Goal: Task Accomplishment & Management: Manage account settings

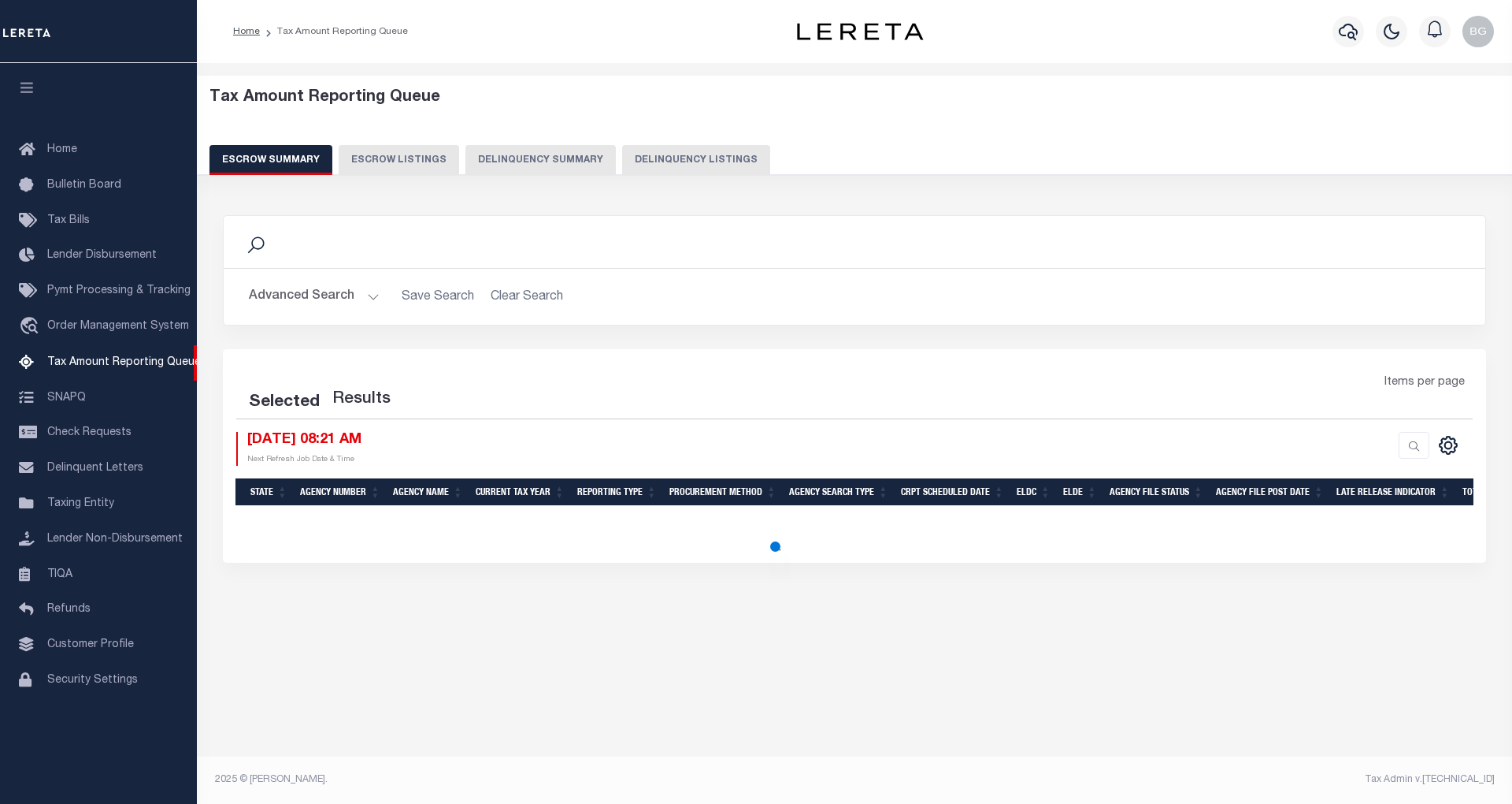
select select "100"
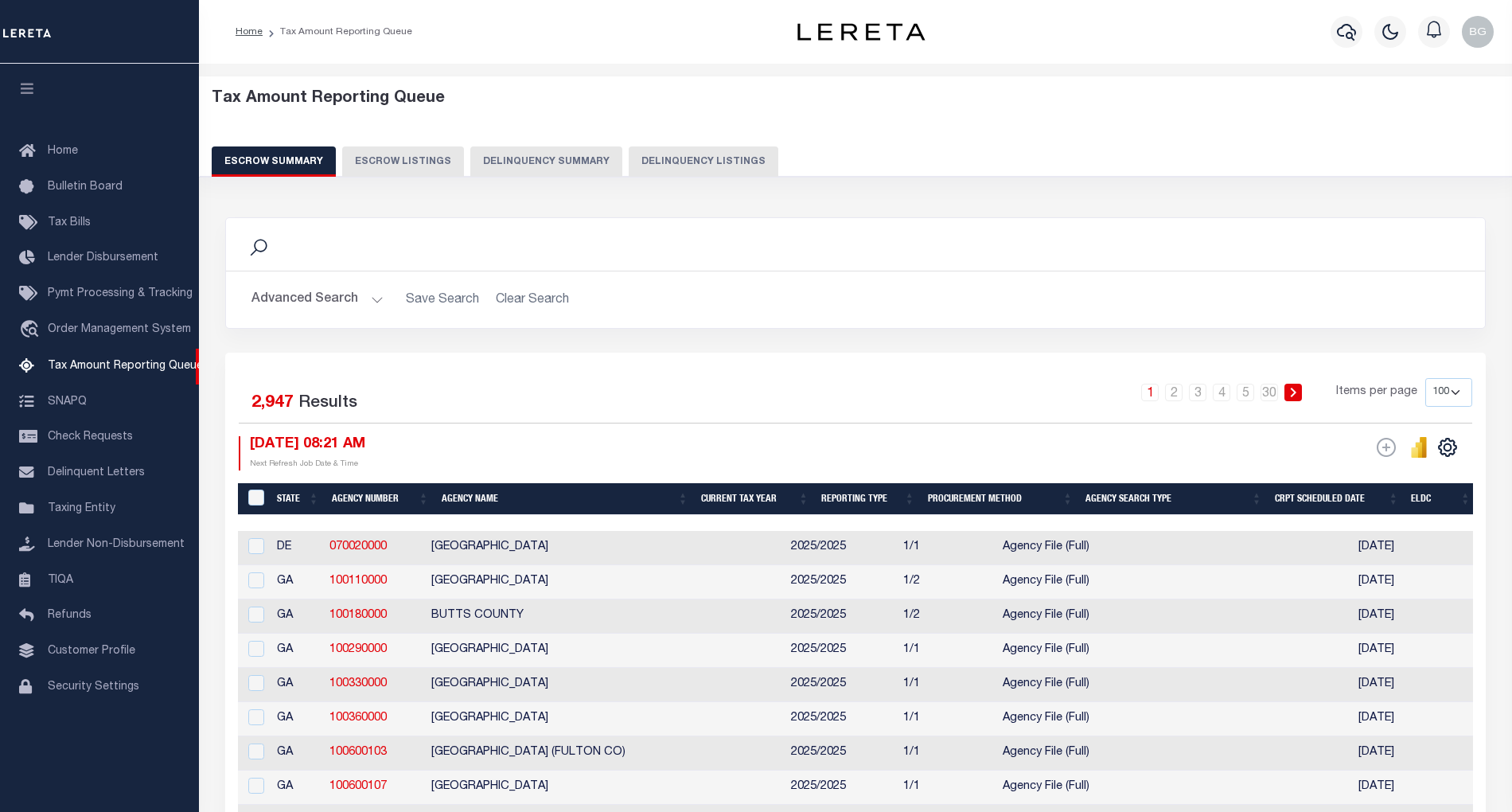
click at [681, 160] on button "Delinquency Listings" at bounding box center [703, 161] width 150 height 30
select select "100"
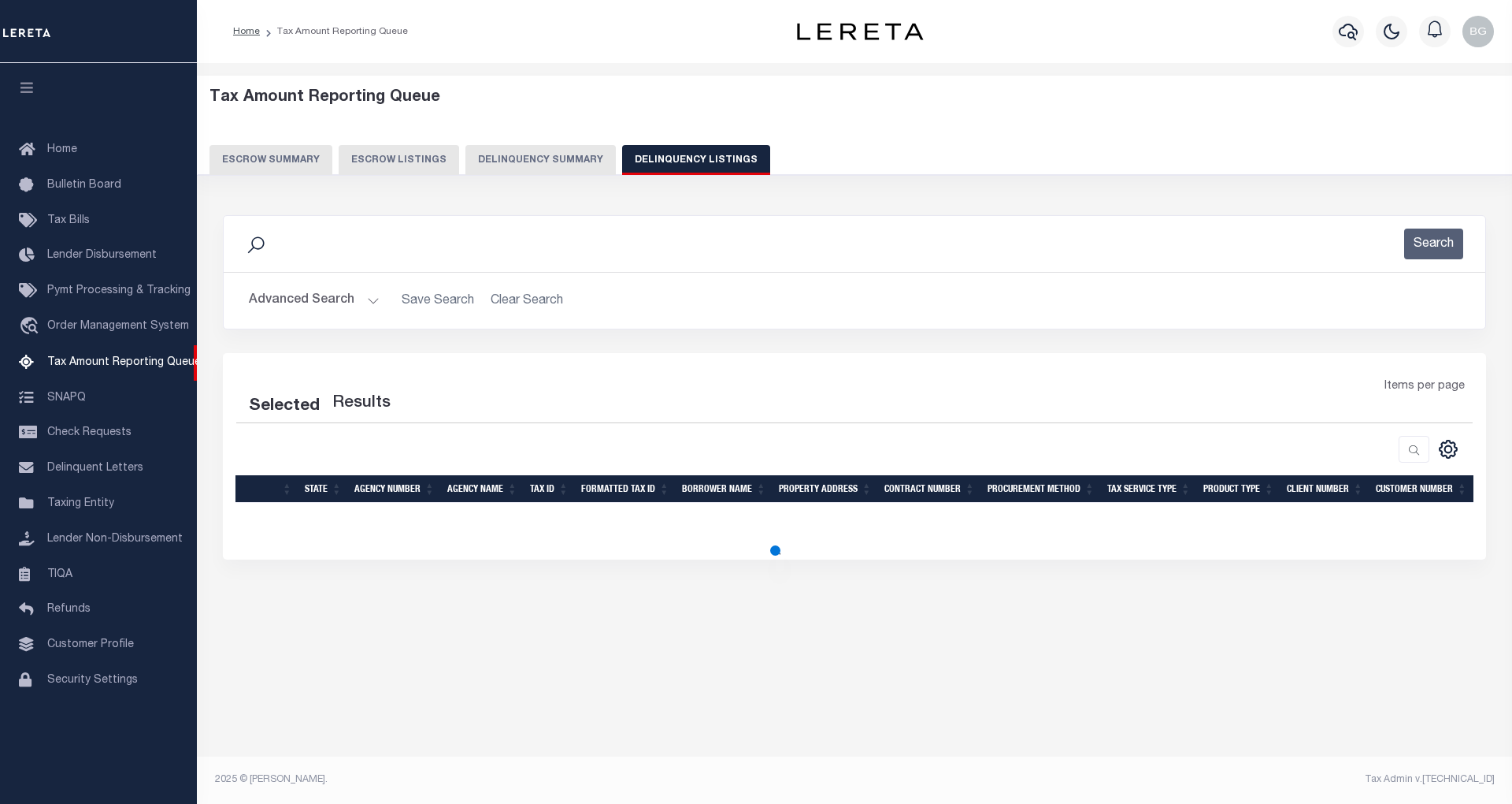
select select "100"
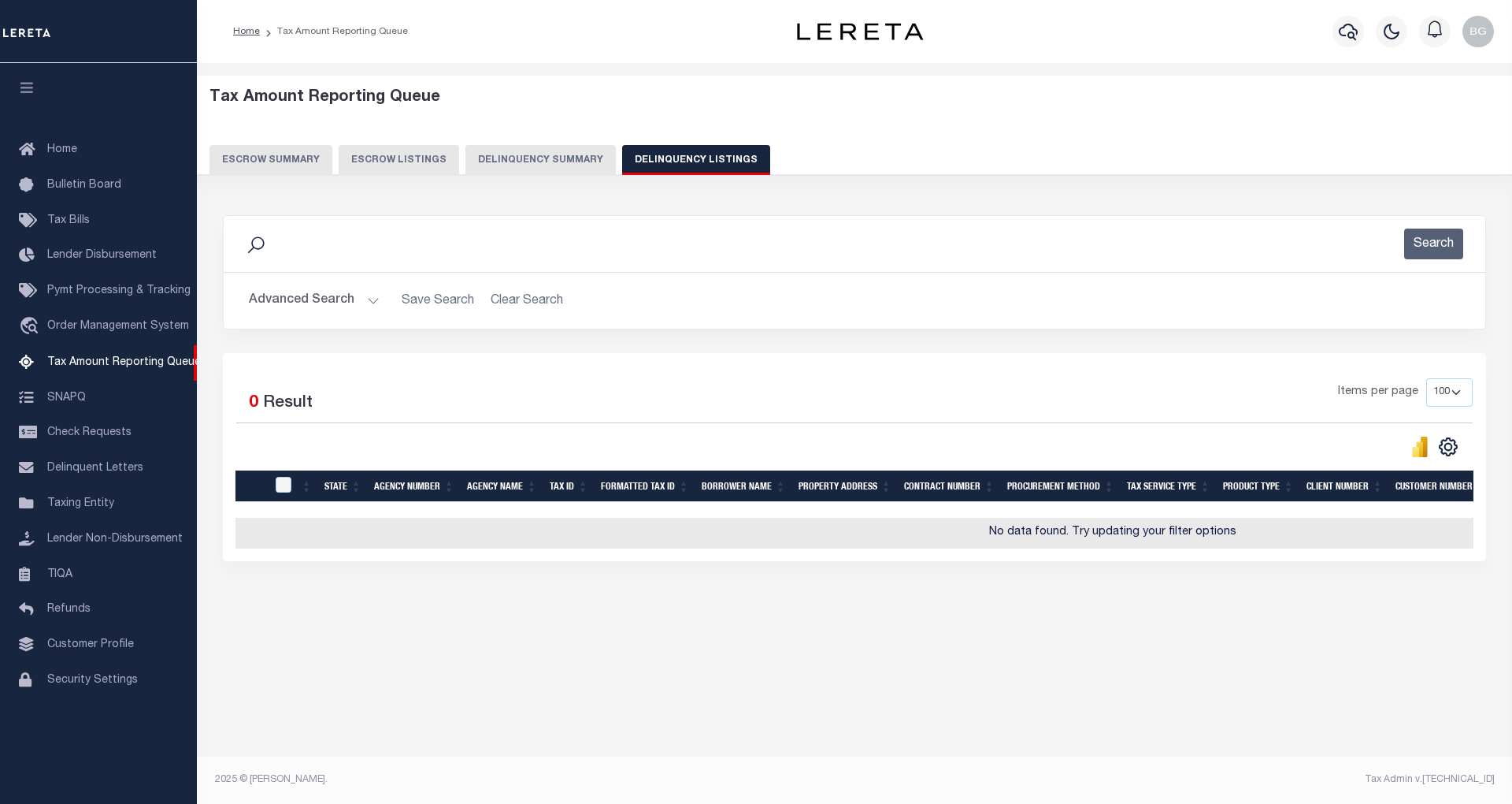
click at [370, 304] on button "Advanced Search" at bounding box center [314, 301] width 131 height 31
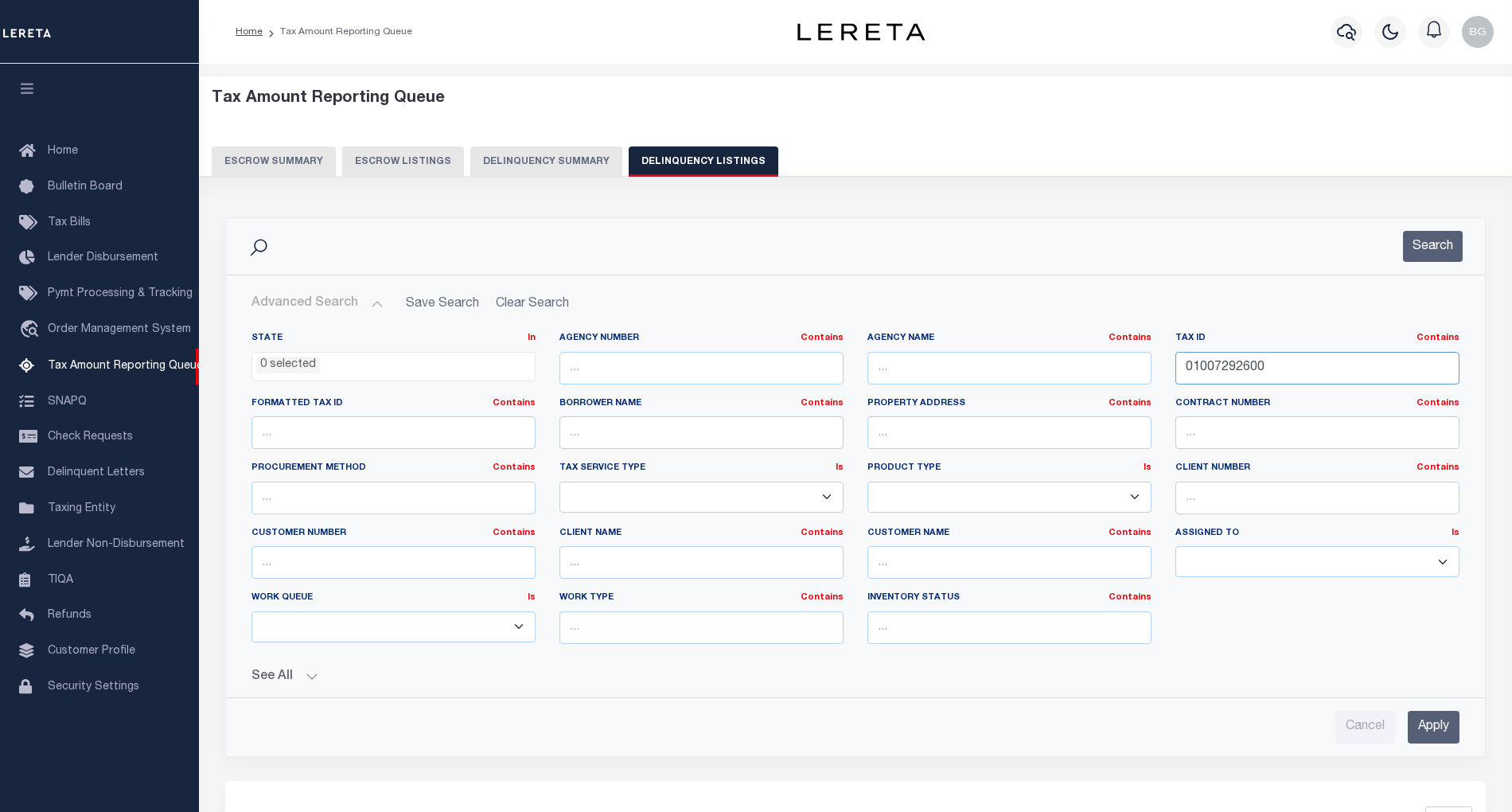
click at [1218, 370] on input "01007292600" at bounding box center [1317, 368] width 284 height 33
paste input "60273"
type input "01006027300"
click at [1443, 731] on input "Apply" at bounding box center [1433, 727] width 52 height 33
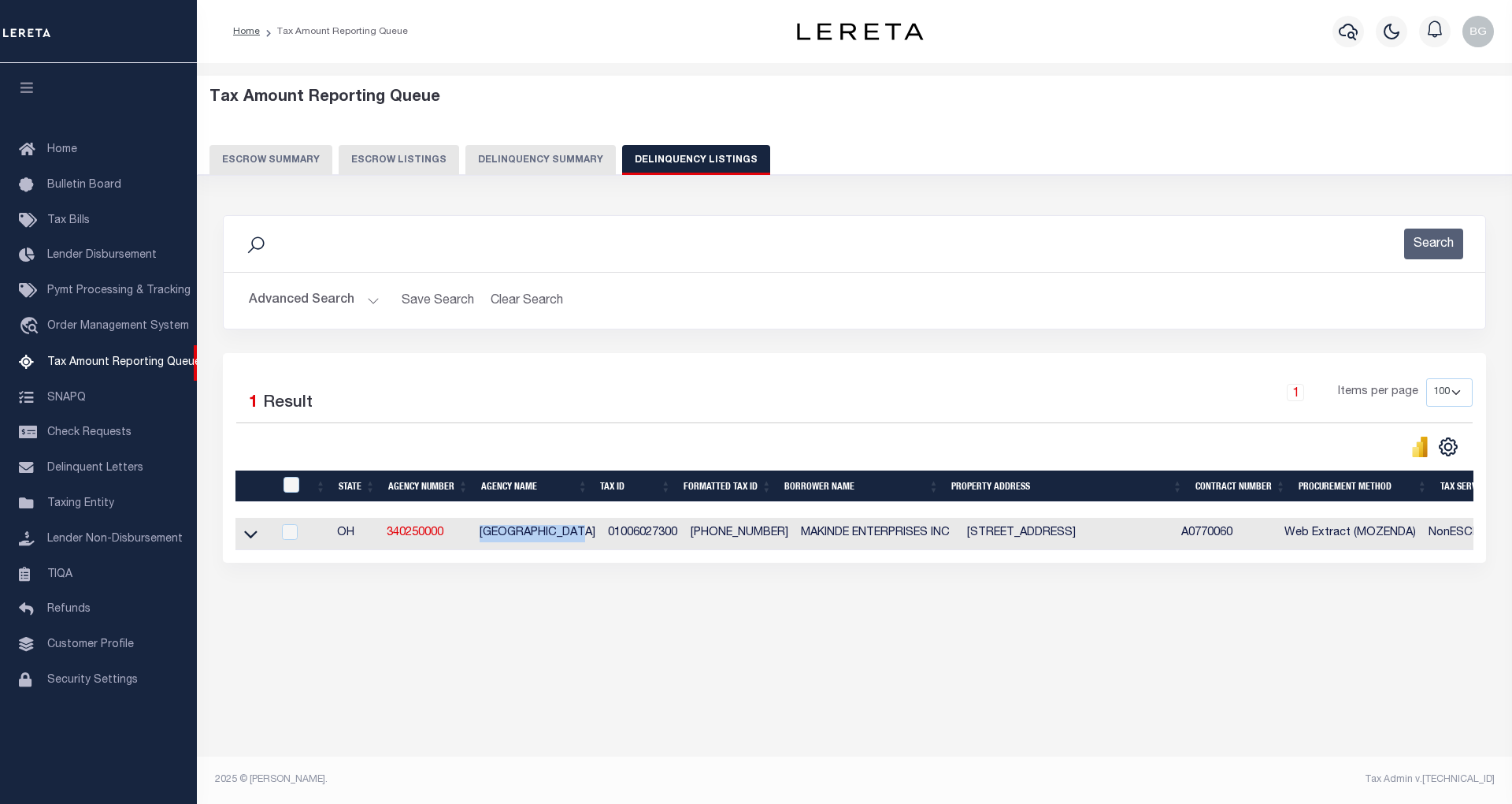
drag, startPoint x: 480, startPoint y: 542, endPoint x: 586, endPoint y: 545, distance: 106.0
click at [586, 545] on td "[GEOGRAPHIC_DATA]" at bounding box center [538, 534] width 129 height 33
checkbox input "true"
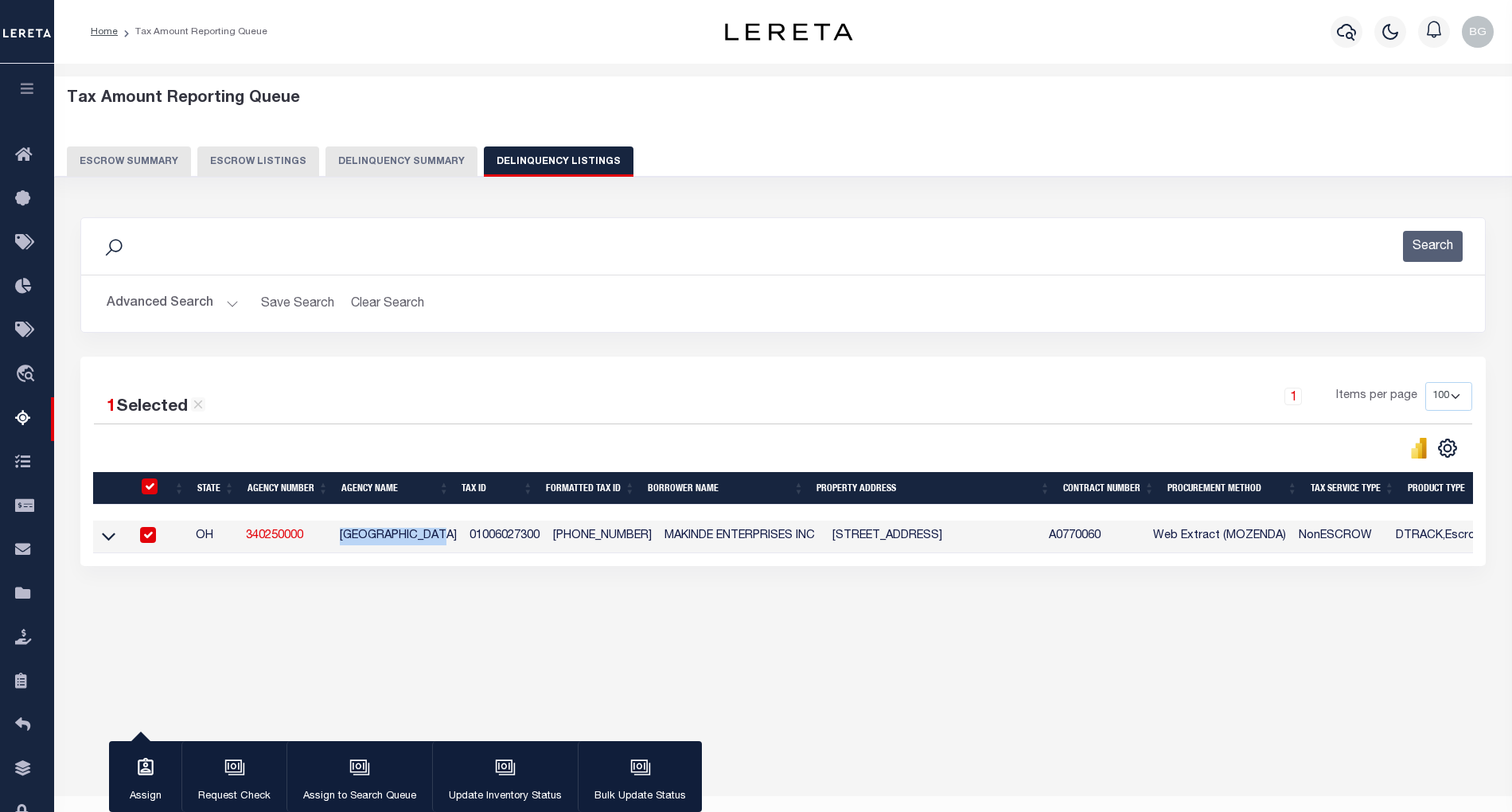
copy td "[GEOGRAPHIC_DATA]"
click at [509, 637] on div "Tax Amount Reporting Queue Escrow Summary Escrow Listings In" at bounding box center [783, 371] width 1448 height 582
click at [148, 539] on input "checkbox" at bounding box center [147, 534] width 16 height 16
checkbox input "false"
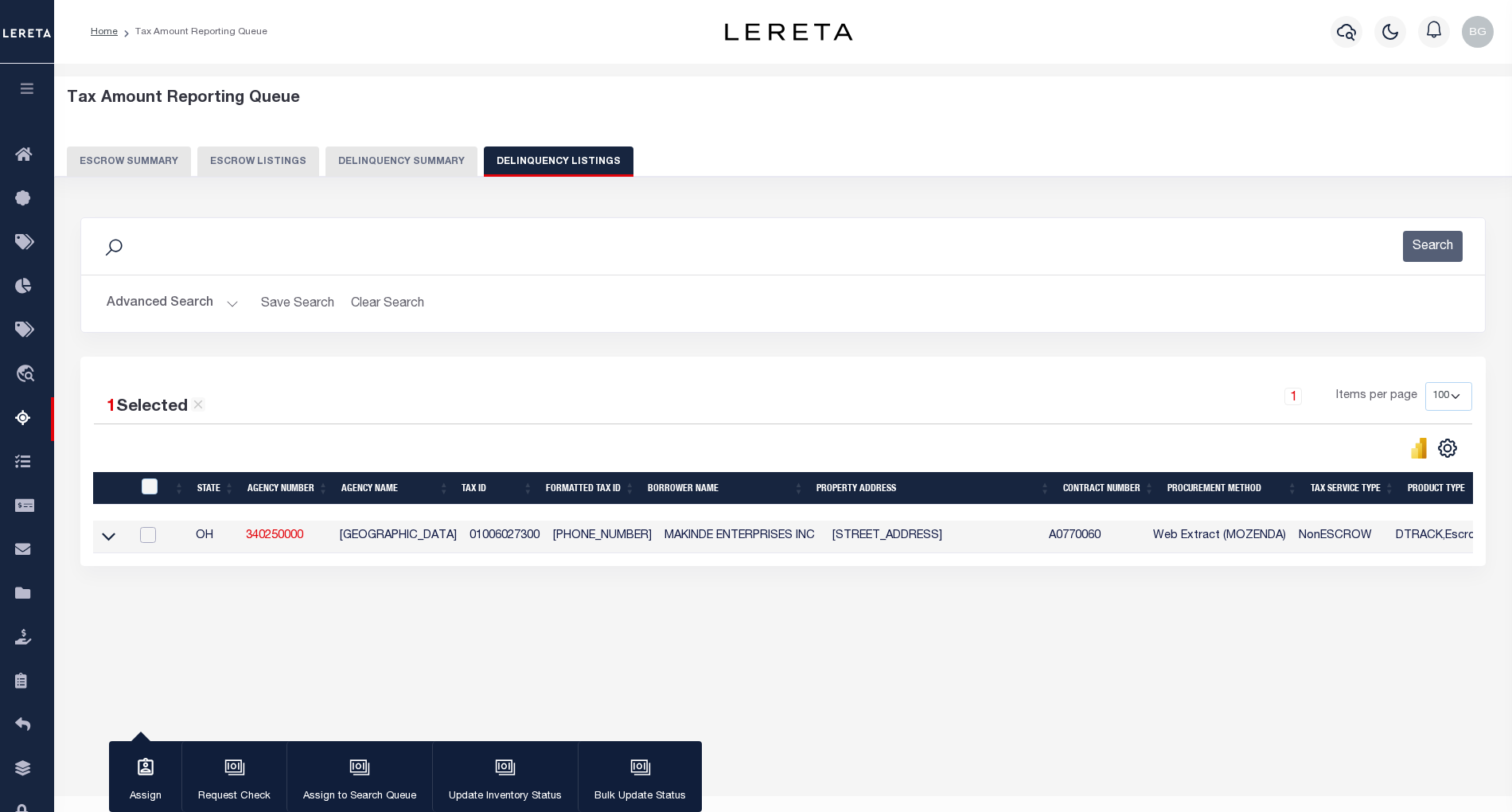
checkbox input "false"
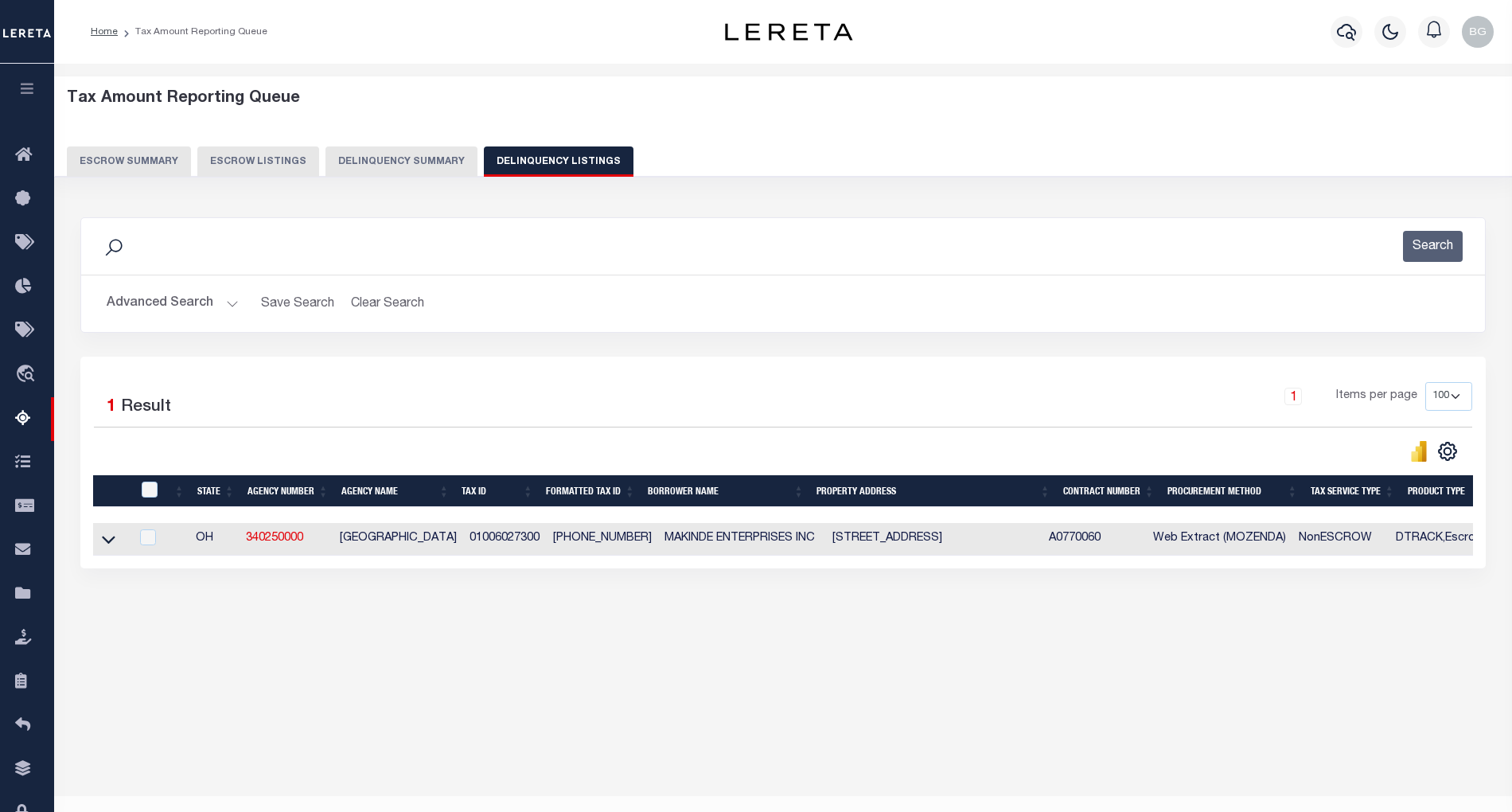
drag, startPoint x: 107, startPoint y: 547, endPoint x: 178, endPoint y: 562, distance: 72.6
click at [107, 544] on icon at bounding box center [108, 541] width 13 height 8
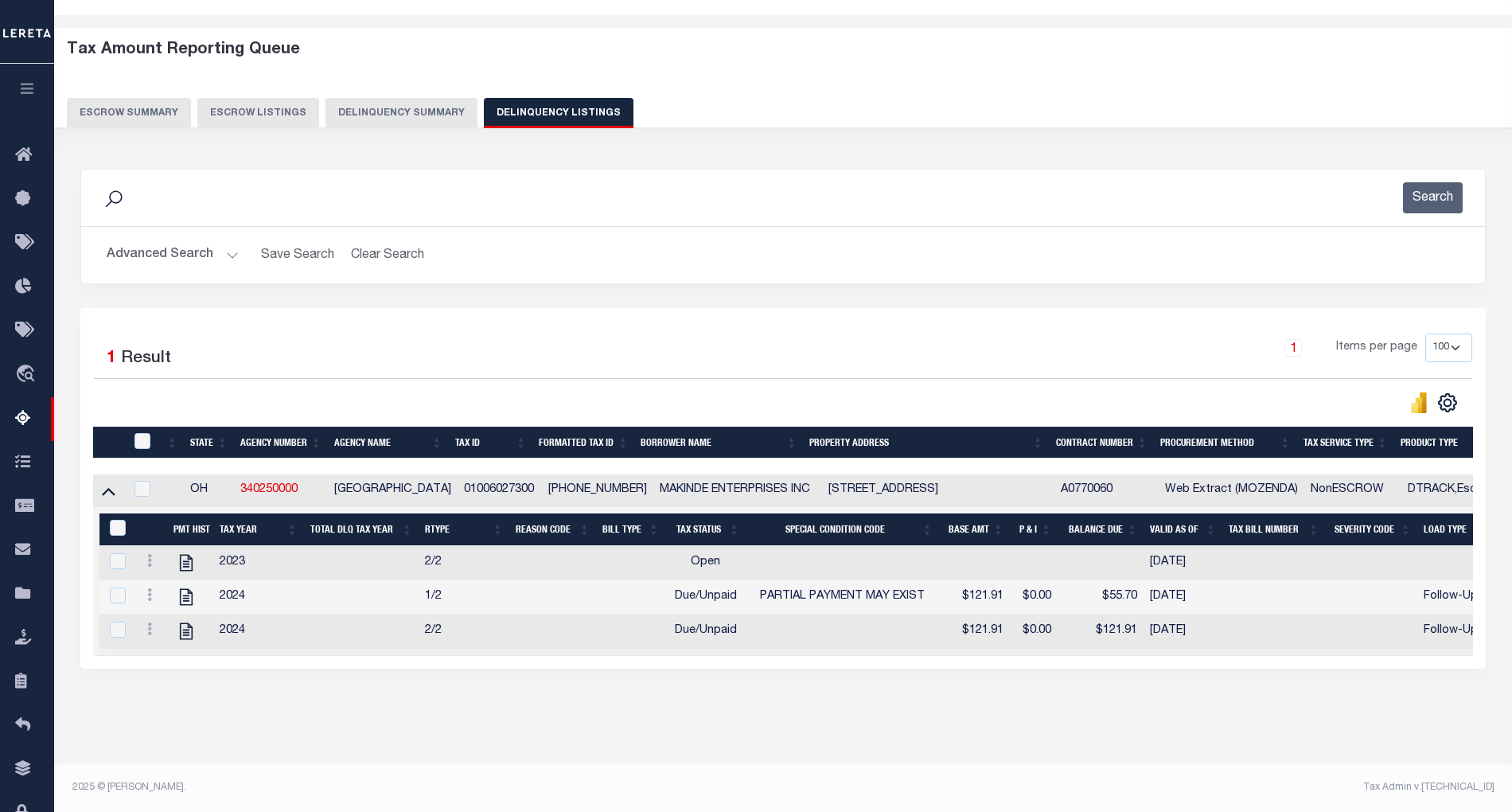
scroll to position [67, 0]
click at [187, 555] on icon "" at bounding box center [186, 563] width 12 height 16
checkbox input "true"
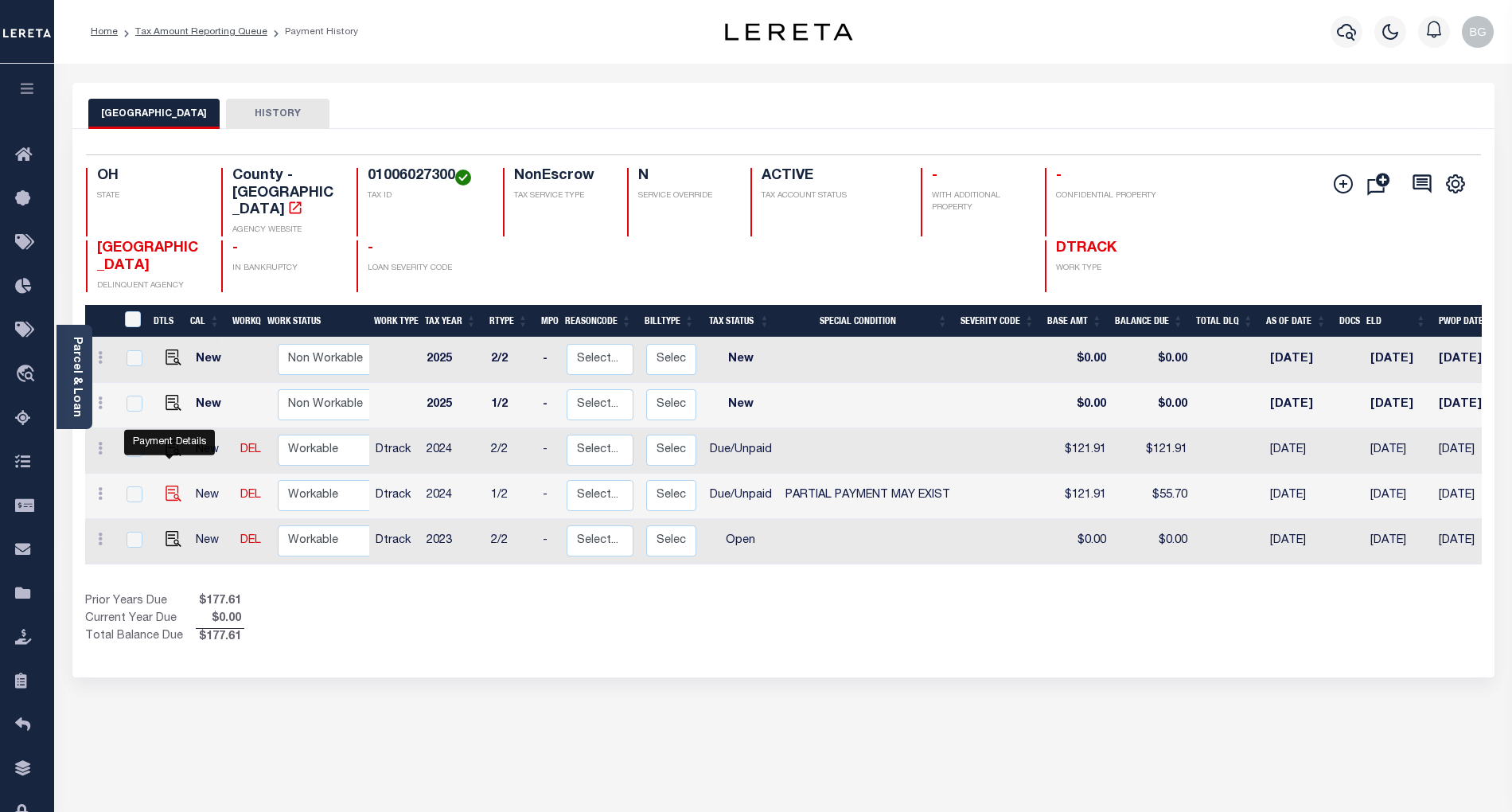
click at [169, 486] on img "" at bounding box center [173, 493] width 16 height 16
checkbox input "true"
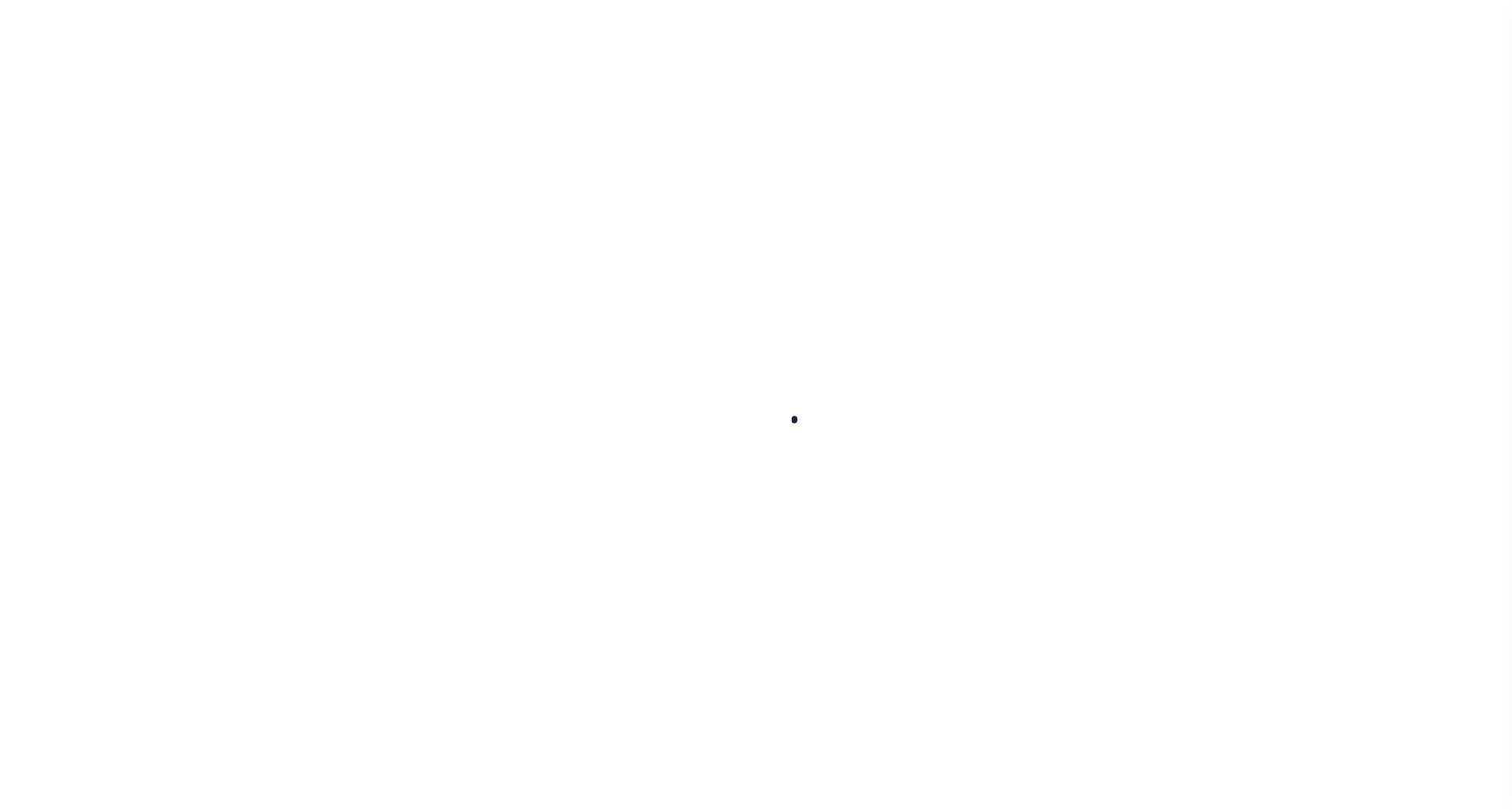
checkbox input "false"
type input "[DATE]"
select select "DUE"
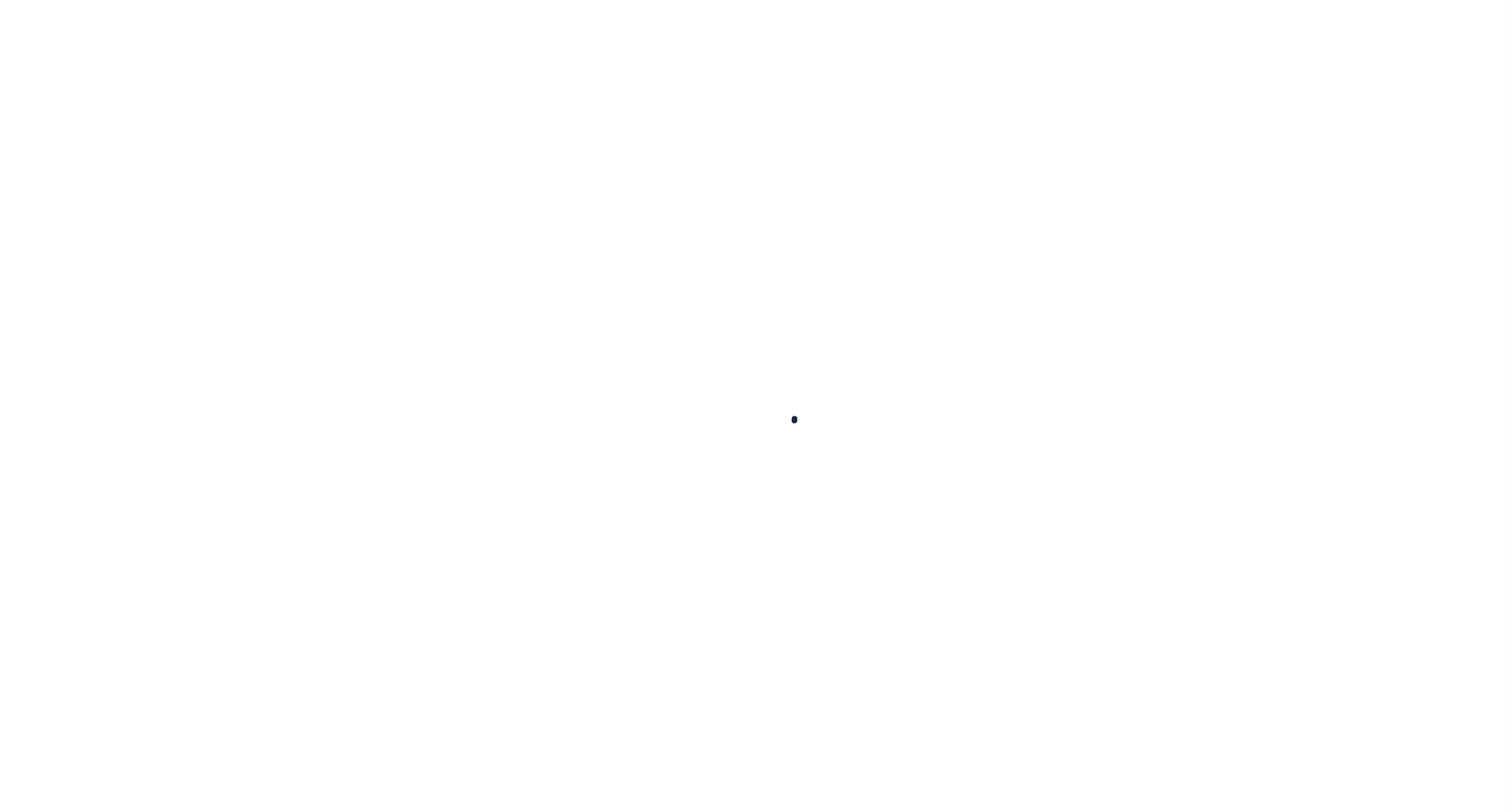
select select "15"
type input "$121.91"
type input "$0"
type input "$66.21"
type input "$55.7"
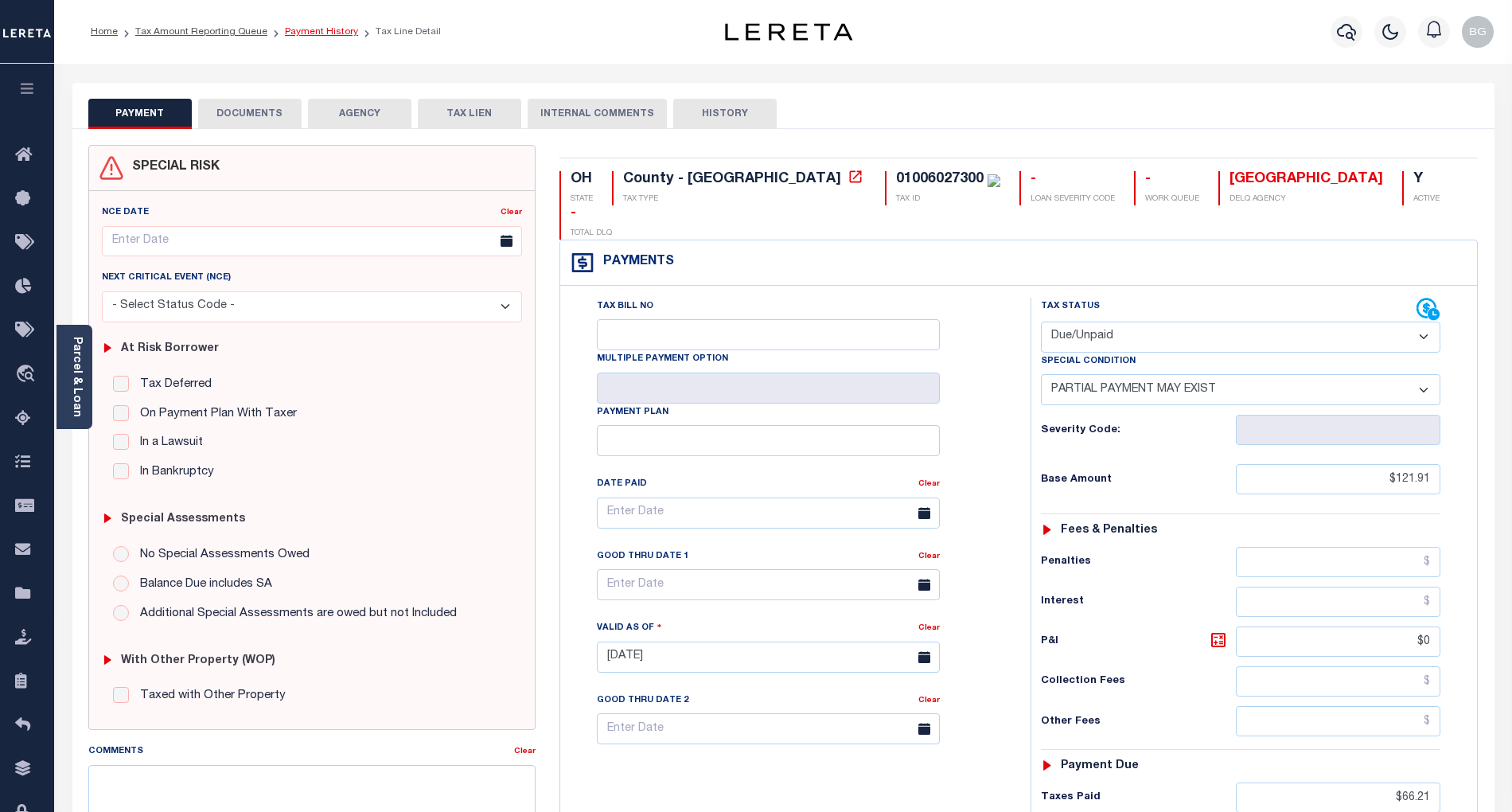
click at [309, 32] on link "Payment History" at bounding box center [321, 32] width 73 height 10
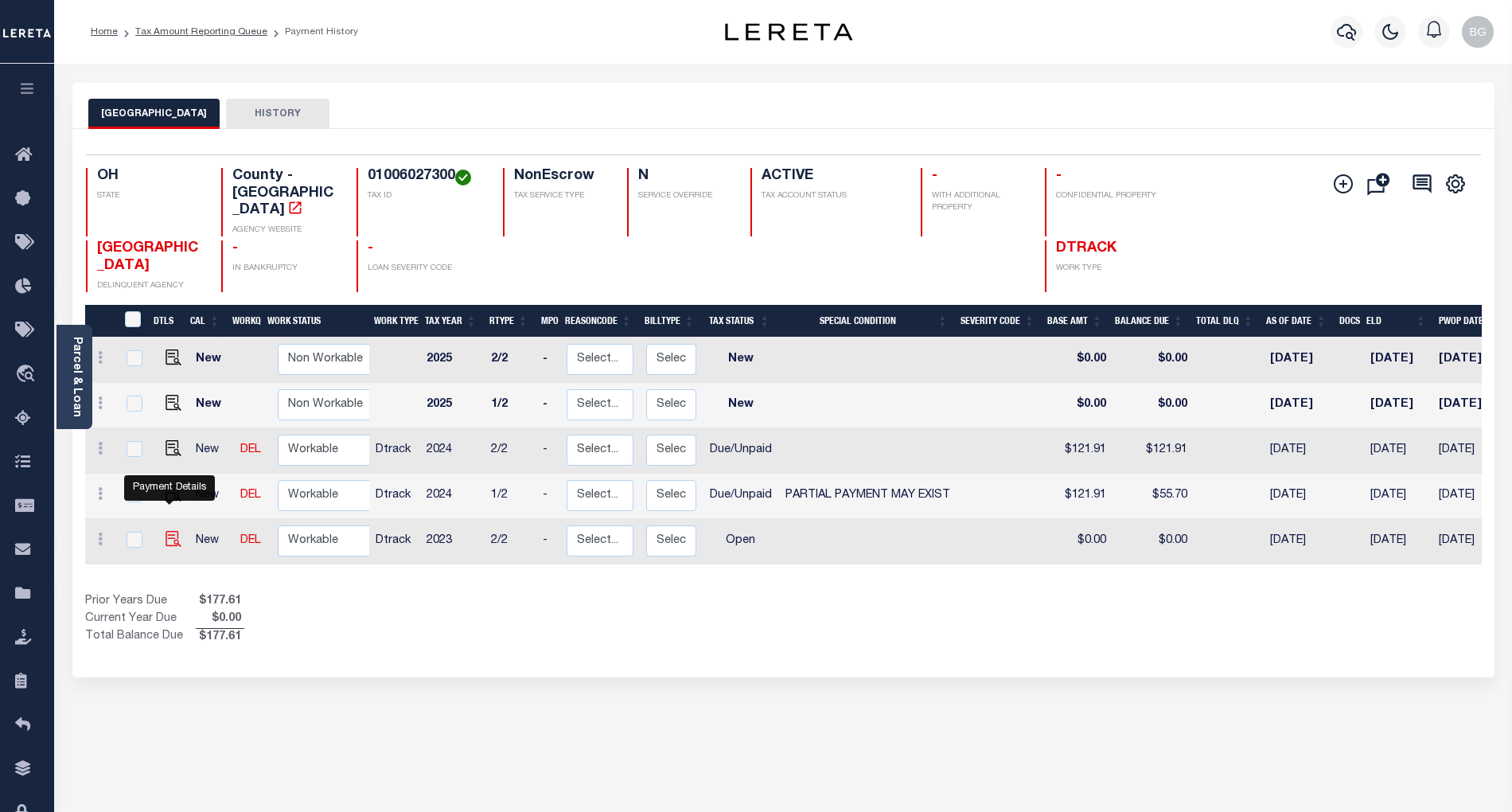
click at [169, 531] on img "" at bounding box center [173, 538] width 16 height 16
checkbox input "true"
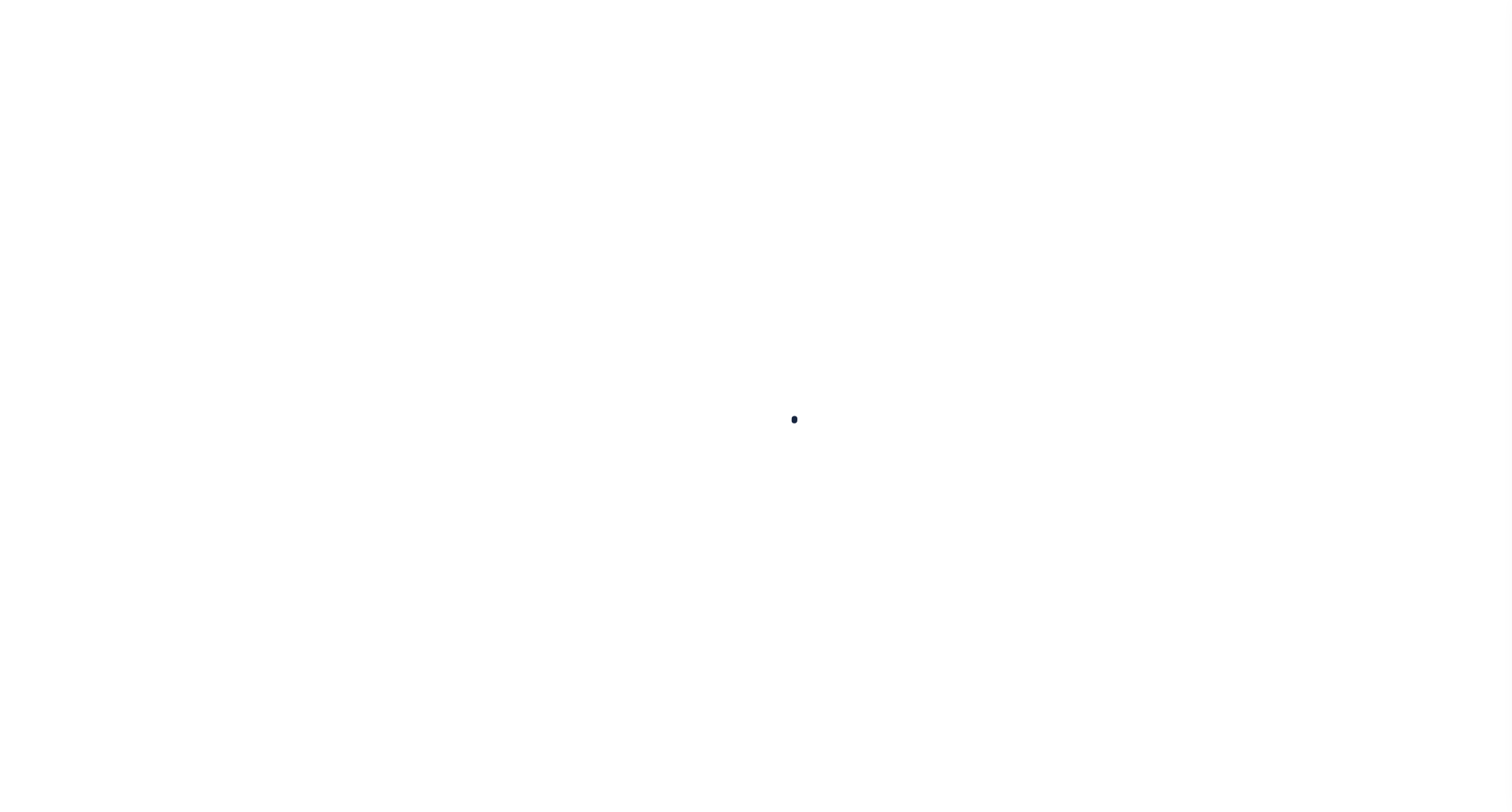
select select "OP2"
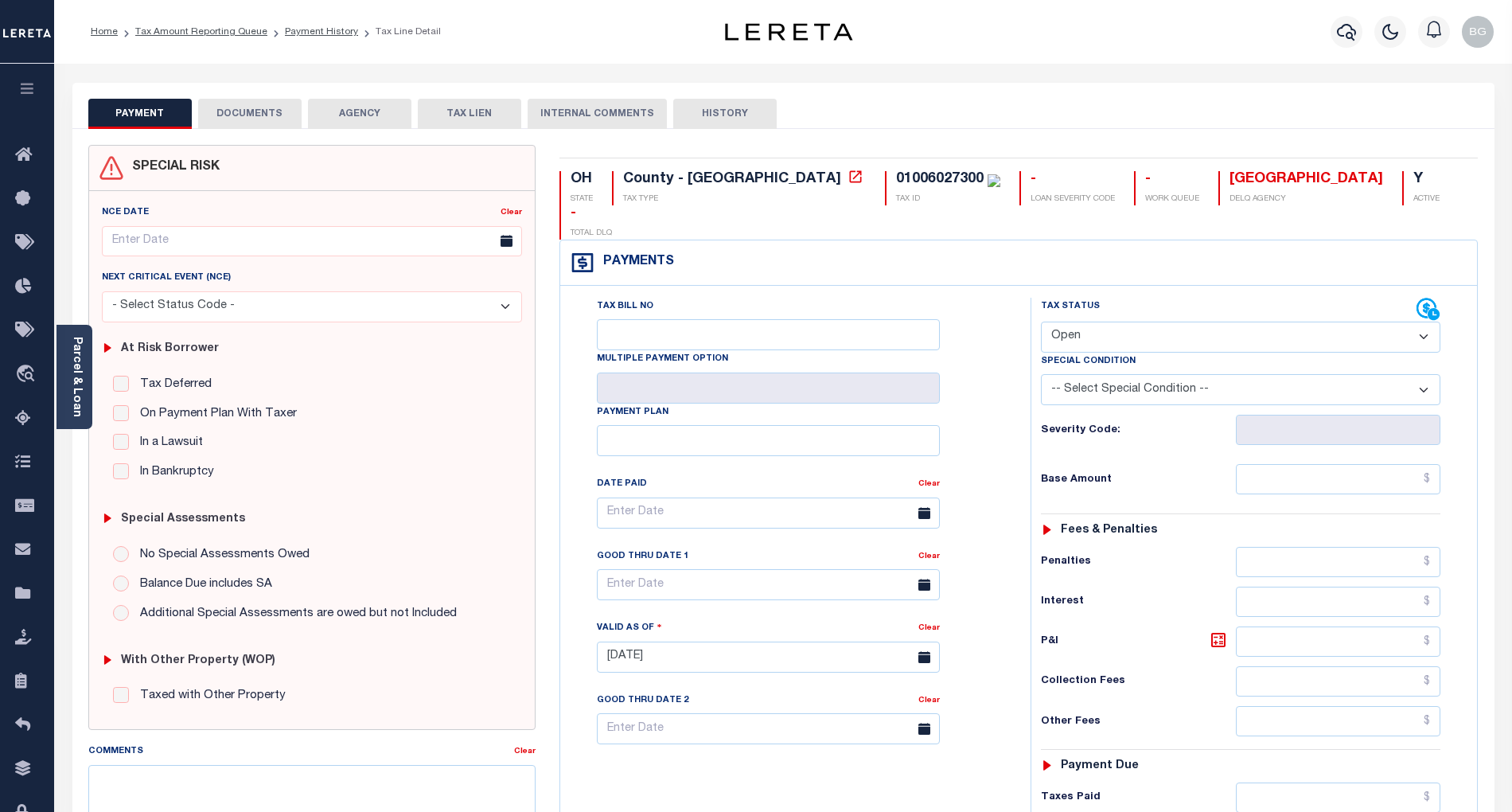
click at [226, 110] on button "DOCUMENTS" at bounding box center [250, 113] width 104 height 30
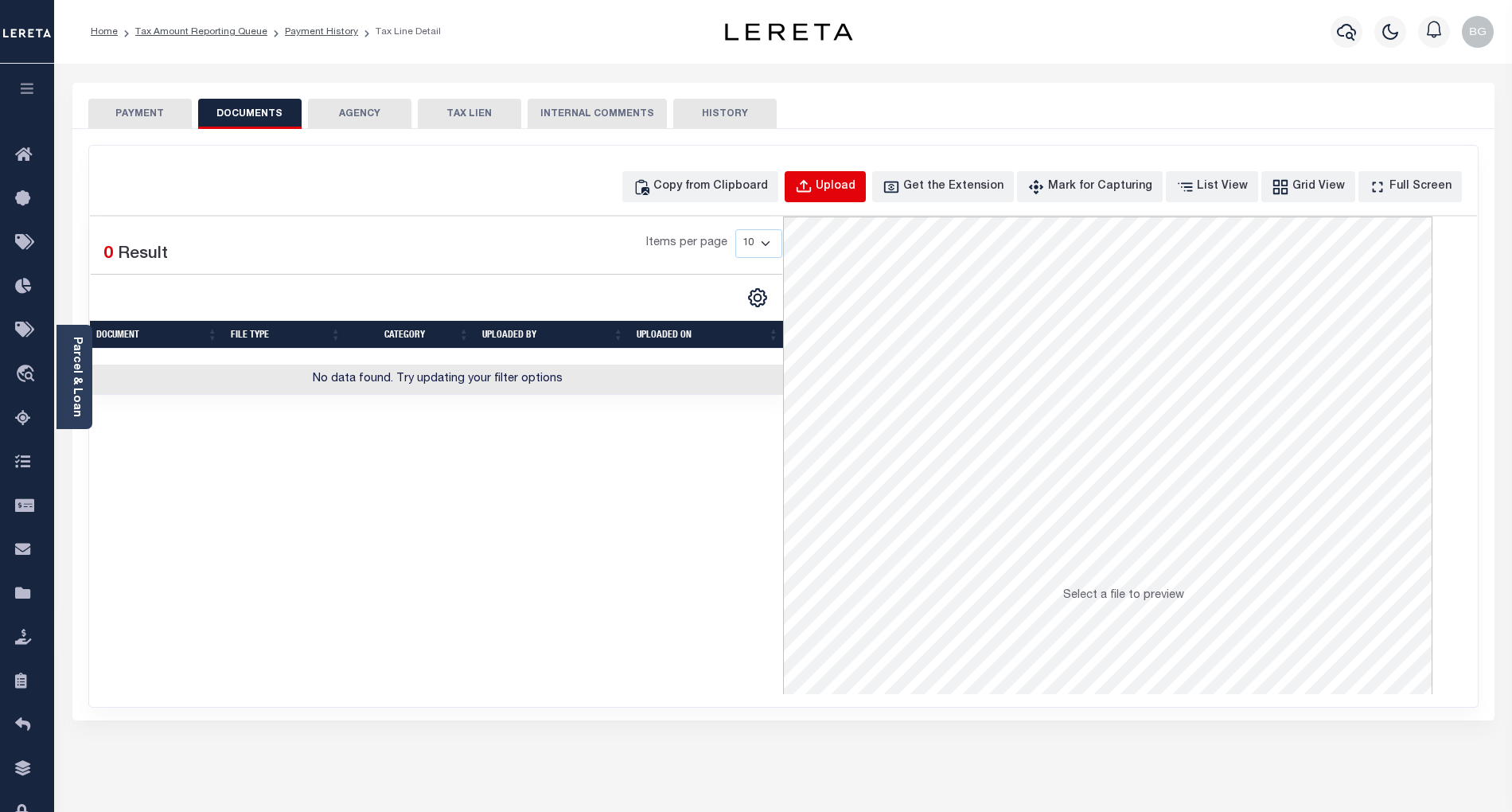
click at [848, 188] on div "Upload" at bounding box center [836, 187] width 39 height 17
select select "POP"
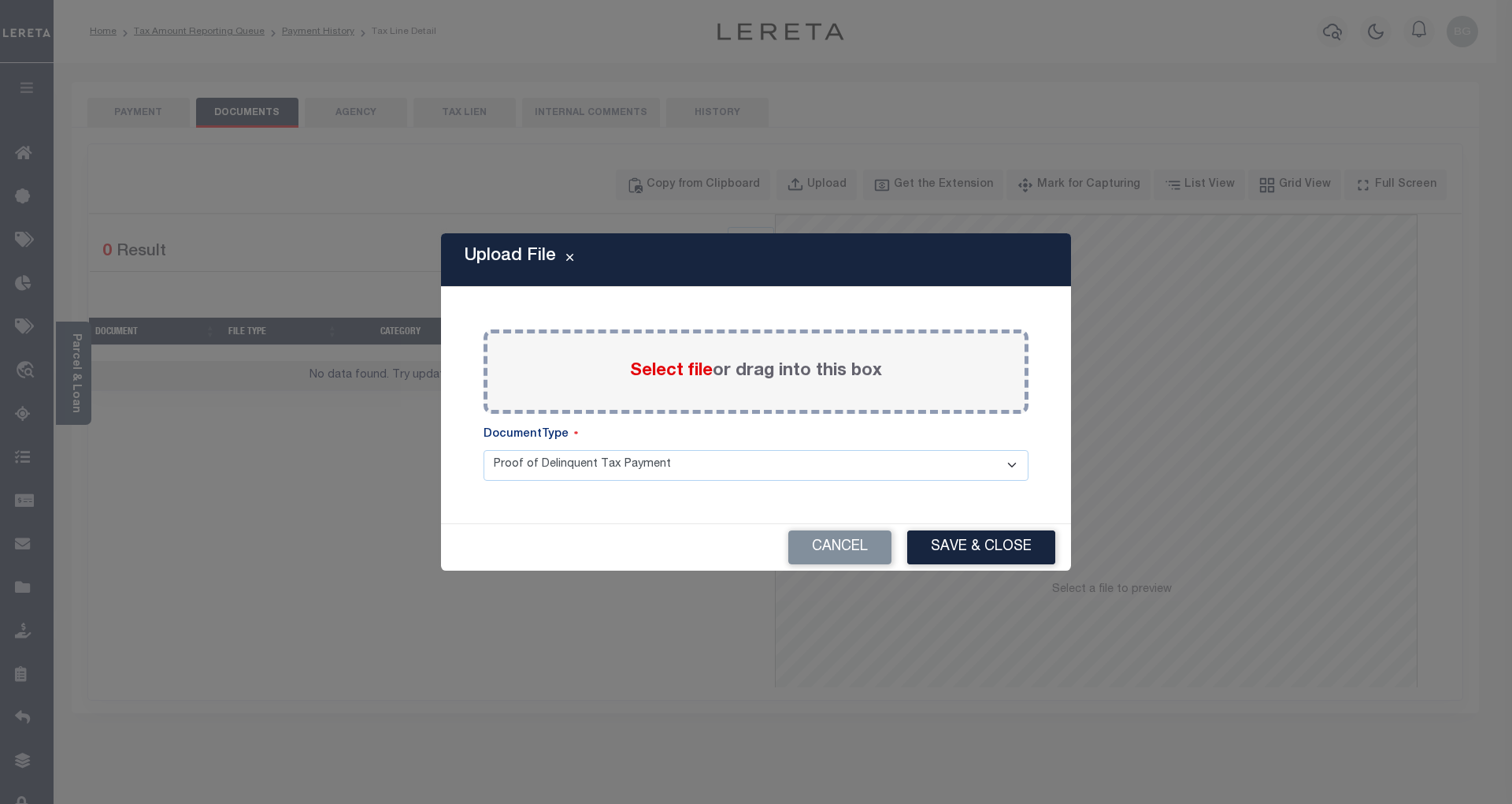
click at [674, 374] on span "Select file" at bounding box center [672, 370] width 83 height 17
click at [0, 0] on input "Select file or drag into this box" at bounding box center [0, 0] width 0 height 0
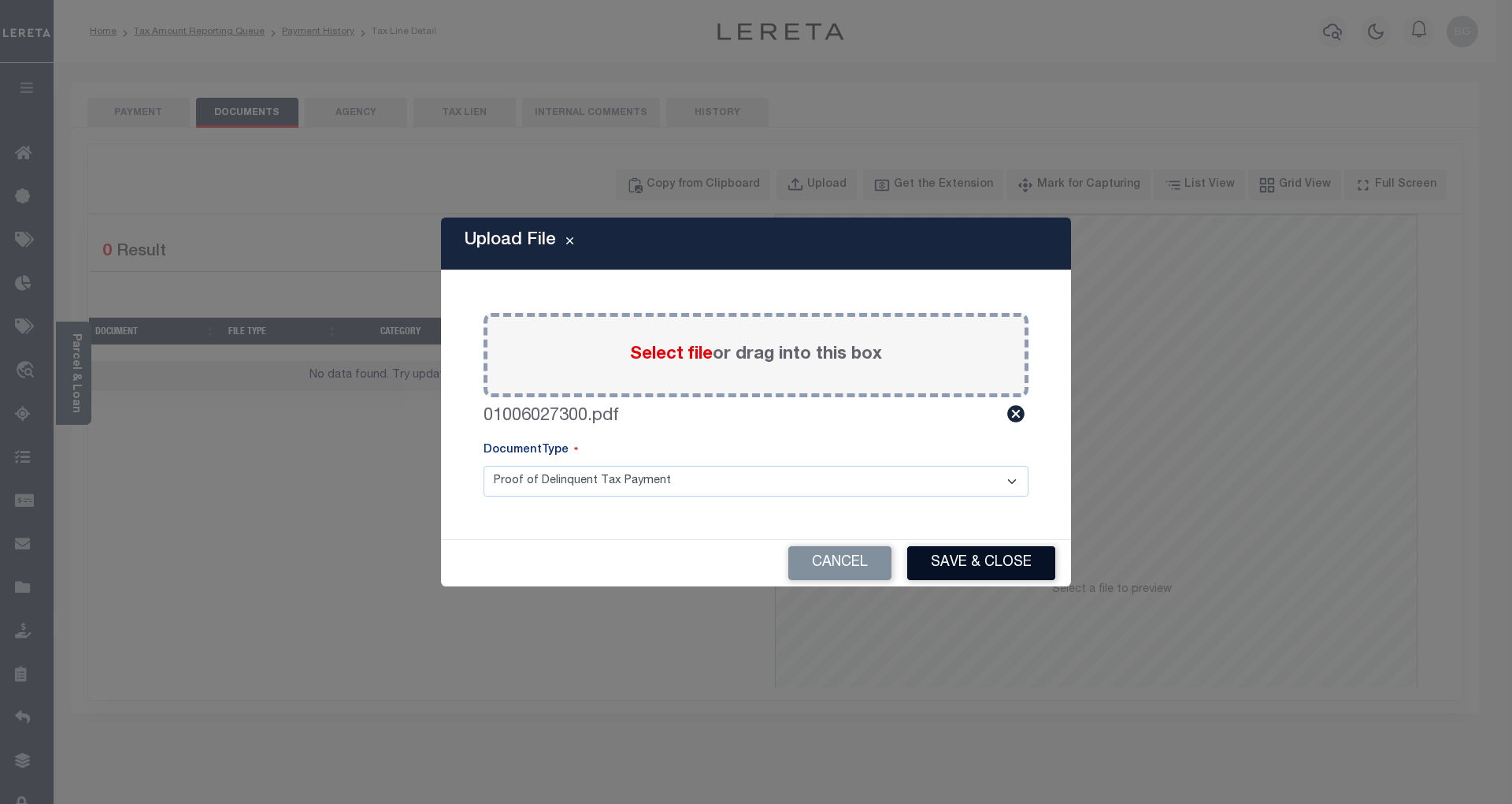
click at [996, 565] on button "Save & Close" at bounding box center [982, 563] width 148 height 34
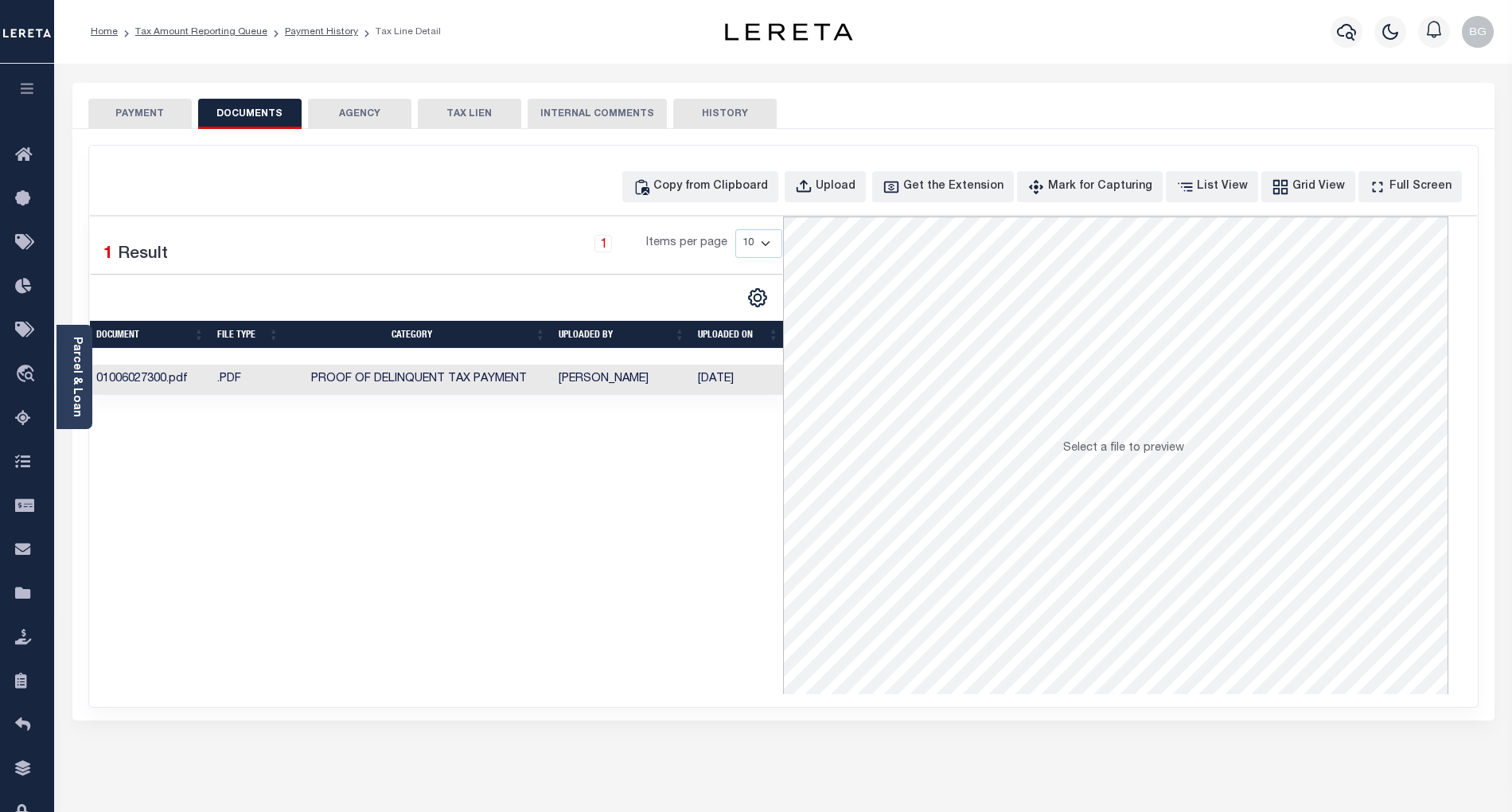
click at [137, 114] on button "PAYMENT" at bounding box center [140, 113] width 104 height 30
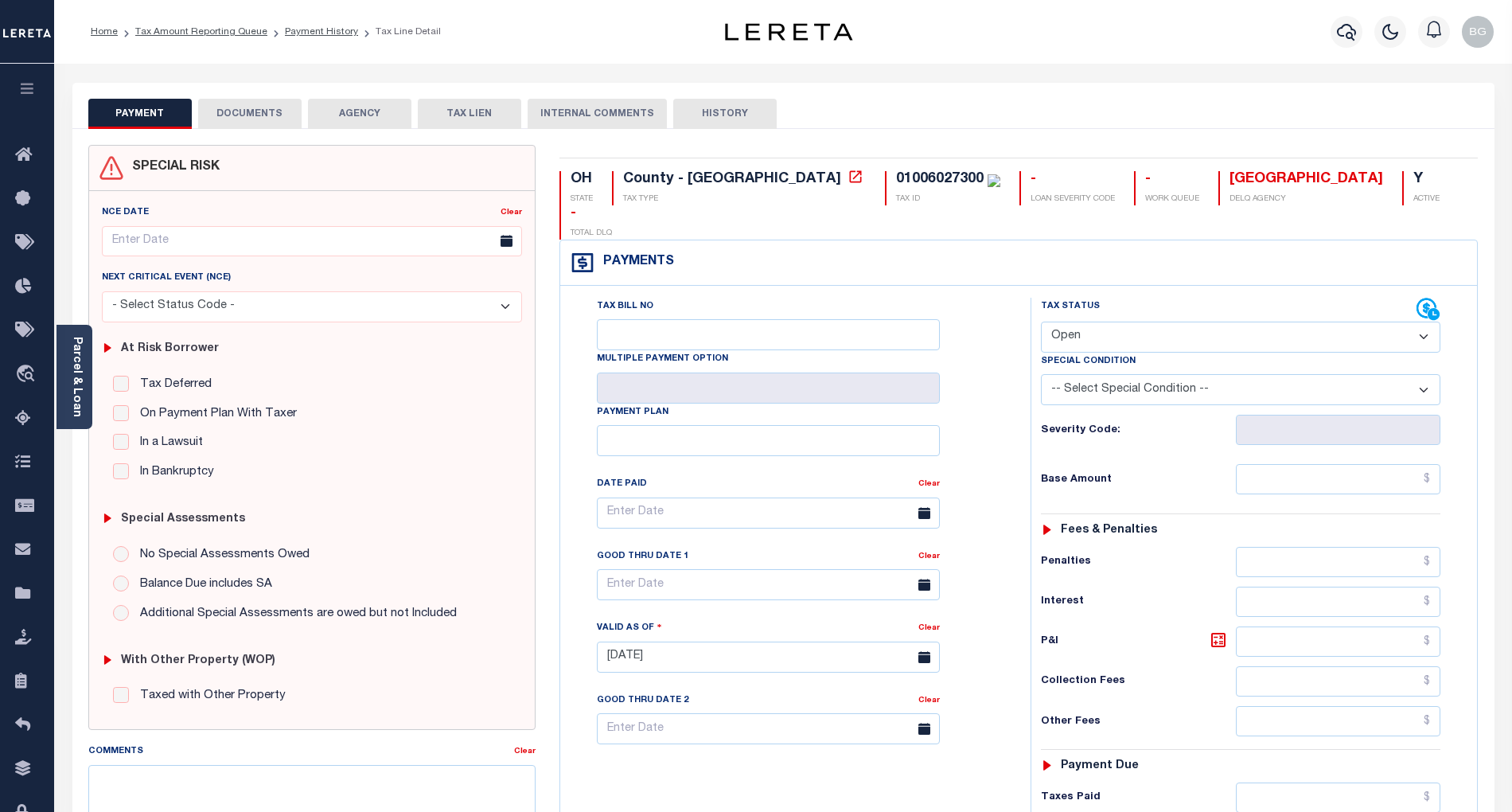
click at [1083, 321] on select "- Select Status Code - Open Due/Unpaid Paid Incomplete No Tax Due Internal Refu…" at bounding box center [1241, 337] width 399 height 31
select select "DUE"
click at [1041, 321] on select "- Select Status Code - Open Due/Unpaid Paid Incomplete No Tax Due Internal Refu…" at bounding box center [1241, 337] width 399 height 31
type input "[DATE]"
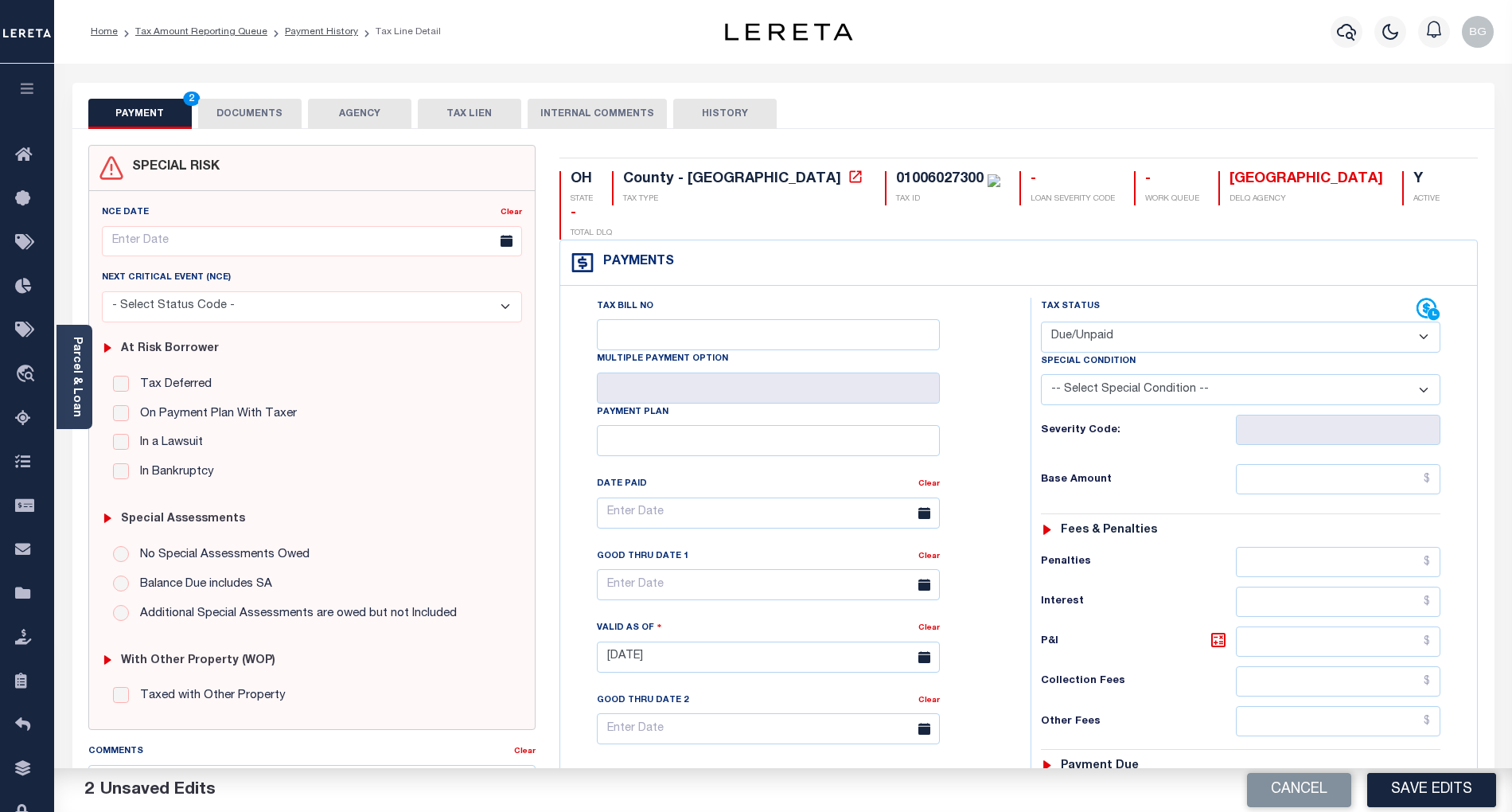
click at [1130, 374] on select "-- Select Special Condition -- 3RD PARTY TAX LIEN AGENCY TAX LIEN (A.K.A Inside…" at bounding box center [1241, 390] width 399 height 31
select select "18"
click at [1041, 374] on select "-- Select Special Condition -- 3RD PARTY TAX LIEN AGENCY TAX LIEN (A.K.A Inside…" at bounding box center [1241, 390] width 399 height 31
click at [1382, 464] on input "text" at bounding box center [1339, 479] width 205 height 30
paste input "690.41"
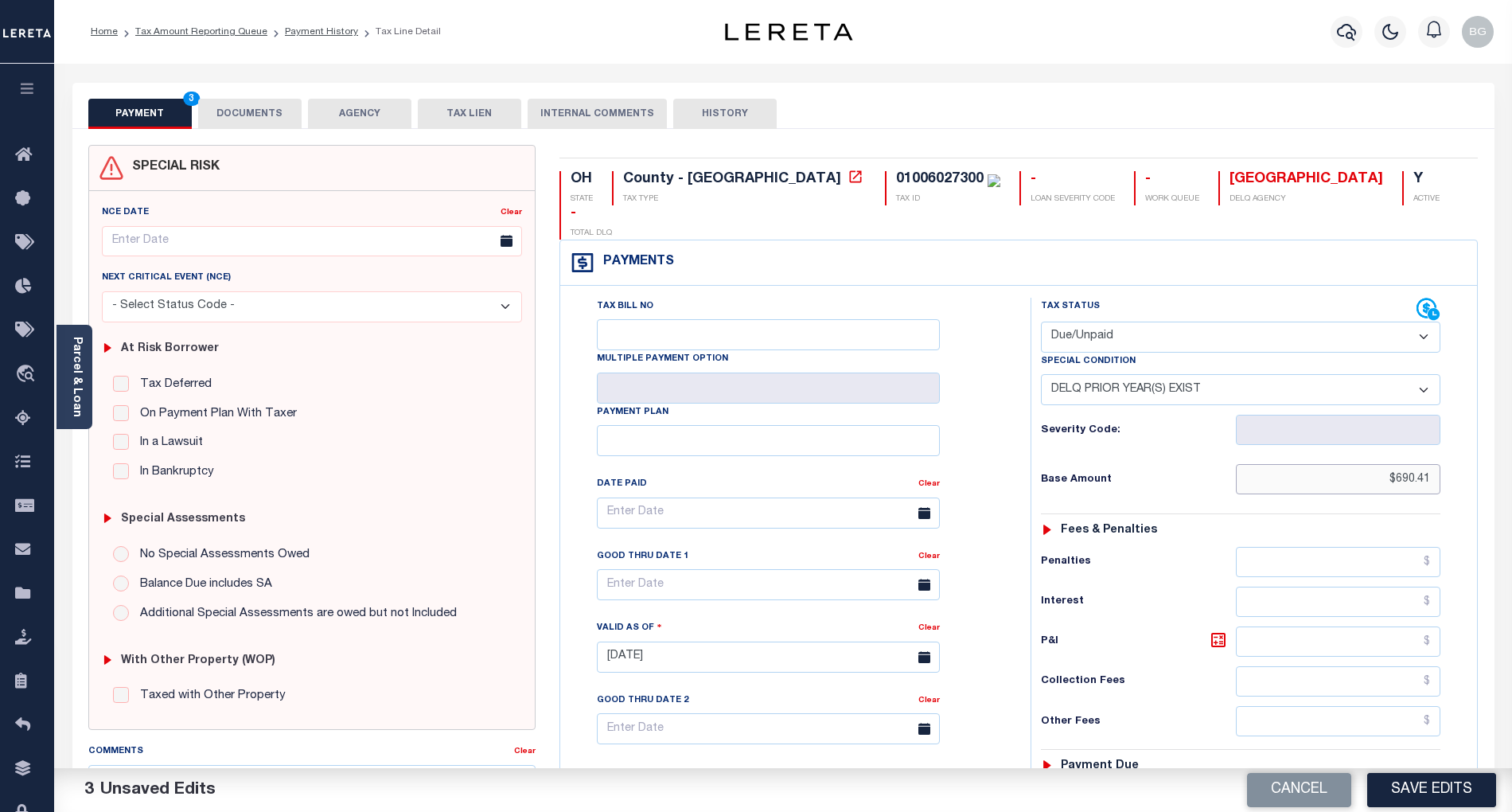
type input "$690.41"
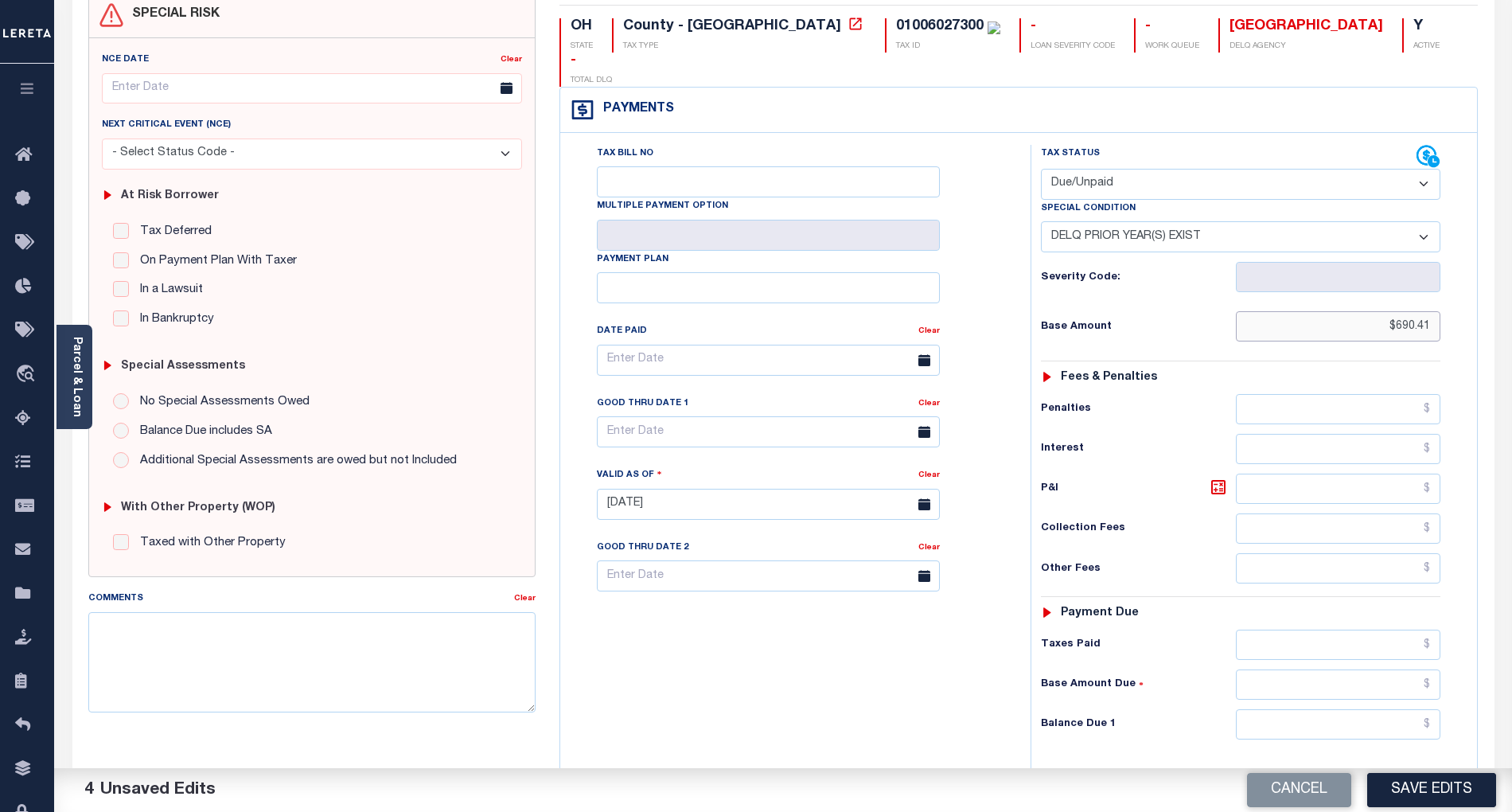
scroll to position [212, 0]
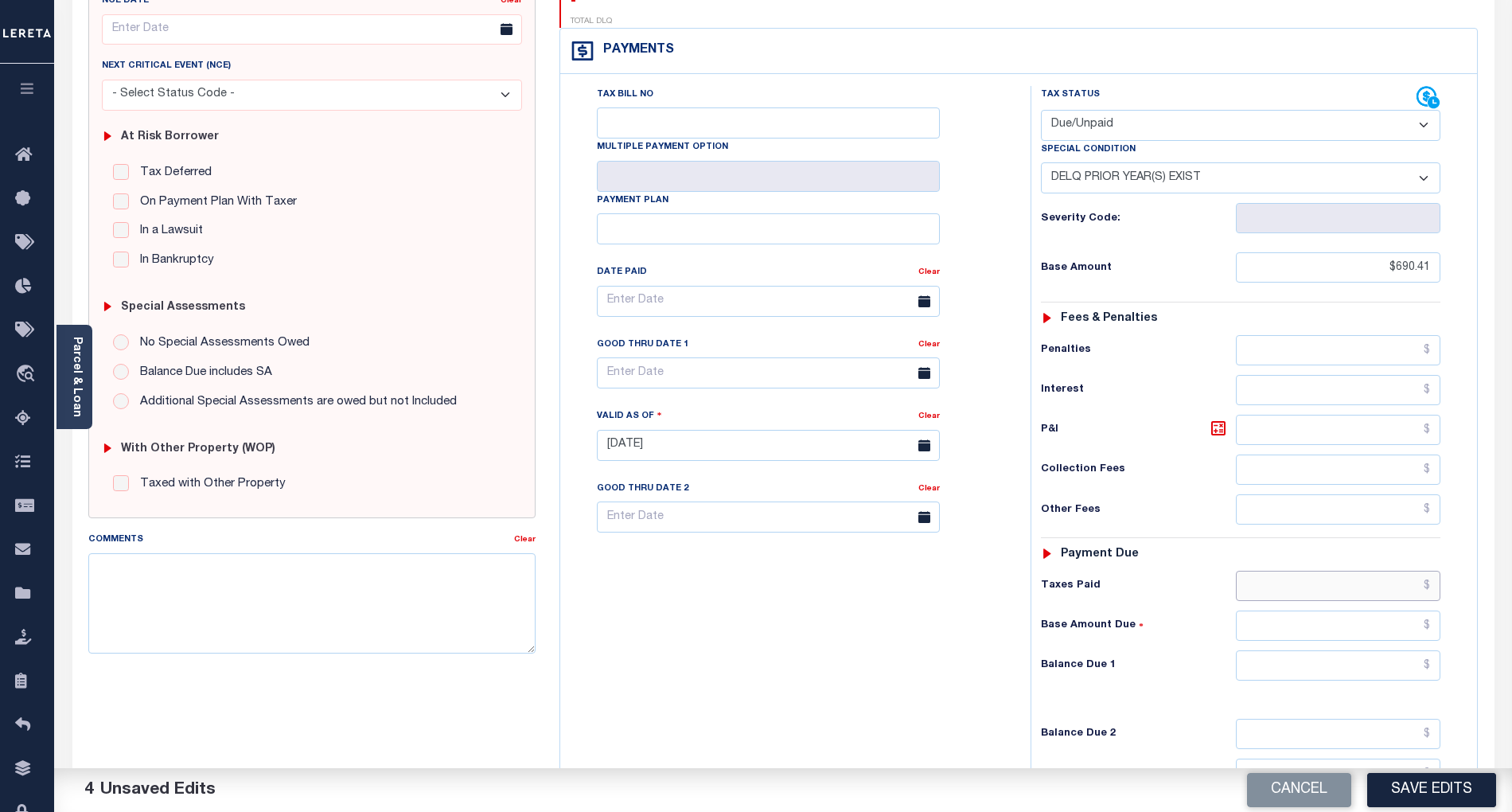
click at [1408, 570] on input "text" at bounding box center [1339, 585] width 205 height 30
paste input "3"
type input "$33.63"
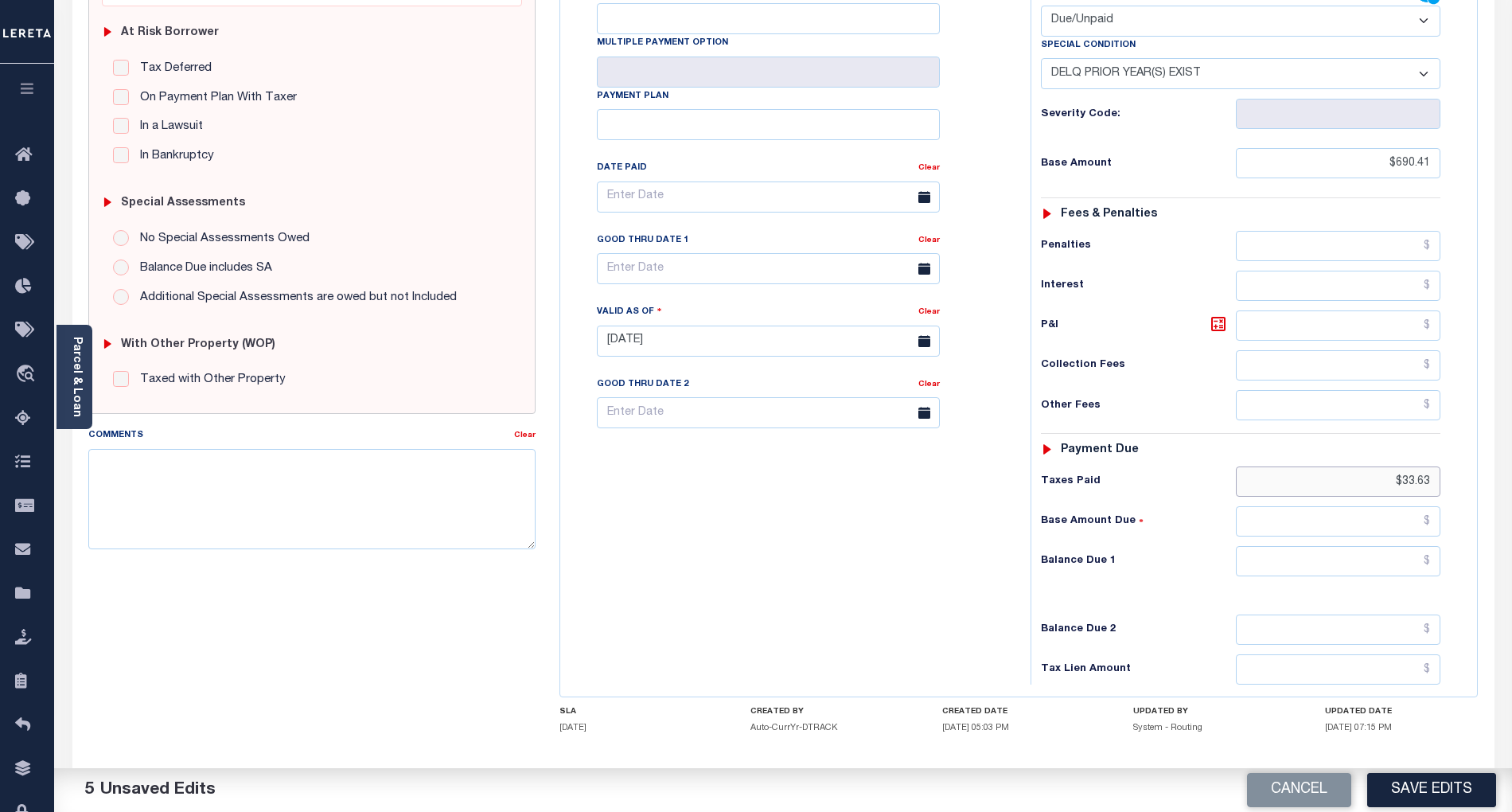
scroll to position [318, 0]
click at [1411, 543] on input "text" at bounding box center [1339, 558] width 205 height 30
paste input "773.49"
type input "$773.49"
click at [994, 527] on div "Tax Bill No Multiple Payment Option Payment Plan Clear" at bounding box center [791, 330] width 454 height 703
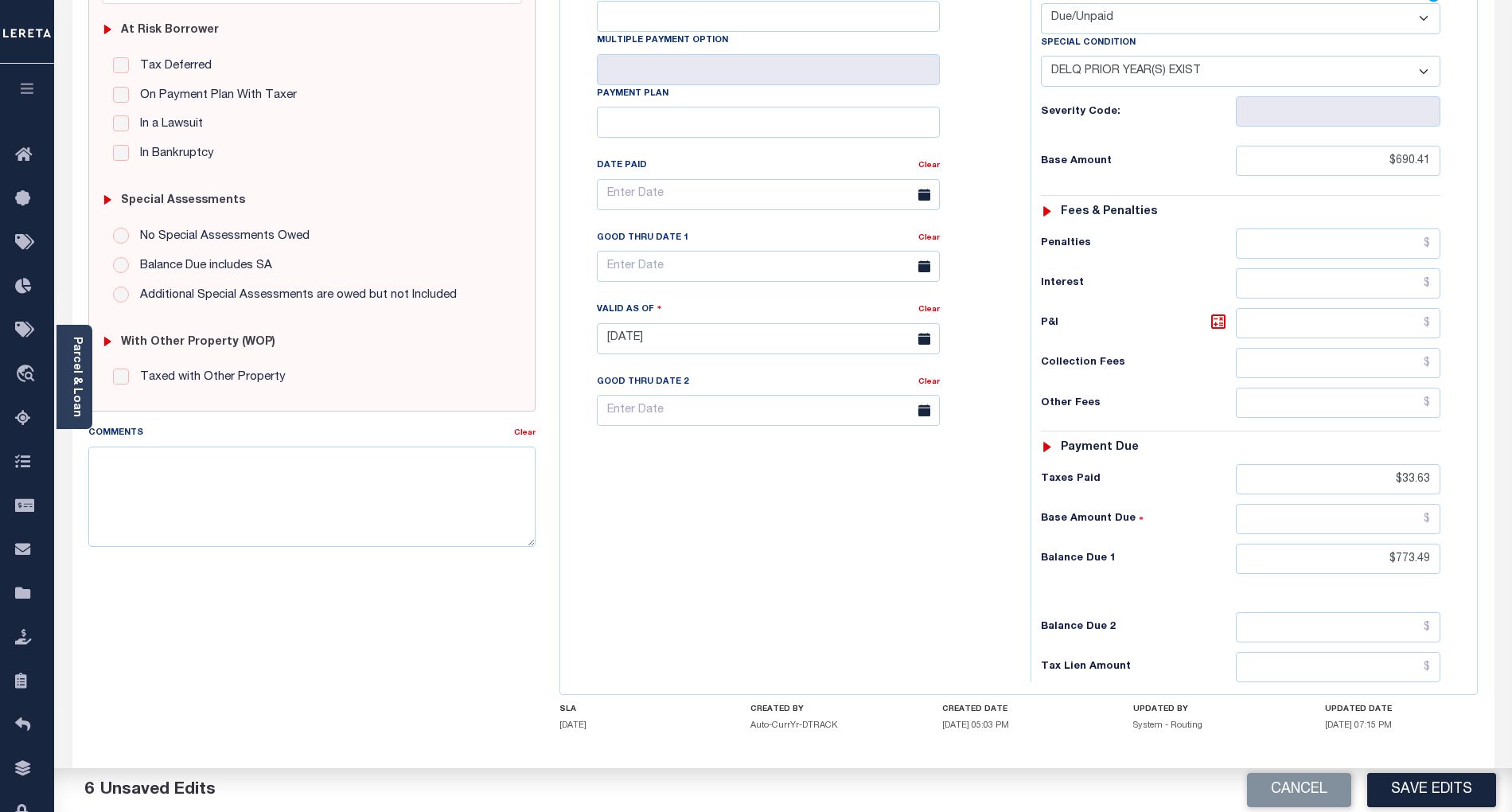
click at [122, 267] on input "Balance Due includes SA" at bounding box center [121, 265] width 16 height 16
radio input "true"
click at [673, 251] on input "text" at bounding box center [768, 266] width 343 height 31
click at [721, 361] on span "8" at bounding box center [720, 360] width 31 height 31
type input "[DATE]"
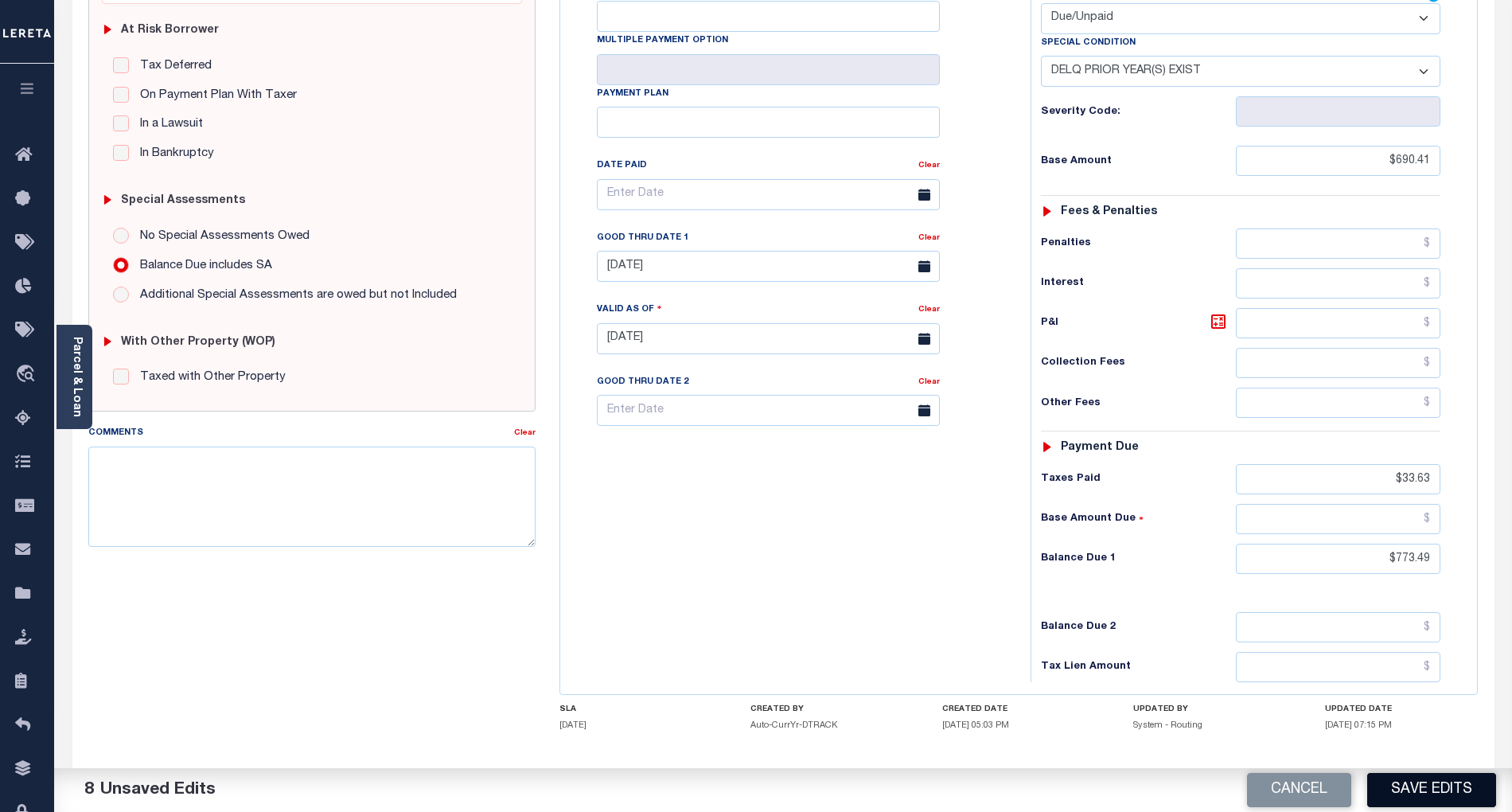
click at [1452, 781] on button "Save Edits" at bounding box center [1431, 790] width 129 height 35
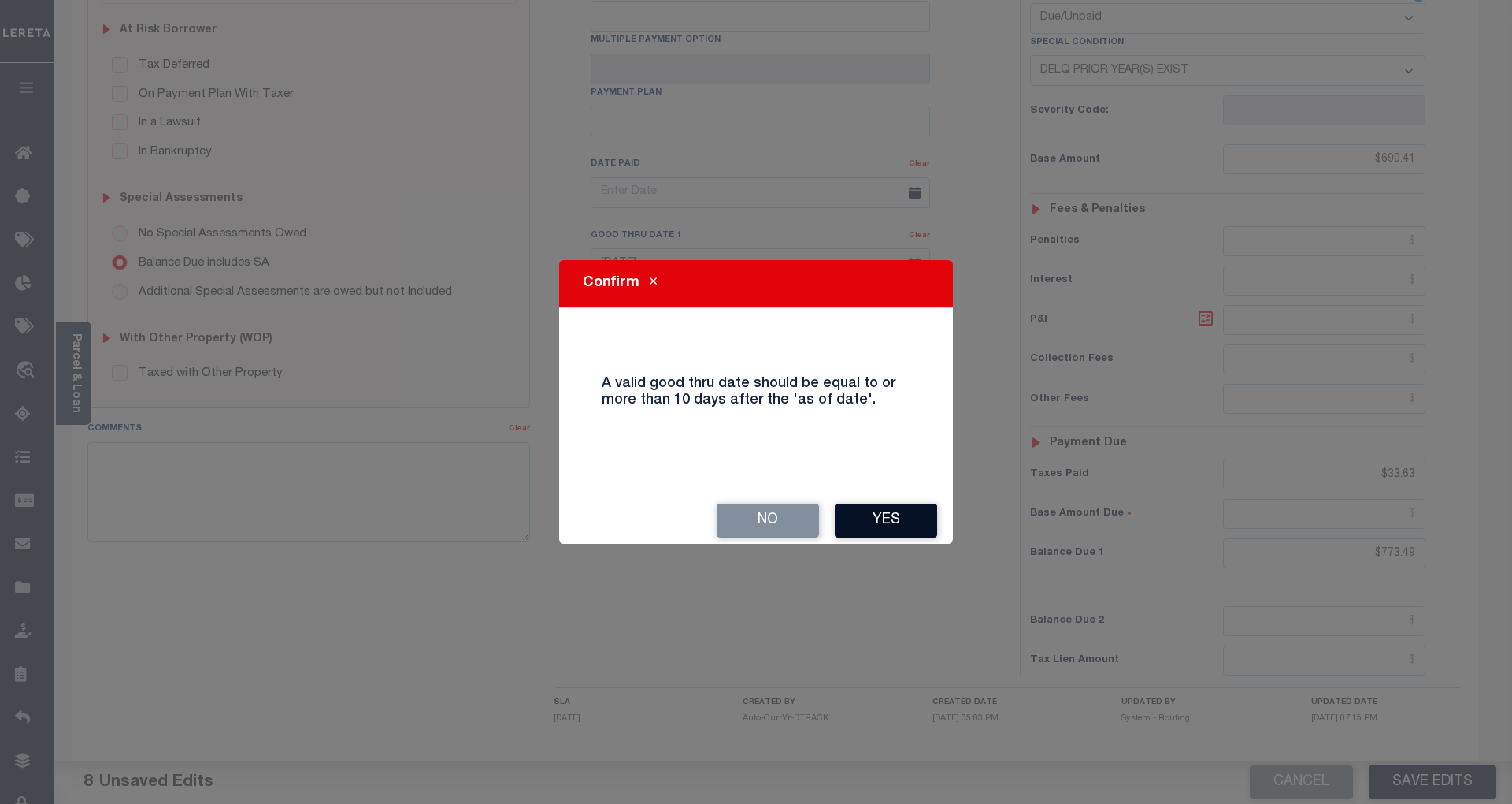
click at [906, 523] on button "Yes" at bounding box center [886, 521] width 102 height 34
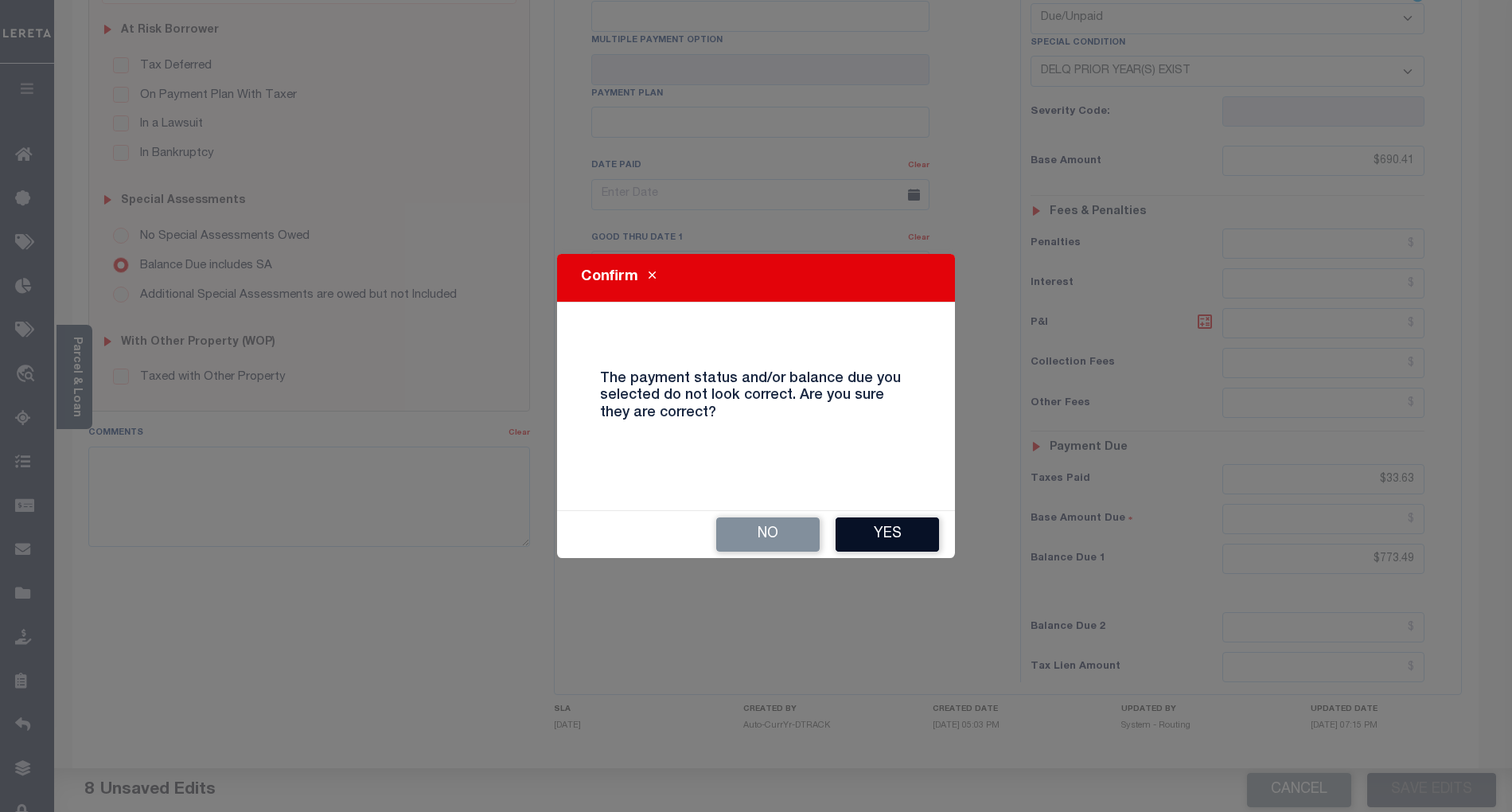
click at [902, 532] on button "Yes" at bounding box center [887, 534] width 104 height 35
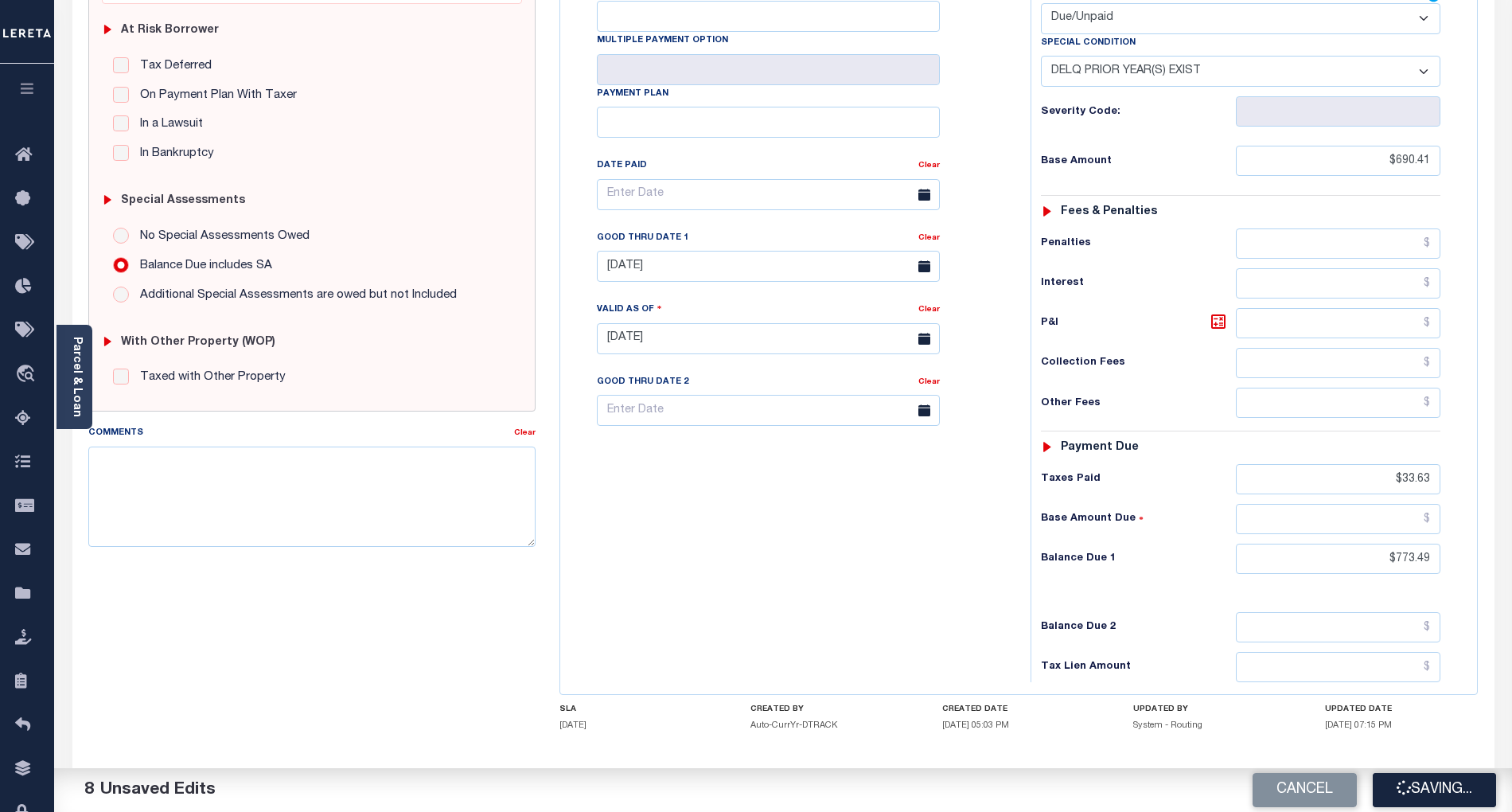
checkbox input "false"
type input "0"
type input "$690.41"
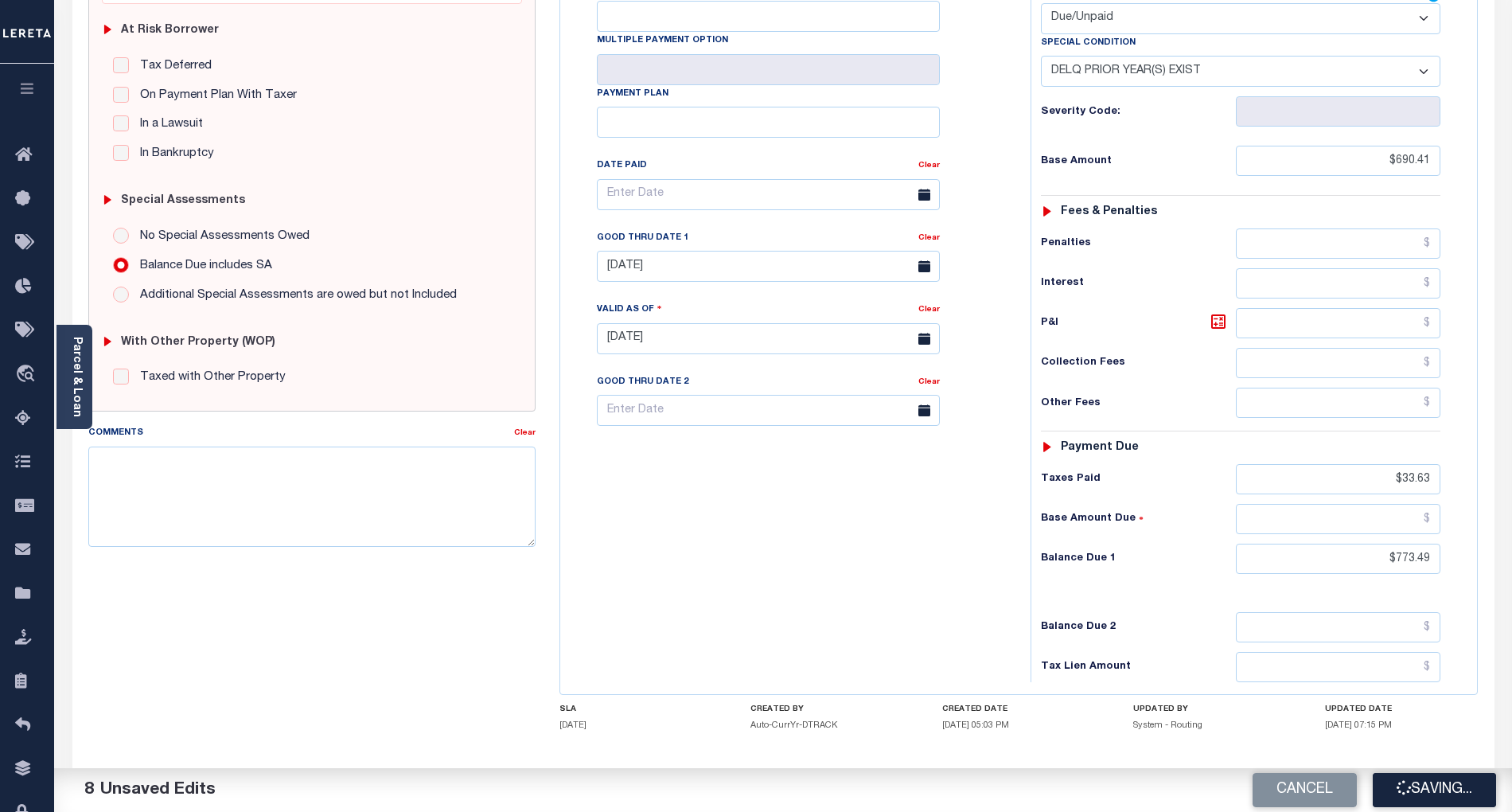
type input "$33.63"
type input "$773.49"
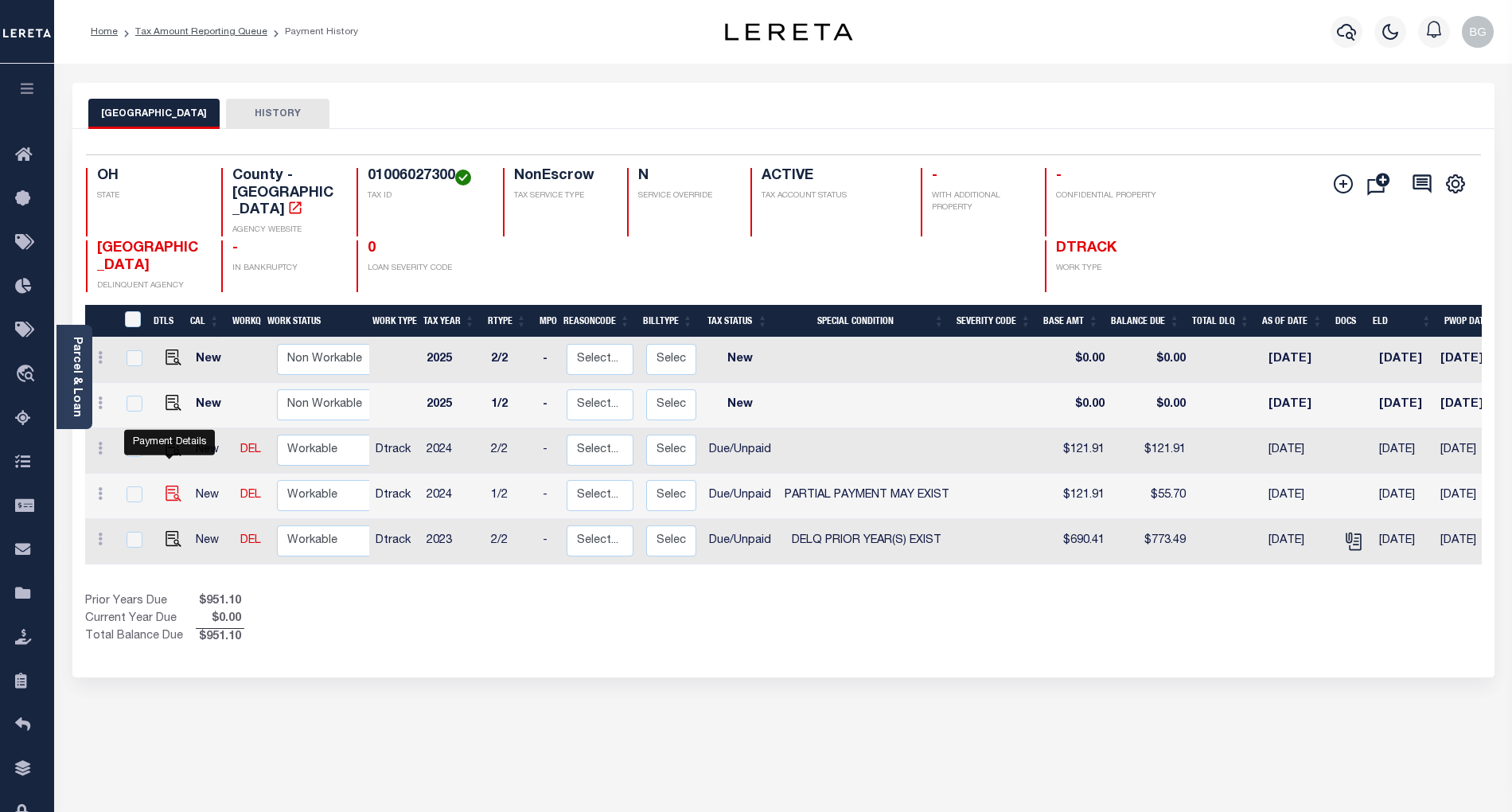
click at [166, 486] on img "" at bounding box center [173, 493] width 16 height 16
checkbox input "true"
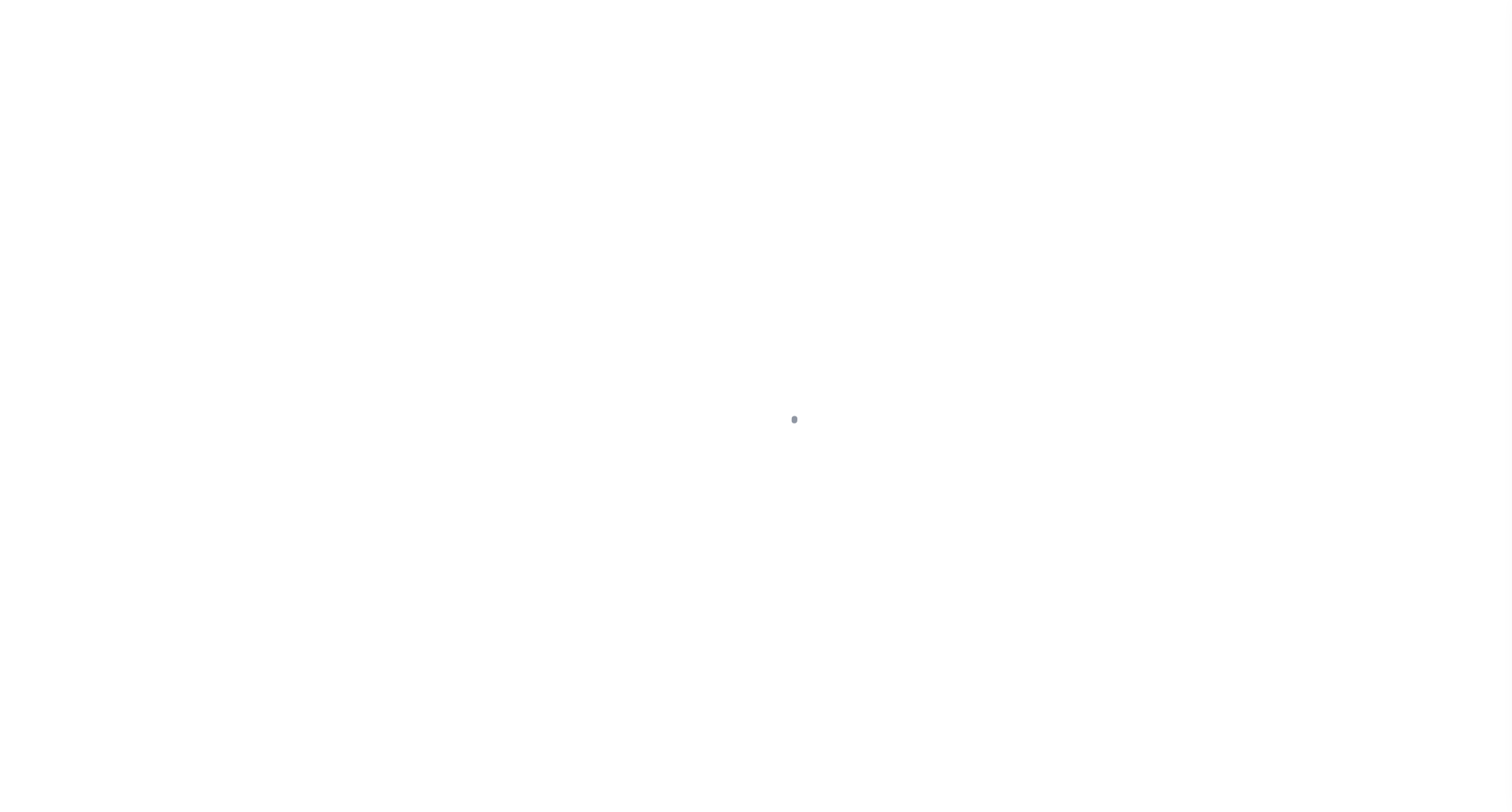
select select "DUE"
select select "15"
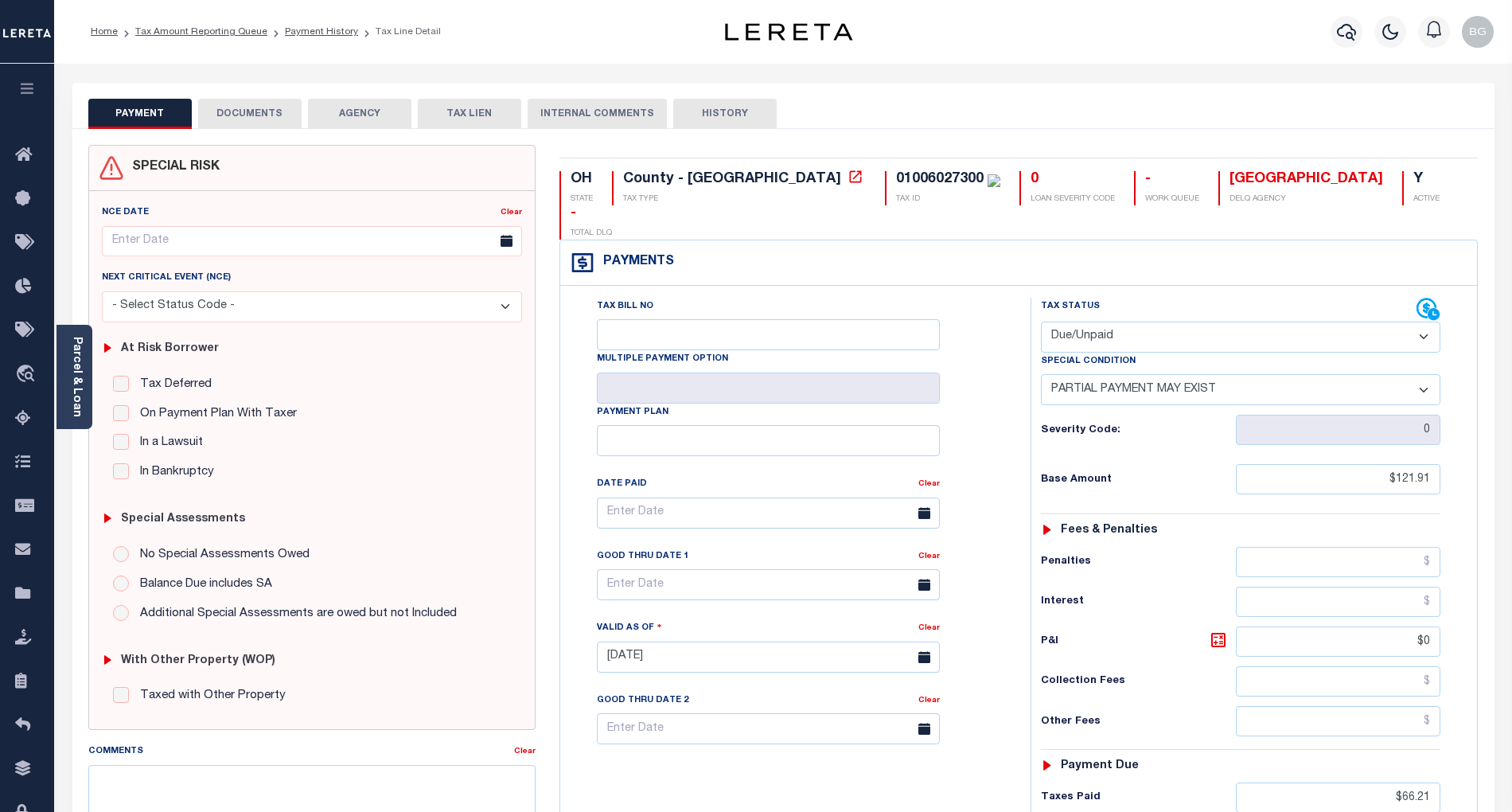
click at [256, 114] on button "DOCUMENTS" at bounding box center [250, 113] width 104 height 30
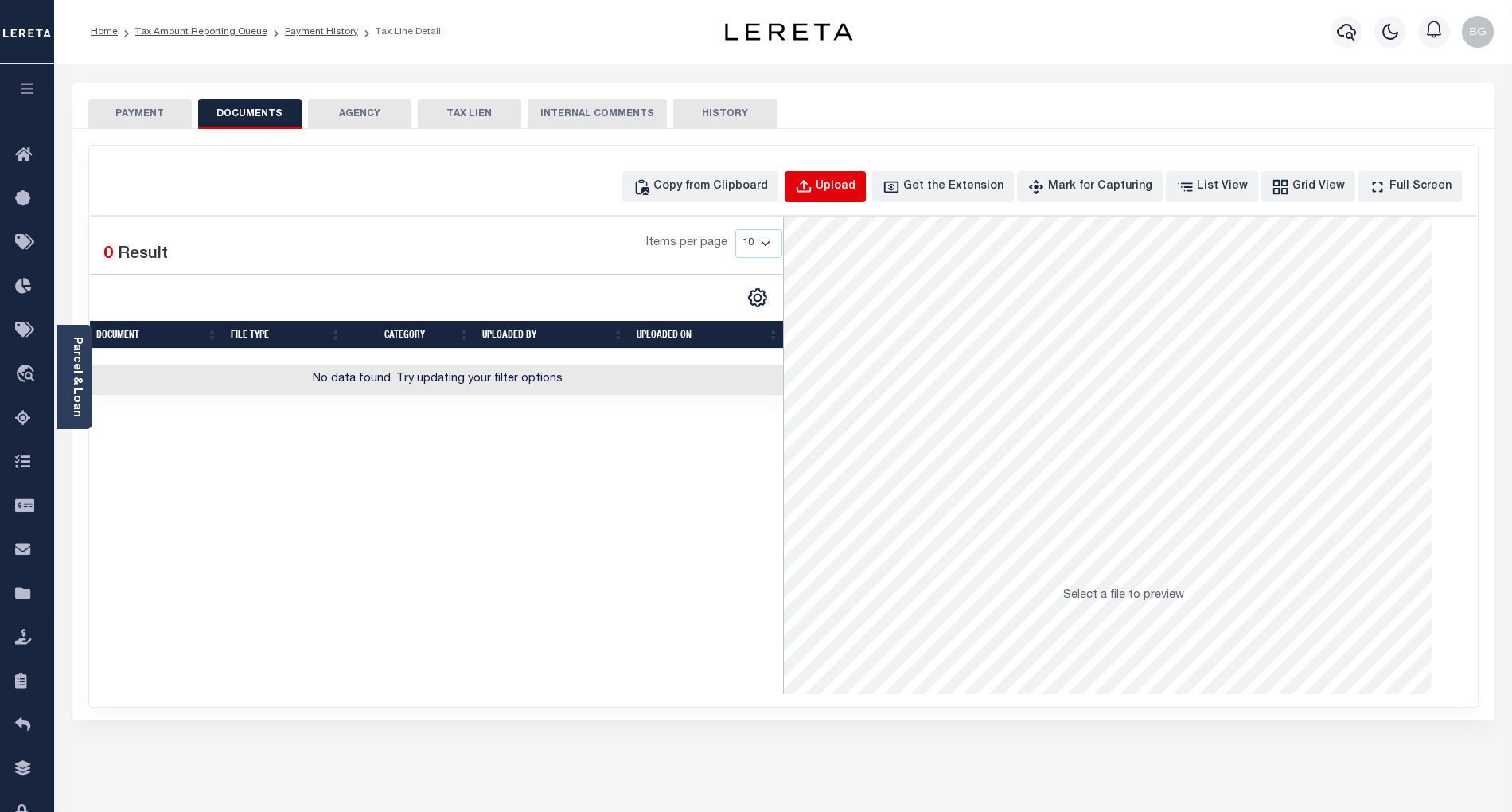
click at [844, 189] on div "Upload" at bounding box center [836, 187] width 39 height 17
select select "POP"
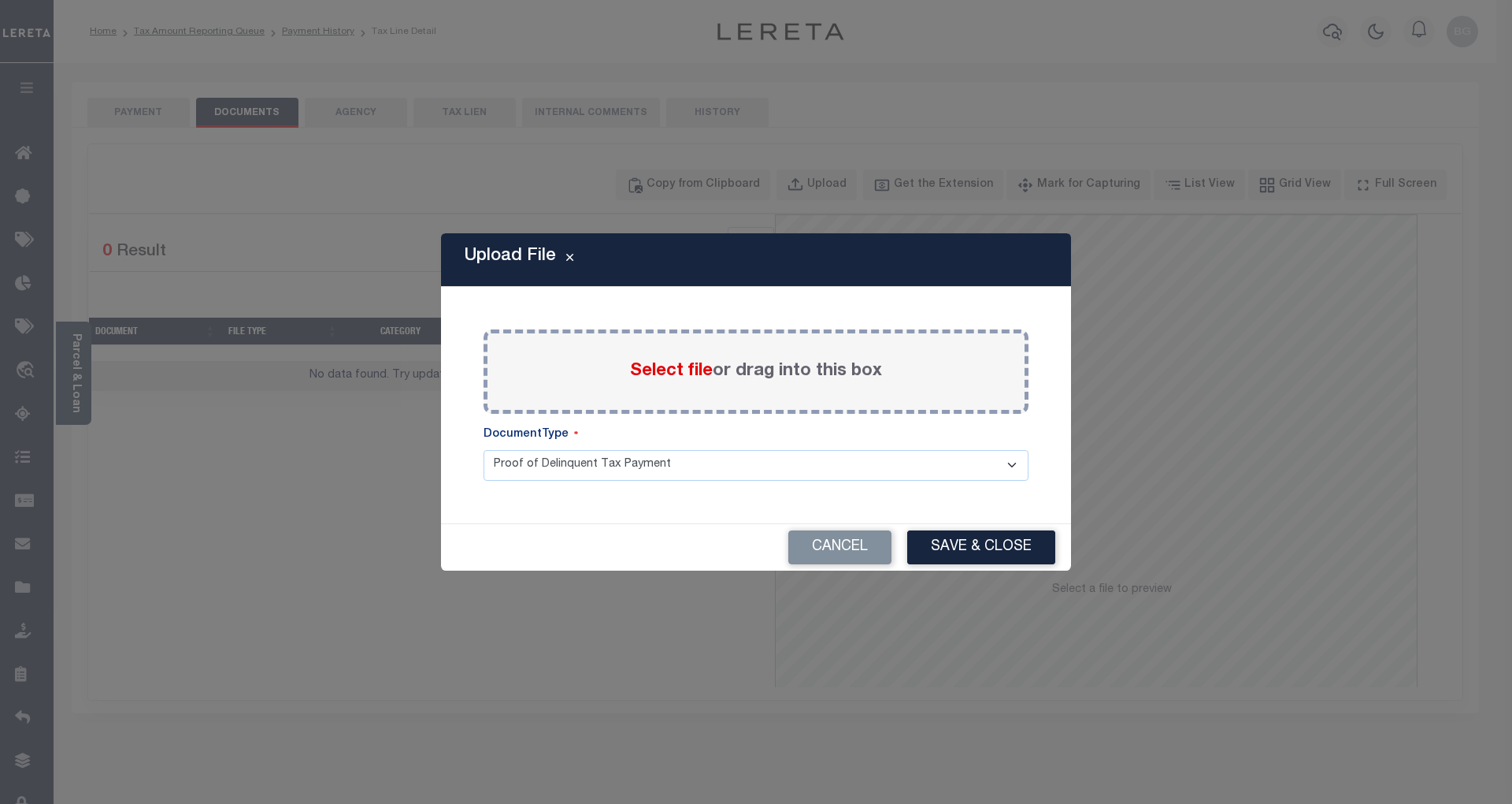
click at [678, 367] on span "Select file" at bounding box center [672, 370] width 83 height 17
click at [0, 0] on input "Select file or drag into this box" at bounding box center [0, 0] width 0 height 0
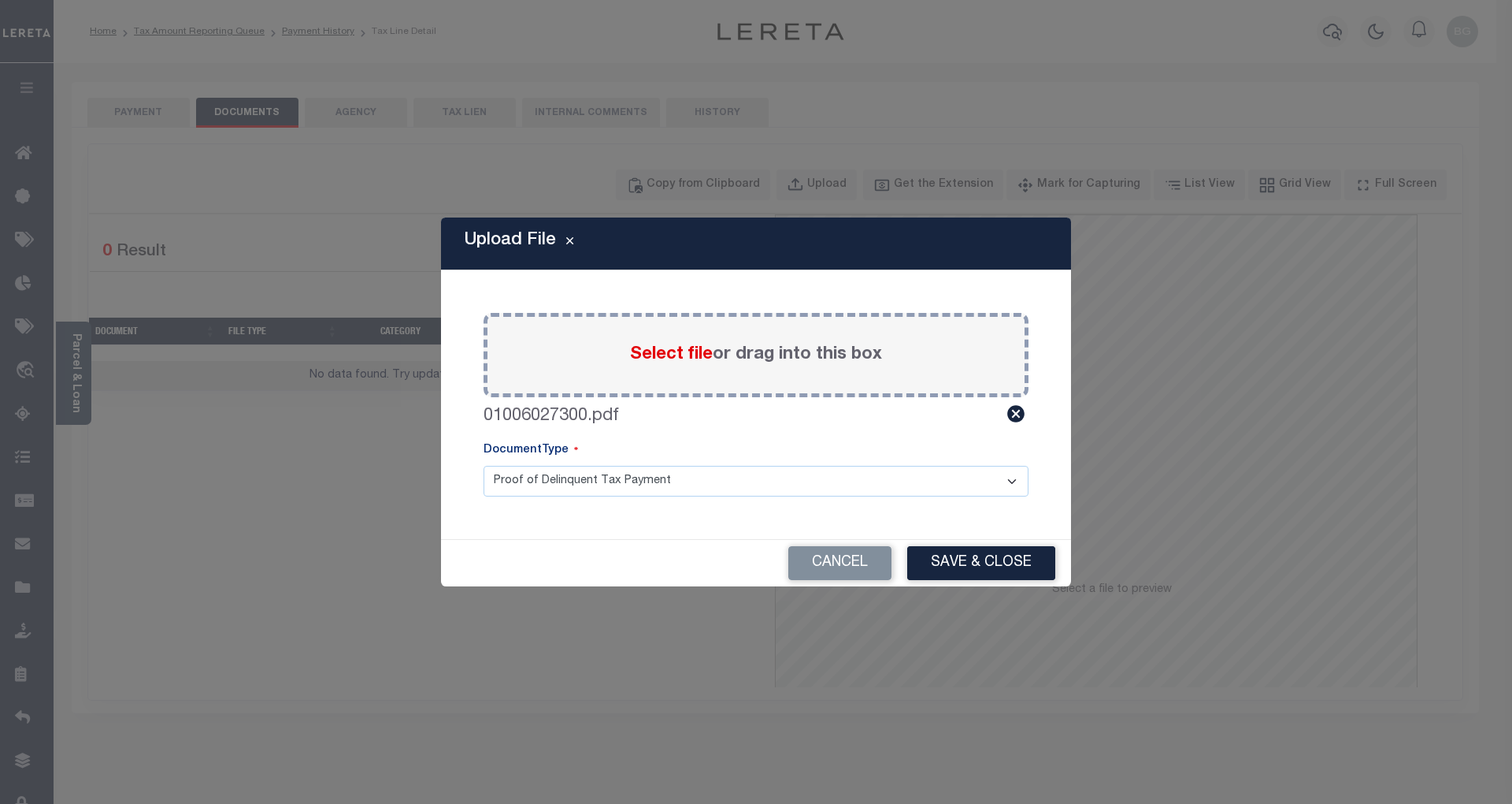
click at [980, 561] on button "Save & Close" at bounding box center [982, 563] width 148 height 34
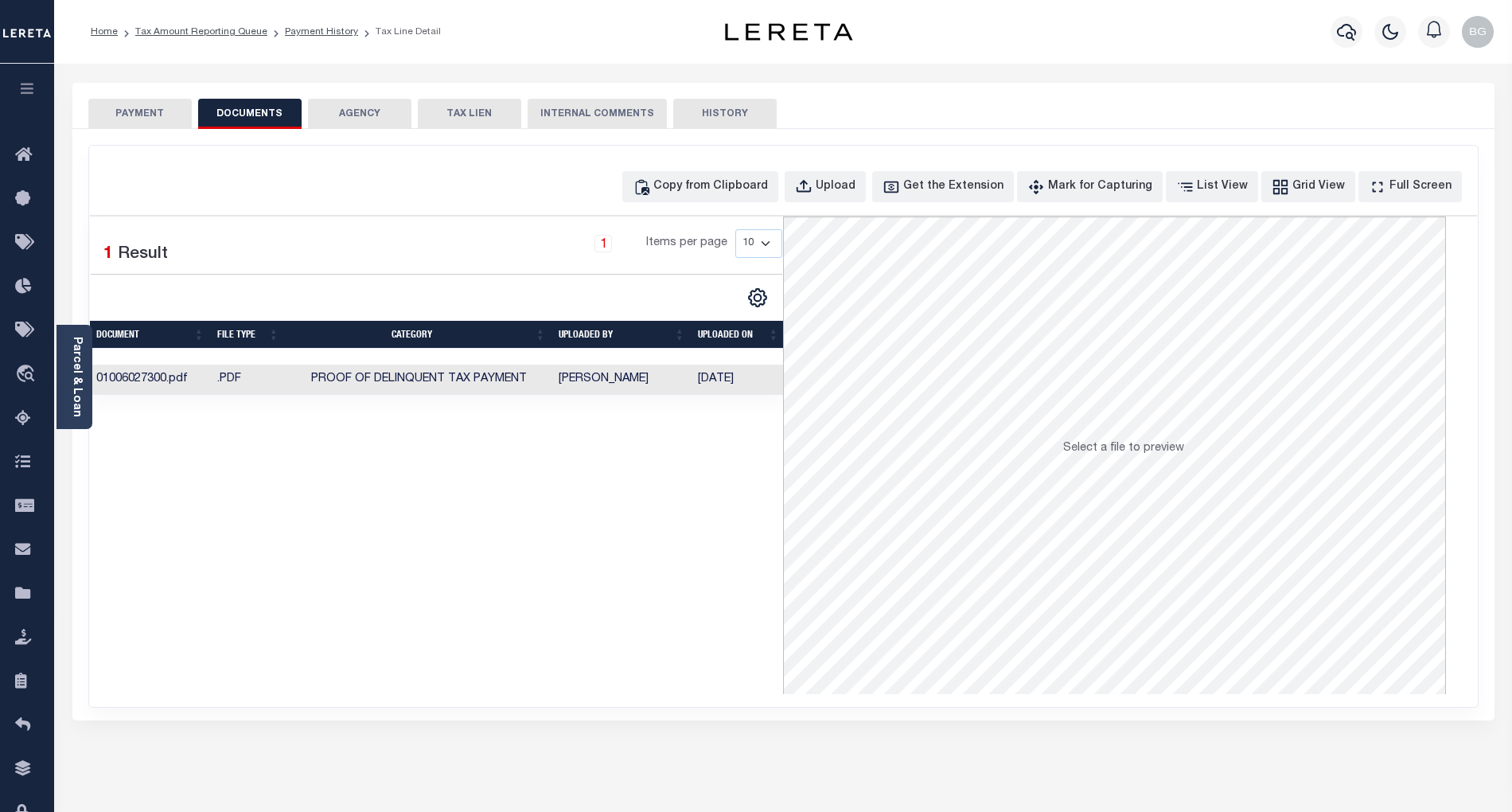
click at [153, 113] on button "PAYMENT" at bounding box center [140, 113] width 104 height 30
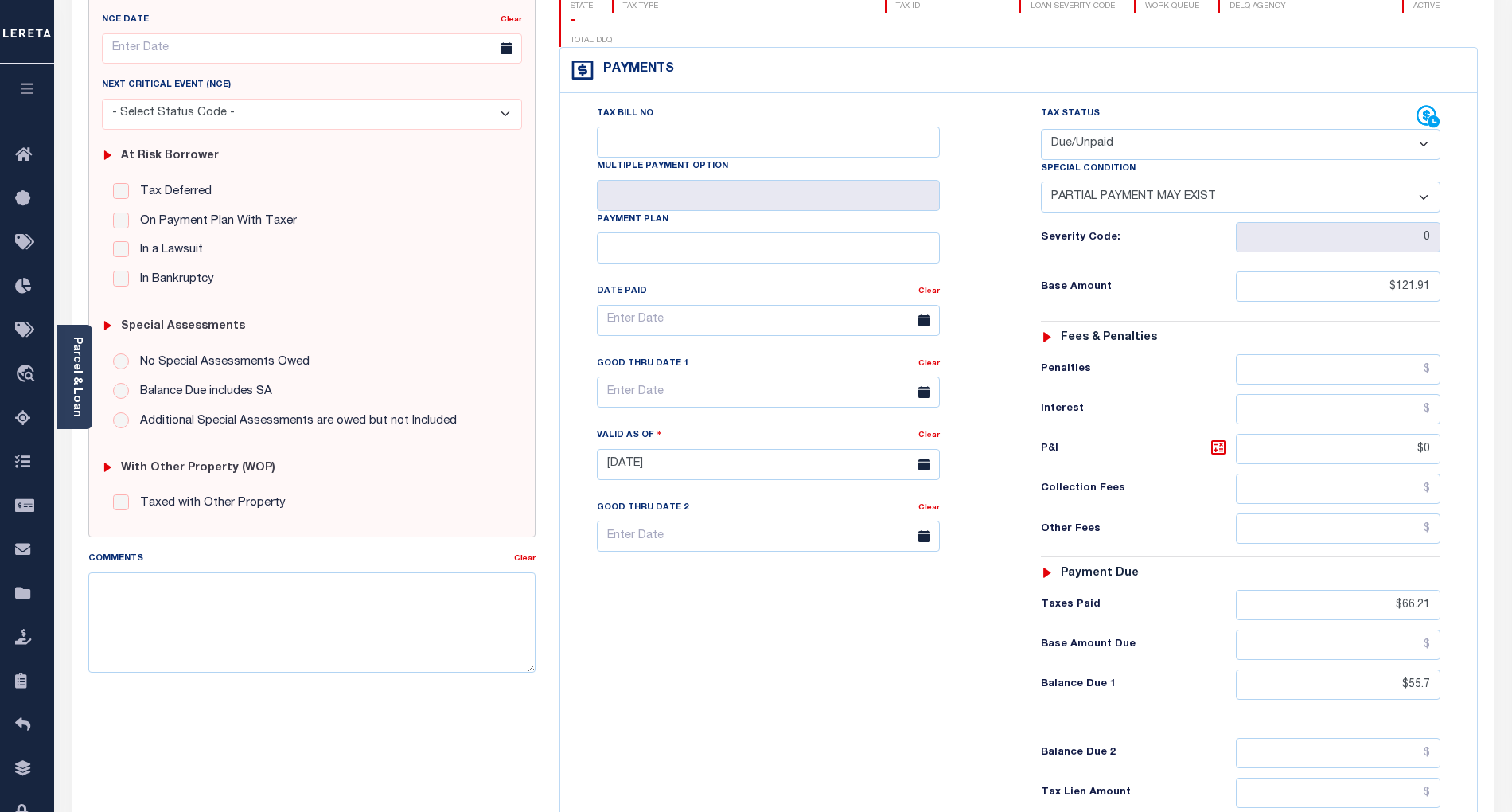
scroll to position [212, 0]
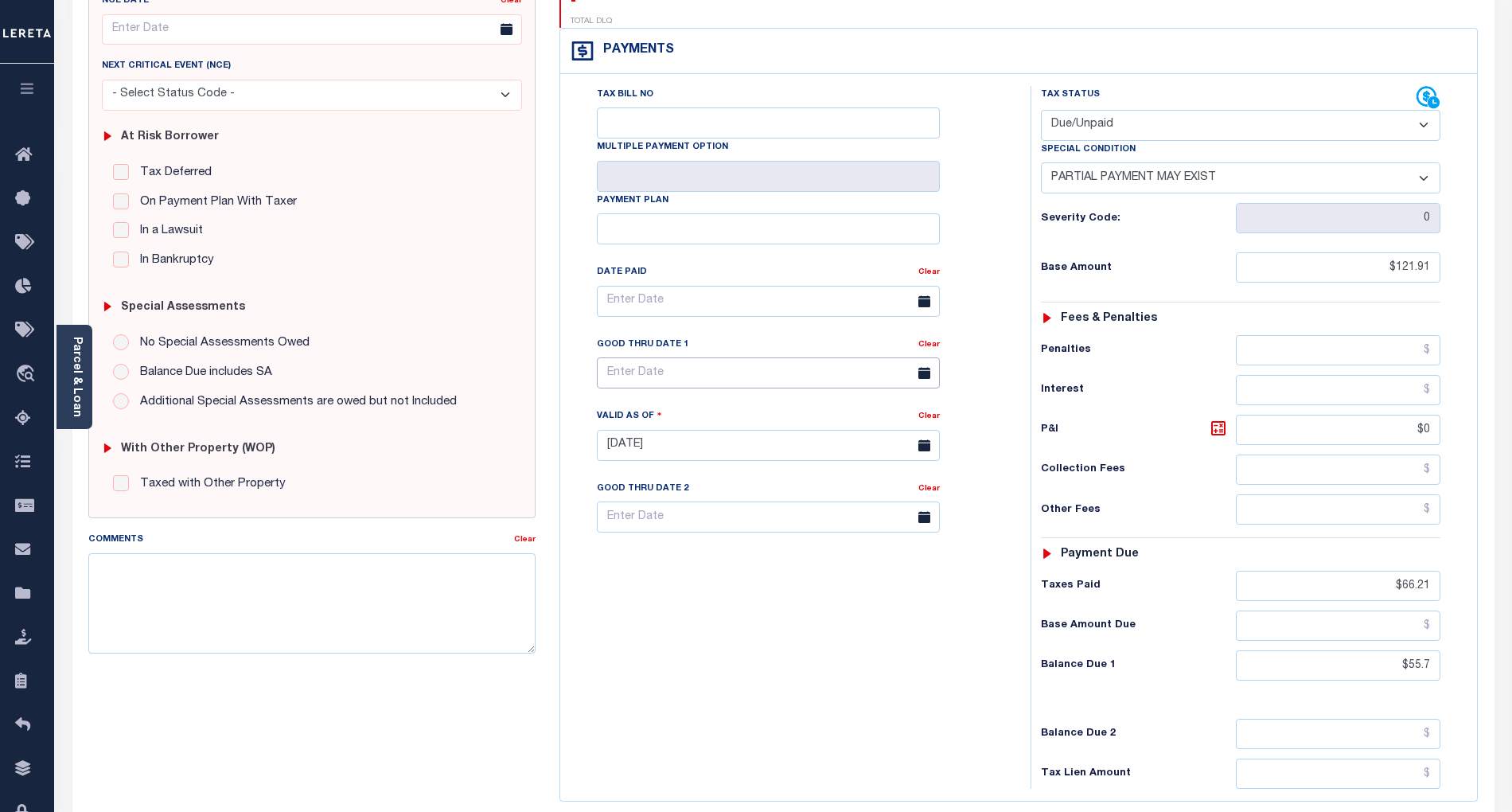
click at [689, 358] on input "text" at bounding box center [768, 373] width 343 height 31
click at [717, 465] on span "8" at bounding box center [720, 467] width 31 height 31
type input "[DATE]"
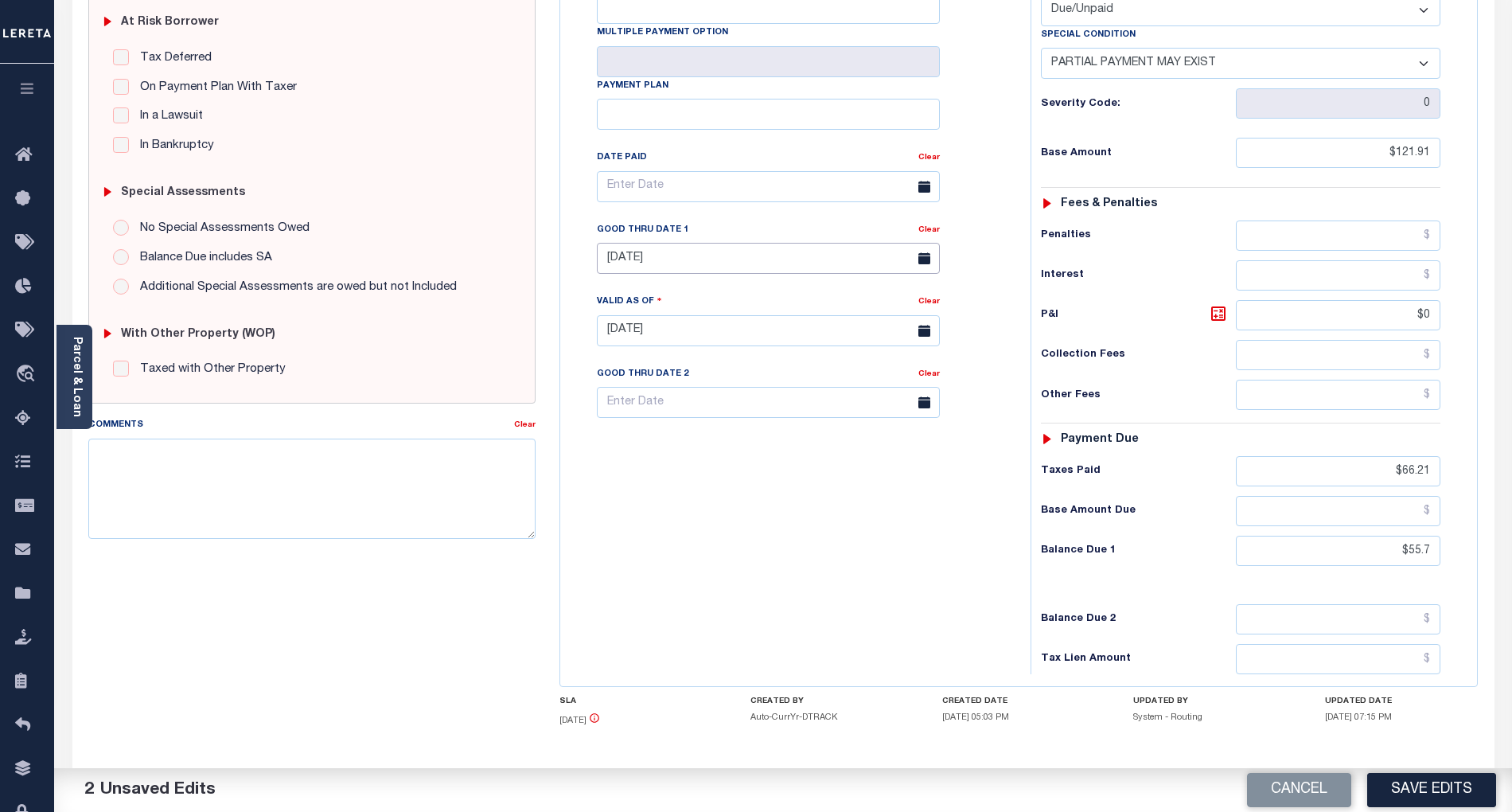
scroll to position [367, 0]
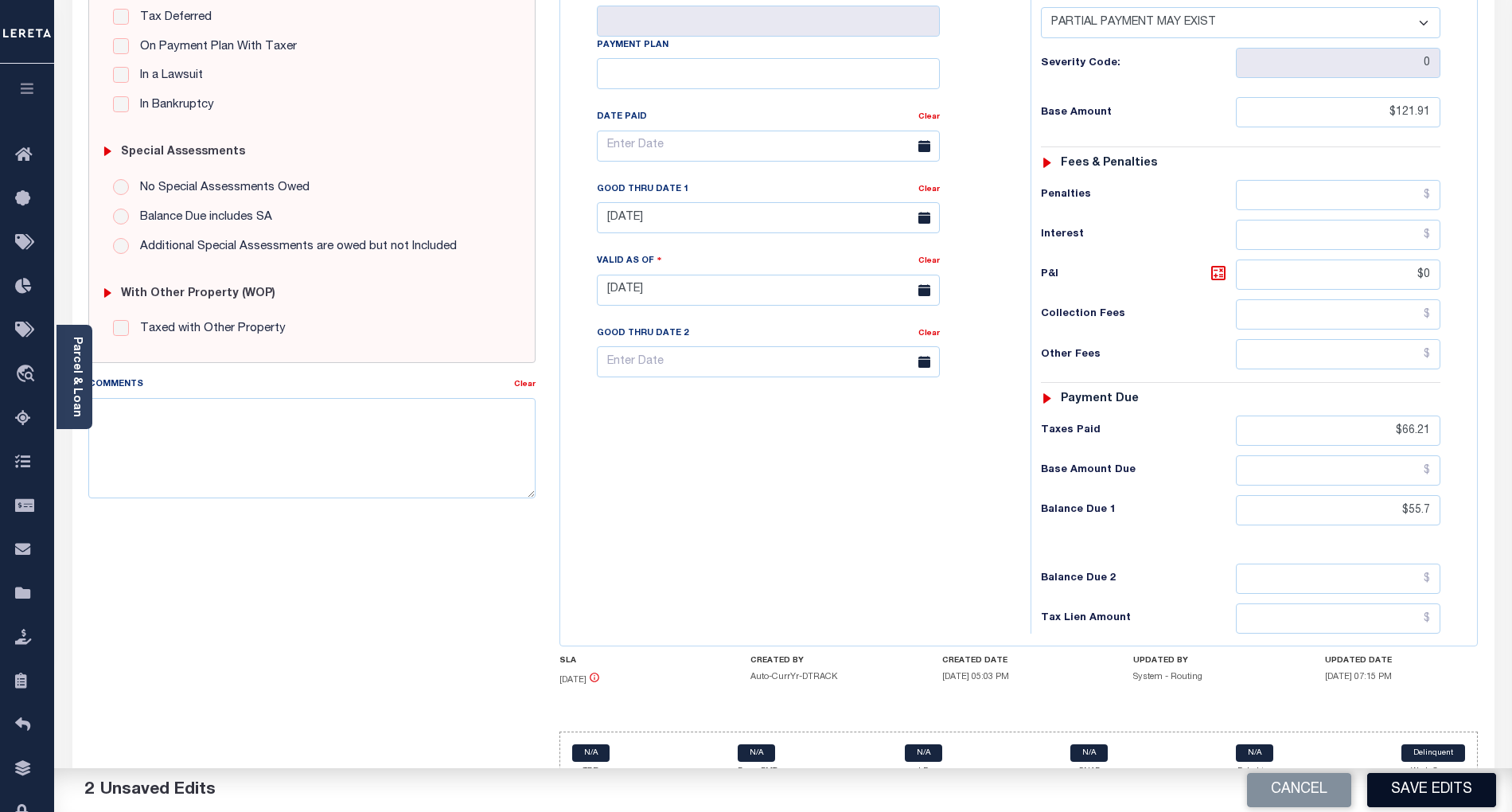
click at [1442, 787] on button "Save Edits" at bounding box center [1431, 790] width 129 height 35
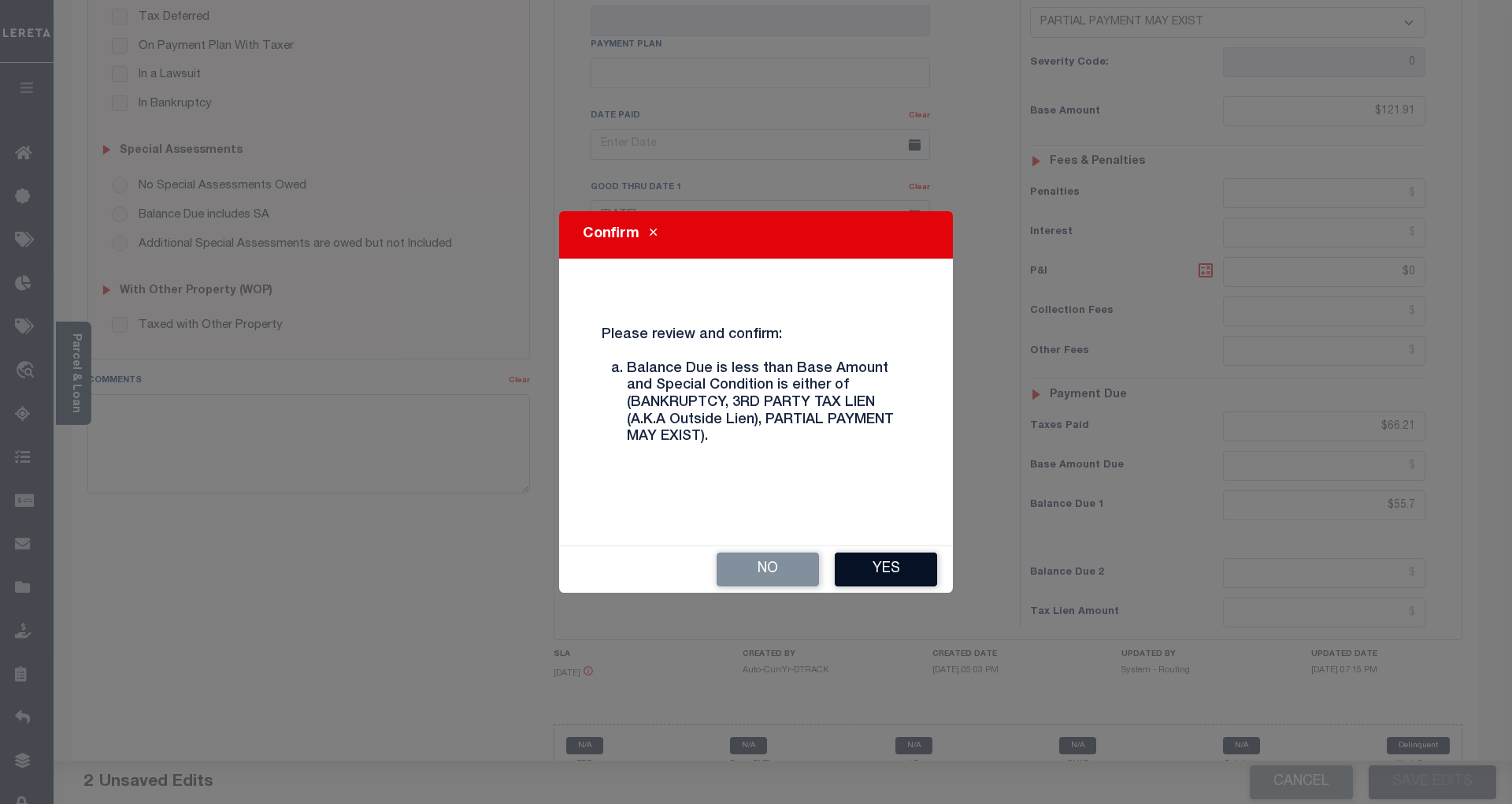
click at [917, 568] on button "Yes" at bounding box center [886, 570] width 102 height 34
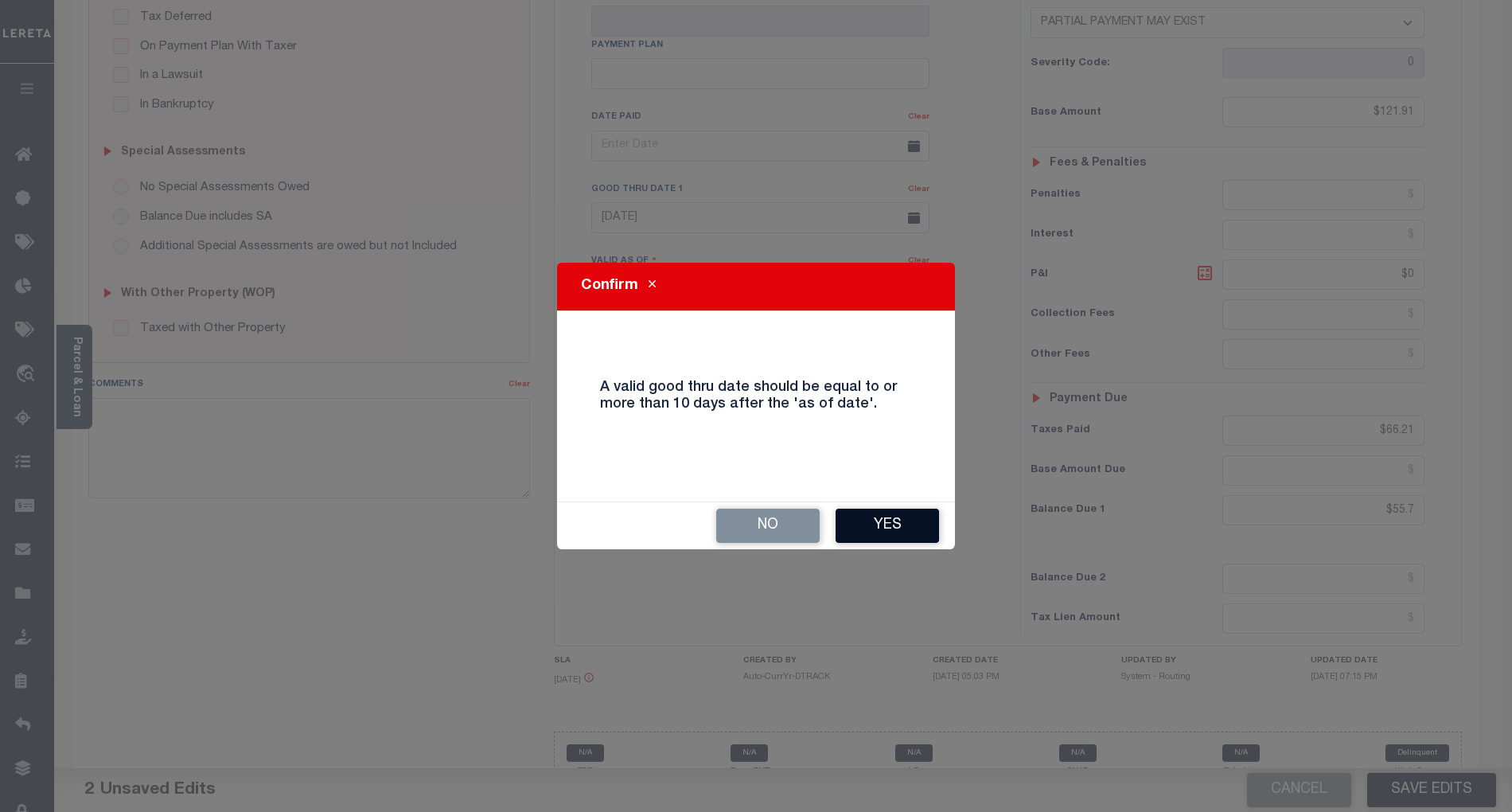
click at [918, 519] on button "Yes" at bounding box center [887, 526] width 104 height 35
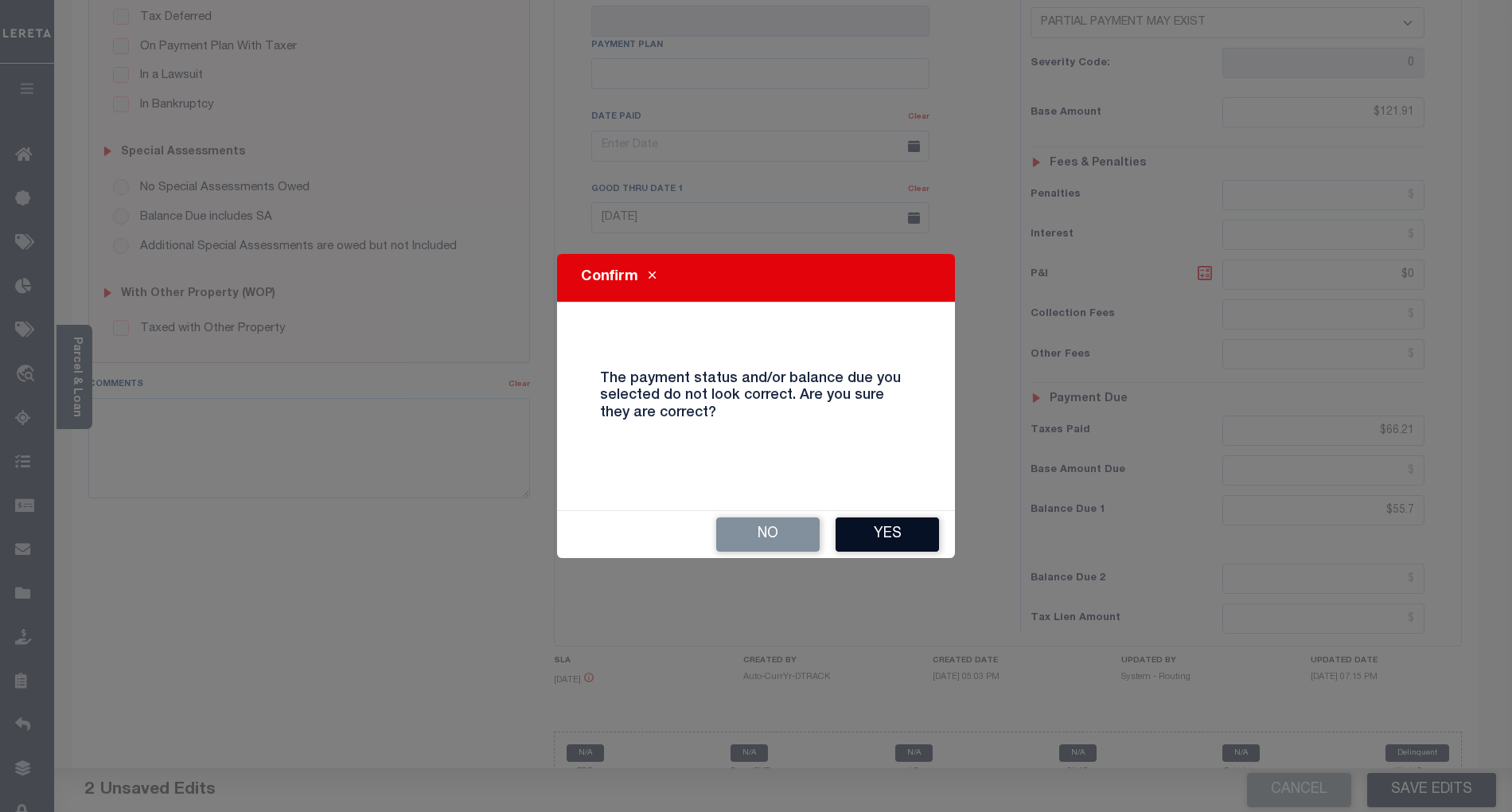
click at [896, 526] on button "Yes" at bounding box center [887, 534] width 104 height 35
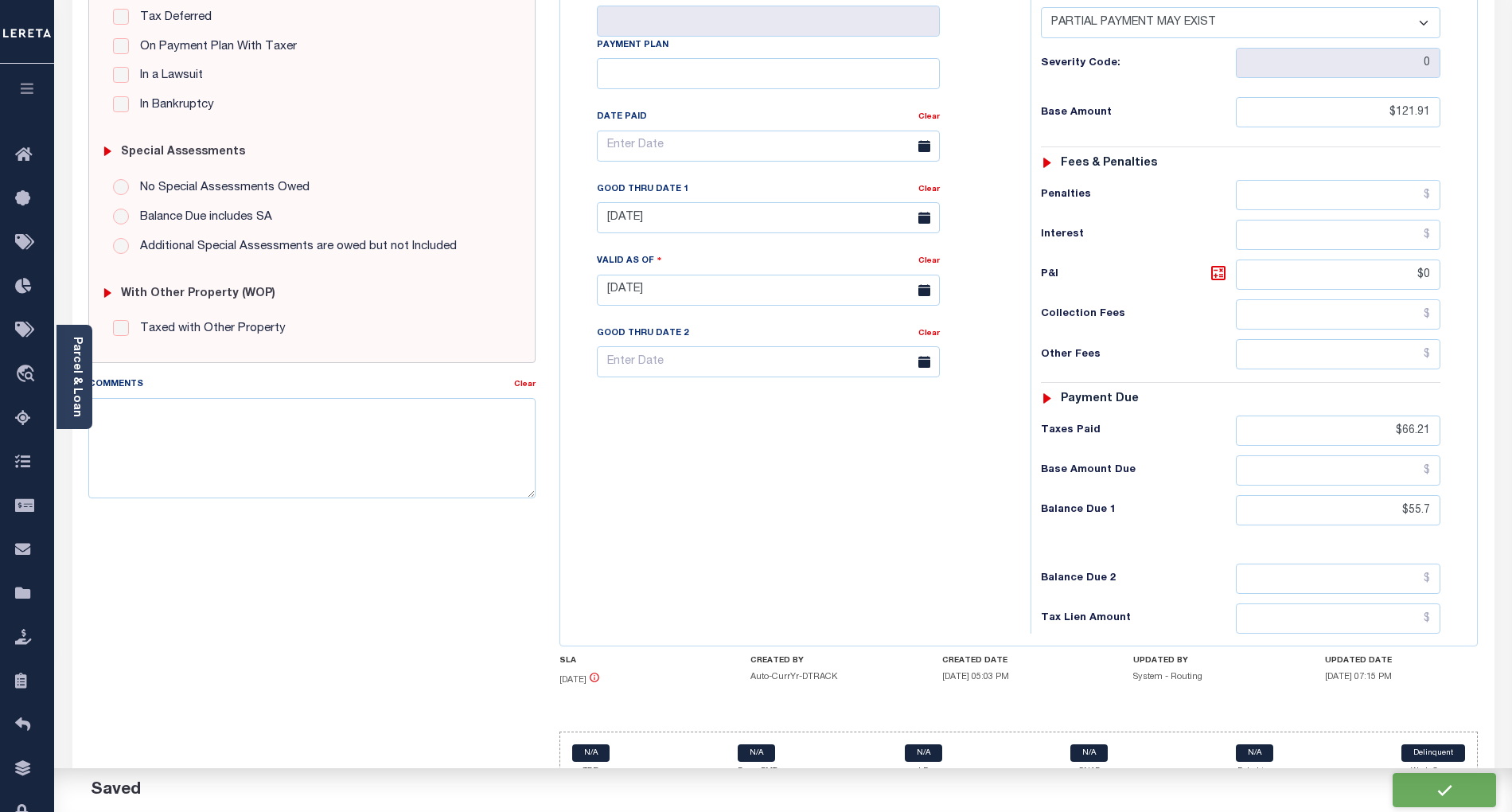
checkbox input "false"
type input "$121.91"
type input "$0"
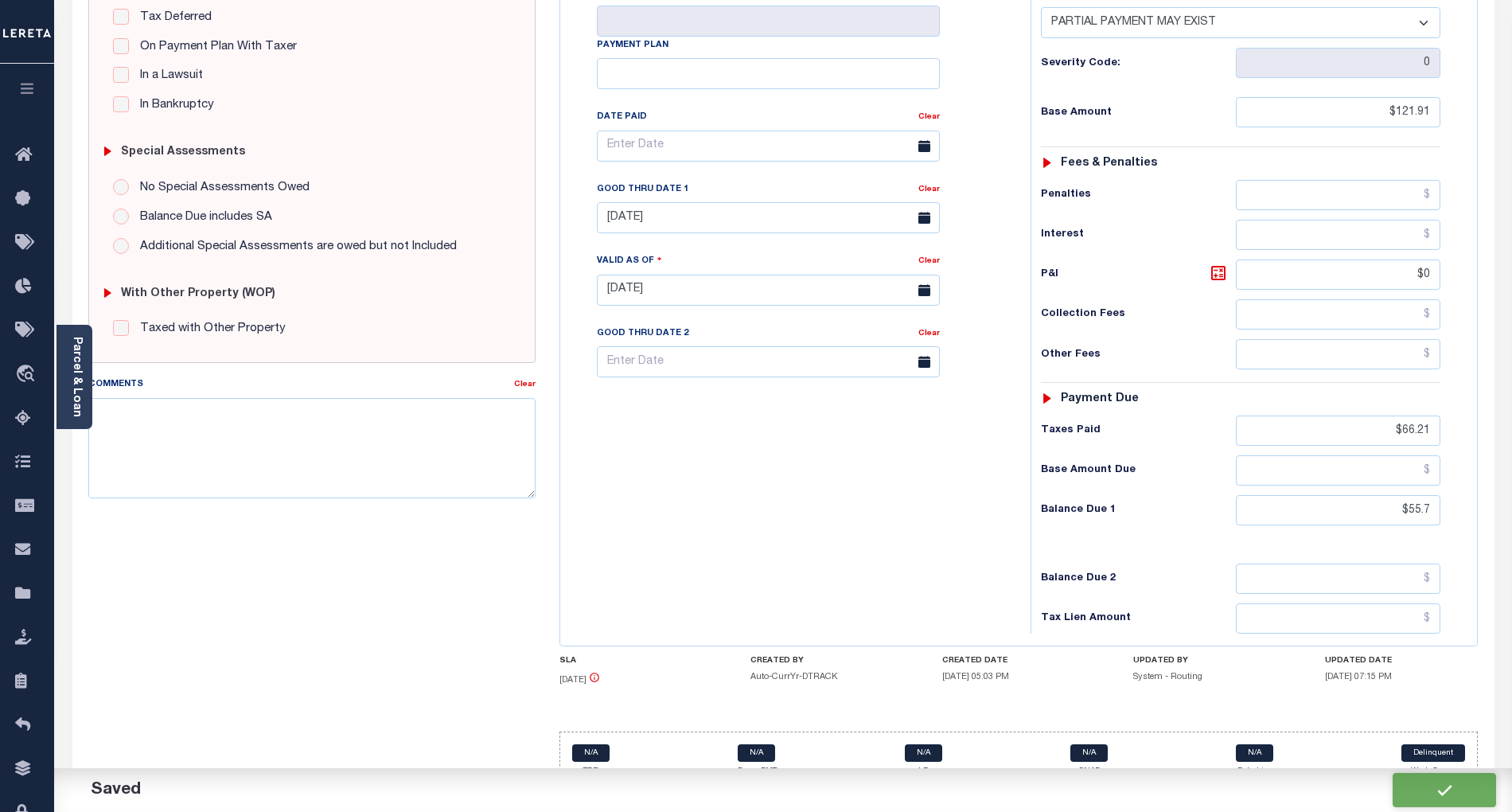
type input "$66.21"
type input "$55.7"
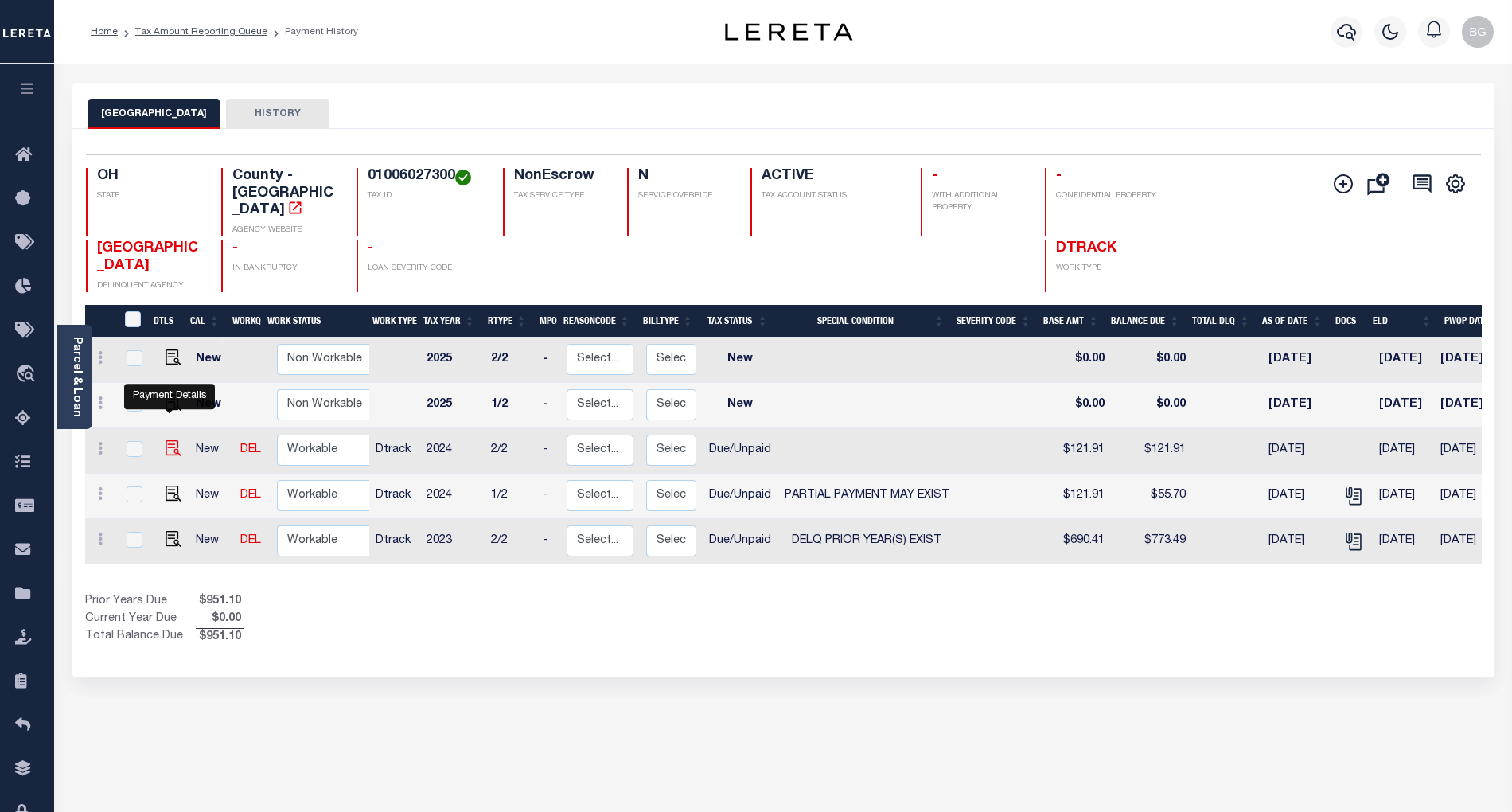
click at [169, 441] on img "" at bounding box center [173, 448] width 16 height 16
checkbox input "true"
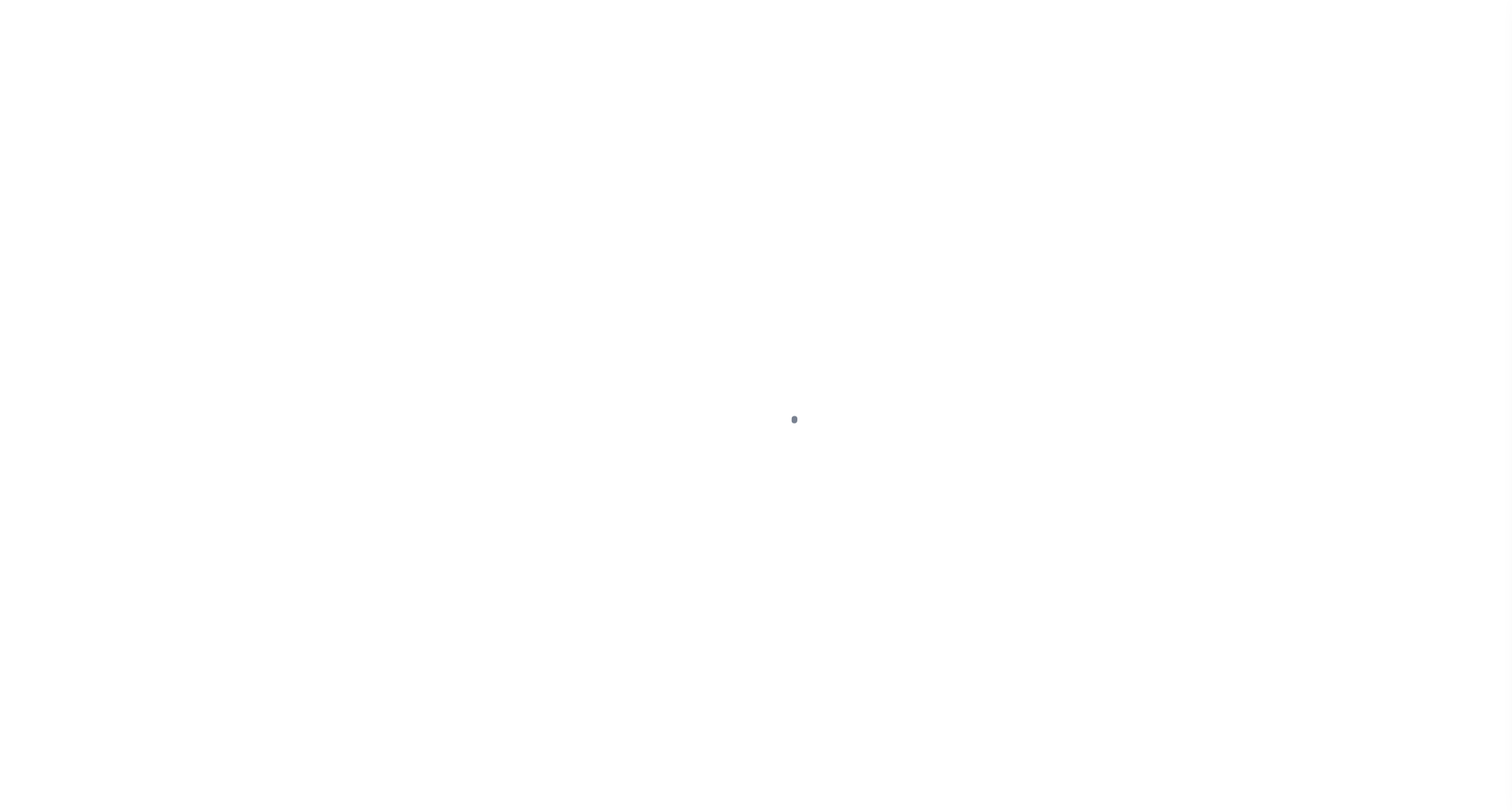
select select "DUE"
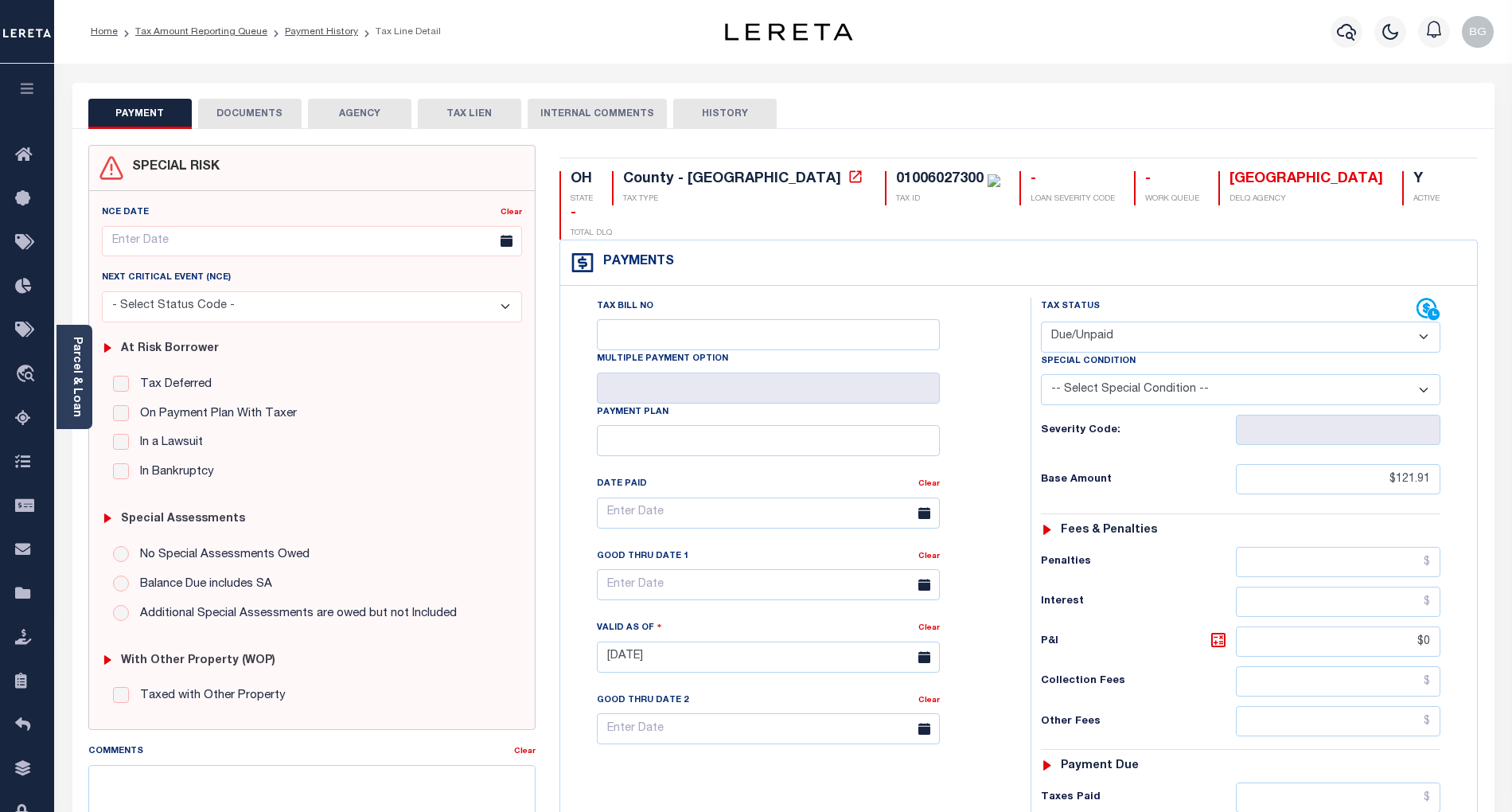
click at [246, 109] on button "DOCUMENTS" at bounding box center [250, 113] width 104 height 30
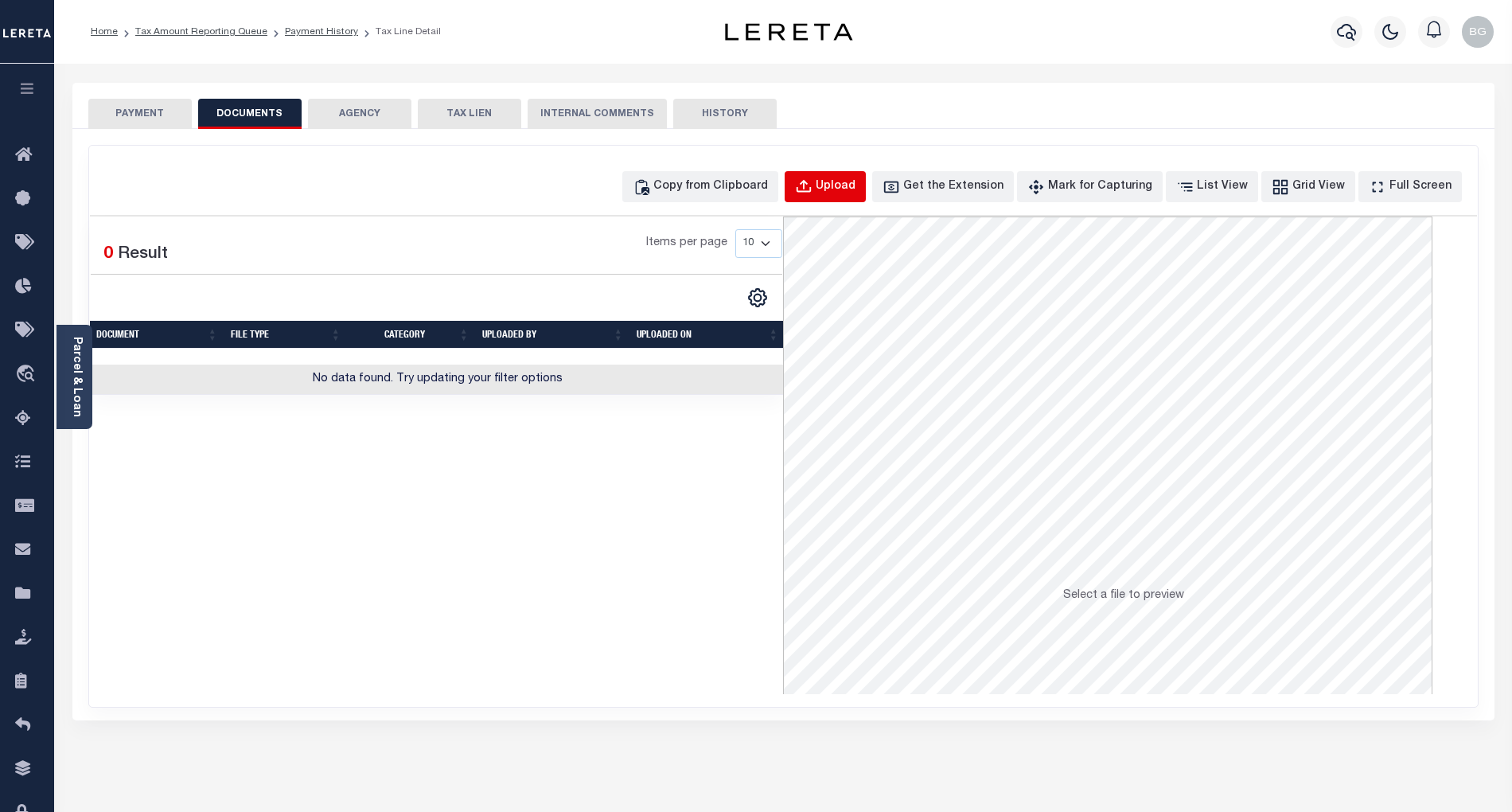
click at [855, 187] on div "Upload" at bounding box center [836, 187] width 39 height 17
select select "POP"
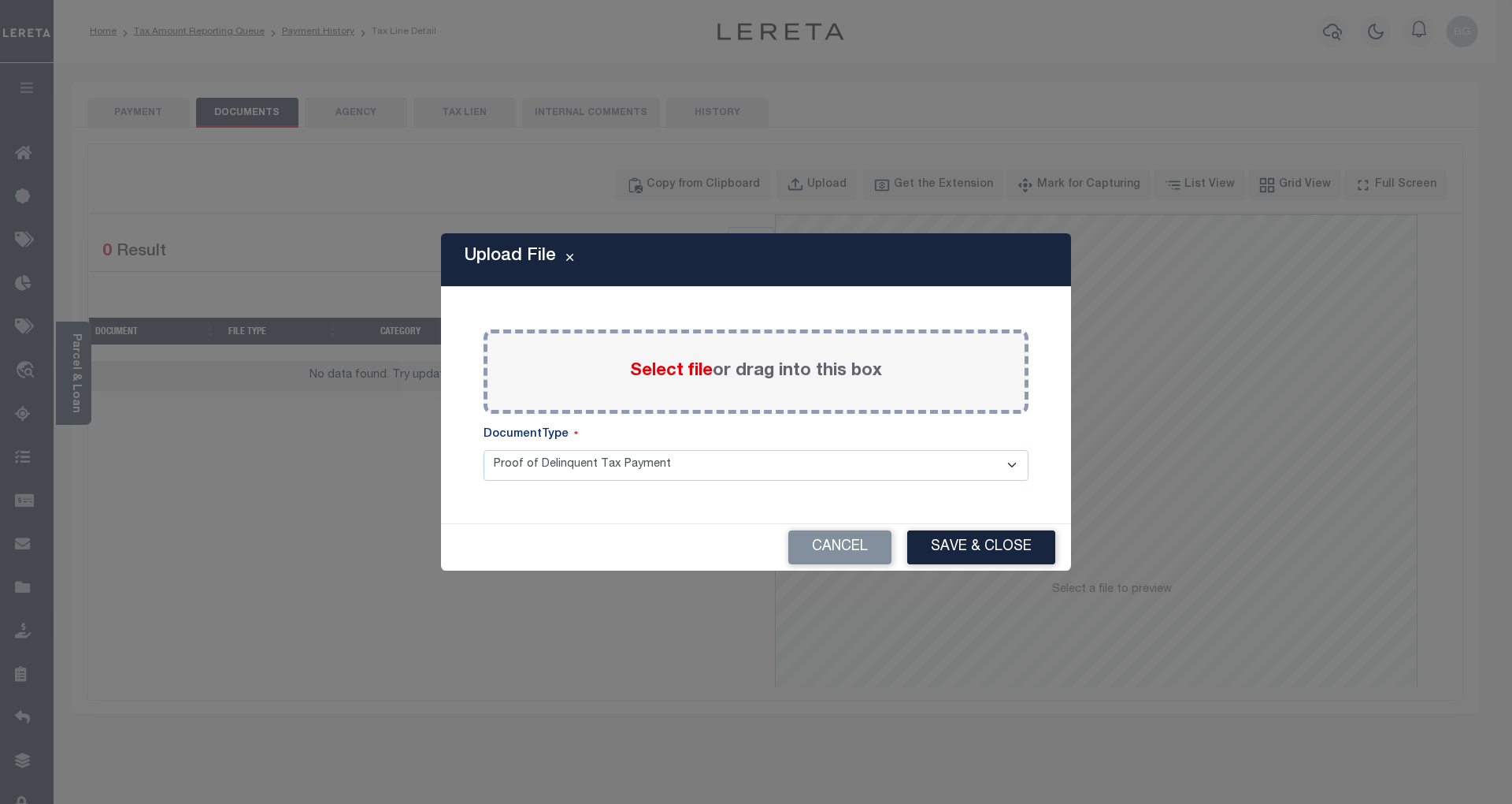
click at [668, 369] on span "Select file" at bounding box center [672, 370] width 83 height 17
click at [0, 0] on input "Select file or drag into this box" at bounding box center [0, 0] width 0 height 0
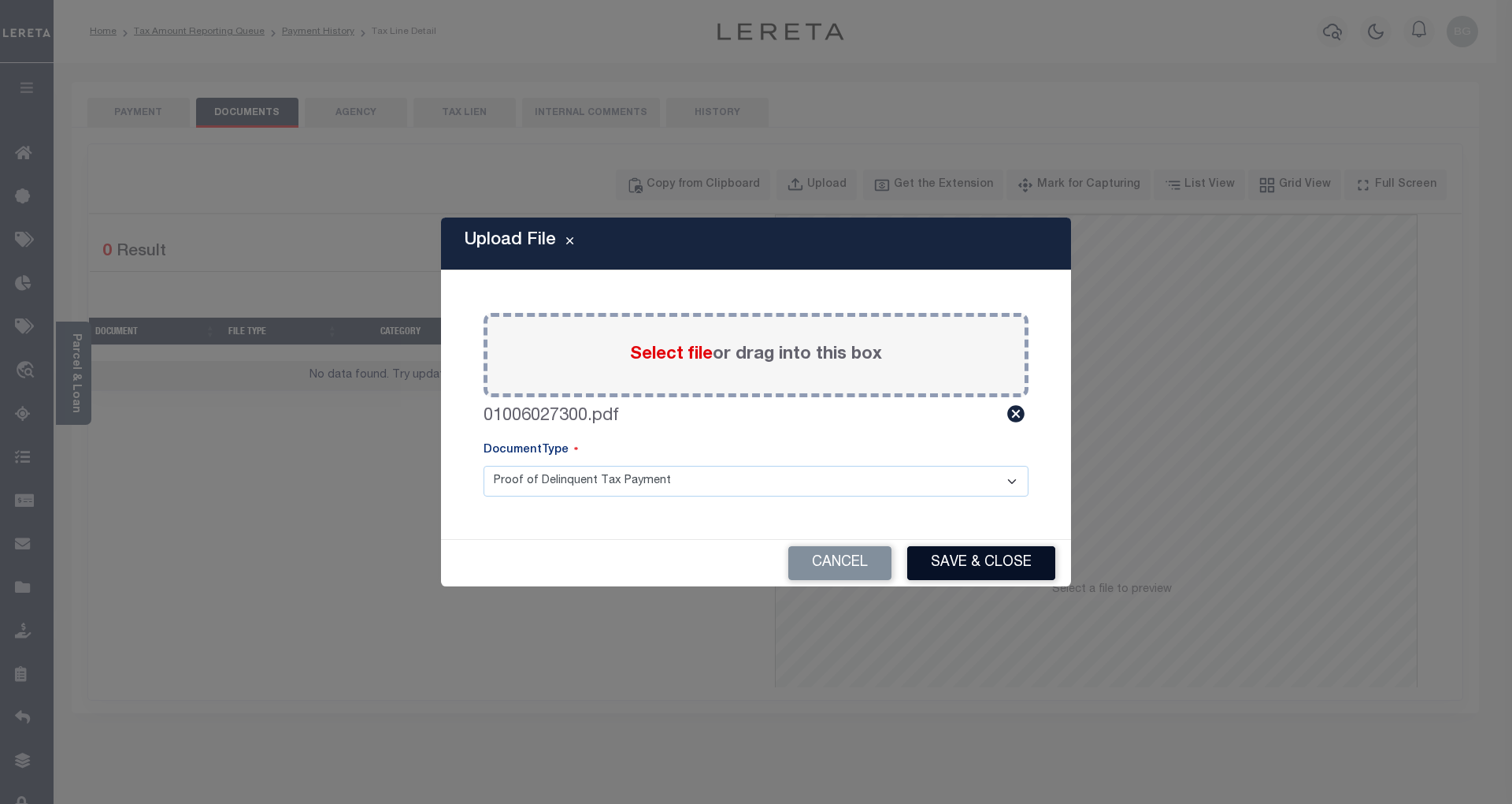
click at [996, 567] on button "Save & Close" at bounding box center [982, 563] width 148 height 34
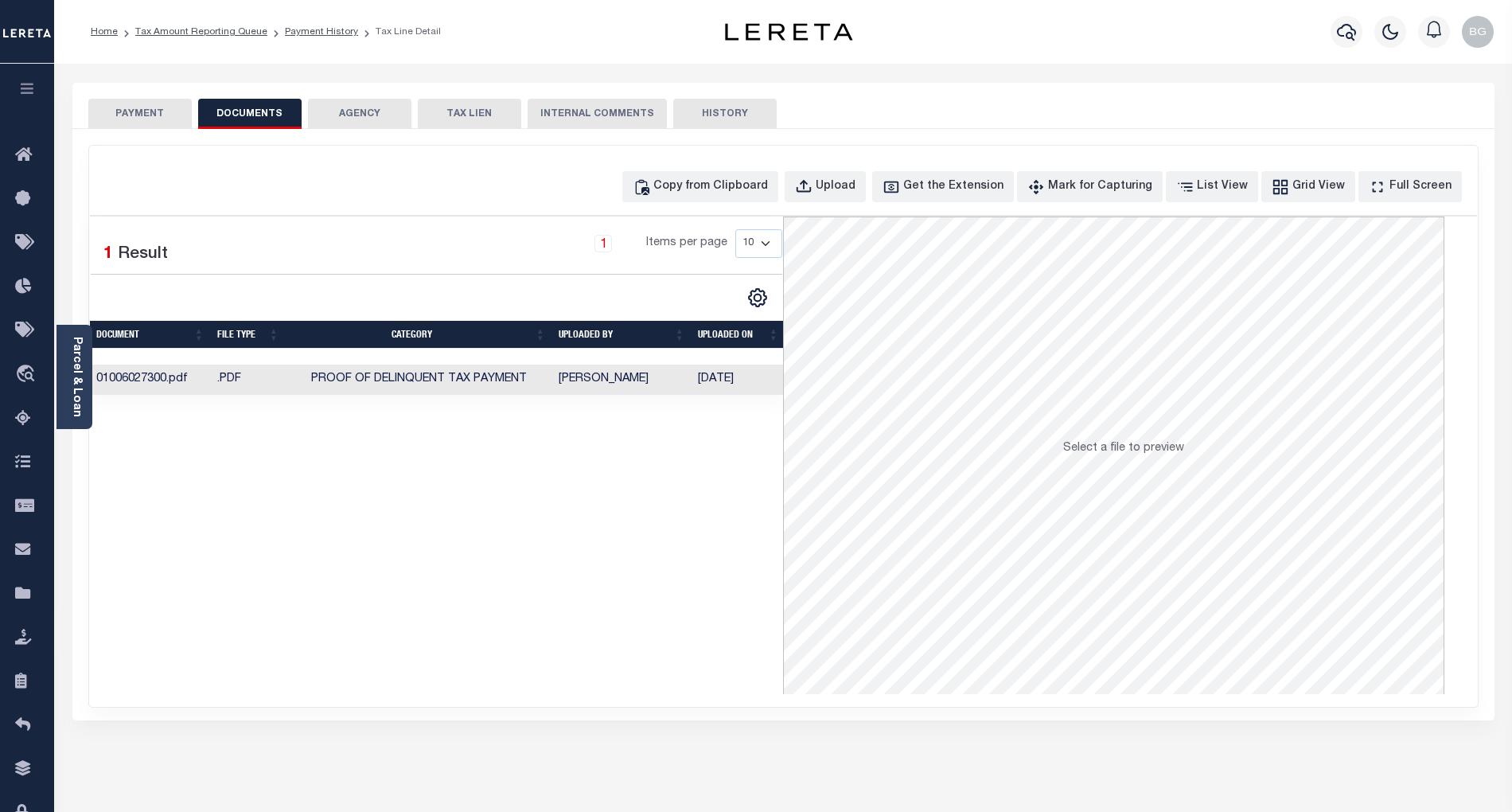
click at [148, 109] on button "PAYMENT" at bounding box center [140, 113] width 104 height 30
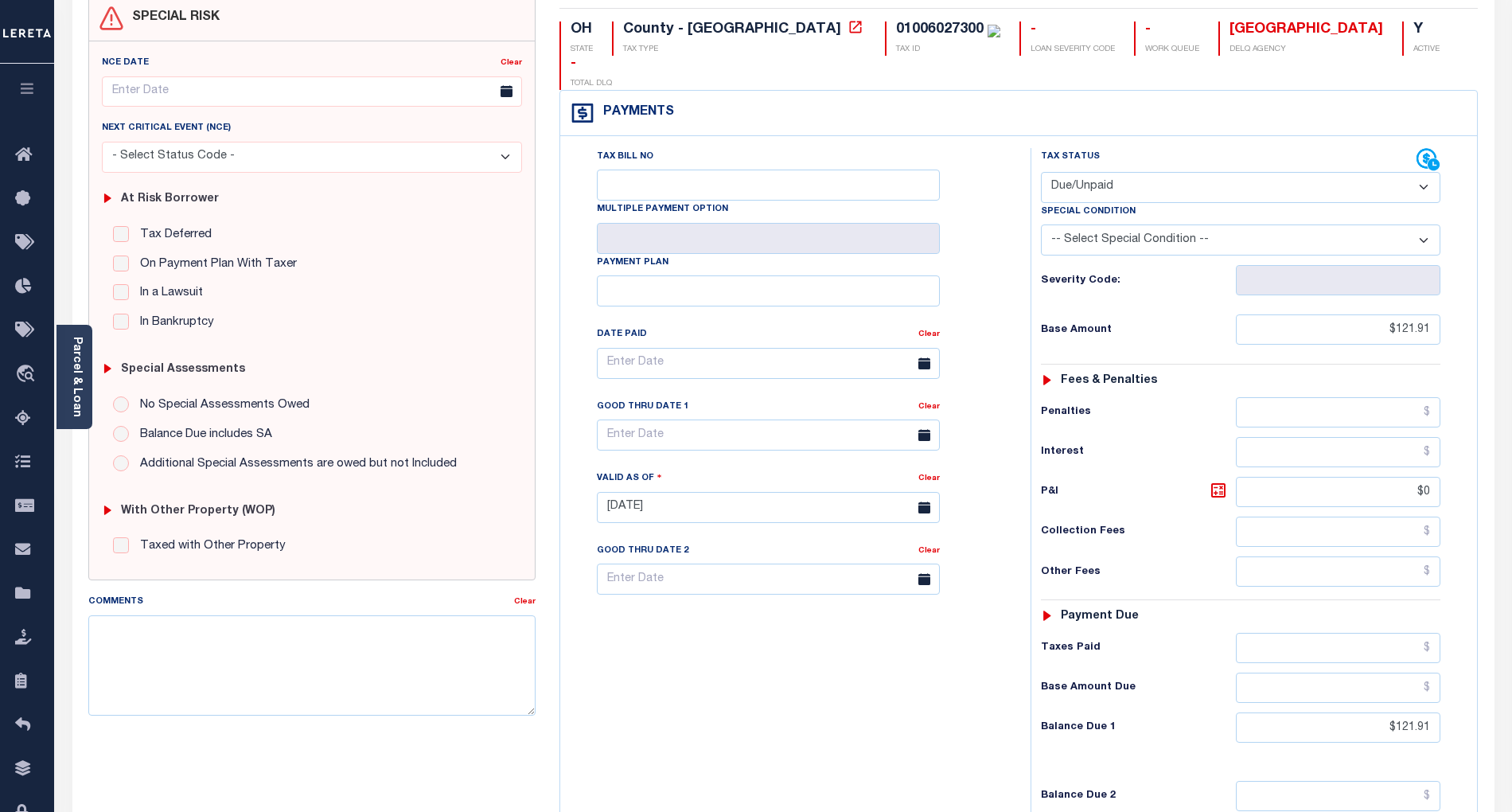
scroll to position [212, 0]
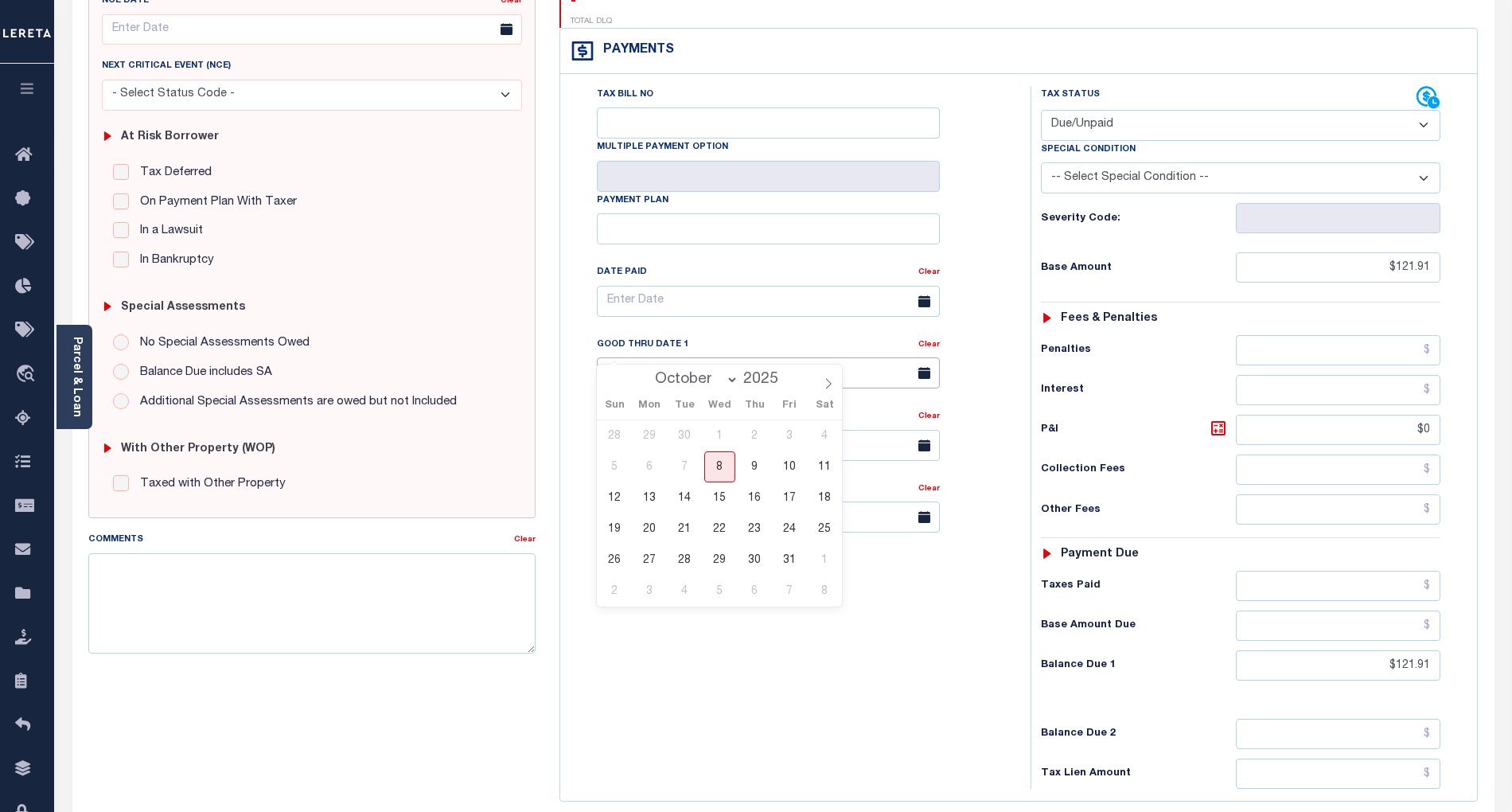
click at [663, 358] on input "text" at bounding box center [768, 373] width 343 height 31
click at [720, 468] on span "8" at bounding box center [720, 467] width 31 height 31
type input "[DATE]"
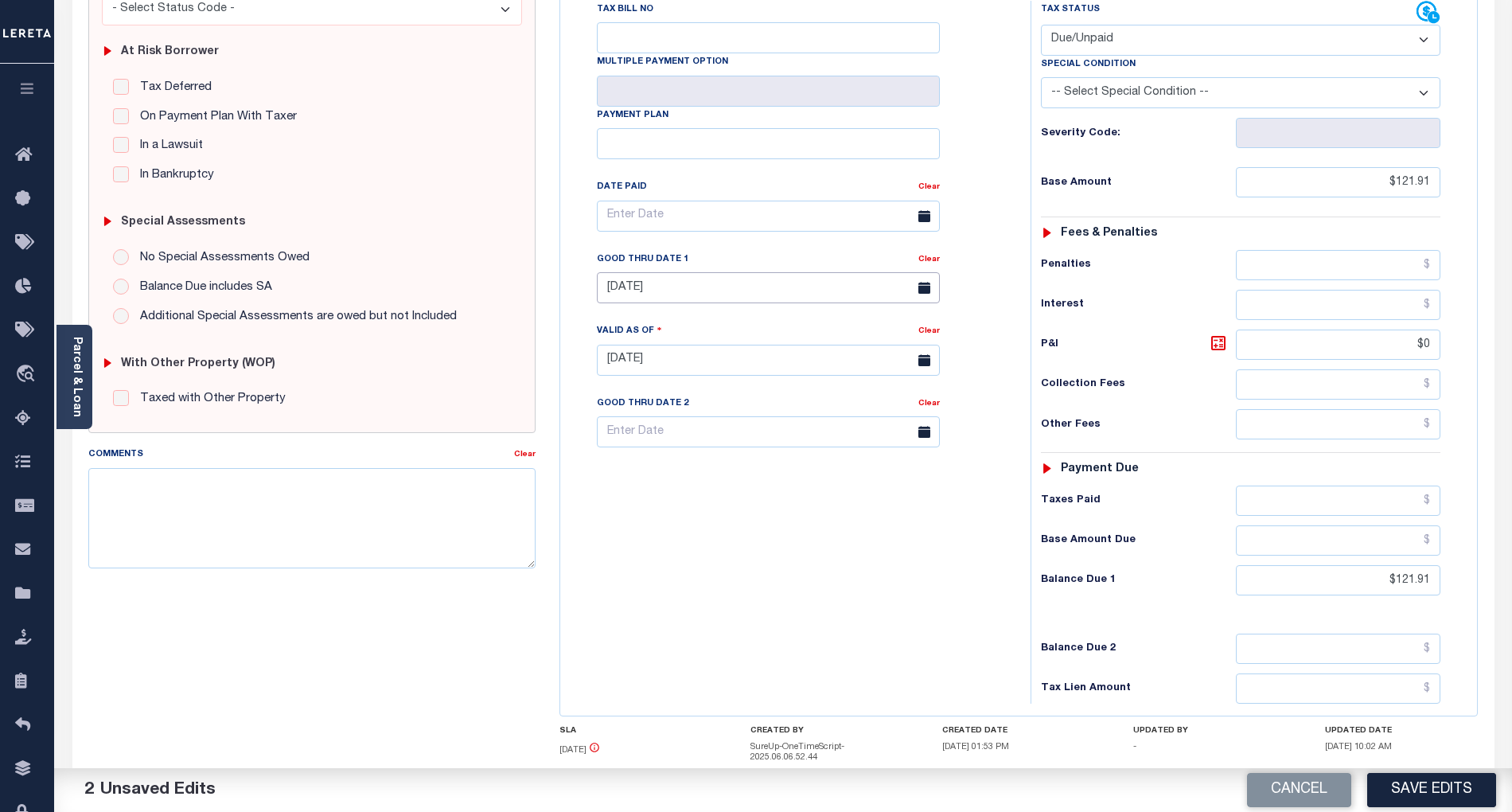
scroll to position [376, 0]
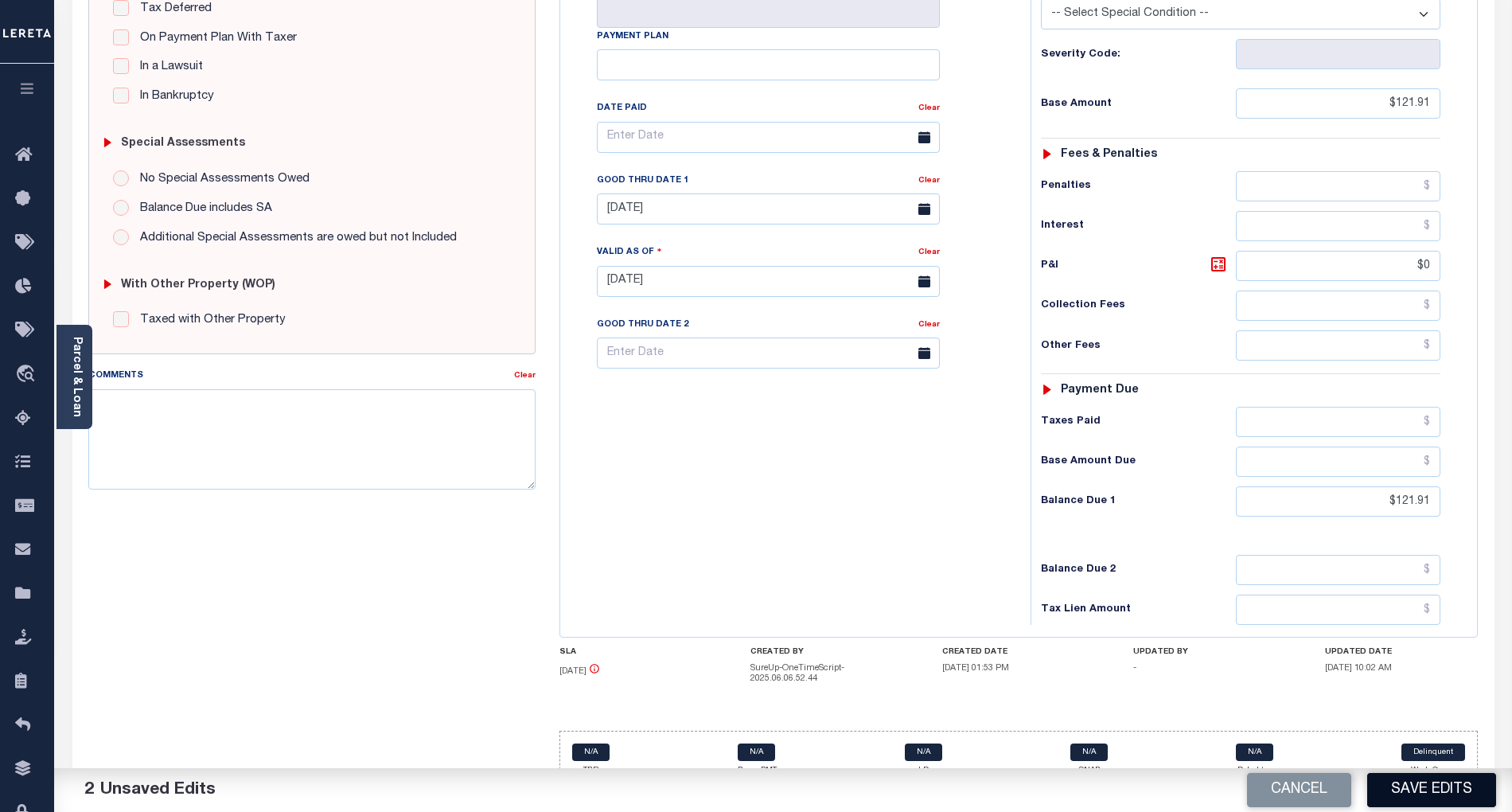
click at [1421, 790] on button "Save Edits" at bounding box center [1431, 790] width 129 height 35
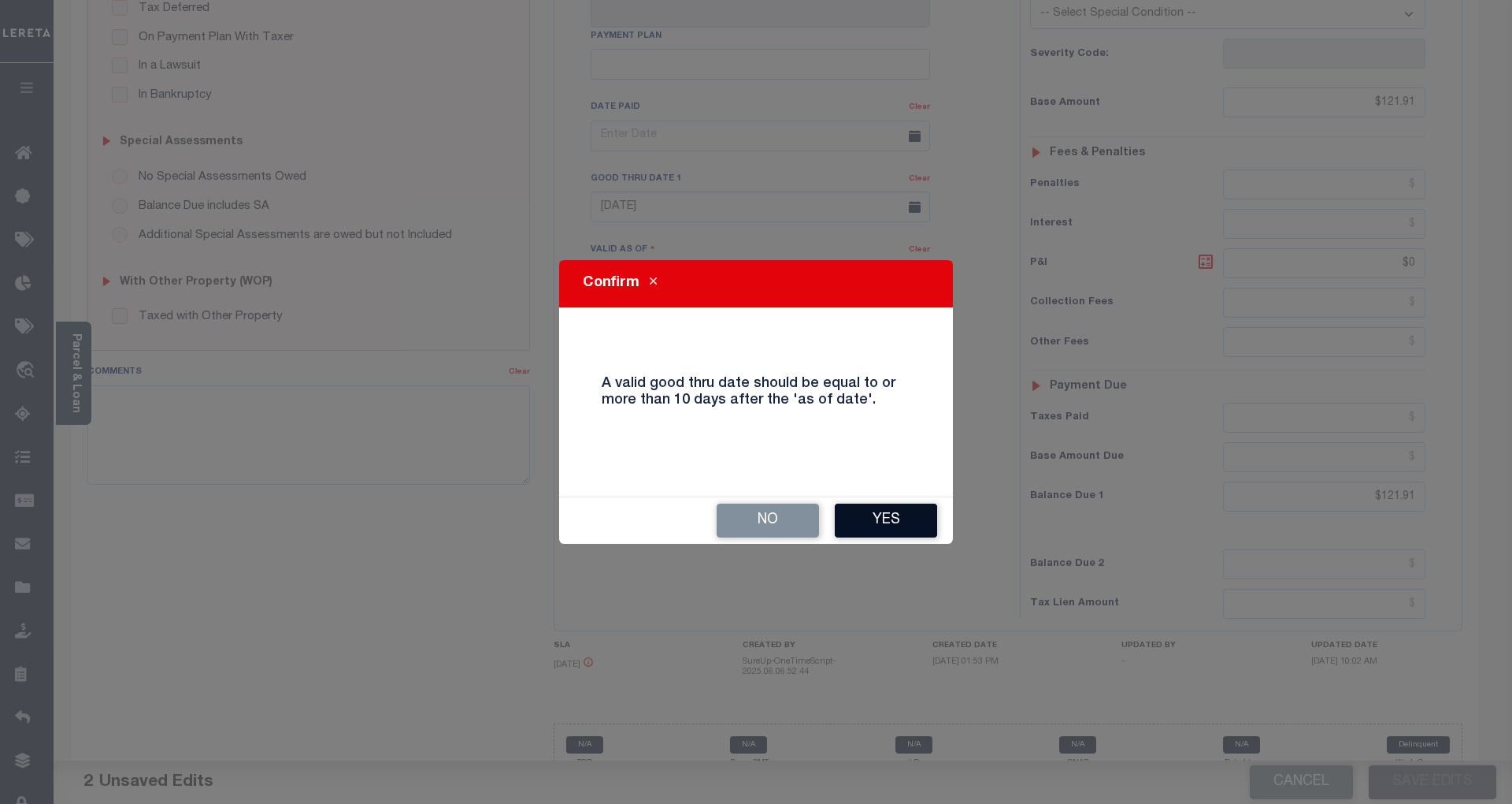
click at [913, 523] on button "Yes" at bounding box center [886, 521] width 102 height 34
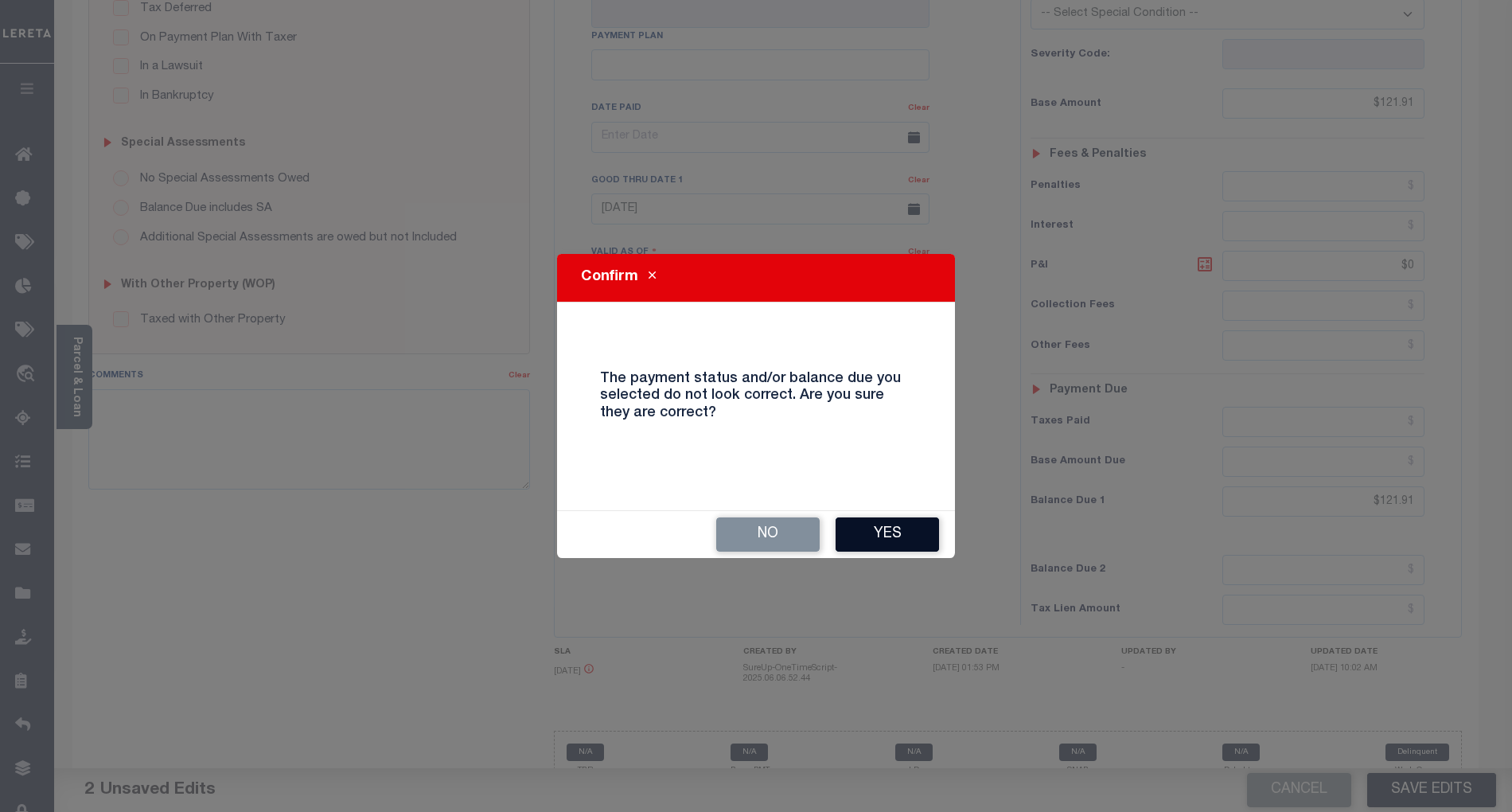
click at [888, 537] on button "Yes" at bounding box center [887, 534] width 104 height 35
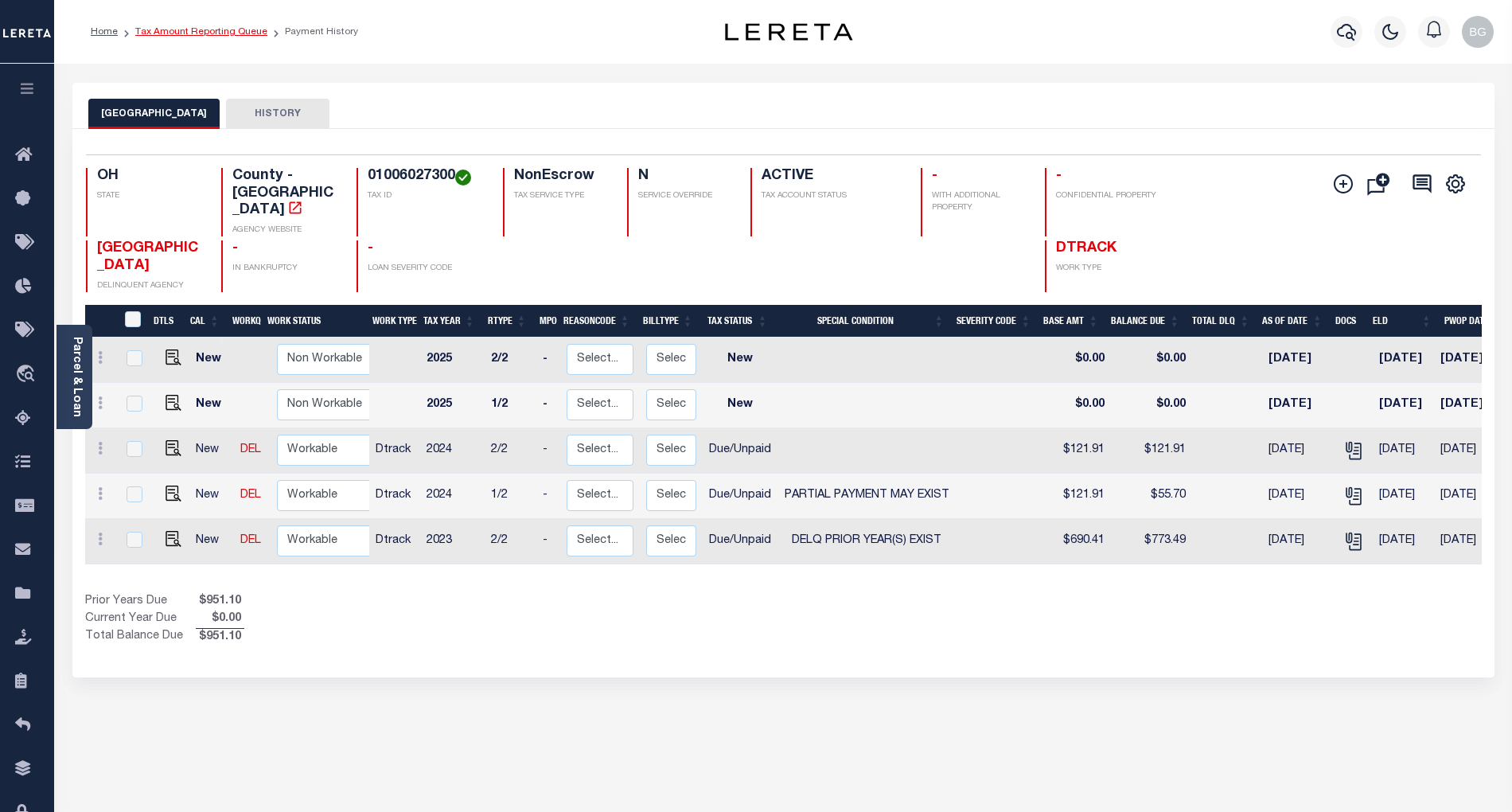
click at [188, 34] on link "Tax Amount Reporting Queue" at bounding box center [201, 32] width 132 height 10
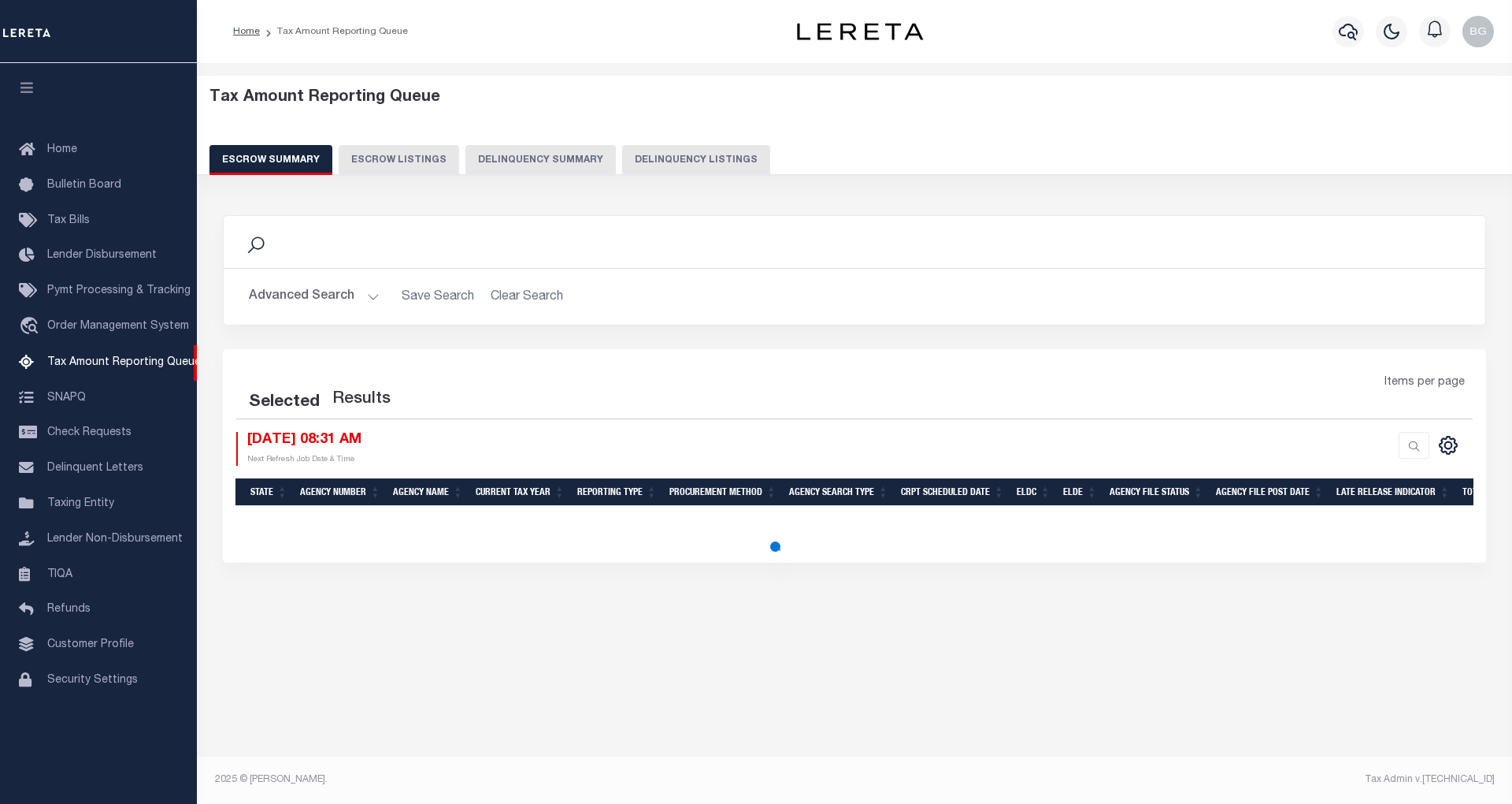
click at [647, 158] on button "Delinquency Listings" at bounding box center [696, 159] width 148 height 30
select select "100"
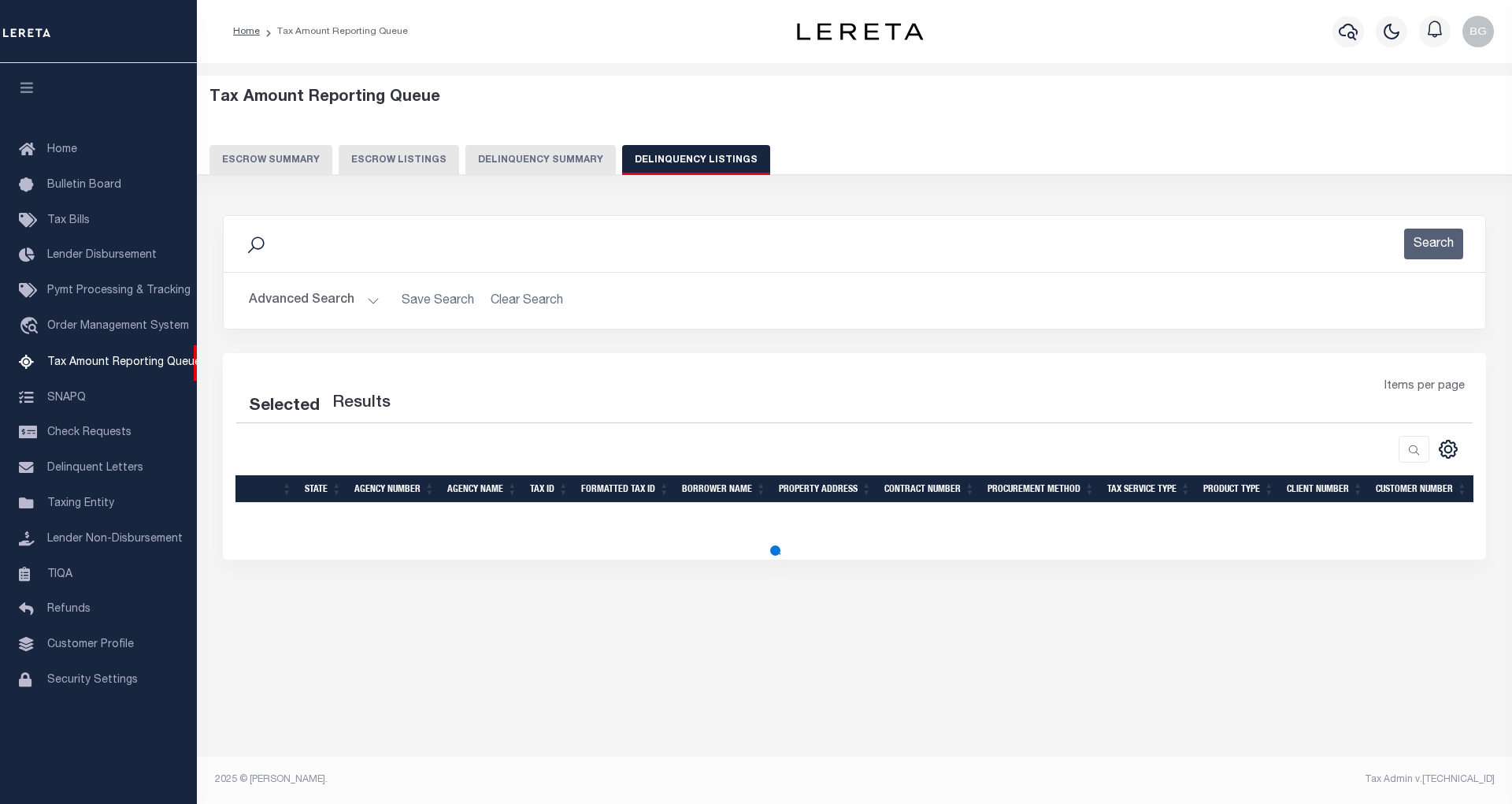
select select "100"
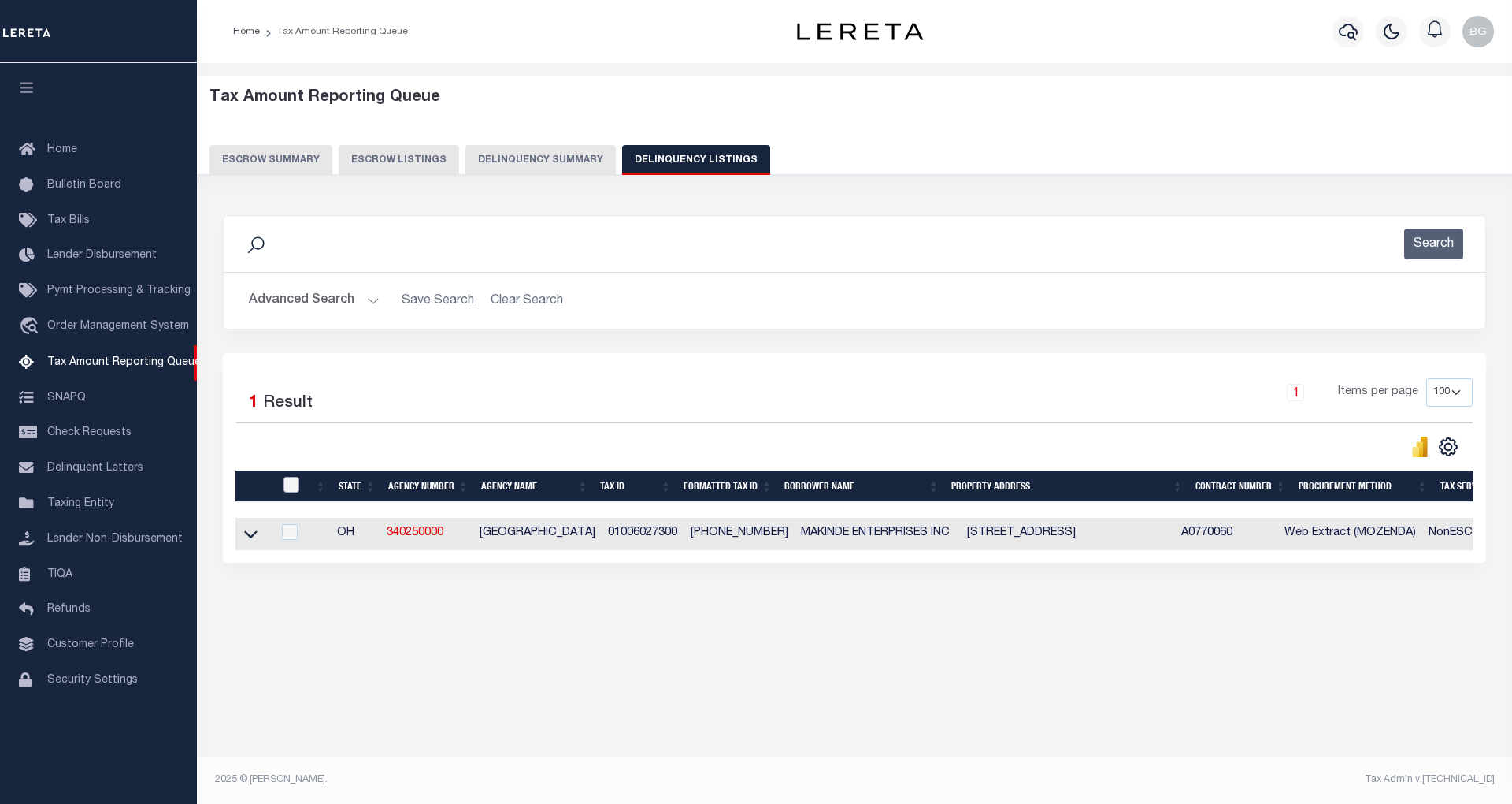
click at [290, 488] on input "checkbox" at bounding box center [291, 484] width 15 height 15
checkbox input "true"
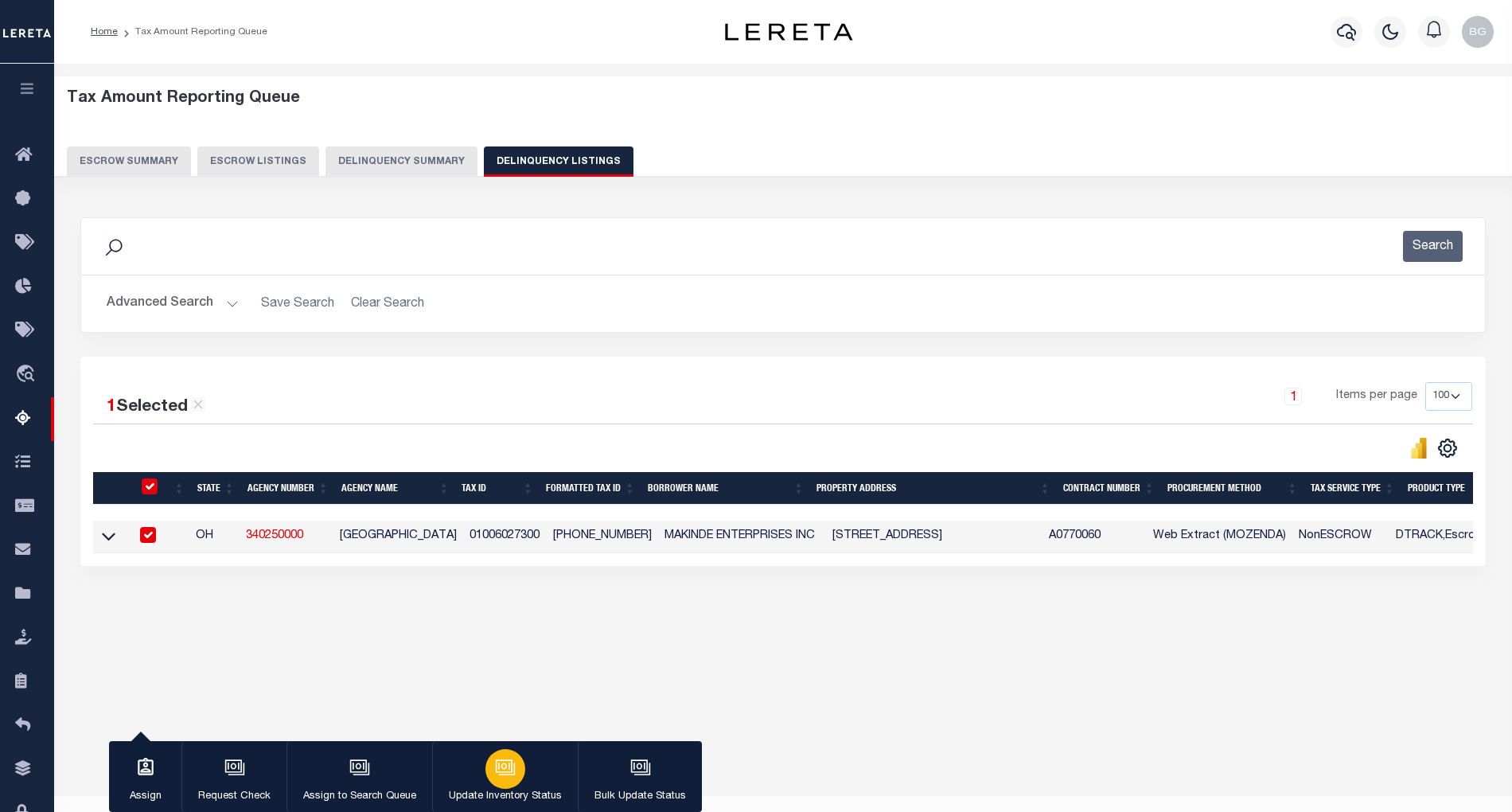
click at [509, 771] on icon "button" at bounding box center [505, 767] width 21 height 21
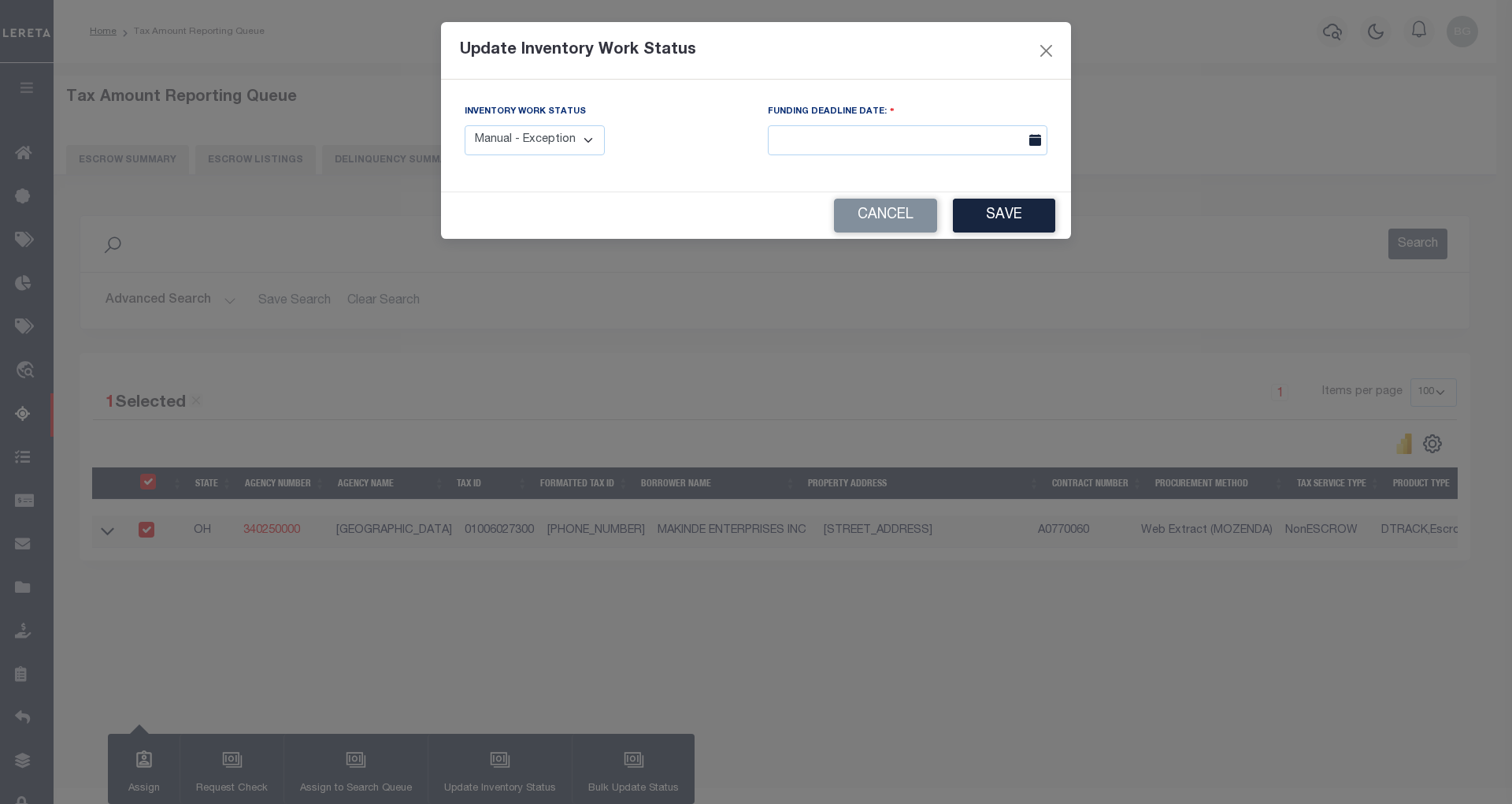
drag, startPoint x: 555, startPoint y: 140, endPoint x: 550, endPoint y: 151, distance: 12.1
click at [555, 140] on select "Manual - Exception Pended - Awaiting Search Late Add Exception Completed" at bounding box center [534, 141] width 140 height 31
select select "4"
click at [464, 125] on select "Manual - Exception Pended - Awaiting Search Late Add Exception Completed" at bounding box center [534, 141] width 140 height 31
click at [984, 218] on button "Save" at bounding box center [1004, 216] width 102 height 34
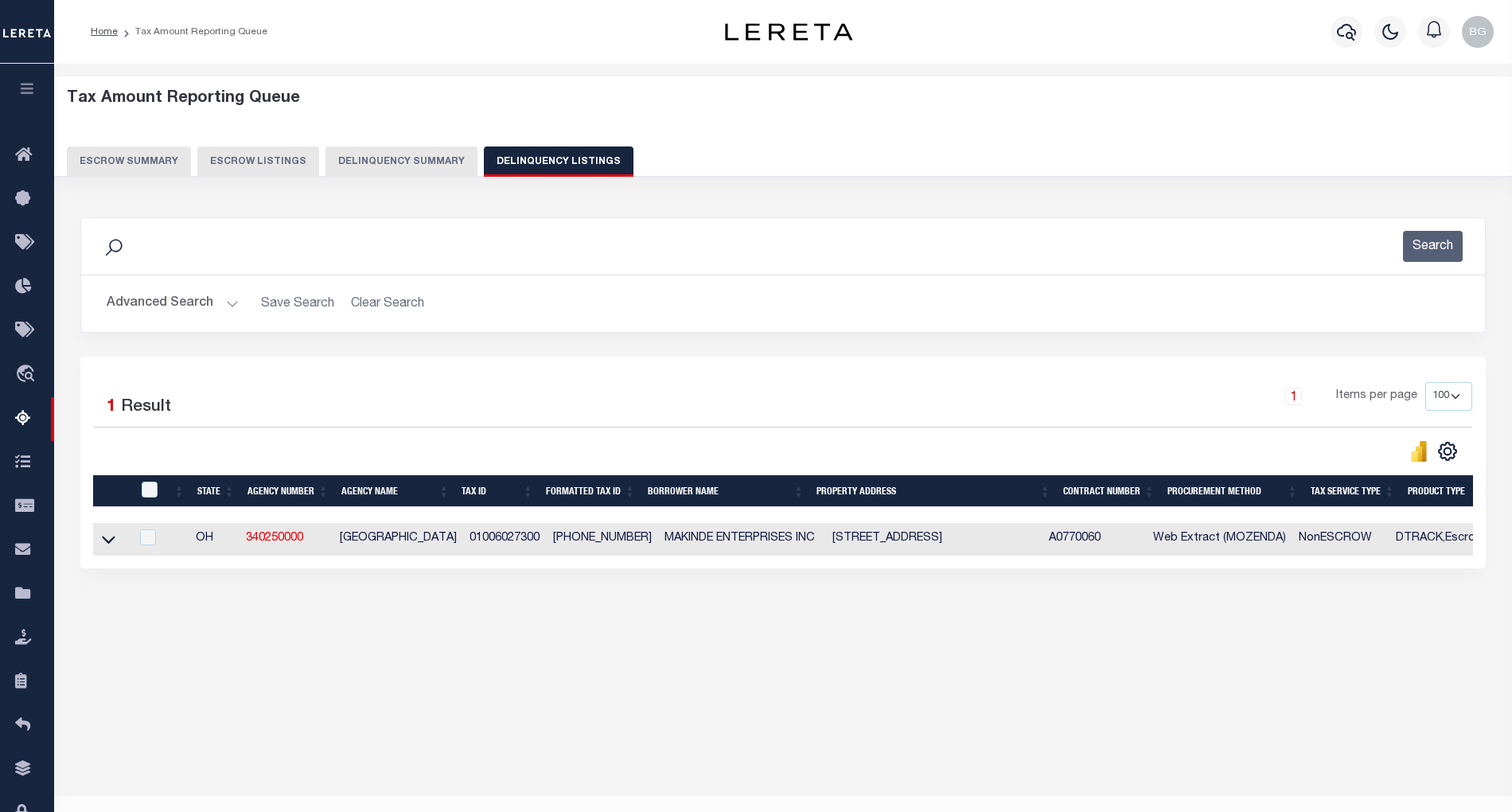
click at [227, 303] on button "Advanced Search" at bounding box center [173, 304] width 132 height 31
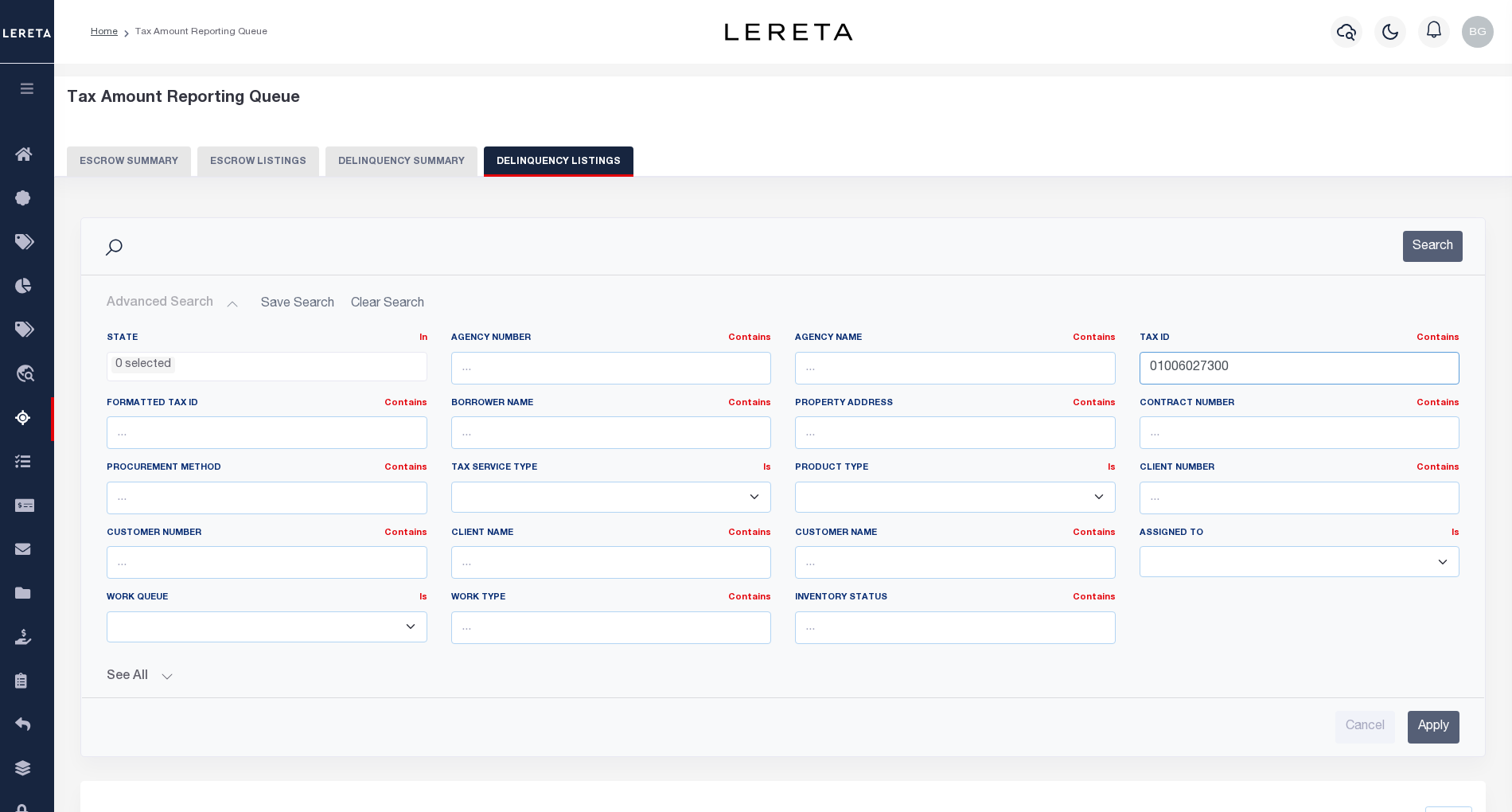
click at [1173, 367] on input "01006027300" at bounding box center [1300, 368] width 320 height 33
paste input "10060291"
type input "1006029100"
click at [1445, 736] on input "Apply" at bounding box center [1433, 727] width 52 height 33
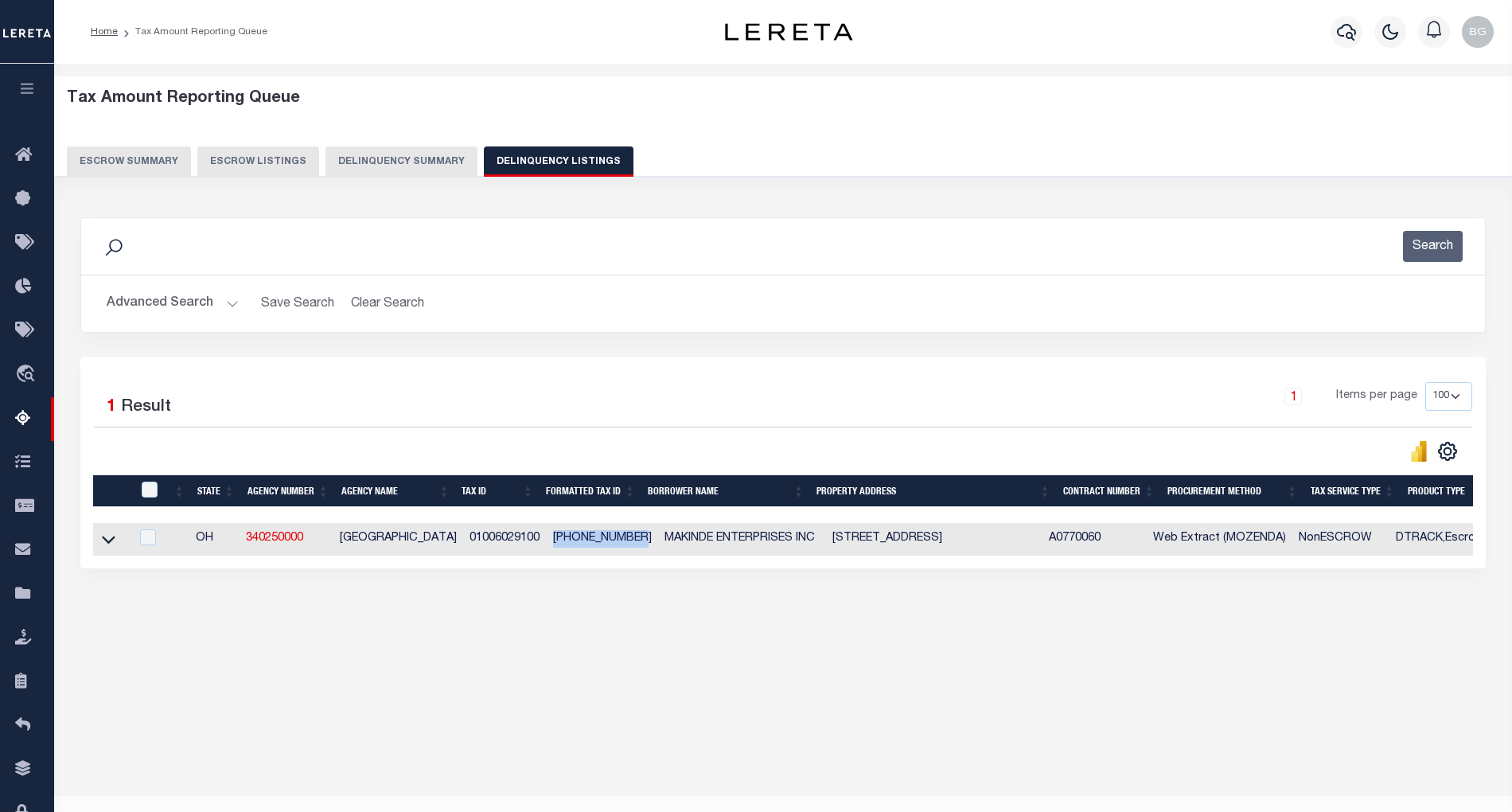
drag, startPoint x: 546, startPoint y: 544, endPoint x: 627, endPoint y: 544, distance: 81.0
click at [627, 544] on td "010-060291-00" at bounding box center [602, 539] width 112 height 33
checkbox input "true"
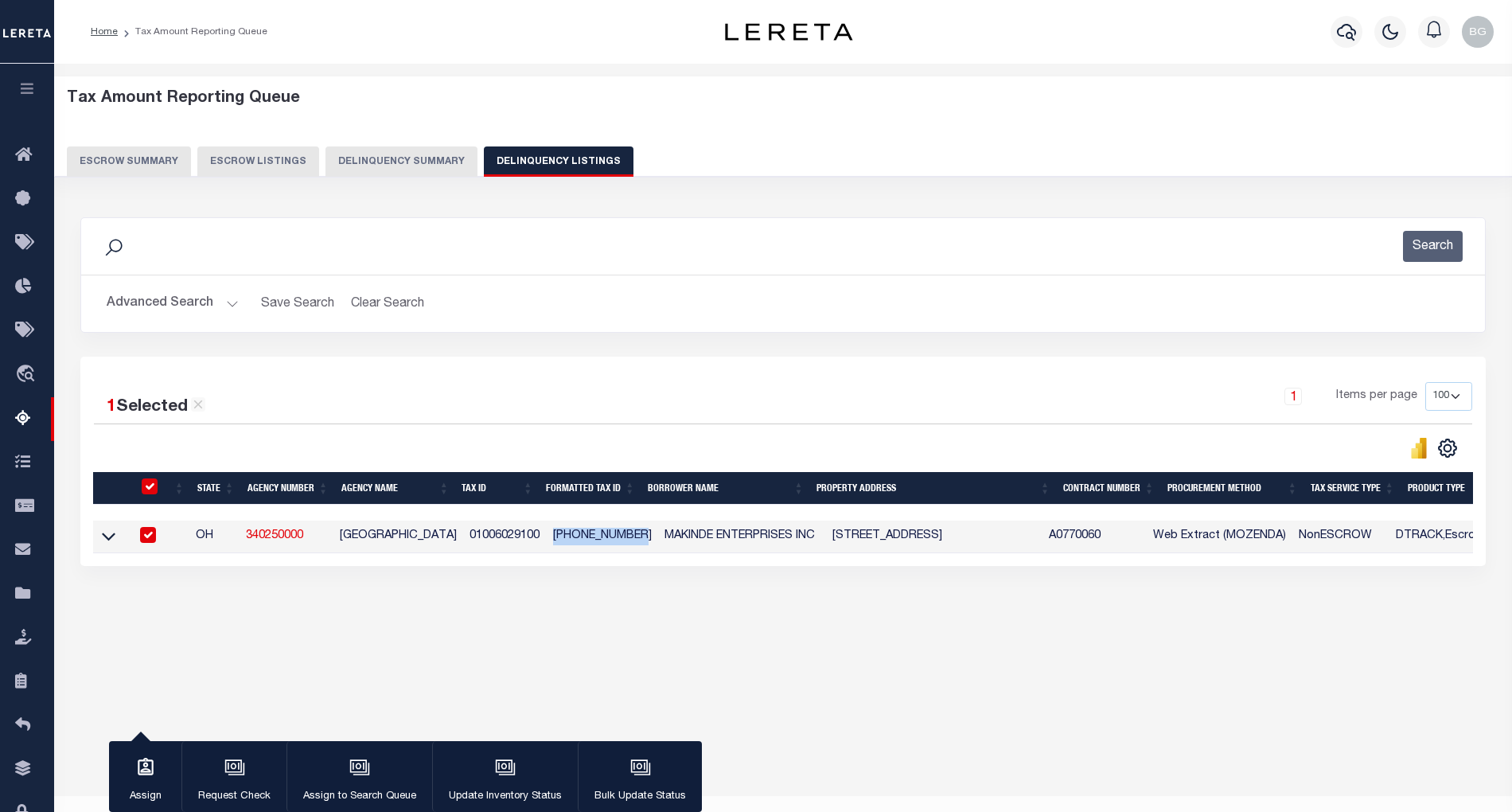
copy td "010-060291-00"
click at [146, 537] on input "checkbox" at bounding box center [147, 534] width 16 height 16
checkbox input "false"
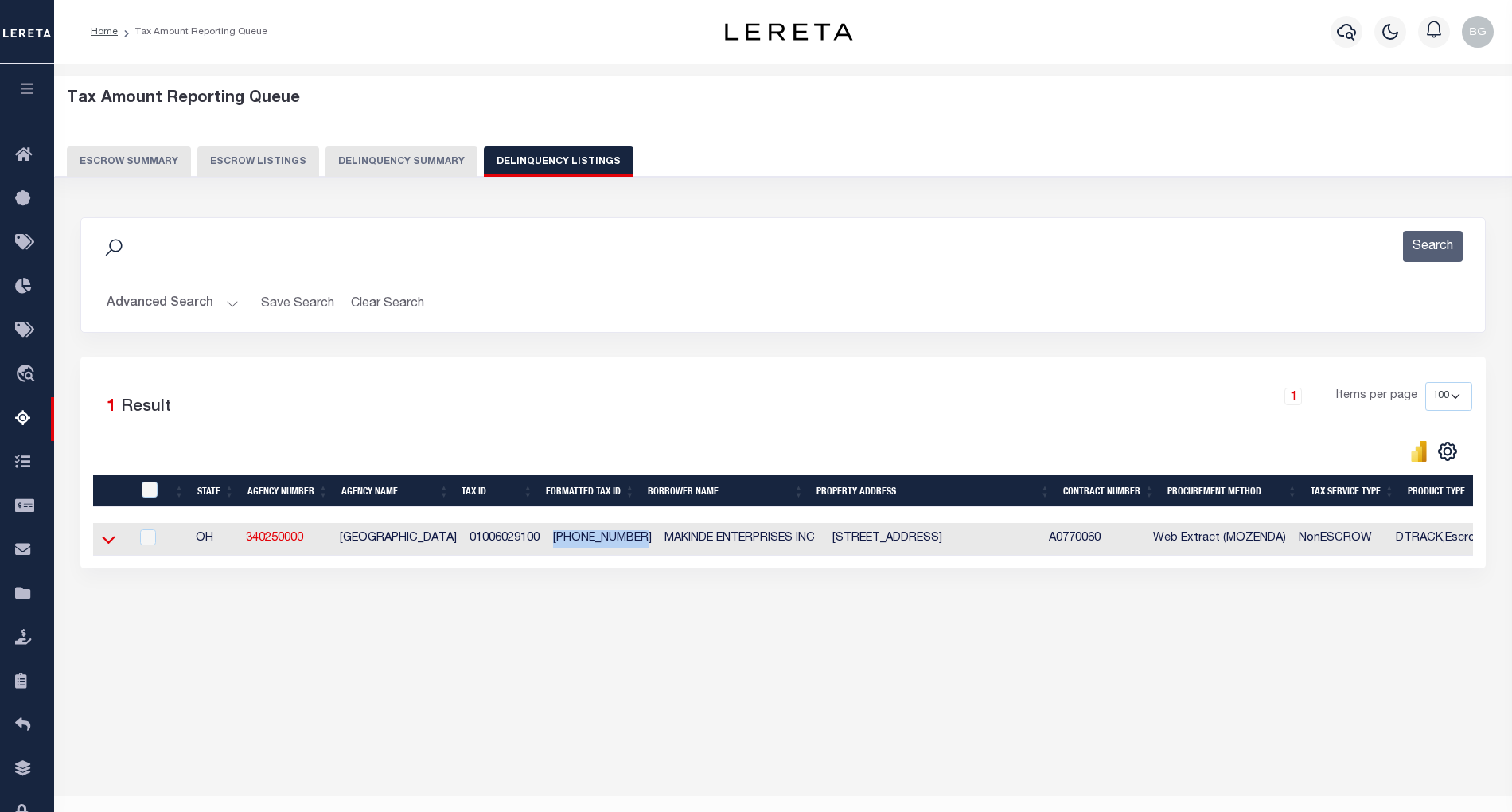
click at [110, 545] on icon at bounding box center [108, 539] width 13 height 16
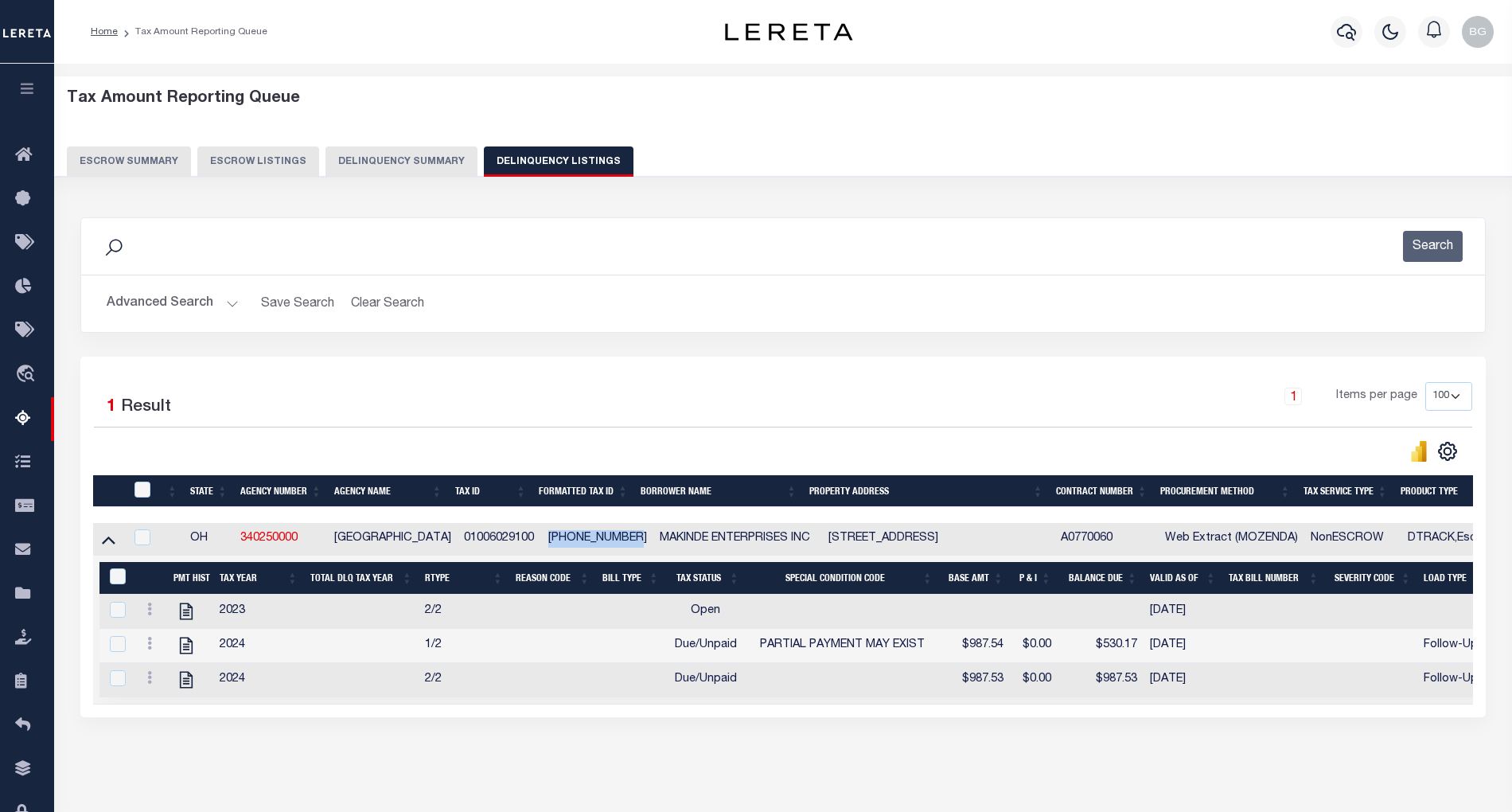
scroll to position [32, 0]
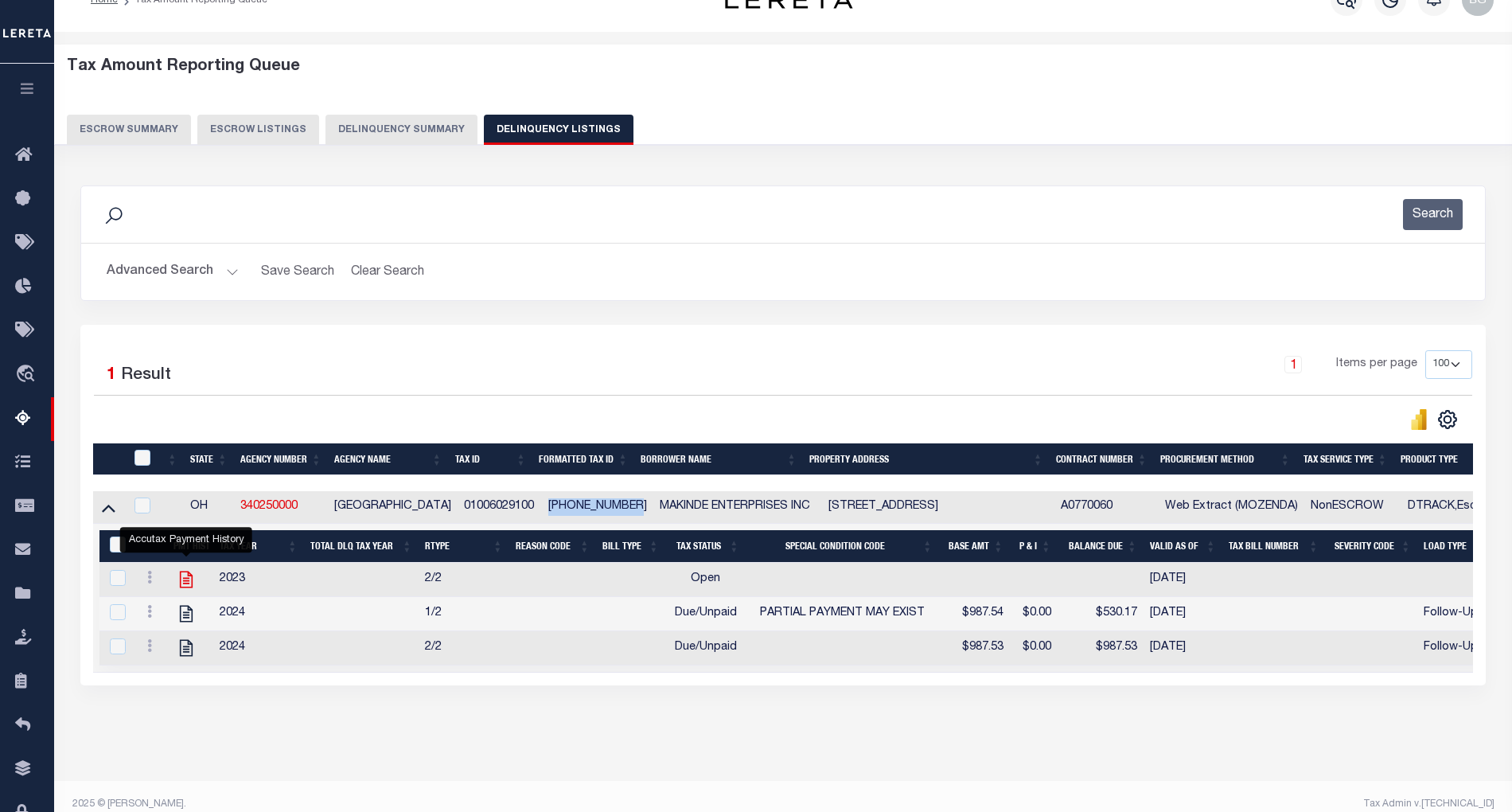
click at [185, 588] on icon "" at bounding box center [186, 579] width 12 height 16
checkbox input "true"
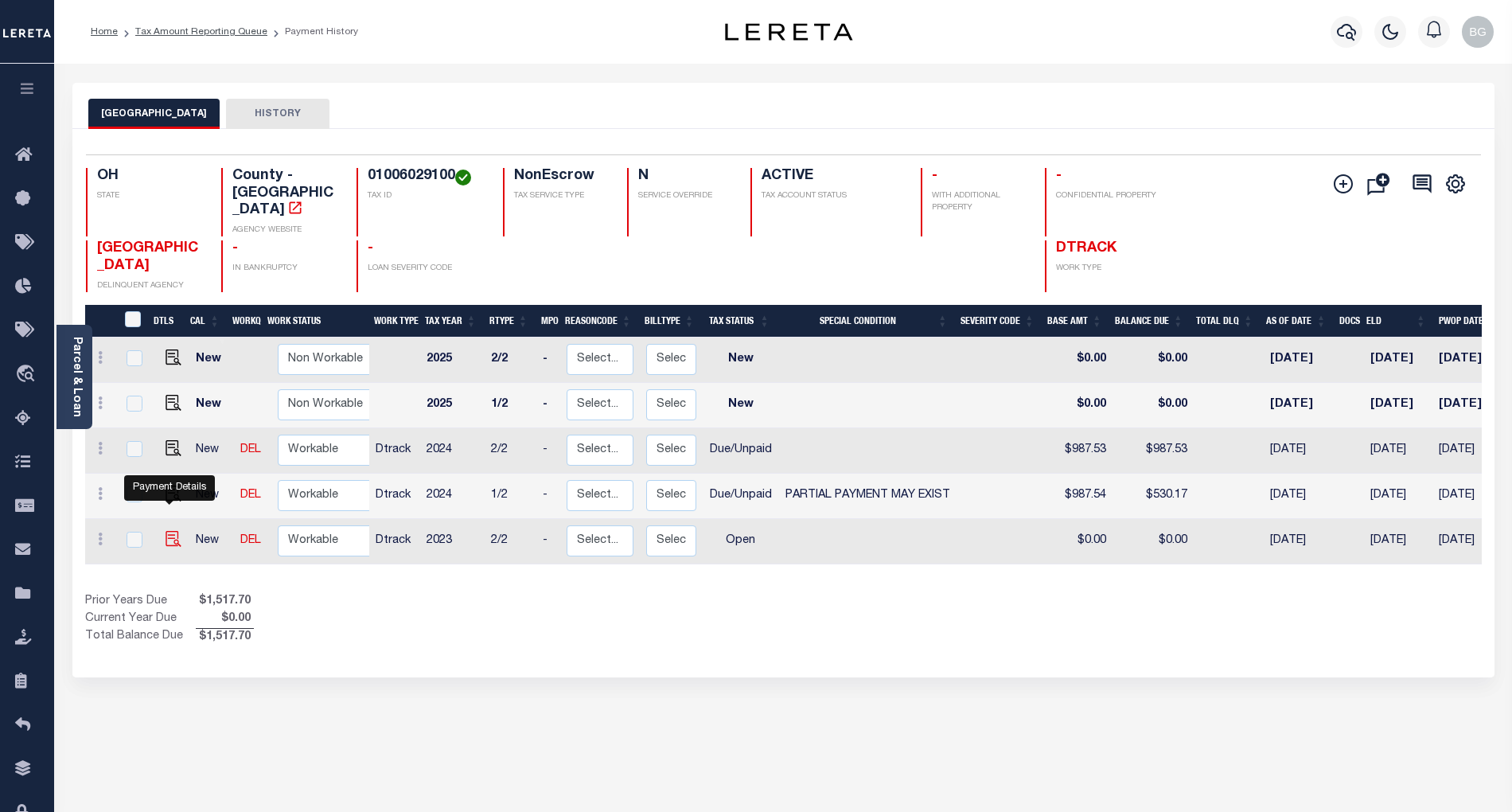
click at [166, 531] on img "" at bounding box center [173, 538] width 16 height 16
checkbox input "true"
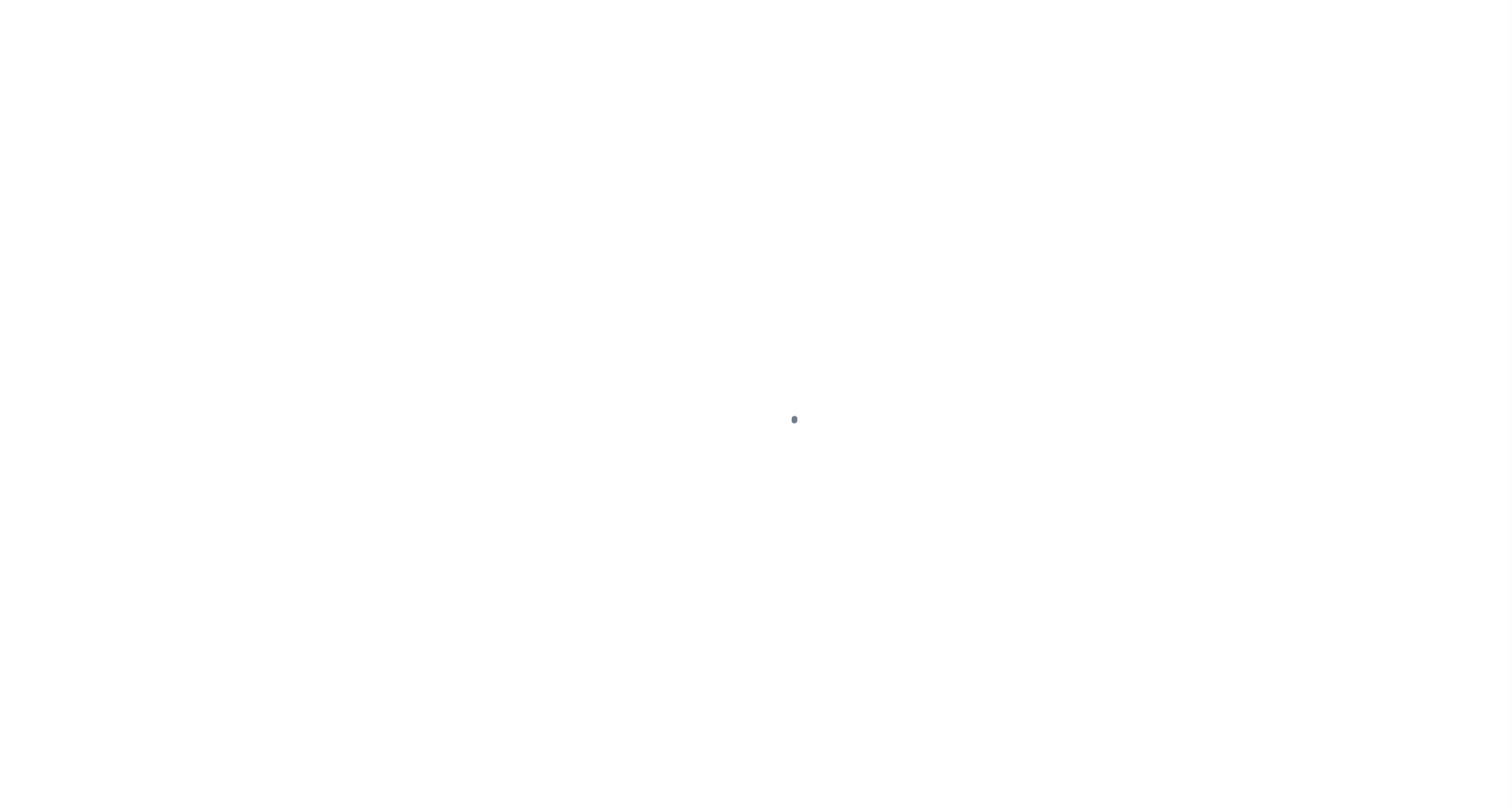
select select "OP2"
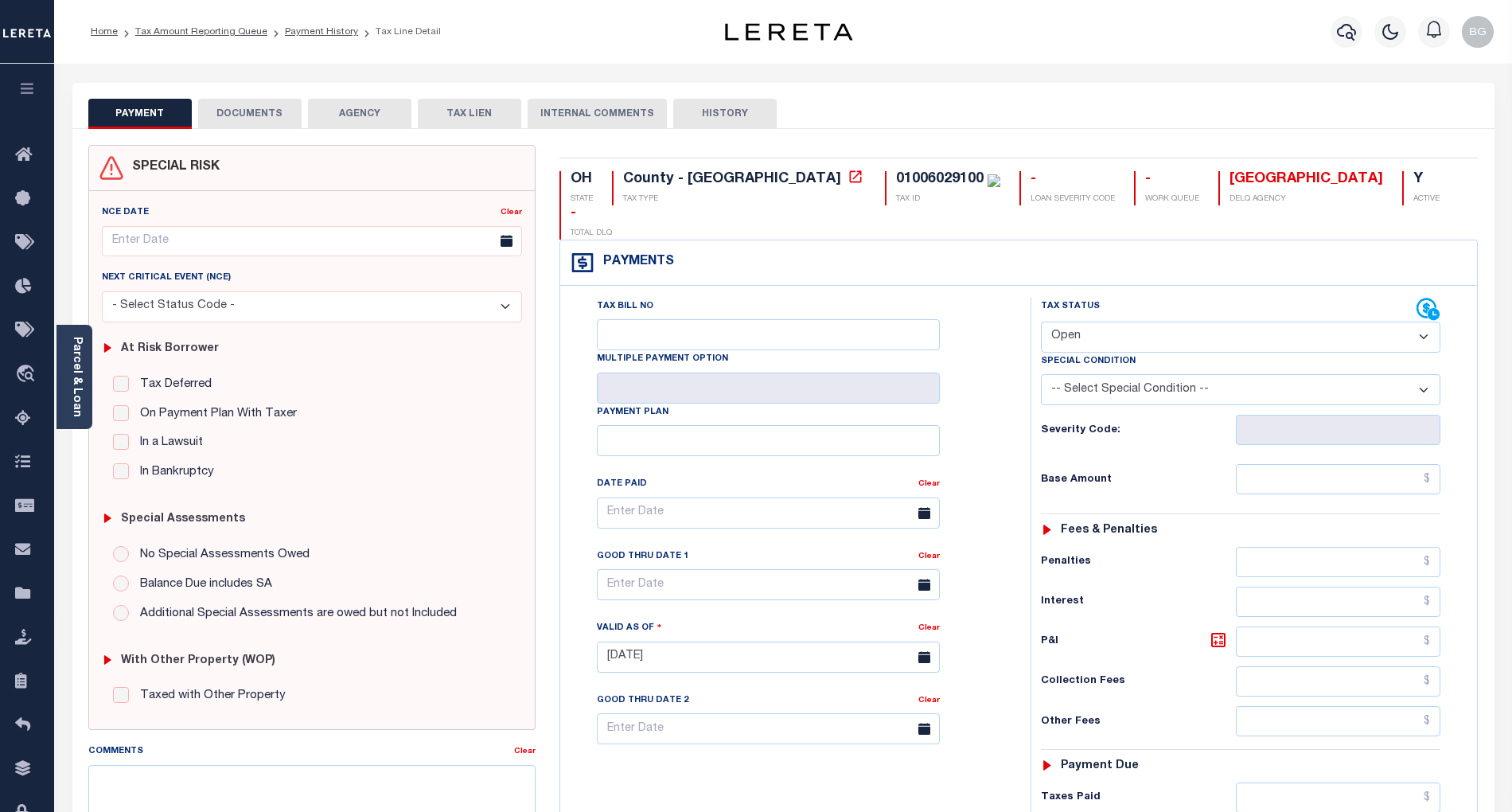
click at [246, 110] on button "DOCUMENTS" at bounding box center [250, 113] width 104 height 30
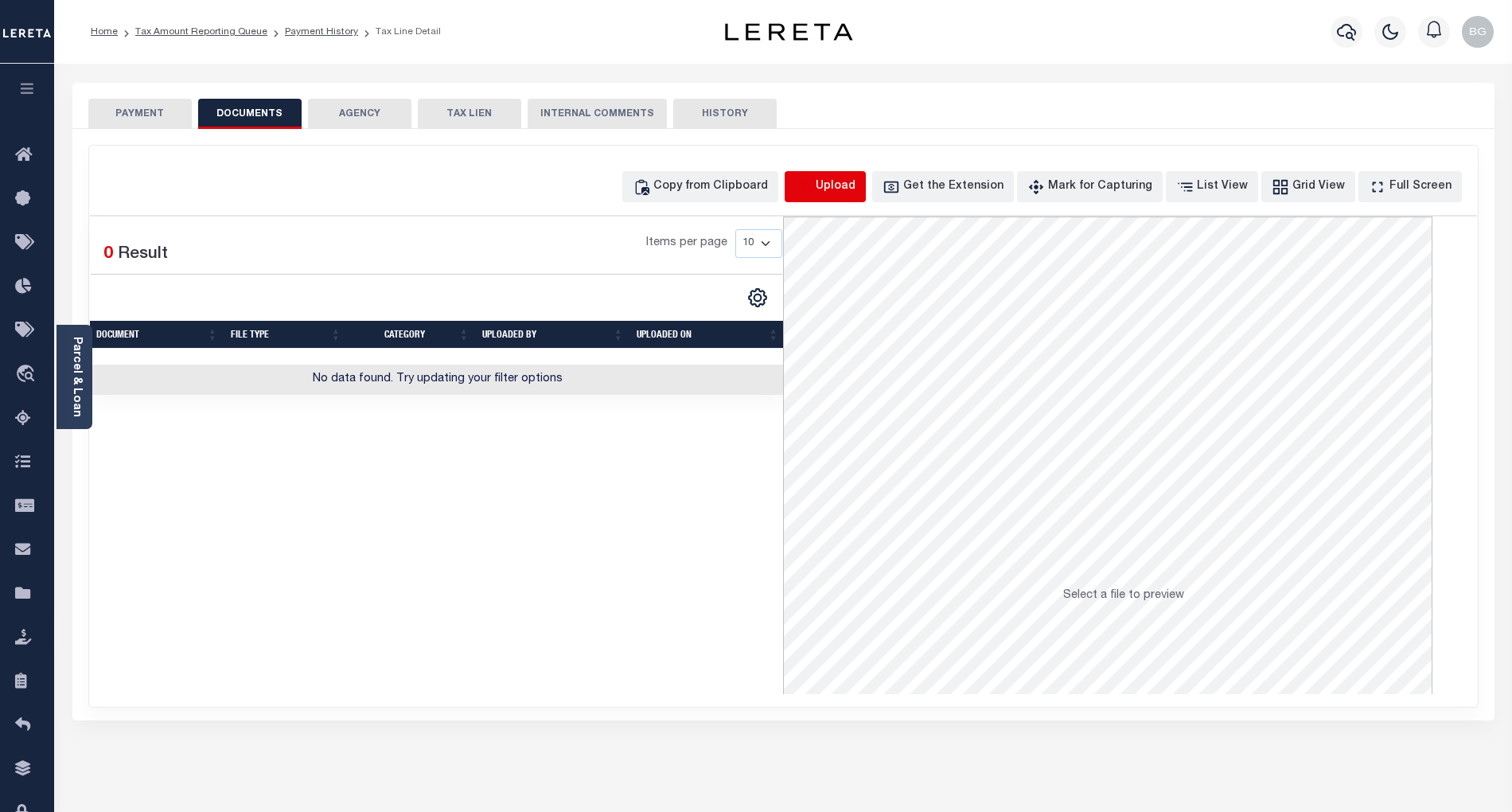
click at [813, 188] on icon "button" at bounding box center [803, 187] width 17 height 17
select select "POP"
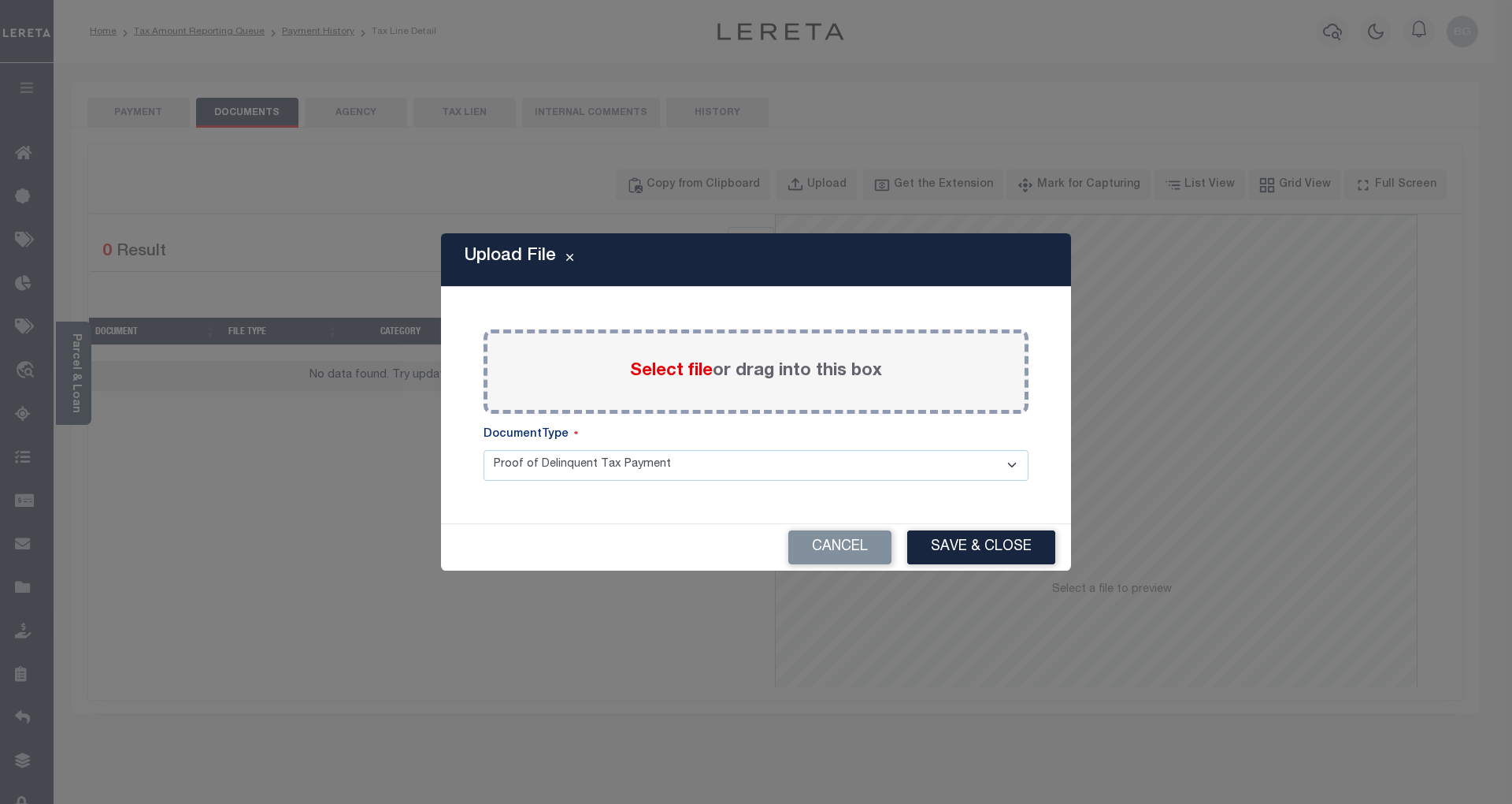
click at [676, 377] on span "Select file" at bounding box center [672, 370] width 83 height 17
click at [0, 0] on input "Select file or drag into this box" at bounding box center [0, 0] width 0 height 0
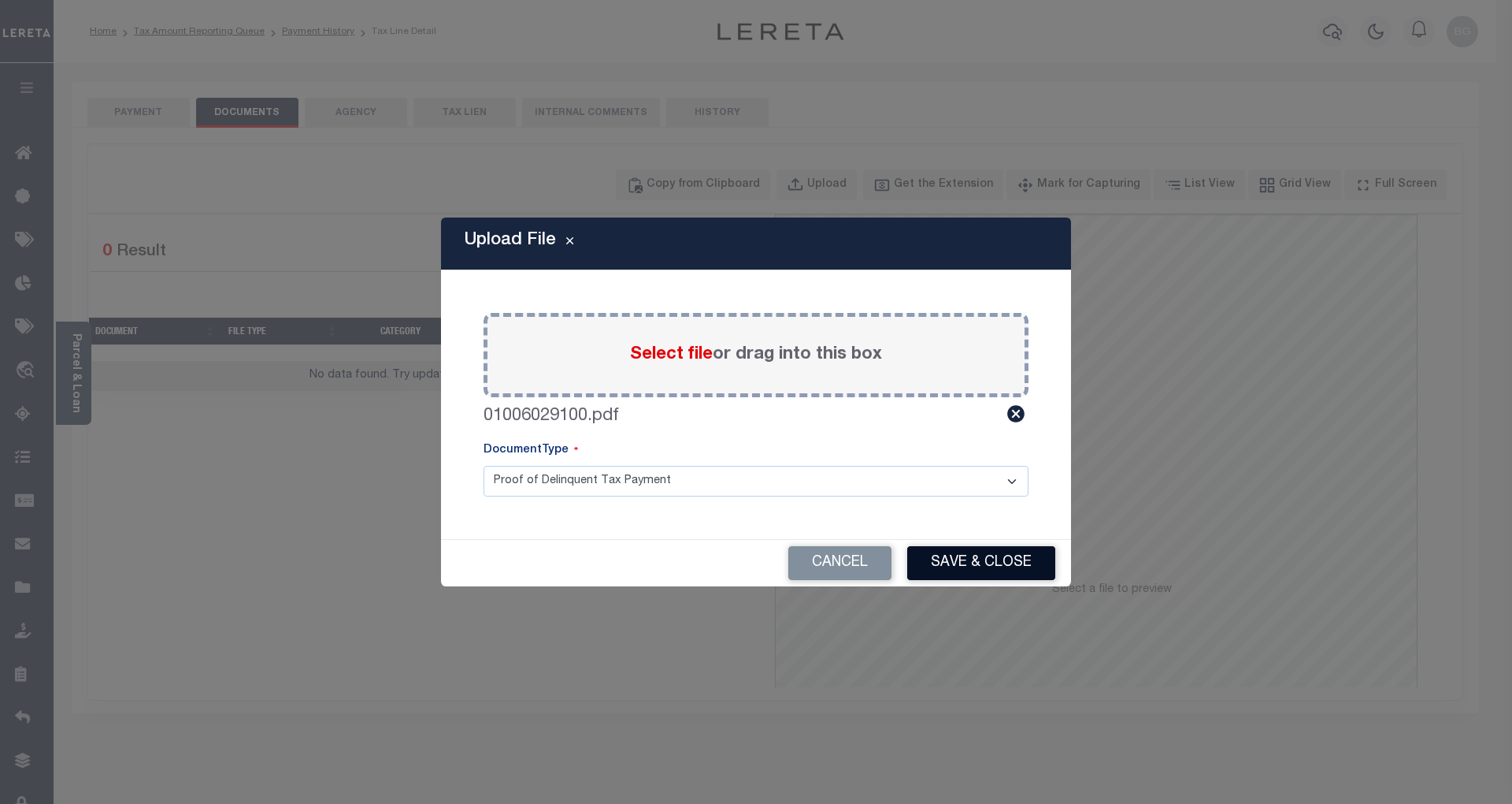
click at [996, 555] on button "Save & Close" at bounding box center [982, 563] width 148 height 34
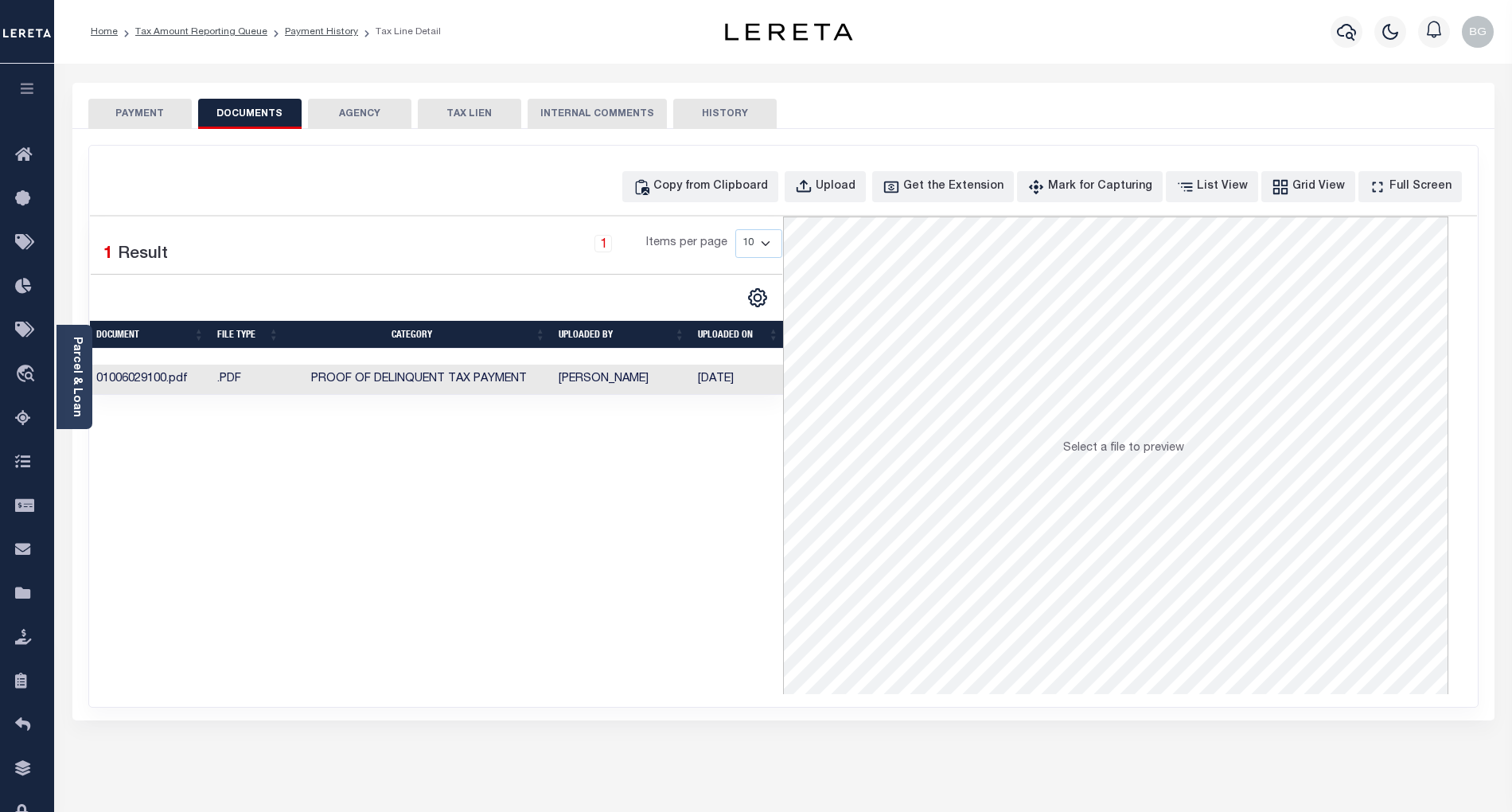
click at [141, 113] on button "PAYMENT" at bounding box center [140, 113] width 104 height 30
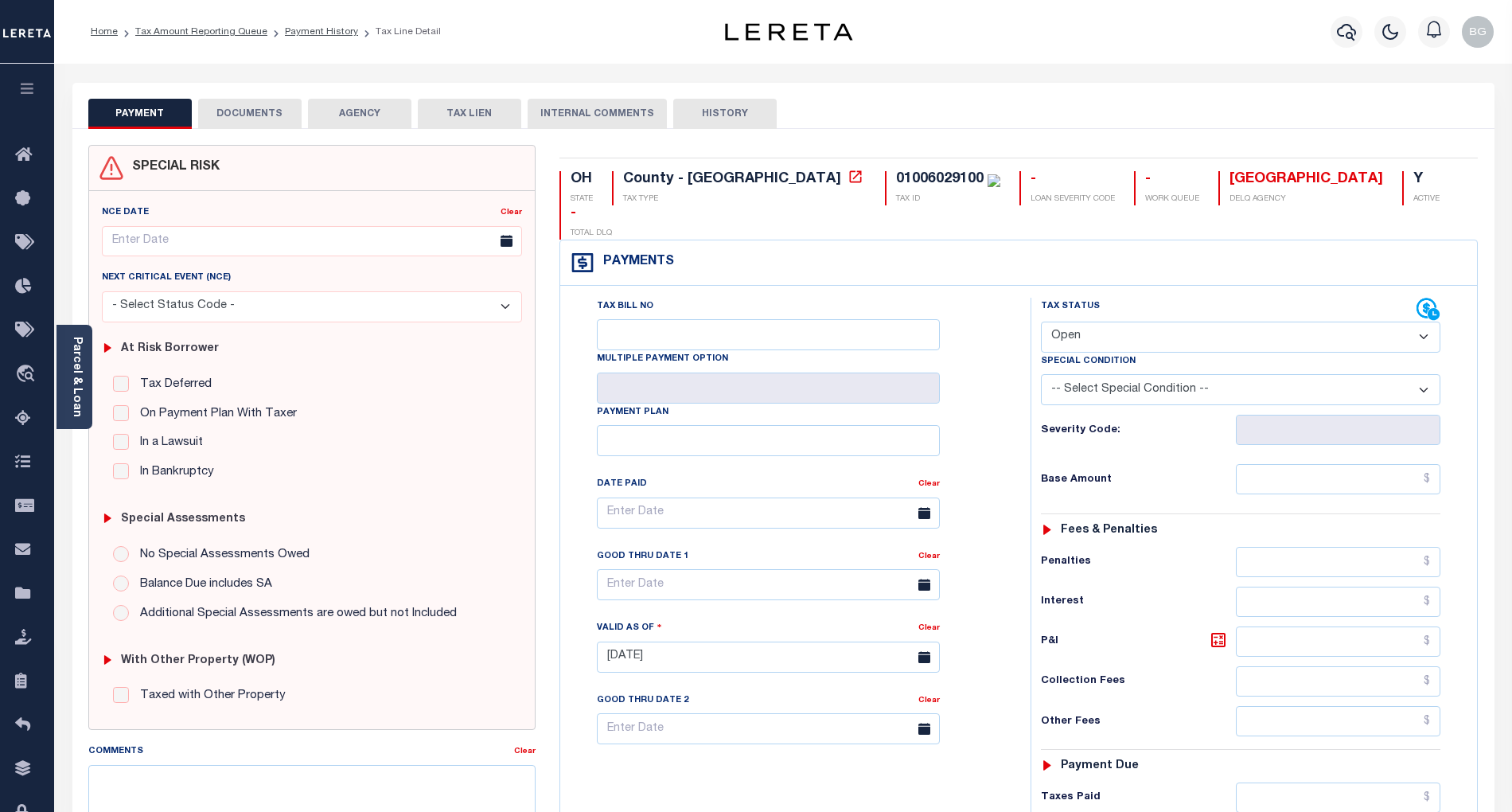
click at [1087, 321] on select "- Select Status Code - Open Due/Unpaid Paid Incomplete No Tax Due Internal Refu…" at bounding box center [1241, 337] width 399 height 31
select select "DUE"
click at [1041, 321] on select "- Select Status Code - Open Due/Unpaid Paid Incomplete No Tax Due Internal Refu…" at bounding box center [1241, 337] width 399 height 31
type input "[DATE]"
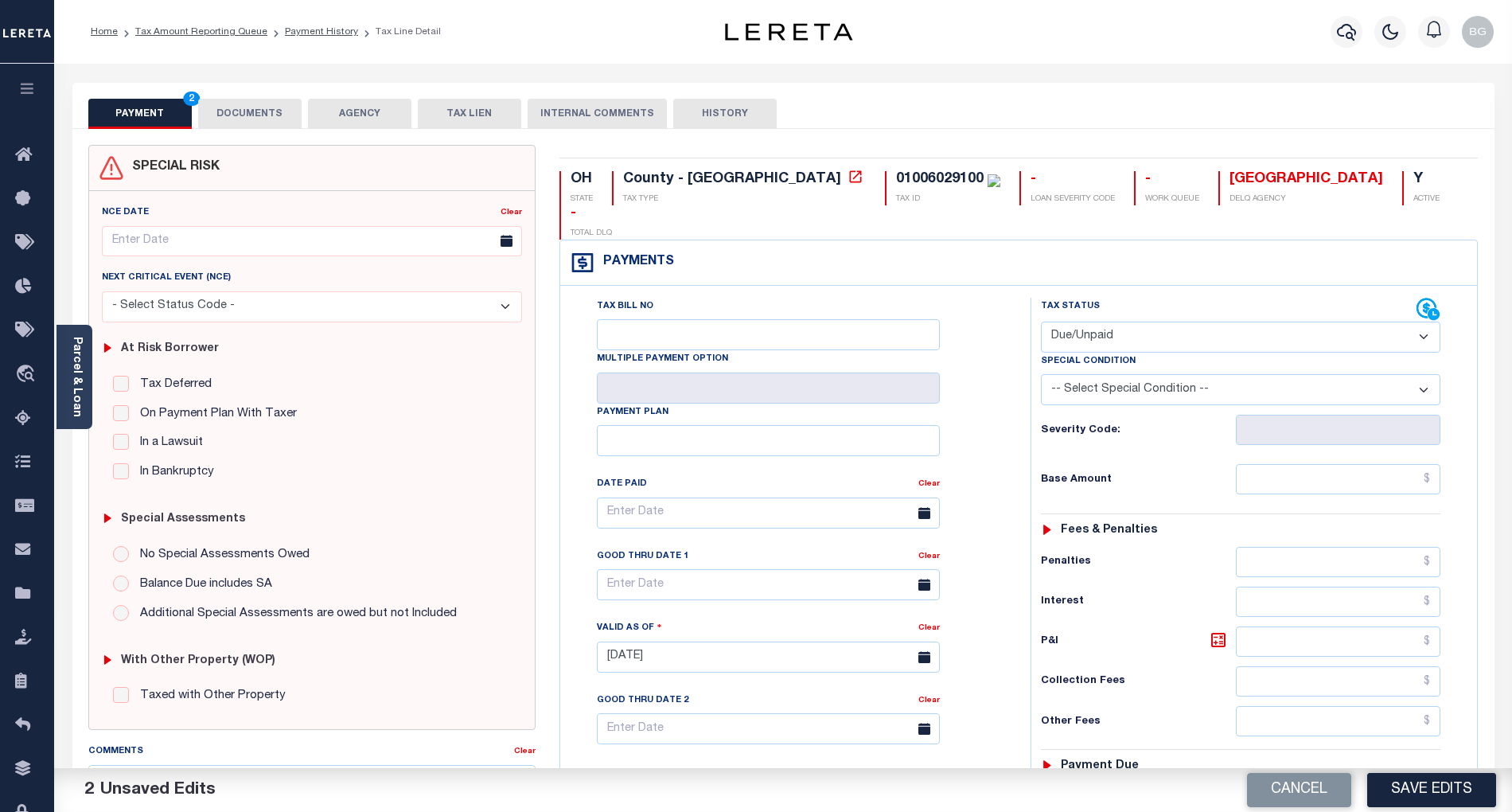
click at [1174, 374] on select "-- Select Special Condition -- 3RD PARTY TAX LIEN AGENCY TAX LIEN (A.K.A Inside…" at bounding box center [1241, 390] width 399 height 31
select select "18"
click at [1041, 374] on select "-- Select Special Condition -- 3RD PARTY TAX LIEN AGENCY TAX LIEN (A.K.A Inside…" at bounding box center [1241, 390] width 399 height 31
click at [119, 586] on input "Balance Due includes SA" at bounding box center [121, 583] width 16 height 16
radio input "true"
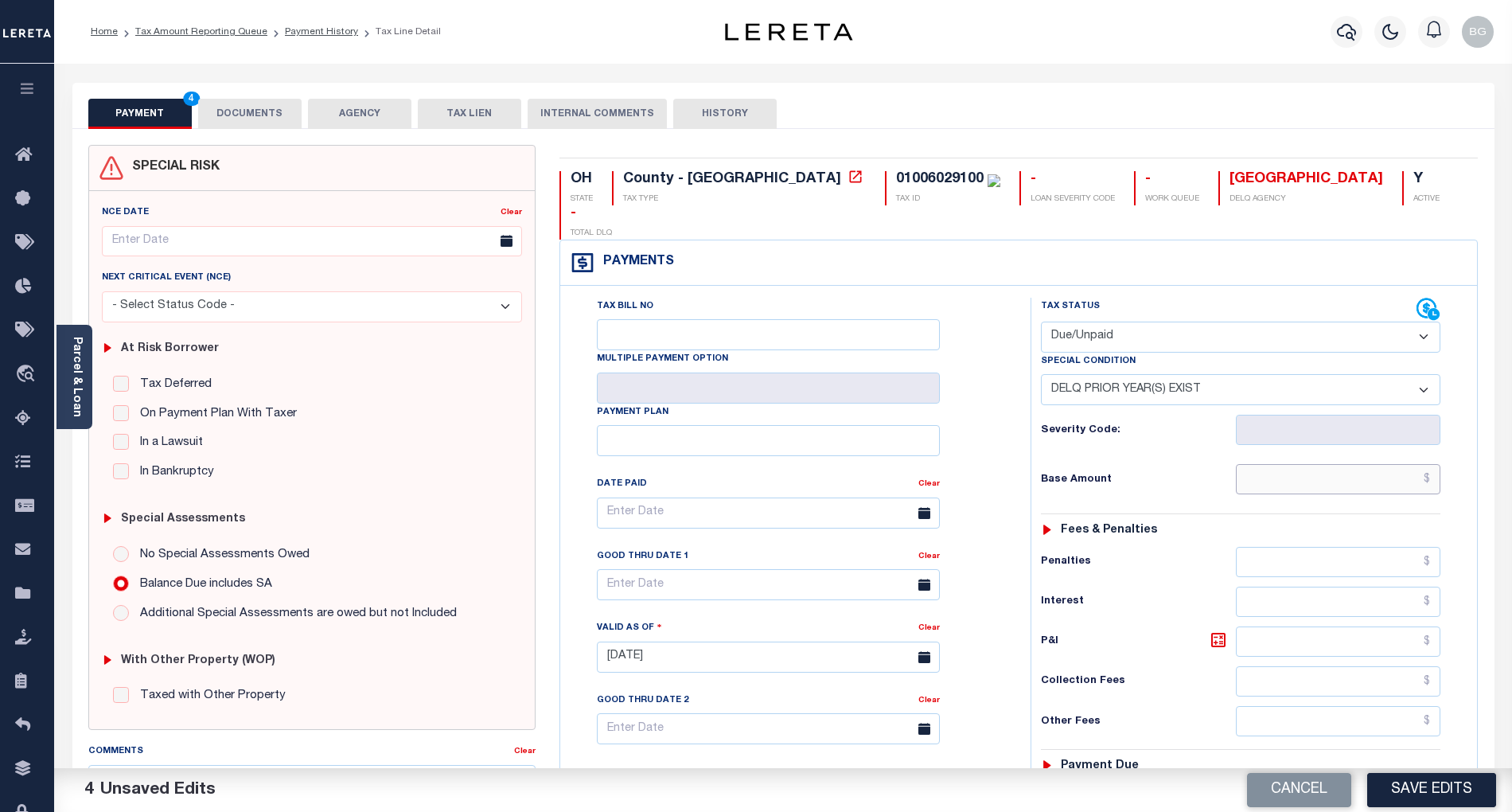
click at [1347, 464] on input "text" at bounding box center [1339, 479] width 205 height 30
paste input "2,754.93"
type input "$2,754.93"
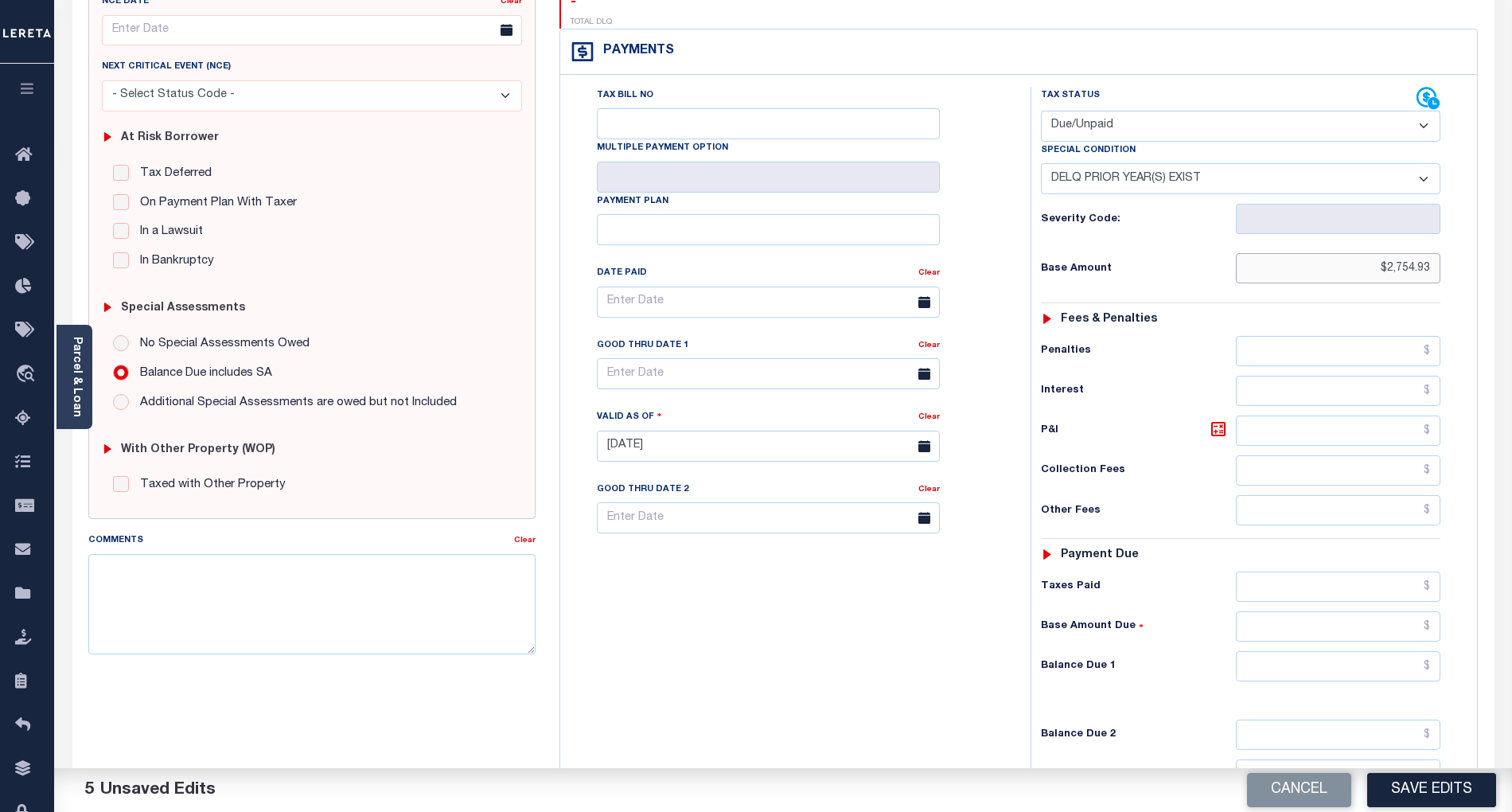
scroll to position [212, 0]
click at [1411, 570] on input "text" at bounding box center [1339, 585] width 205 height 30
paste input "1"
type input "$134.46"
click at [1408, 650] on input "text" at bounding box center [1339, 665] width 205 height 30
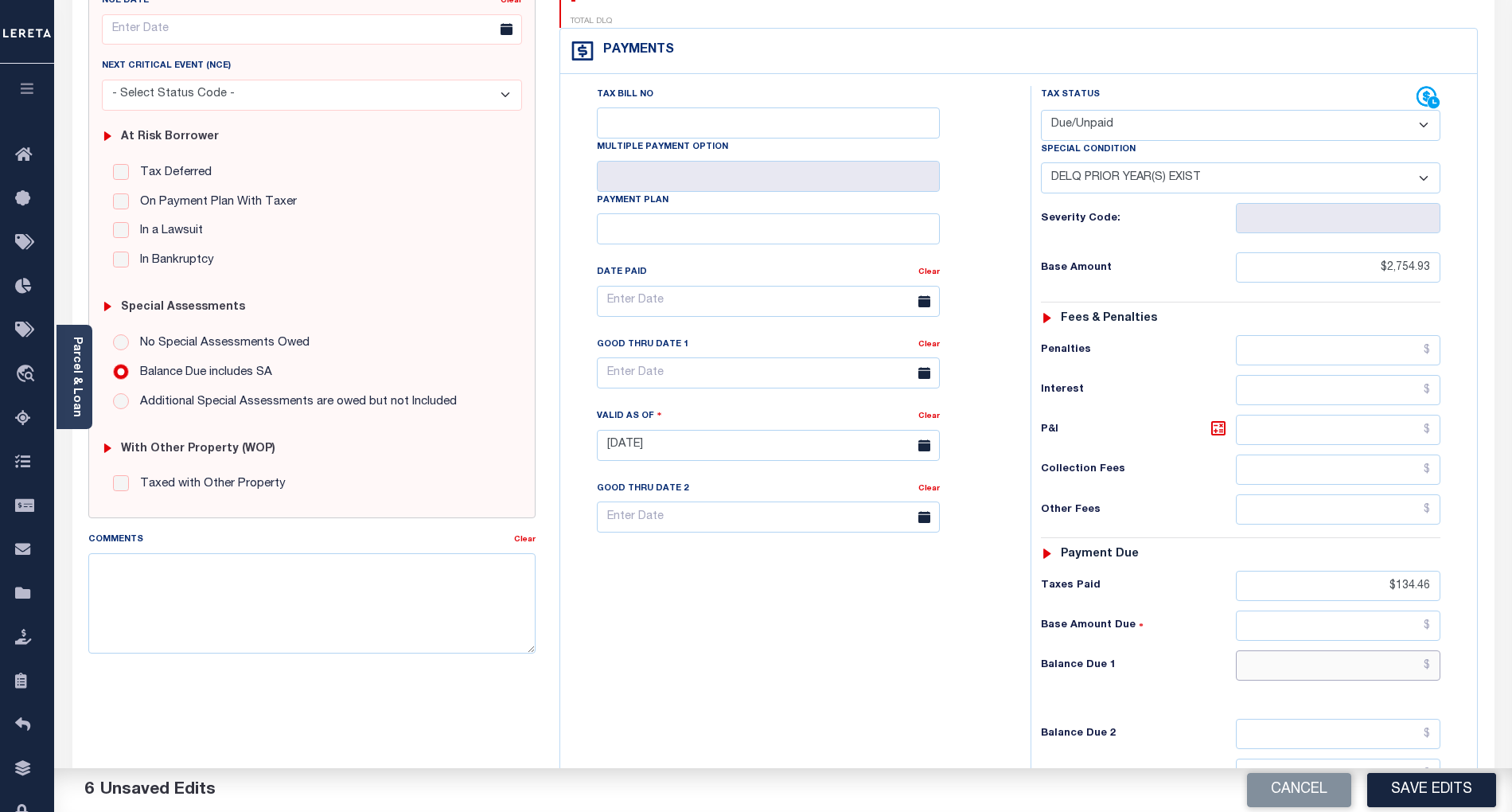
paste input "3,092.44"
type input "$3,092.44"
click at [666, 358] on input "text" at bounding box center [768, 373] width 343 height 31
click at [722, 466] on span "8" at bounding box center [720, 467] width 31 height 31
type input "[DATE]"
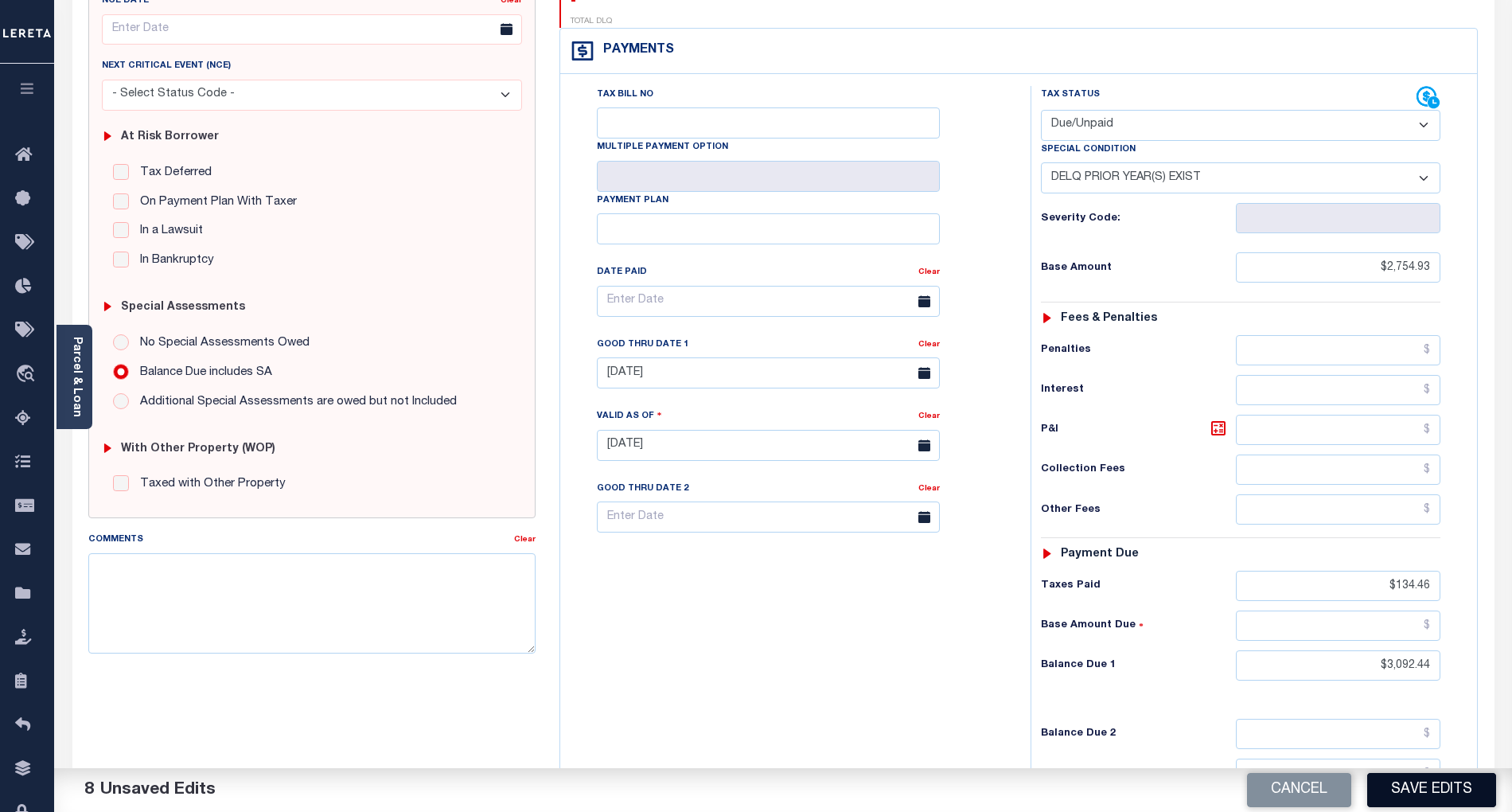
click at [1436, 787] on button "Save Edits" at bounding box center [1431, 790] width 129 height 35
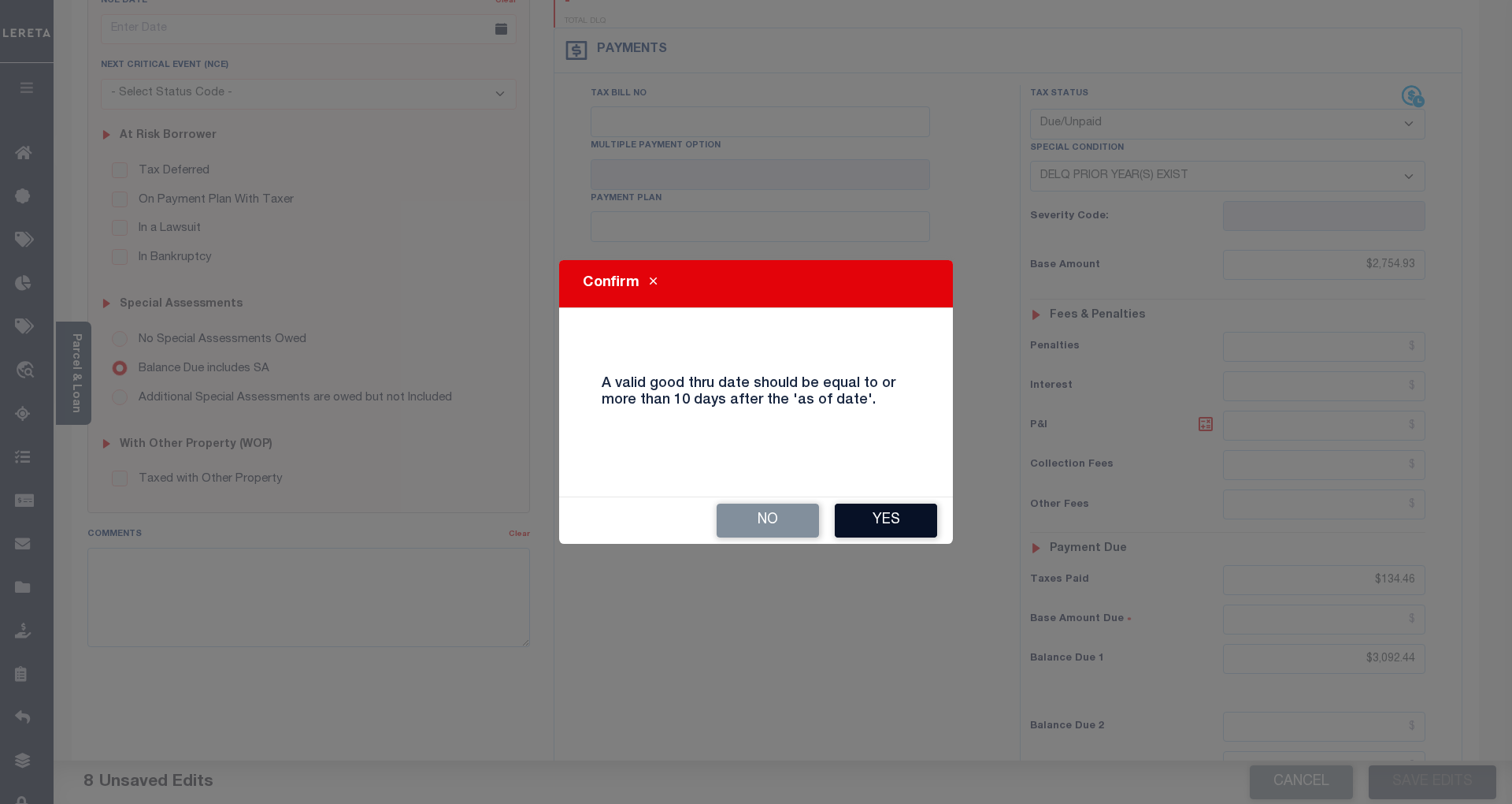
click at [890, 528] on button "Yes" at bounding box center [886, 521] width 102 height 34
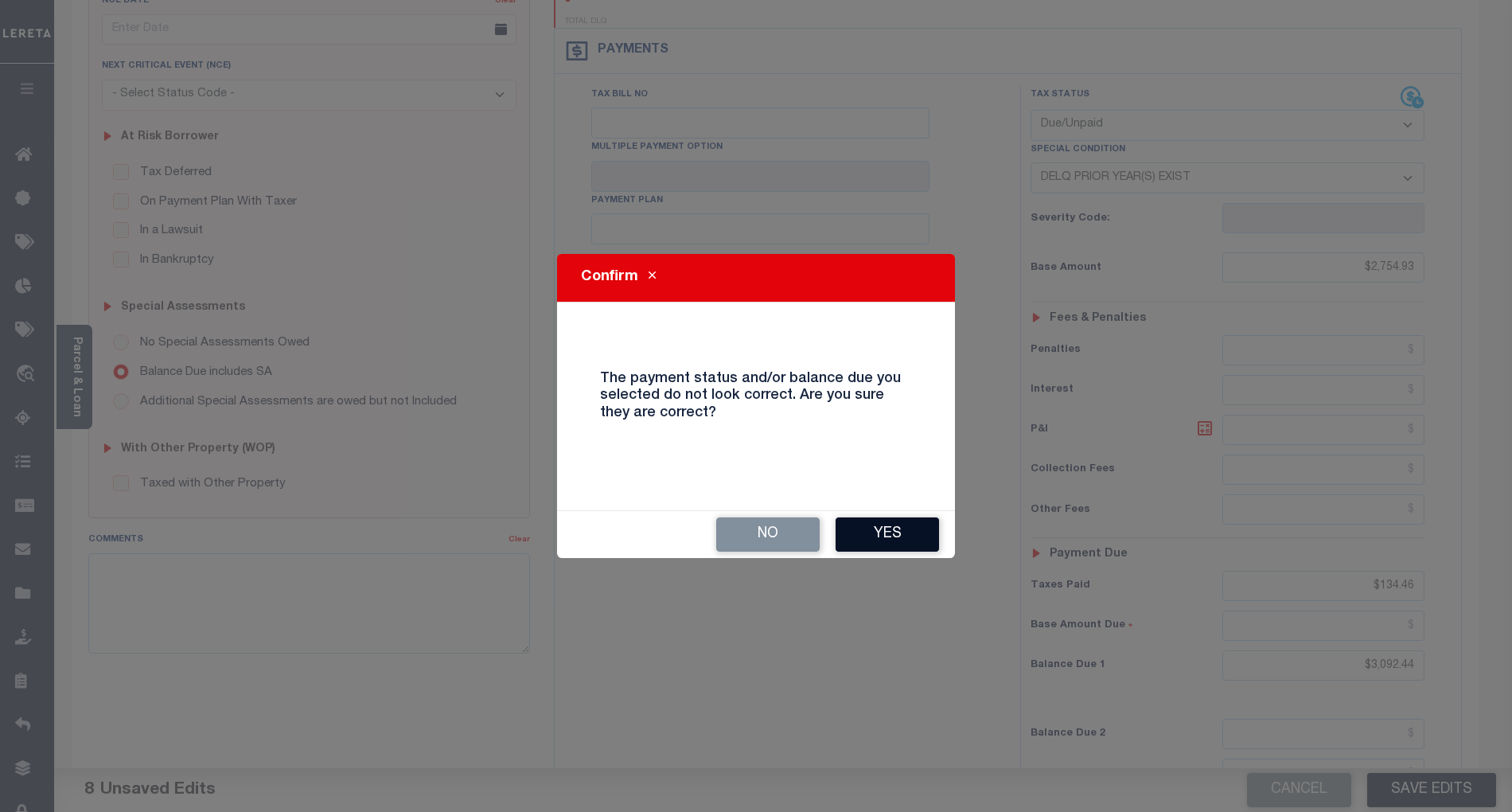
click at [896, 530] on button "Yes" at bounding box center [887, 534] width 104 height 35
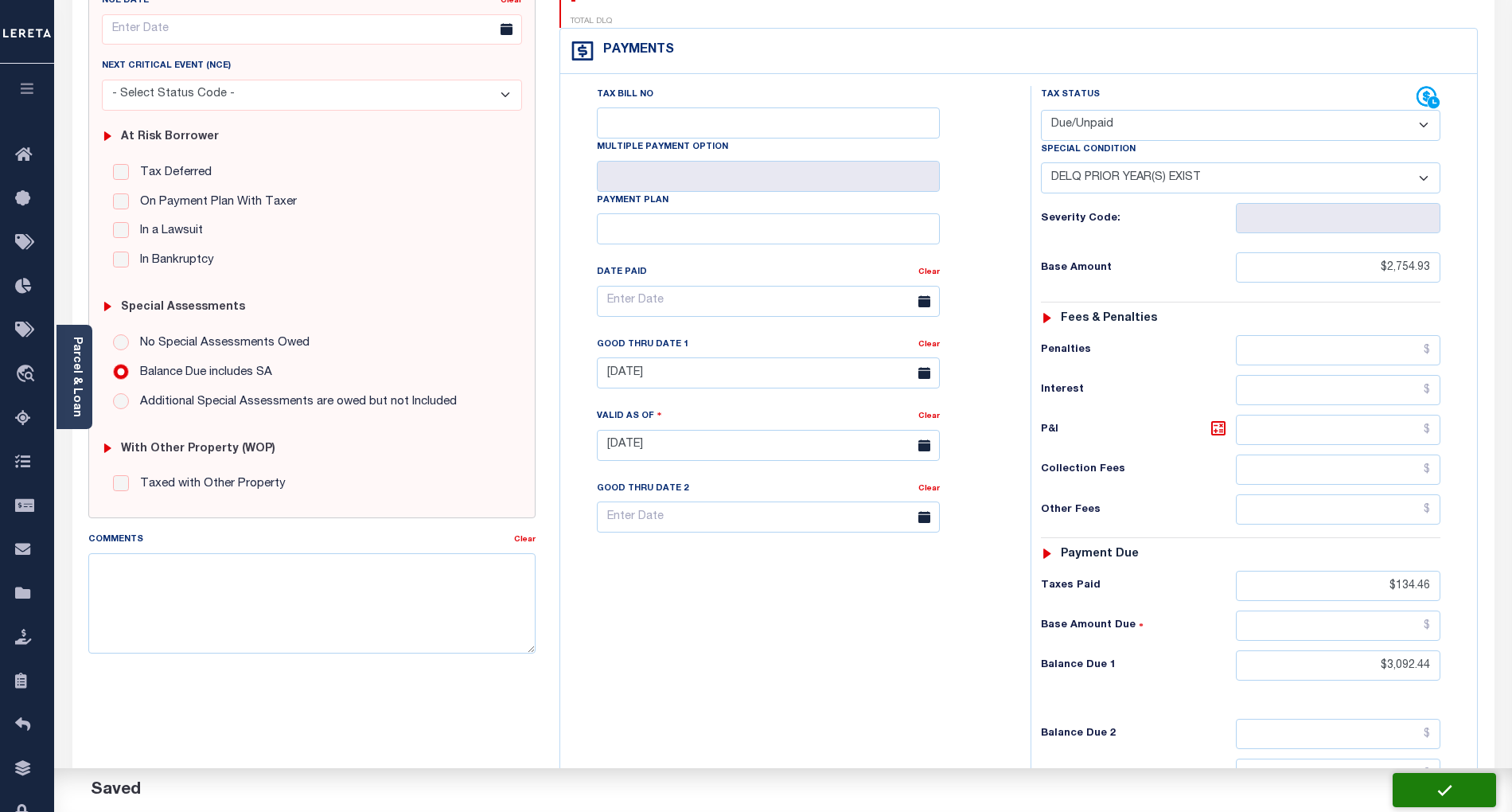
checkbox input "false"
type input "0"
type input "$2,754.93"
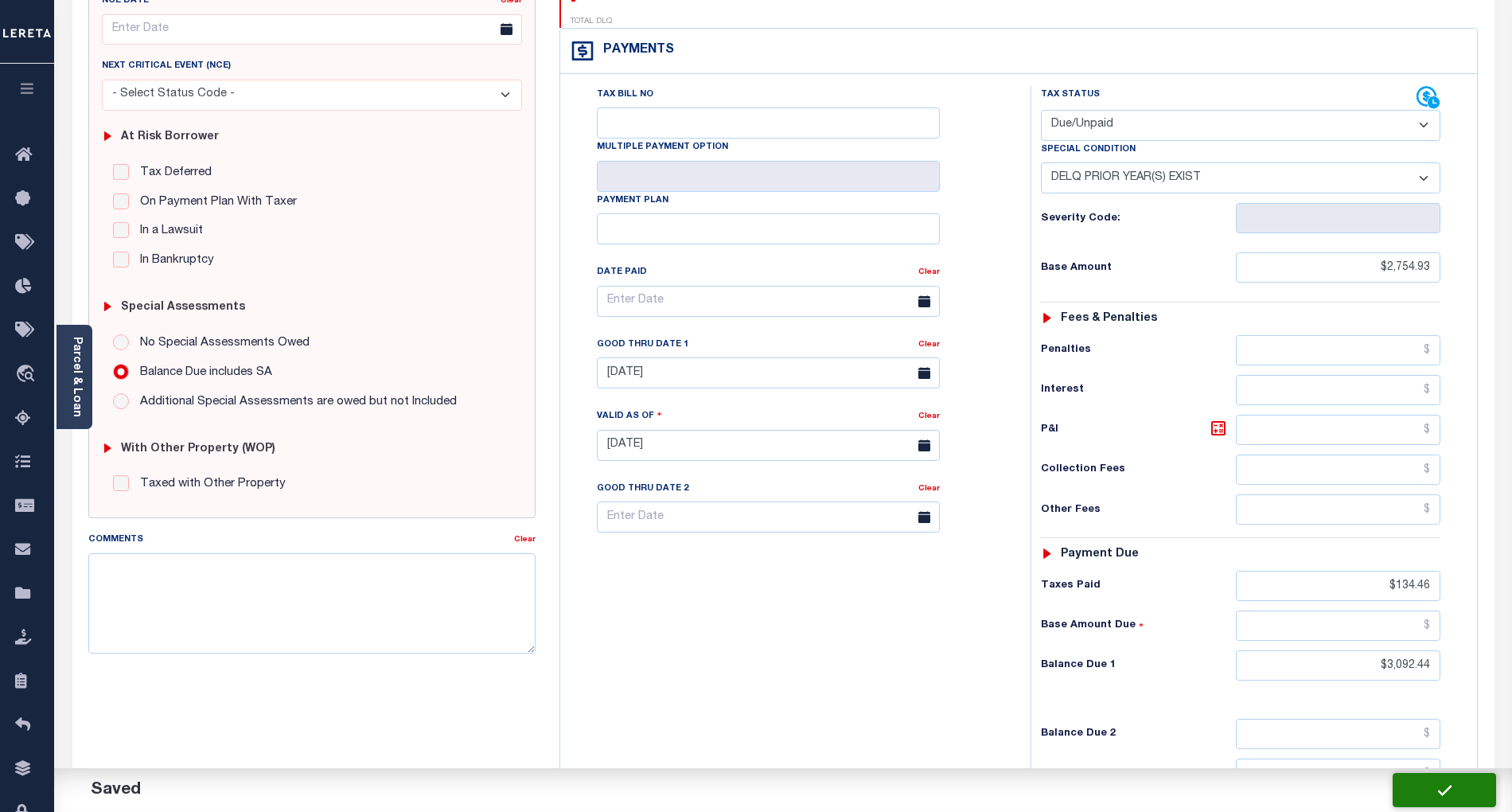
type input "$134.46"
type input "$3,092.44"
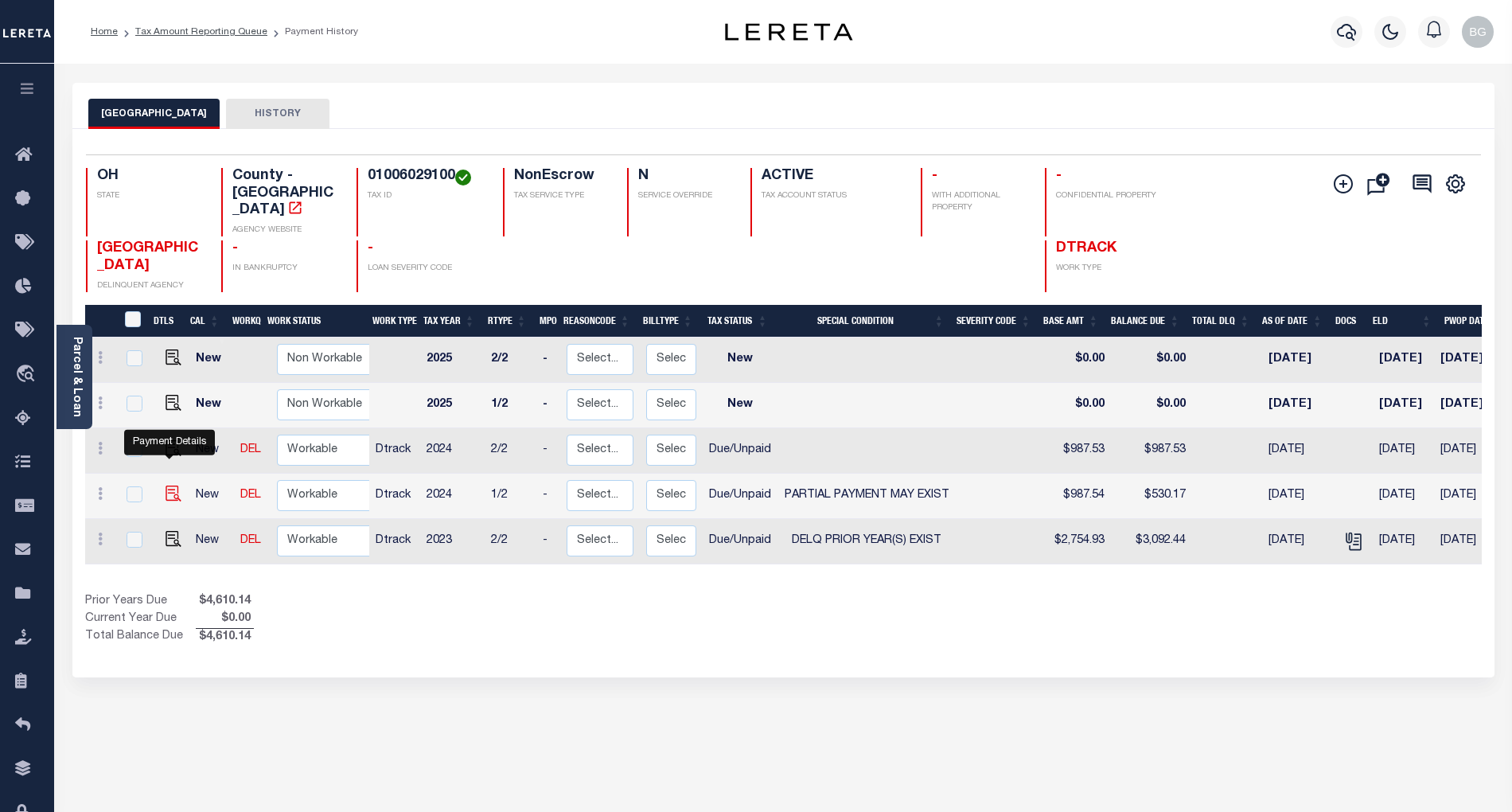
click at [166, 486] on img "" at bounding box center [173, 493] width 16 height 16
checkbox input "true"
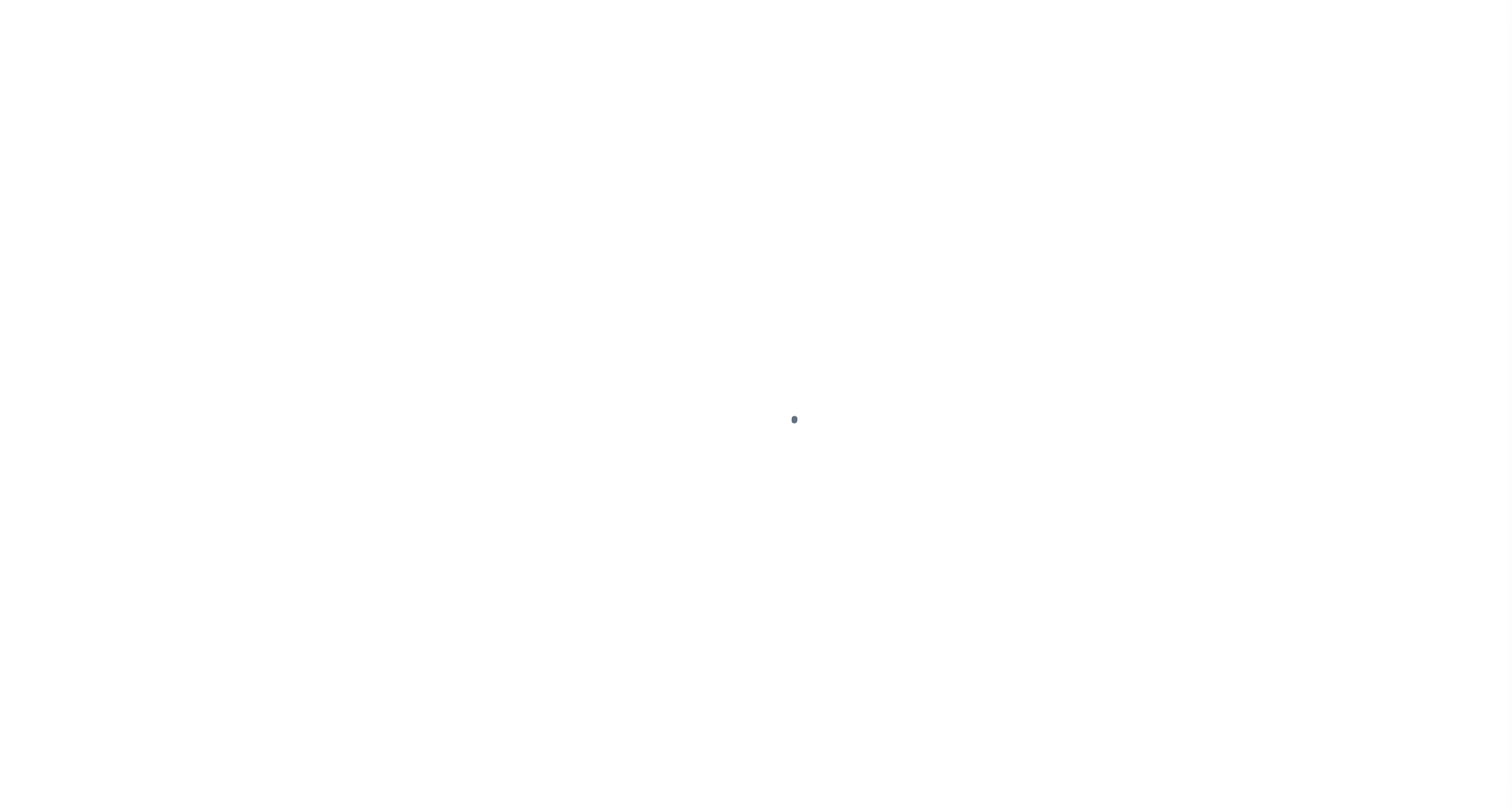
select select "DUE"
select select "15"
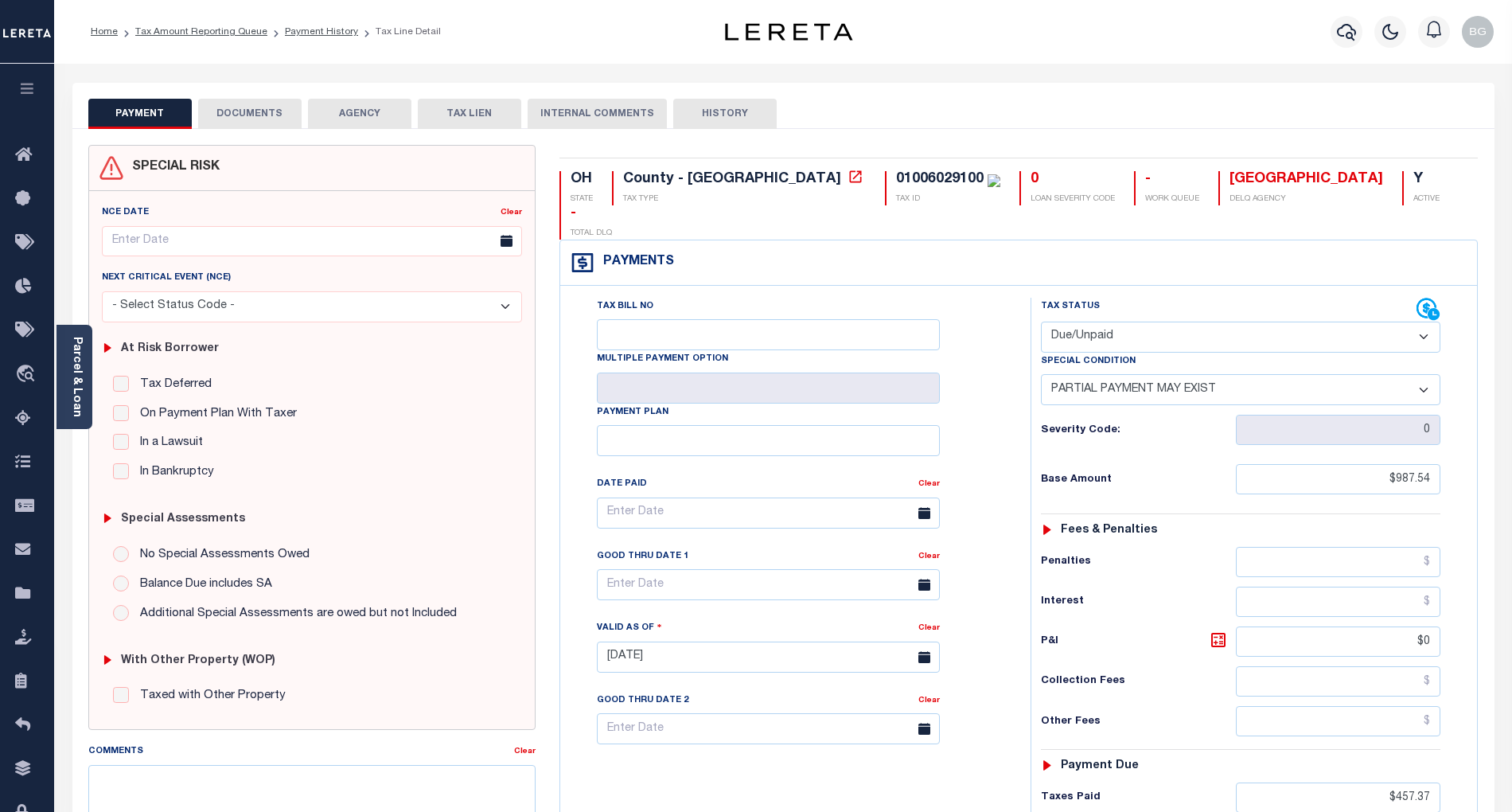
click at [271, 113] on button "DOCUMENTS" at bounding box center [250, 113] width 104 height 30
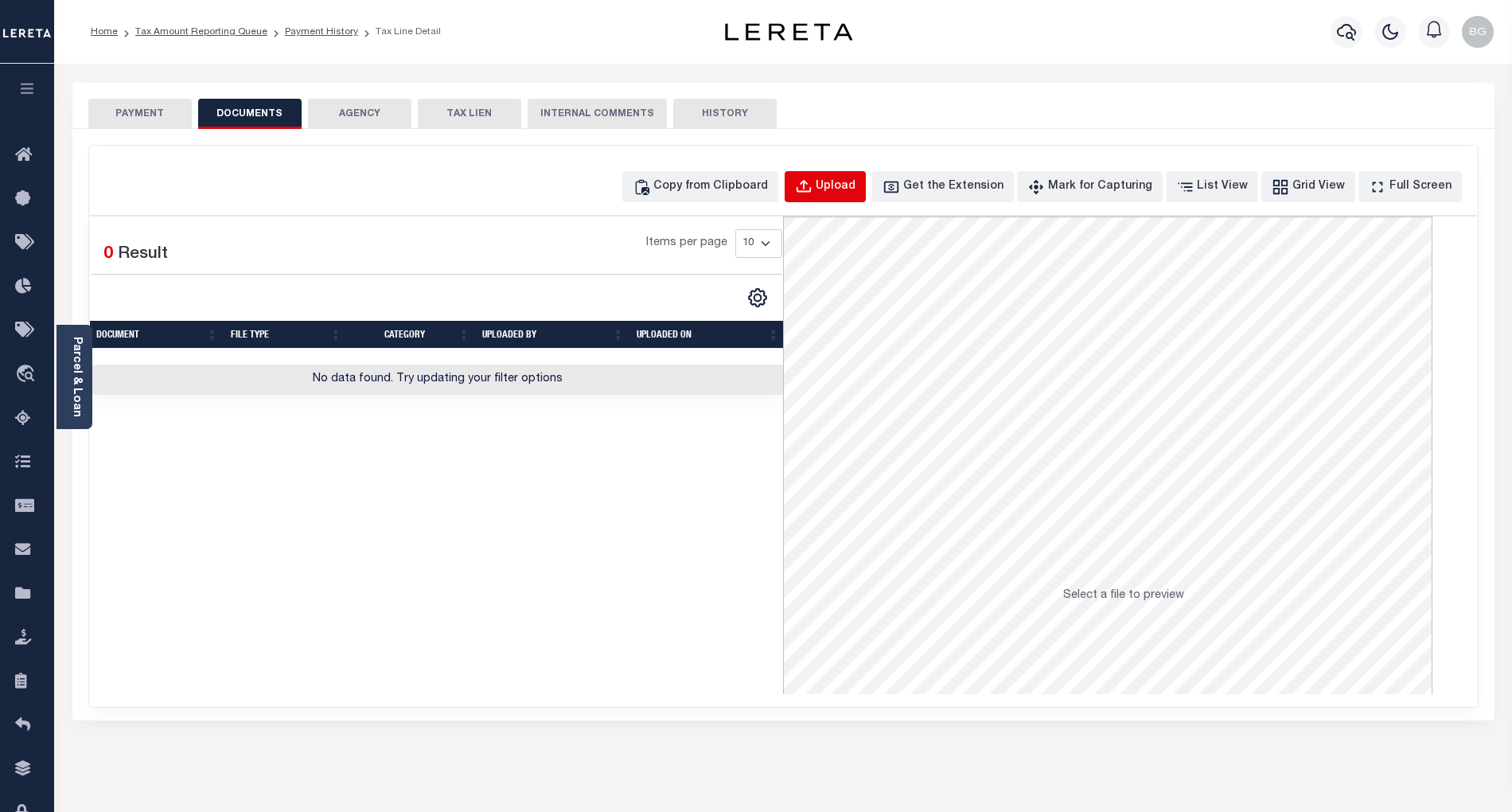
click at [850, 185] on div "Upload" at bounding box center [836, 187] width 39 height 17
select select "POP"
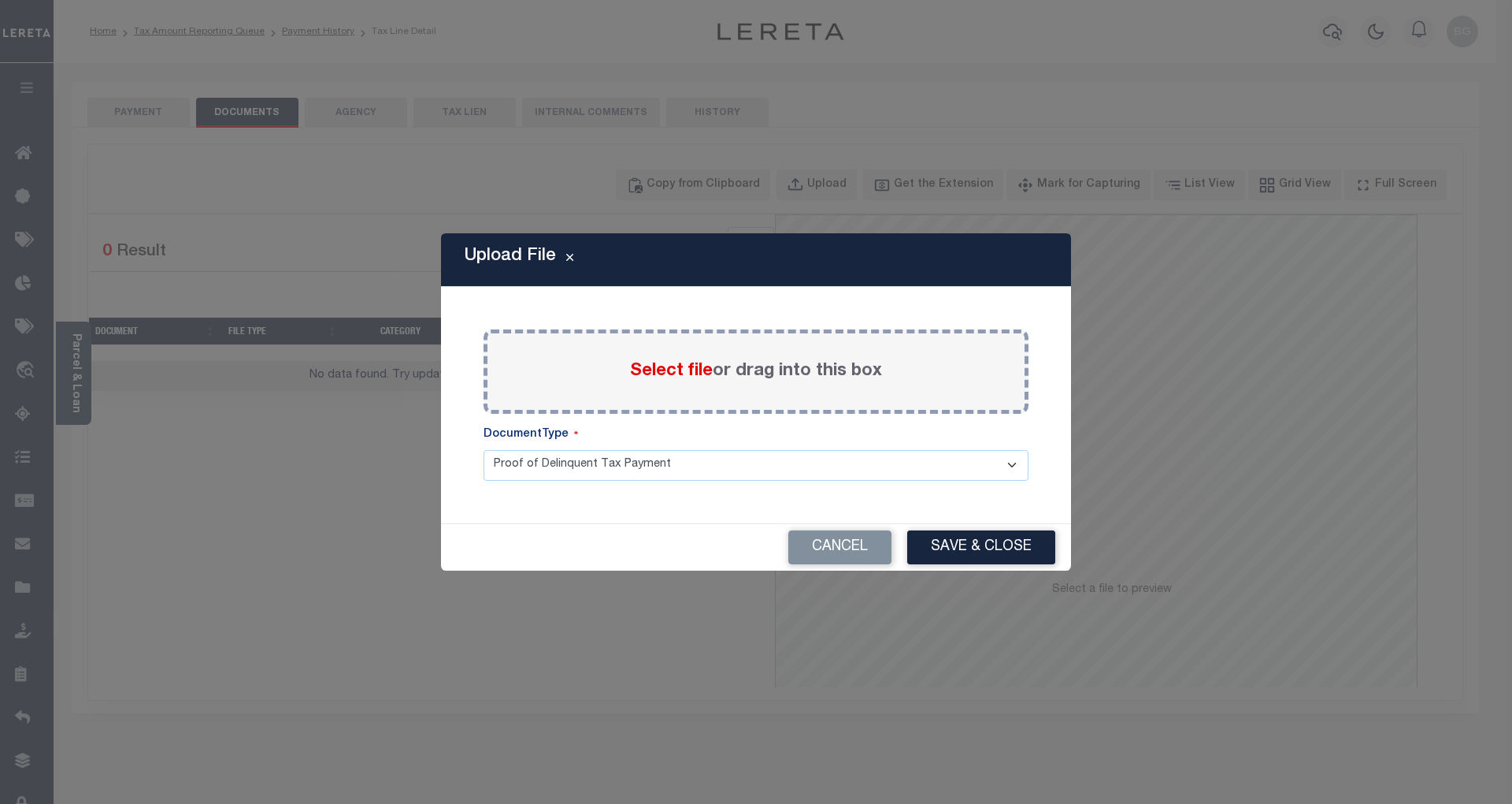
click at [682, 369] on span "Select file" at bounding box center [672, 370] width 83 height 17
click at [0, 0] on input "Select file or drag into this box" at bounding box center [0, 0] width 0 height 0
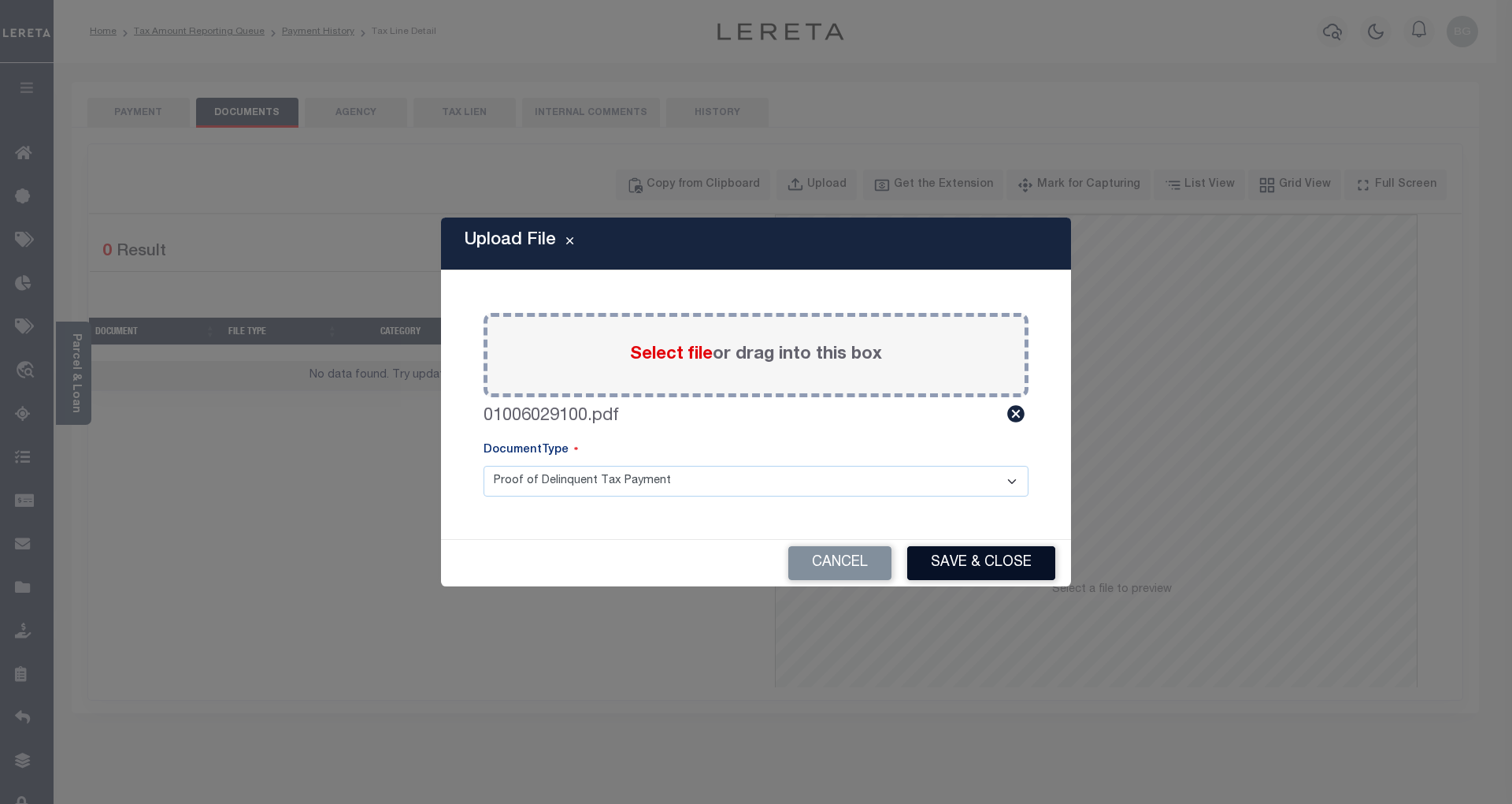
click at [978, 566] on button "Save & Close" at bounding box center [982, 563] width 148 height 34
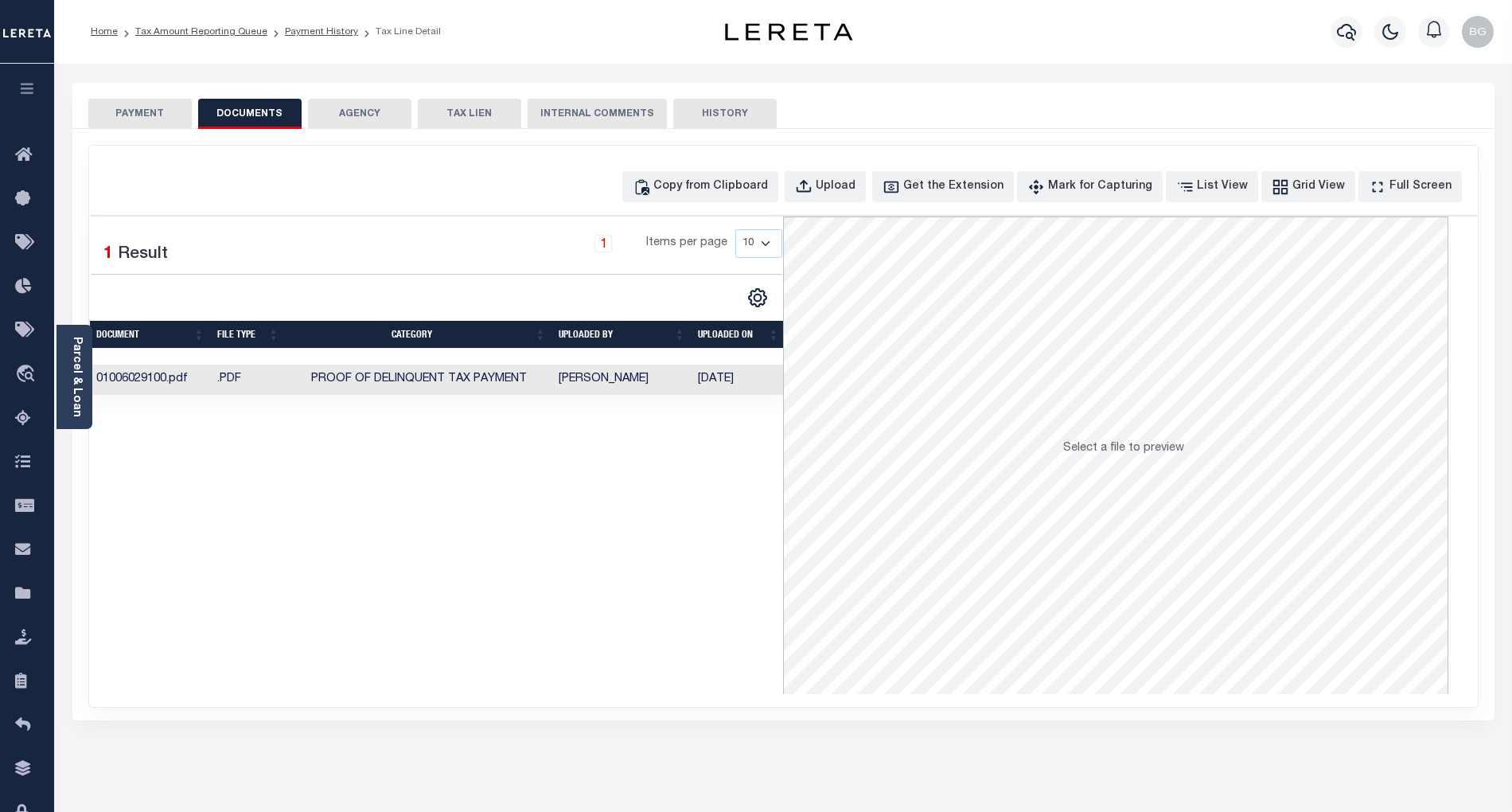
click at [148, 114] on button "PAYMENT" at bounding box center [140, 113] width 104 height 30
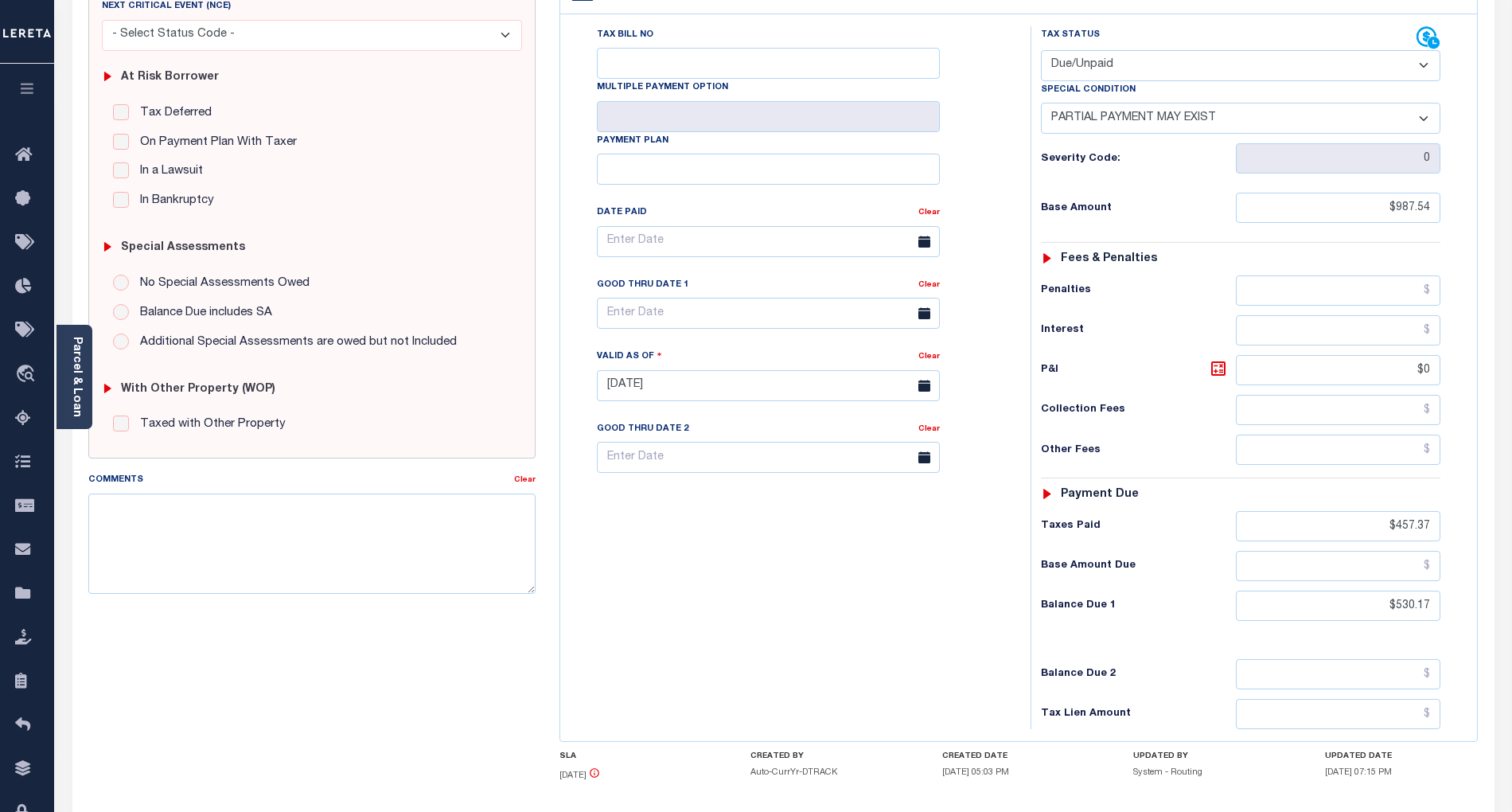
scroll to position [318, 0]
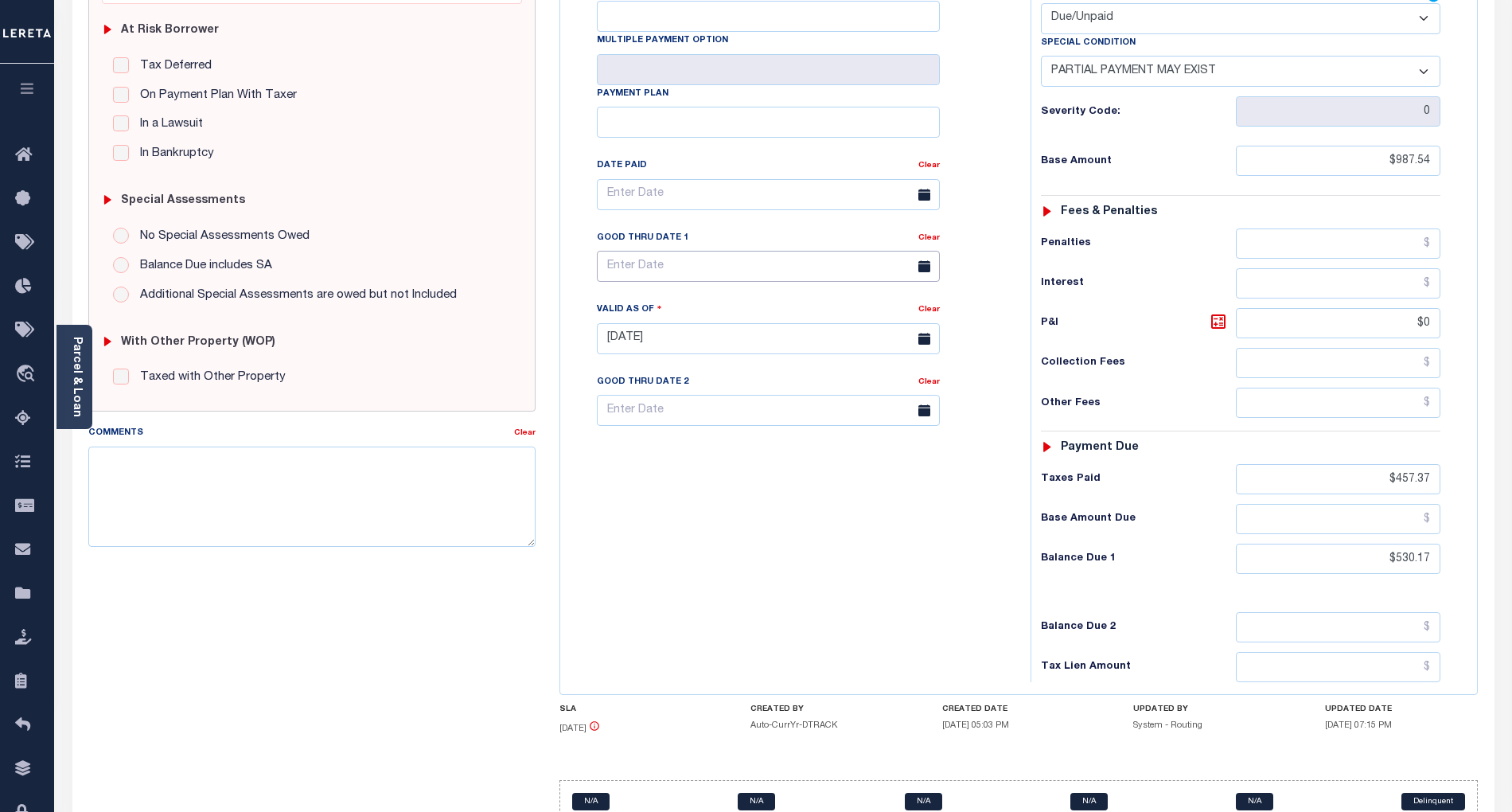
click at [678, 251] on input "text" at bounding box center [768, 266] width 343 height 31
click at [721, 366] on span "8" at bounding box center [720, 360] width 31 height 31
type input "[DATE]"
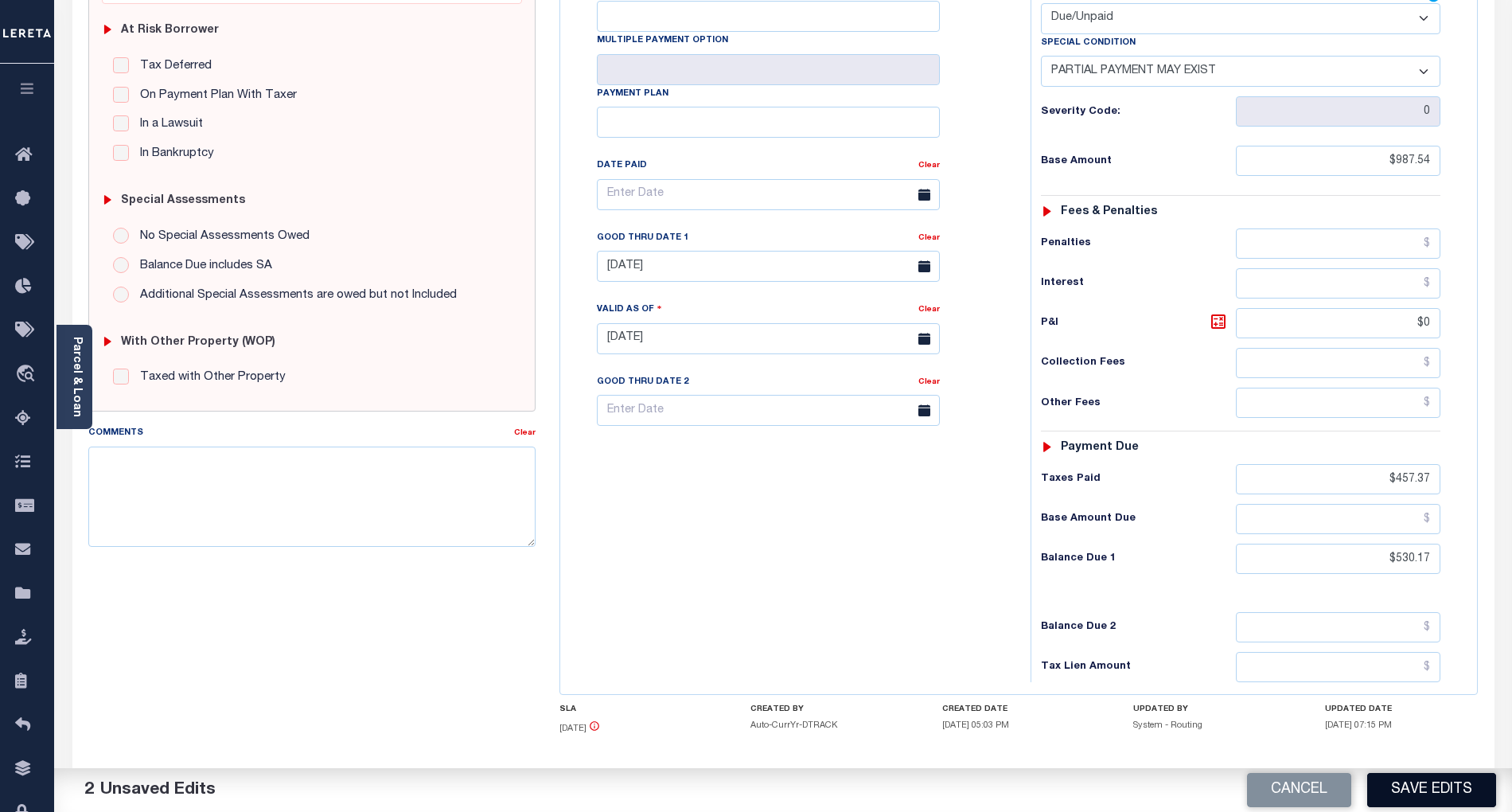
click at [1450, 791] on button "Save Edits" at bounding box center [1431, 790] width 129 height 35
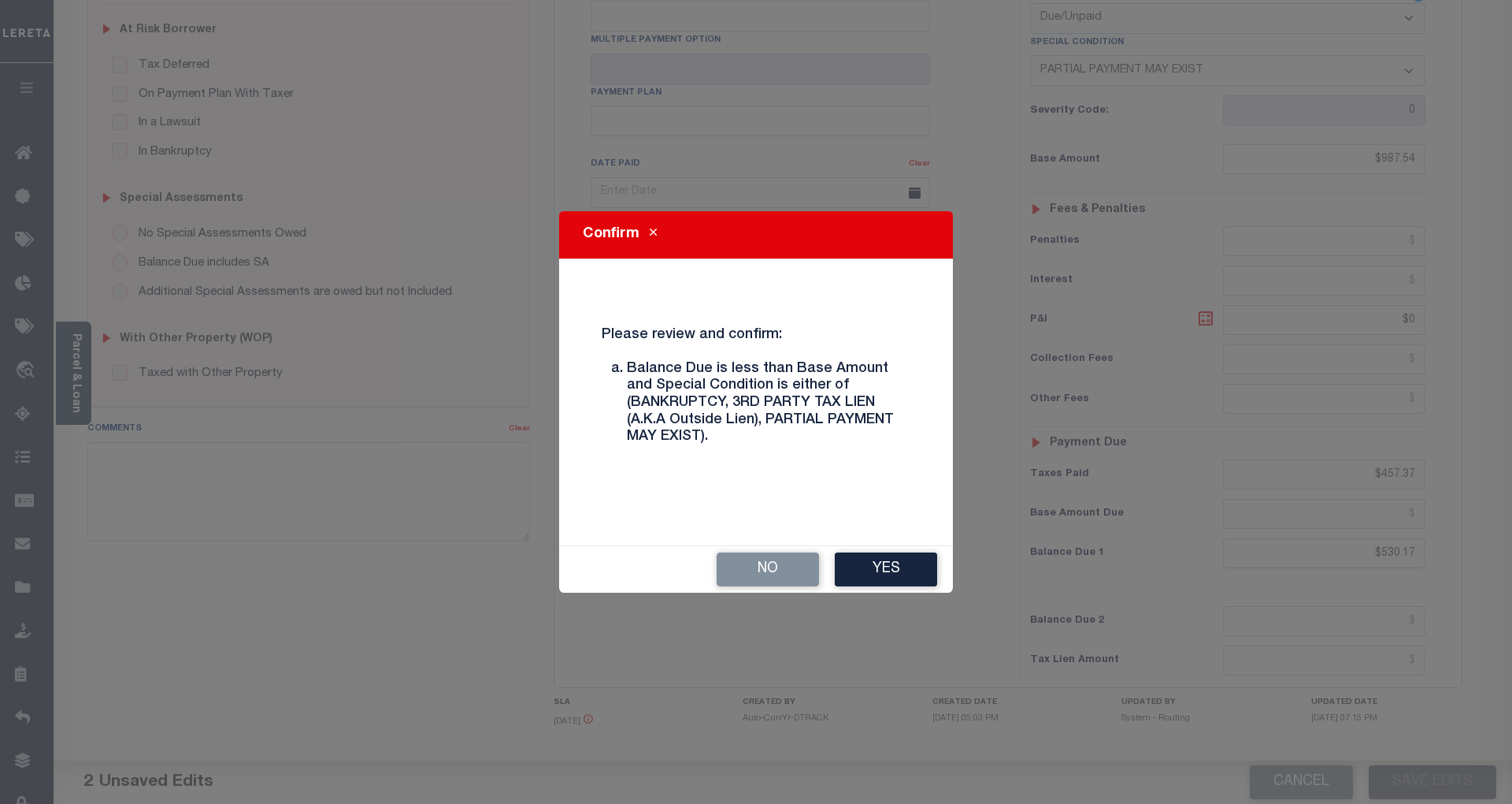
click at [912, 571] on button "Yes" at bounding box center [886, 570] width 102 height 34
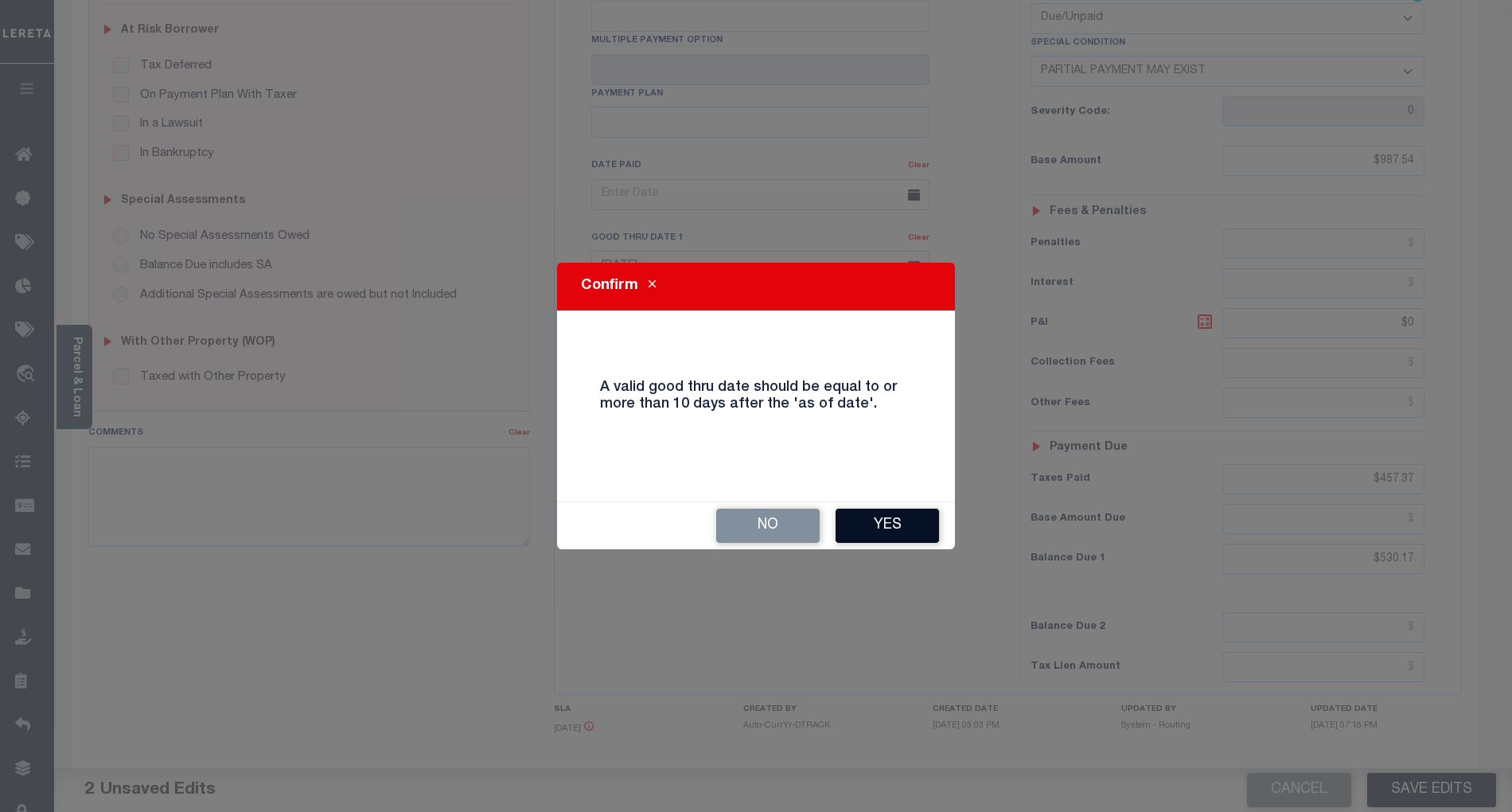
click at [899, 536] on button "Yes" at bounding box center [887, 526] width 104 height 35
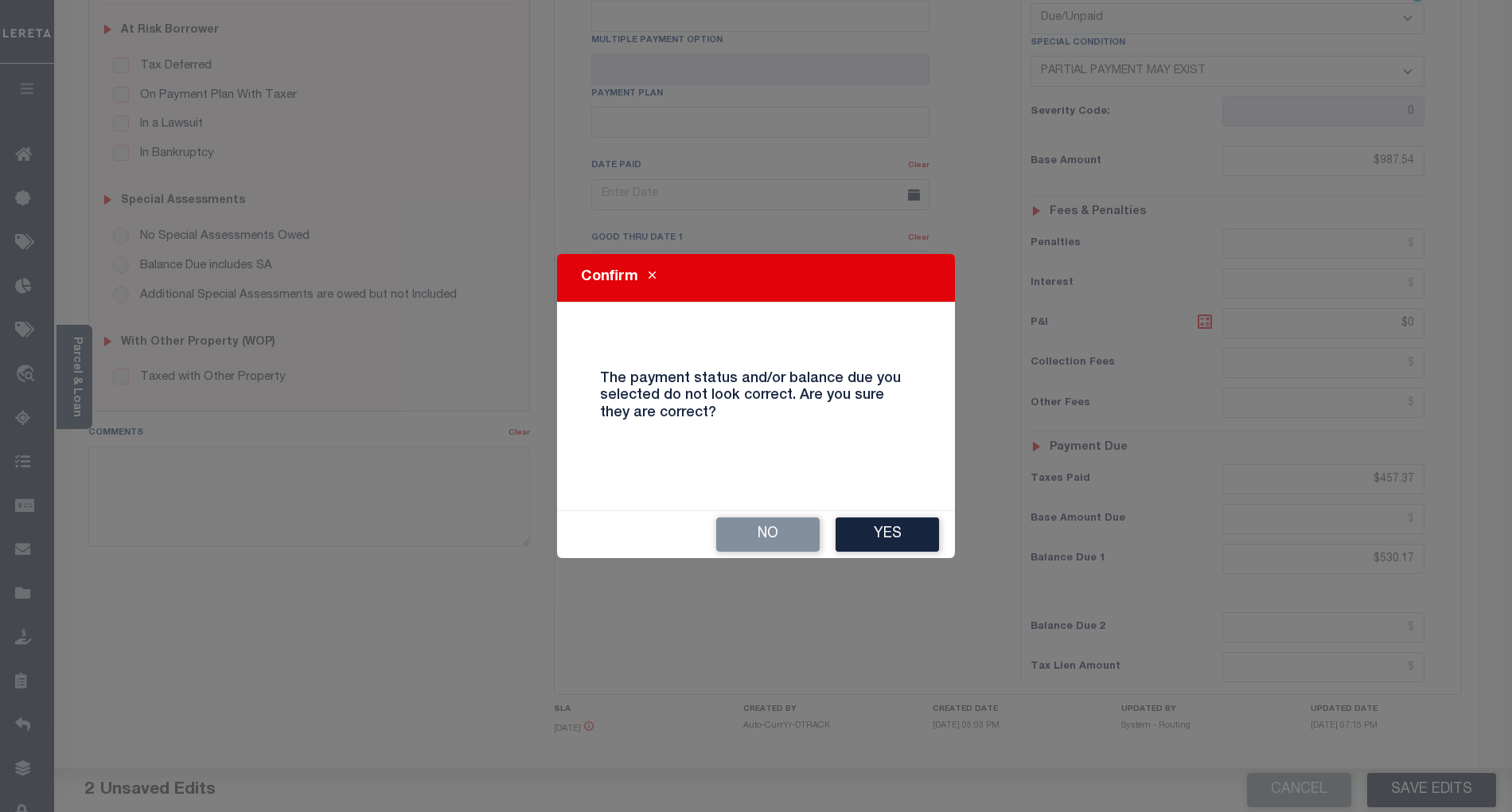
click at [899, 536] on button "Yes" at bounding box center [887, 534] width 104 height 35
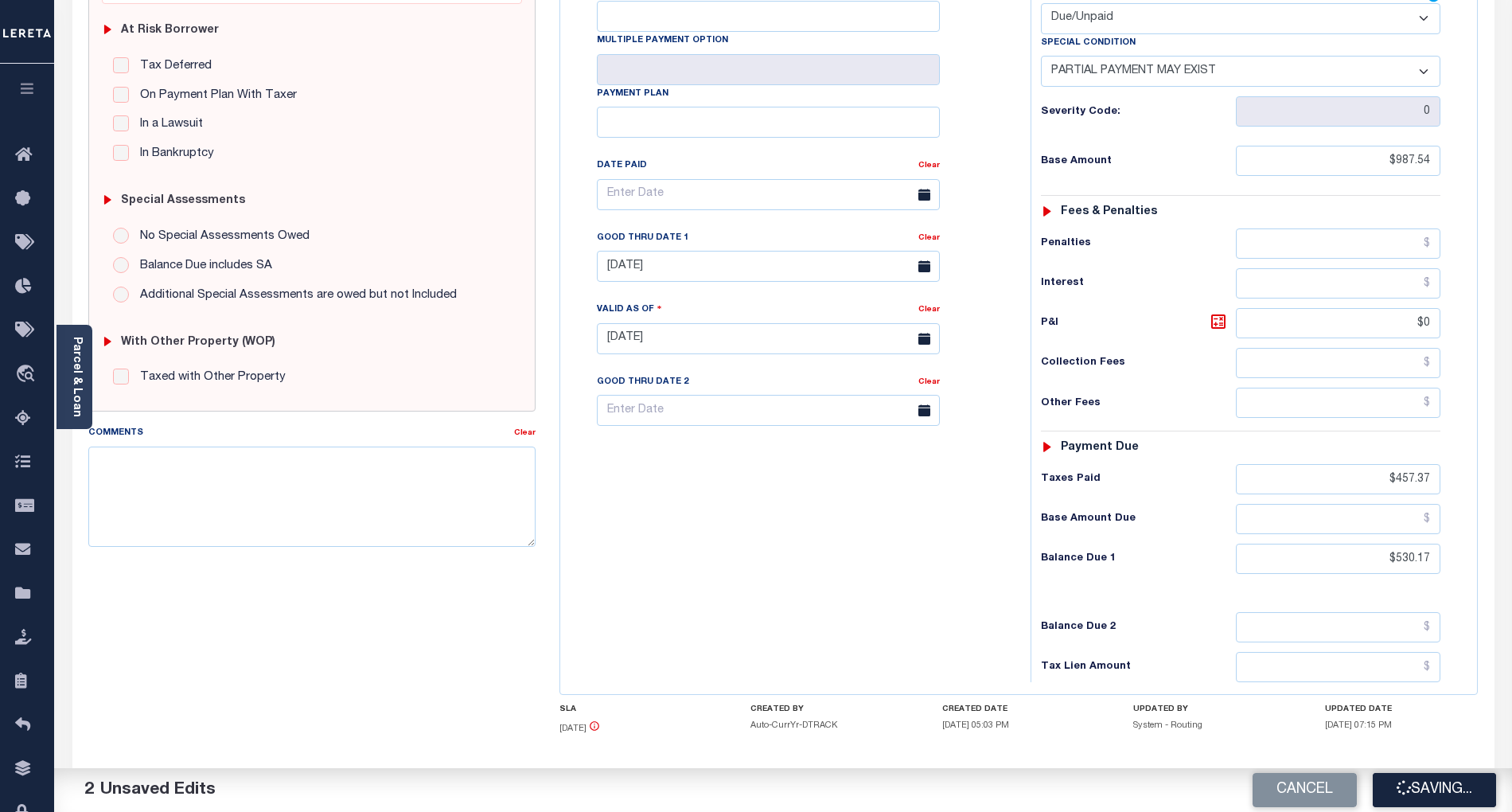
checkbox input "false"
type input "$987.54"
type input "$0"
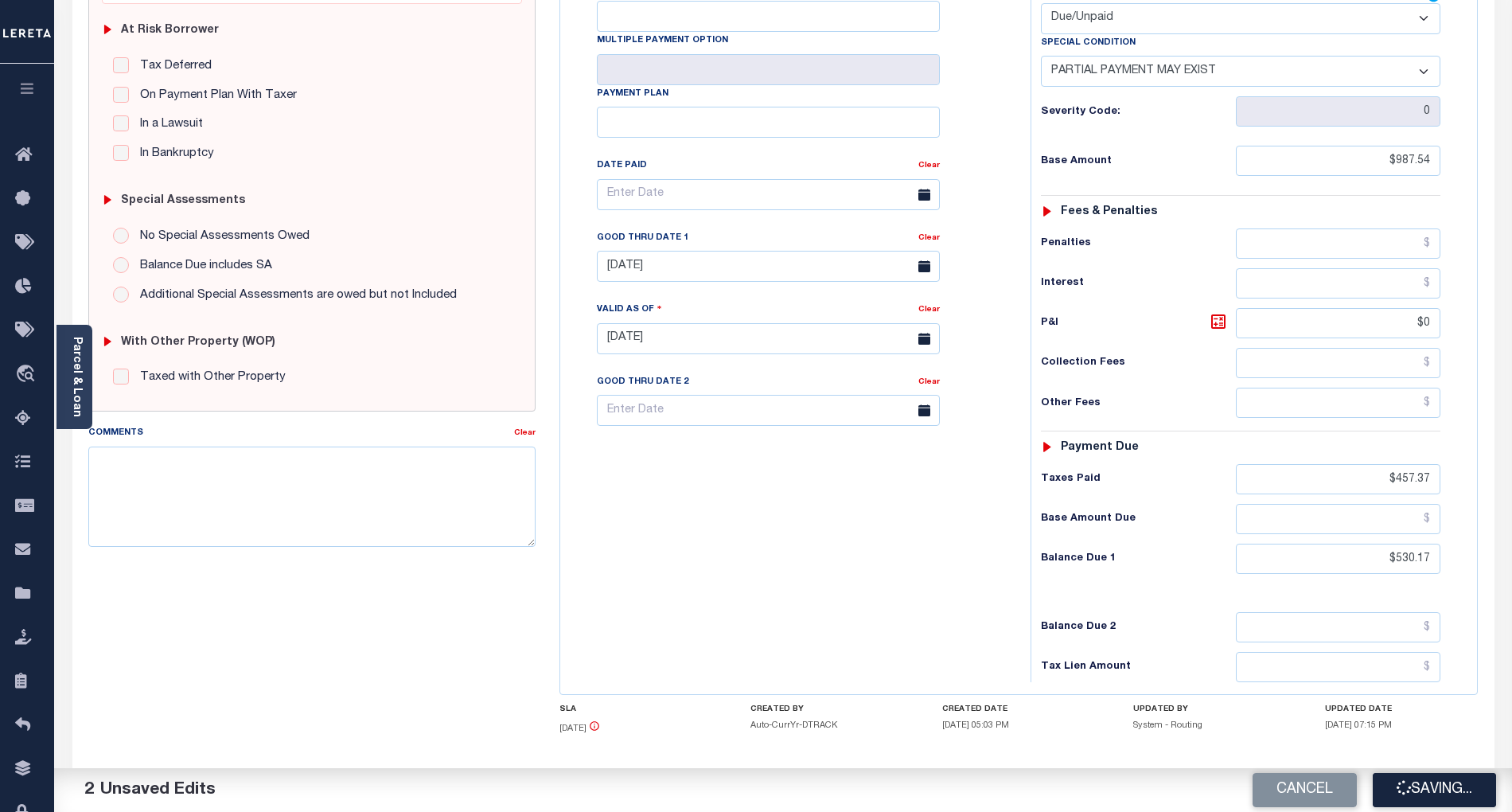
type input "$457.37"
type input "$530.17"
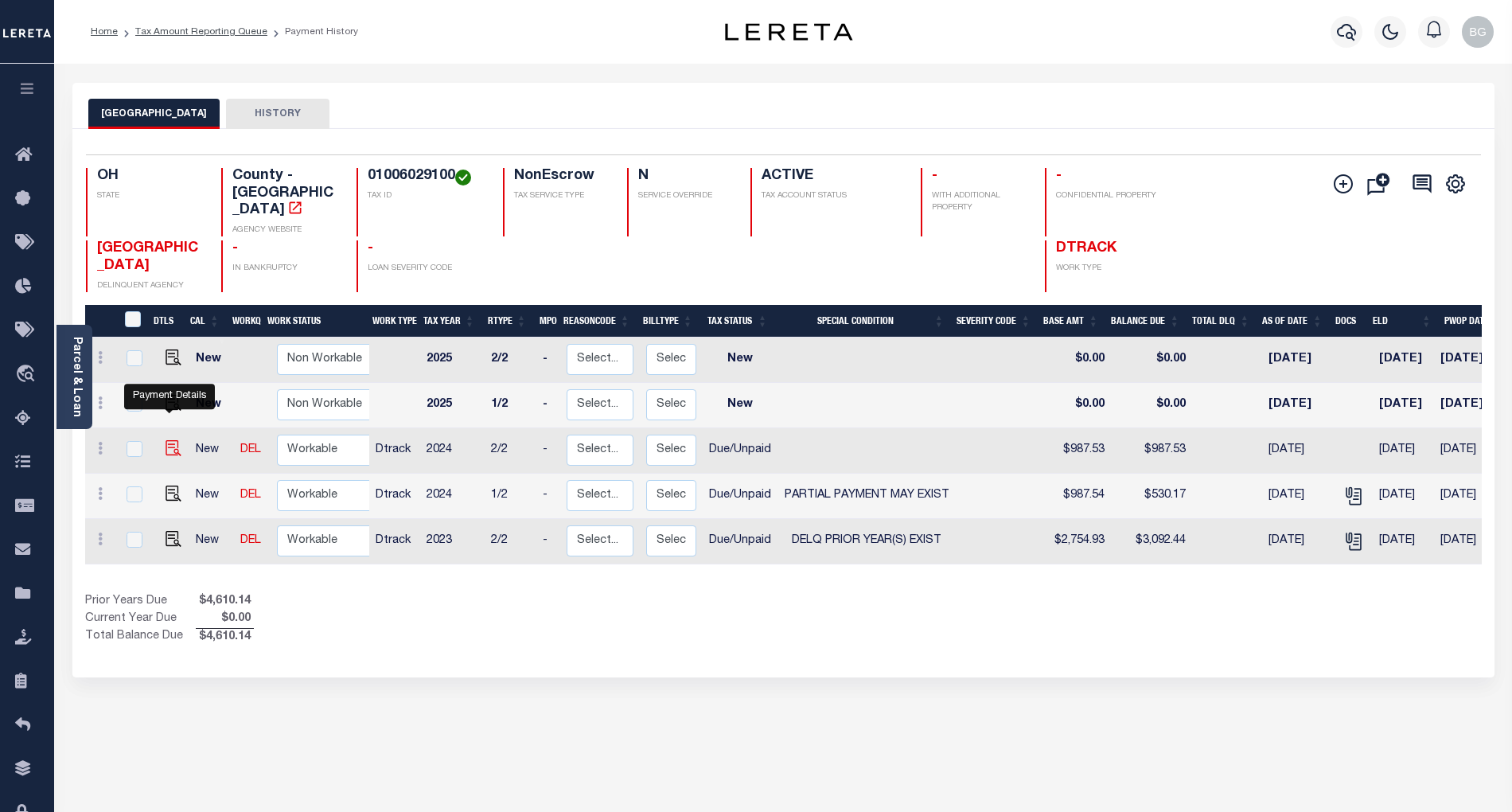
click at [169, 441] on img "" at bounding box center [173, 448] width 16 height 16
checkbox input "true"
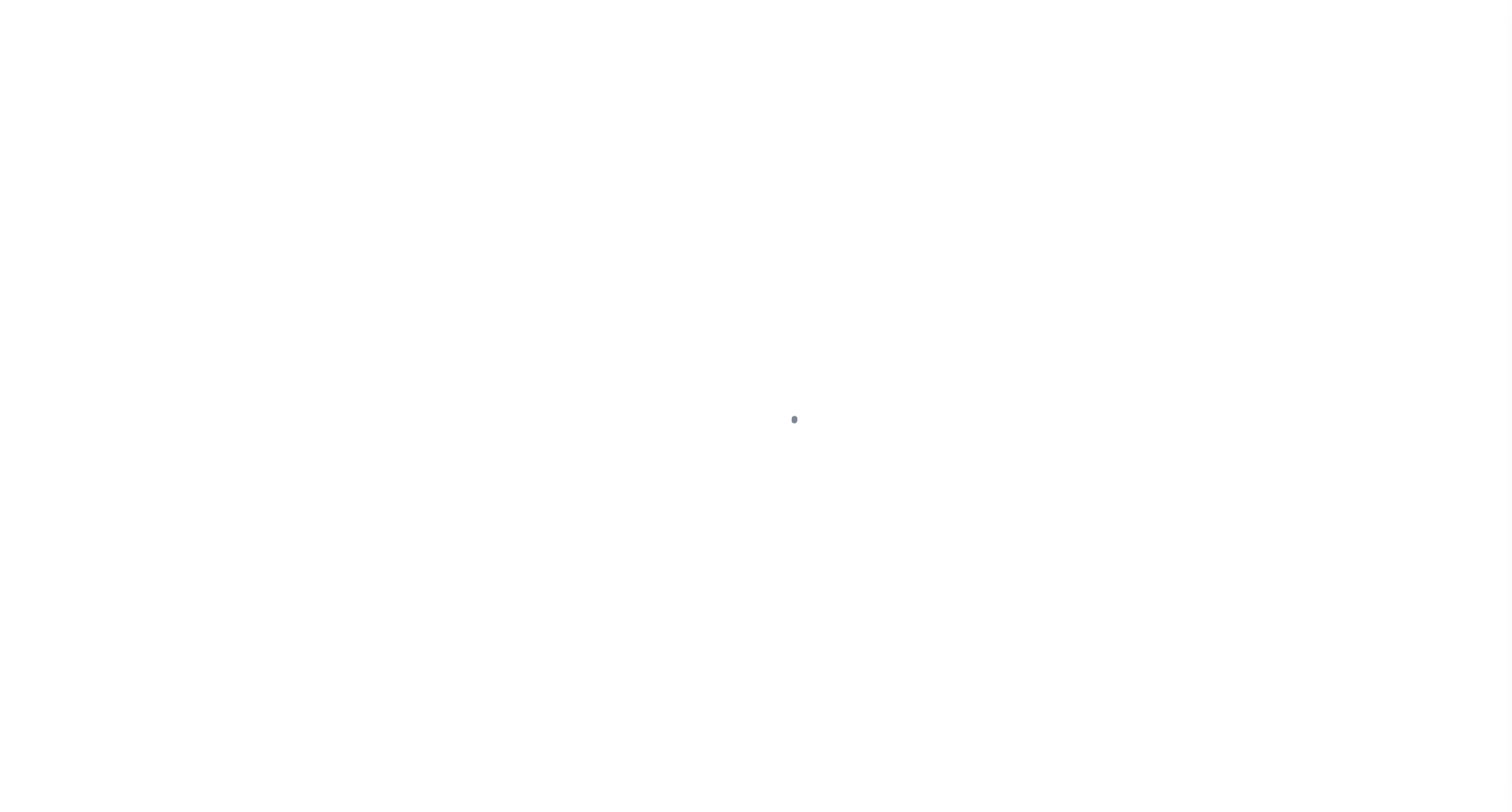
select select "DUE"
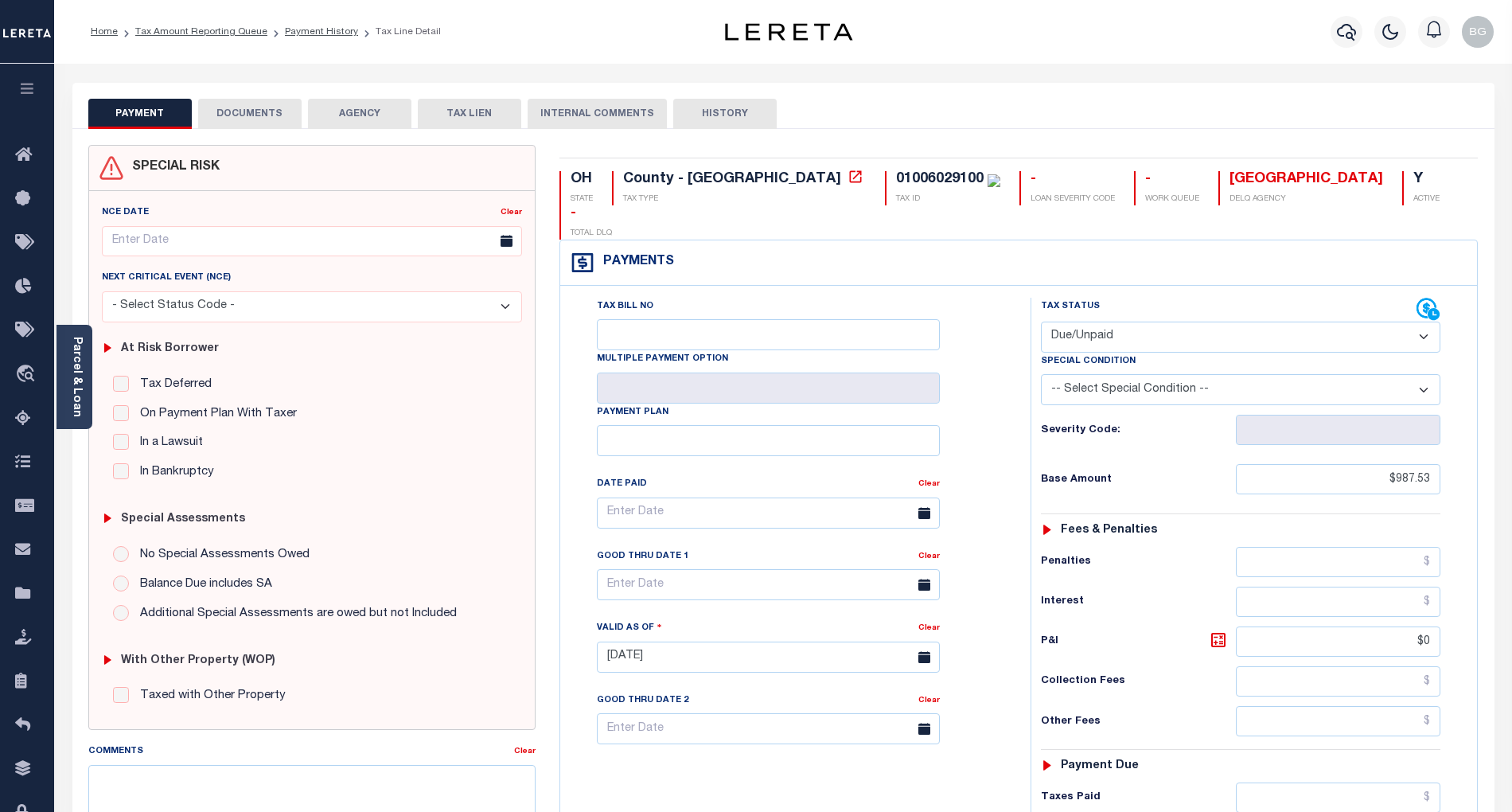
click at [255, 109] on button "DOCUMENTS" at bounding box center [250, 113] width 104 height 30
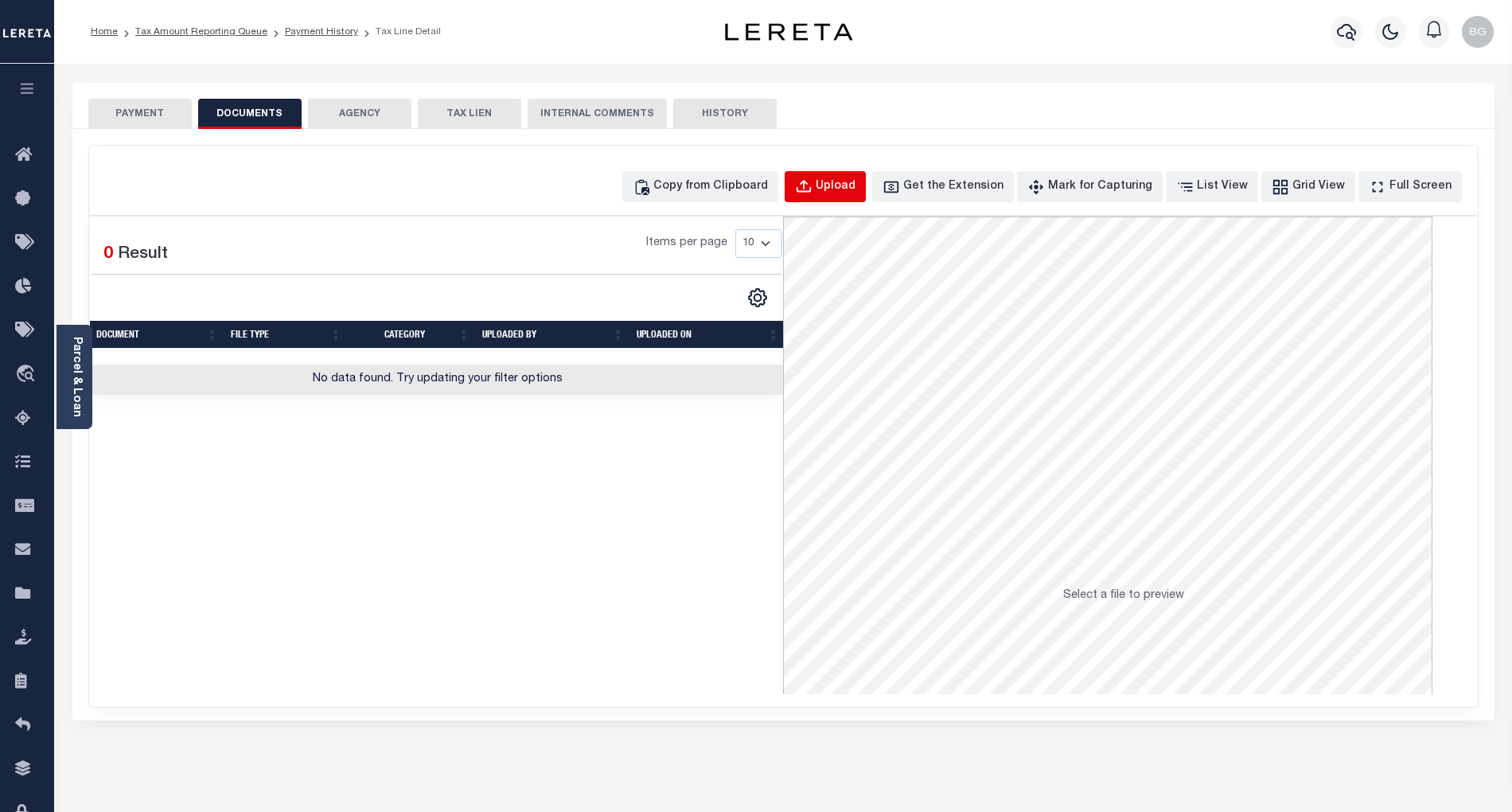
click at [850, 189] on div "Upload" at bounding box center [836, 187] width 39 height 17
select select "POP"
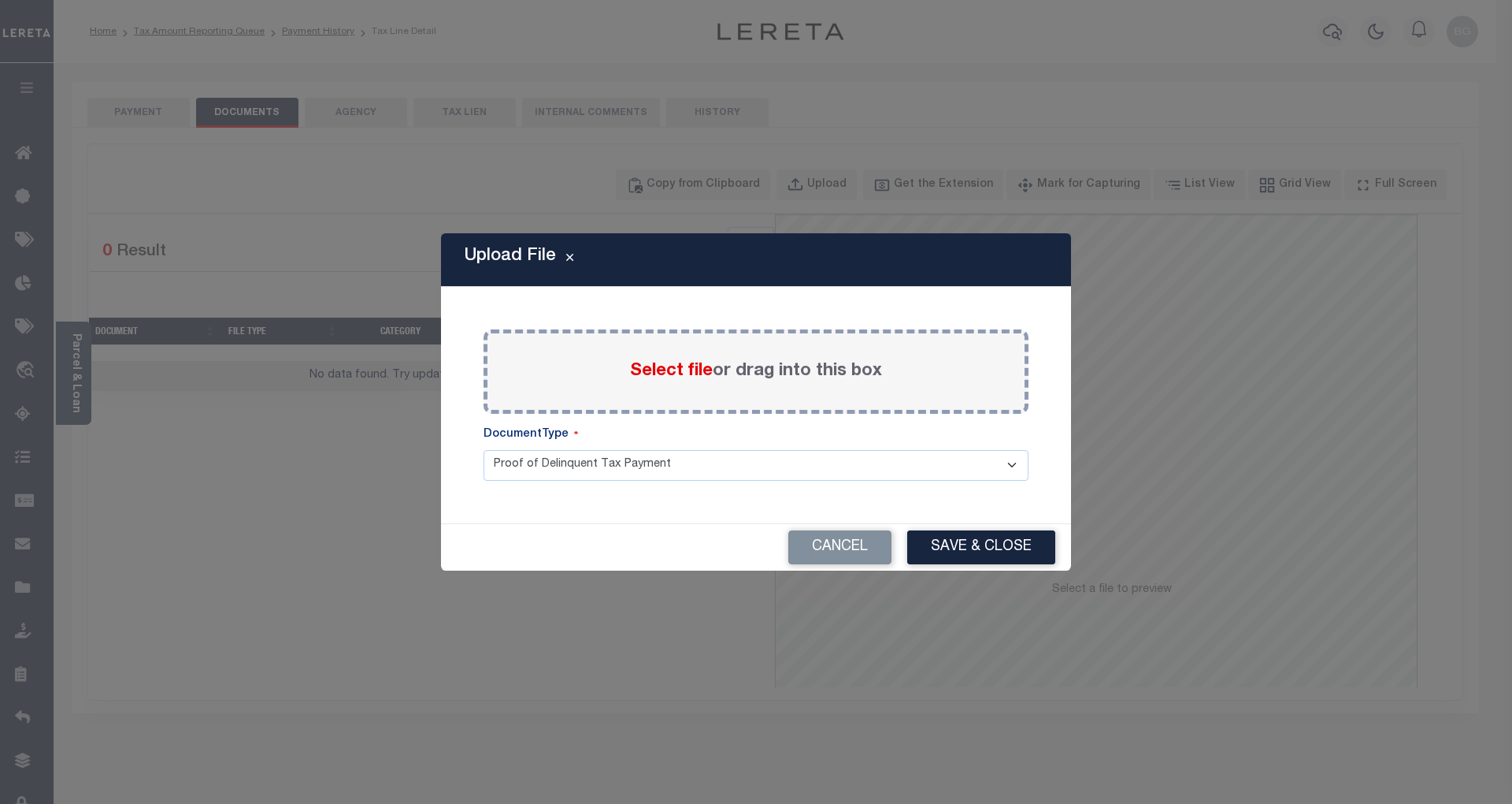
click at [676, 376] on span "Select file" at bounding box center [672, 370] width 83 height 17
click at [0, 0] on input "Select file or drag into this box" at bounding box center [0, 0] width 0 height 0
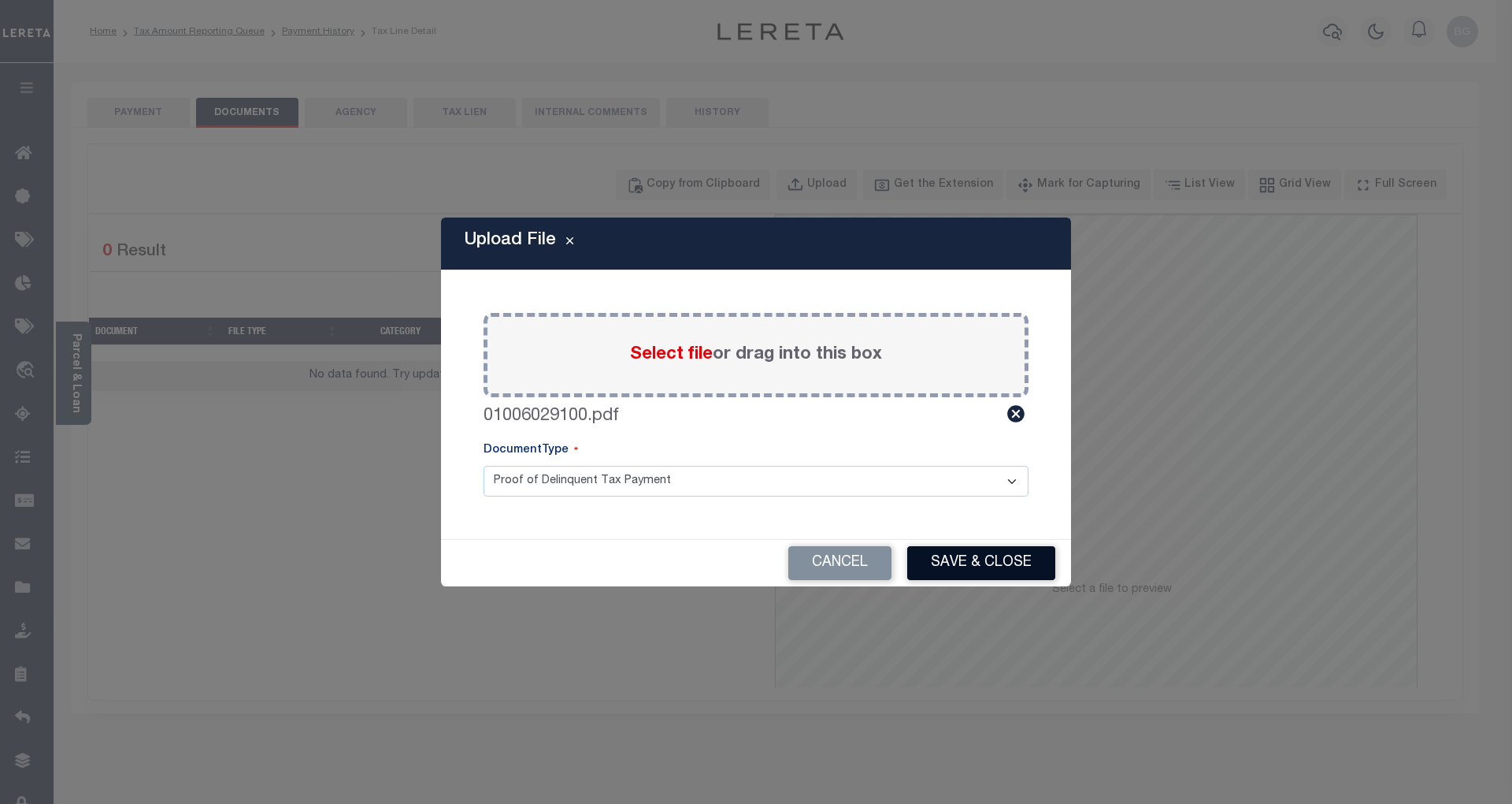
click at [999, 561] on button "Save & Close" at bounding box center [982, 563] width 148 height 34
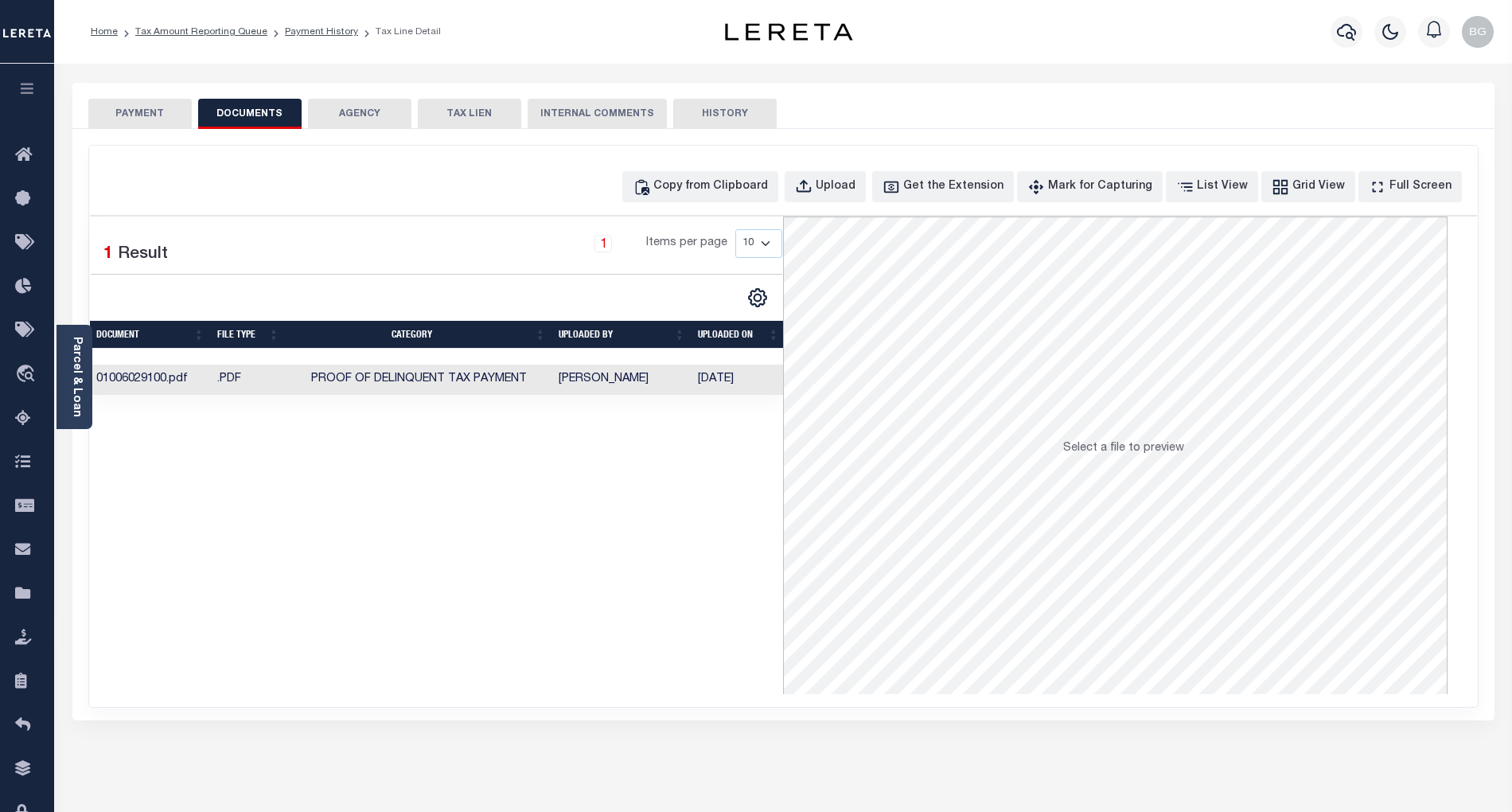
click at [150, 116] on button "PAYMENT" at bounding box center [140, 113] width 104 height 30
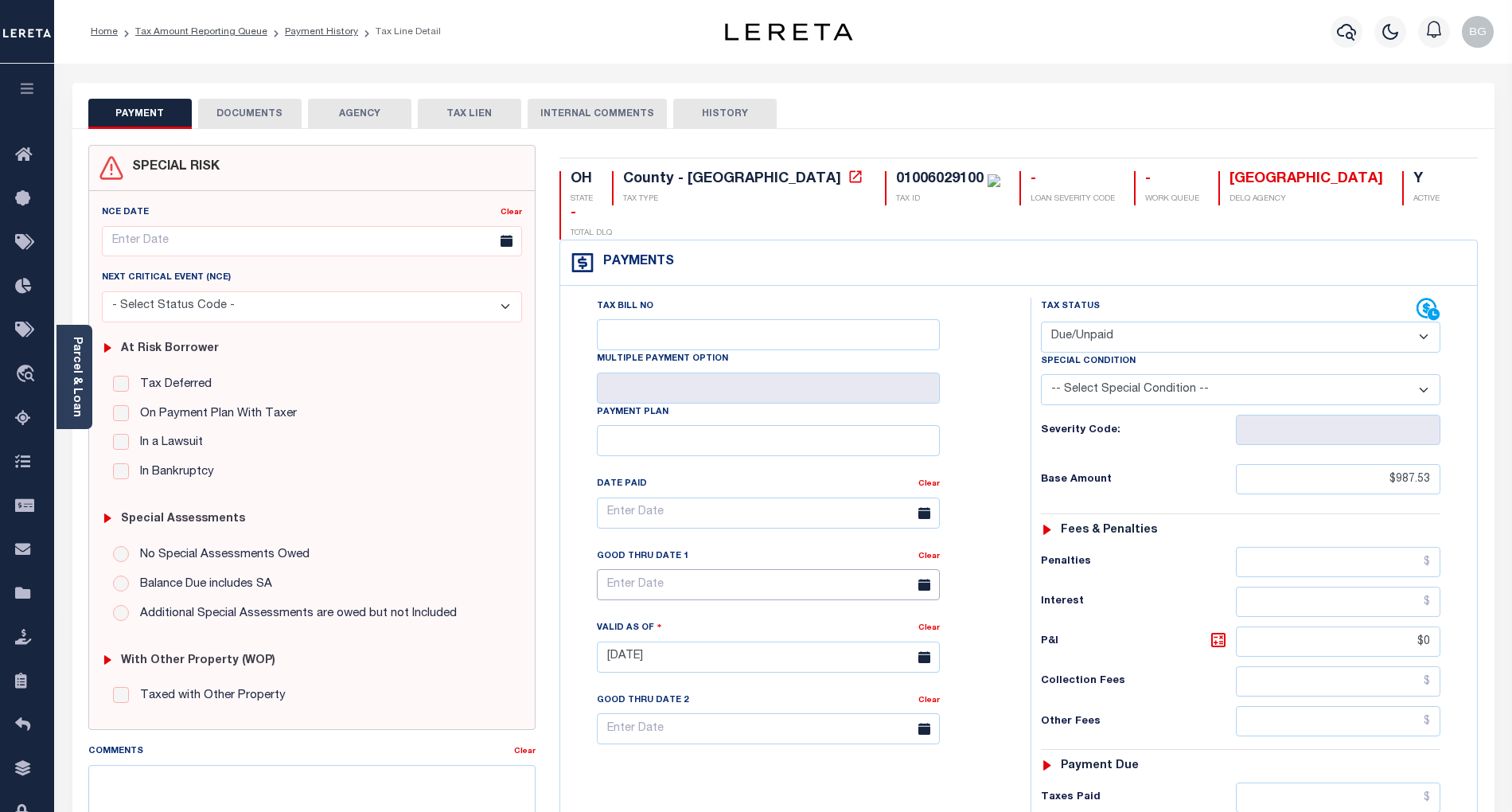
click at [666, 569] on input "text" at bounding box center [768, 584] width 343 height 31
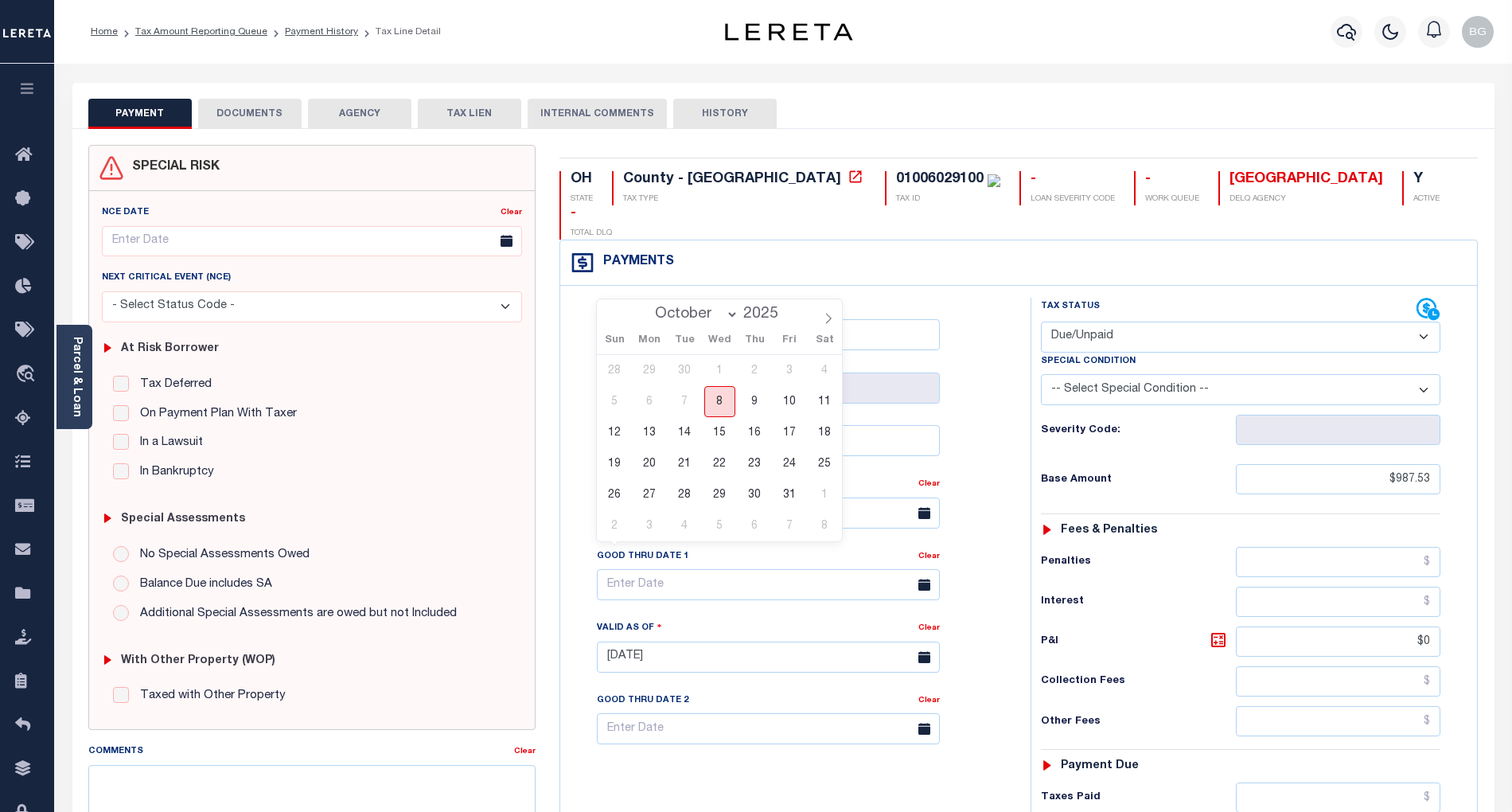
click at [719, 402] on span "8" at bounding box center [720, 402] width 31 height 31
type input "10/08/2025"
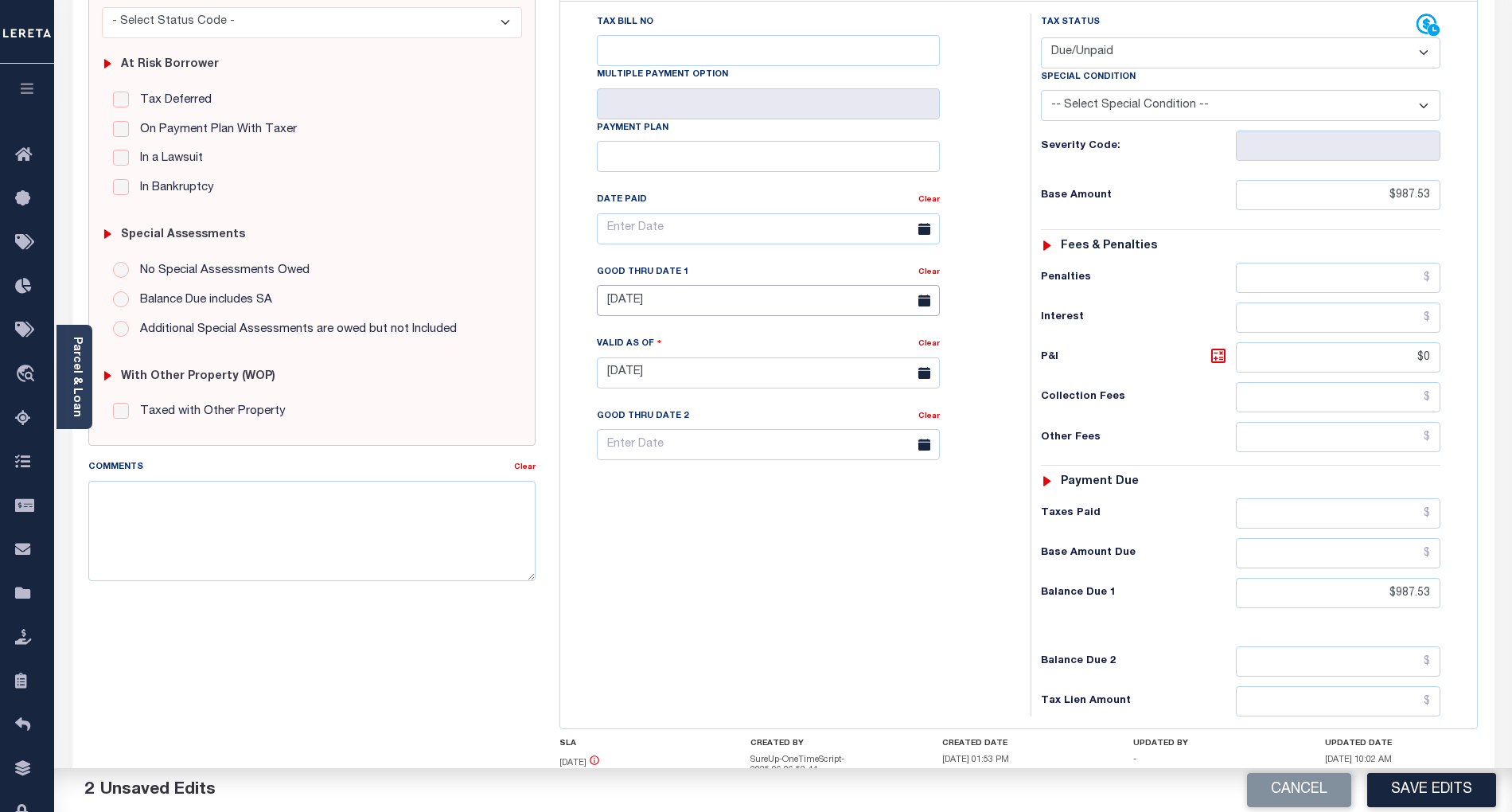
scroll to position [318, 0]
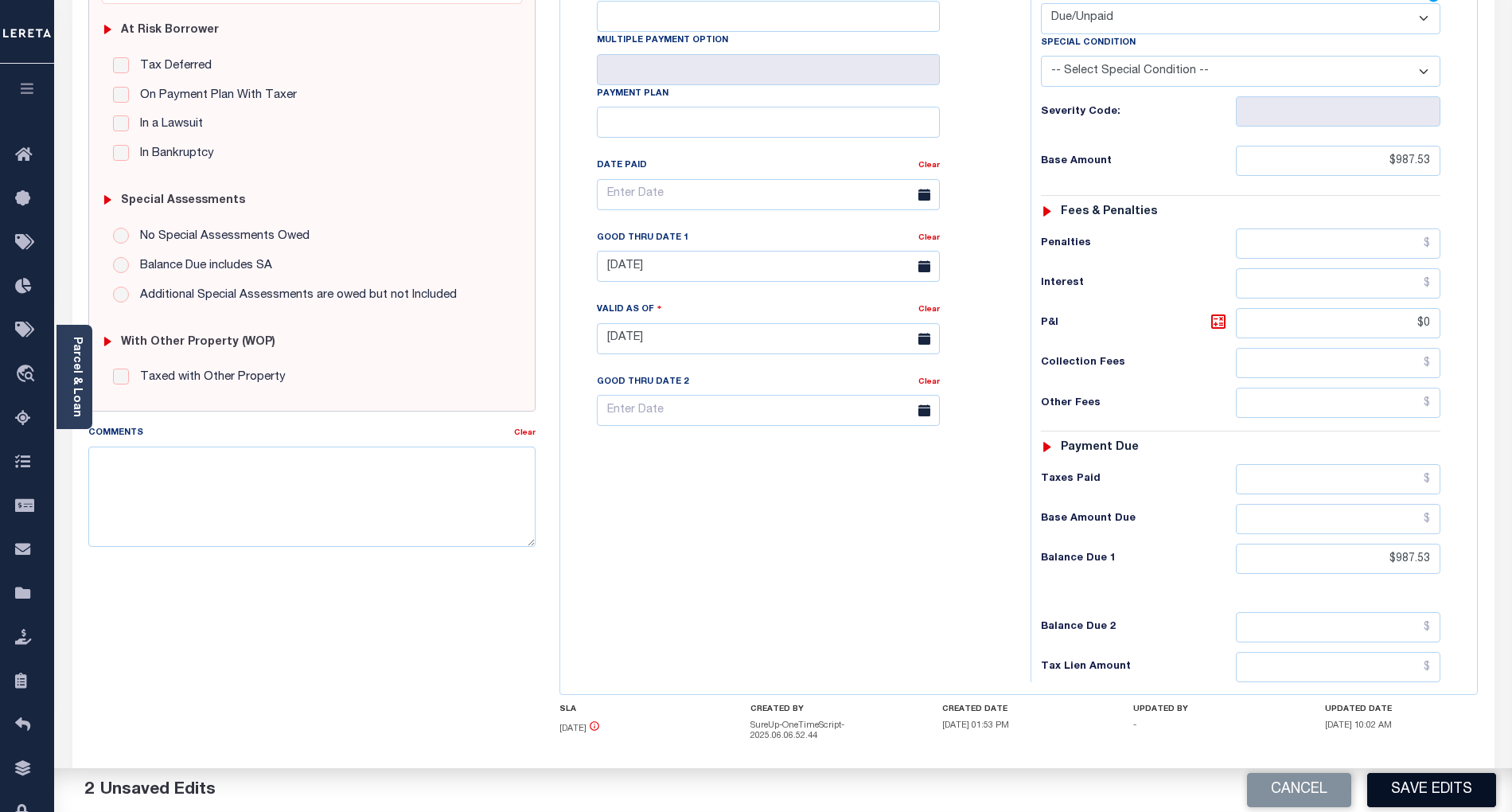
click at [1439, 787] on button "Save Edits" at bounding box center [1431, 790] width 129 height 35
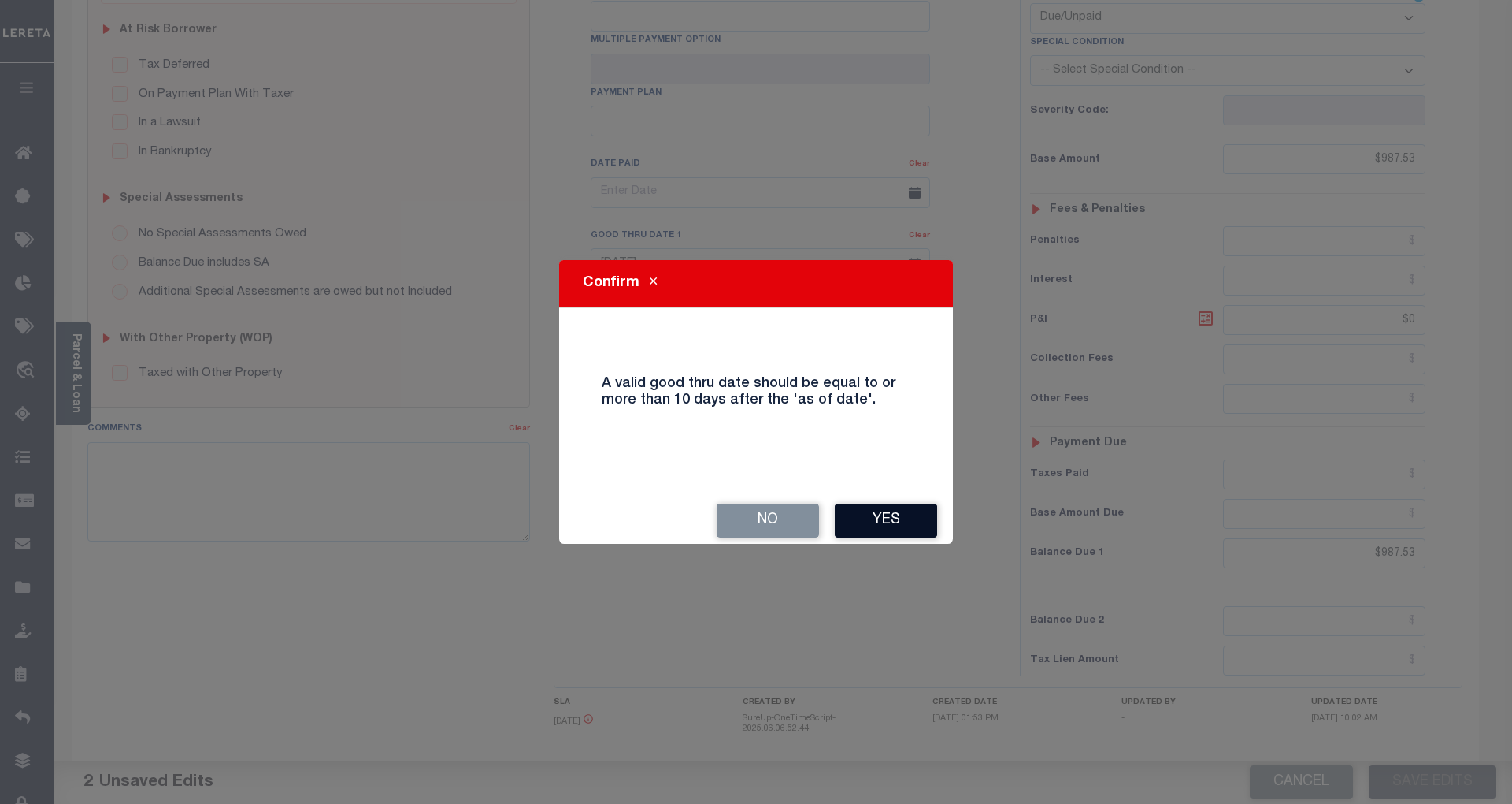
click at [881, 527] on button "Yes" at bounding box center [886, 521] width 102 height 34
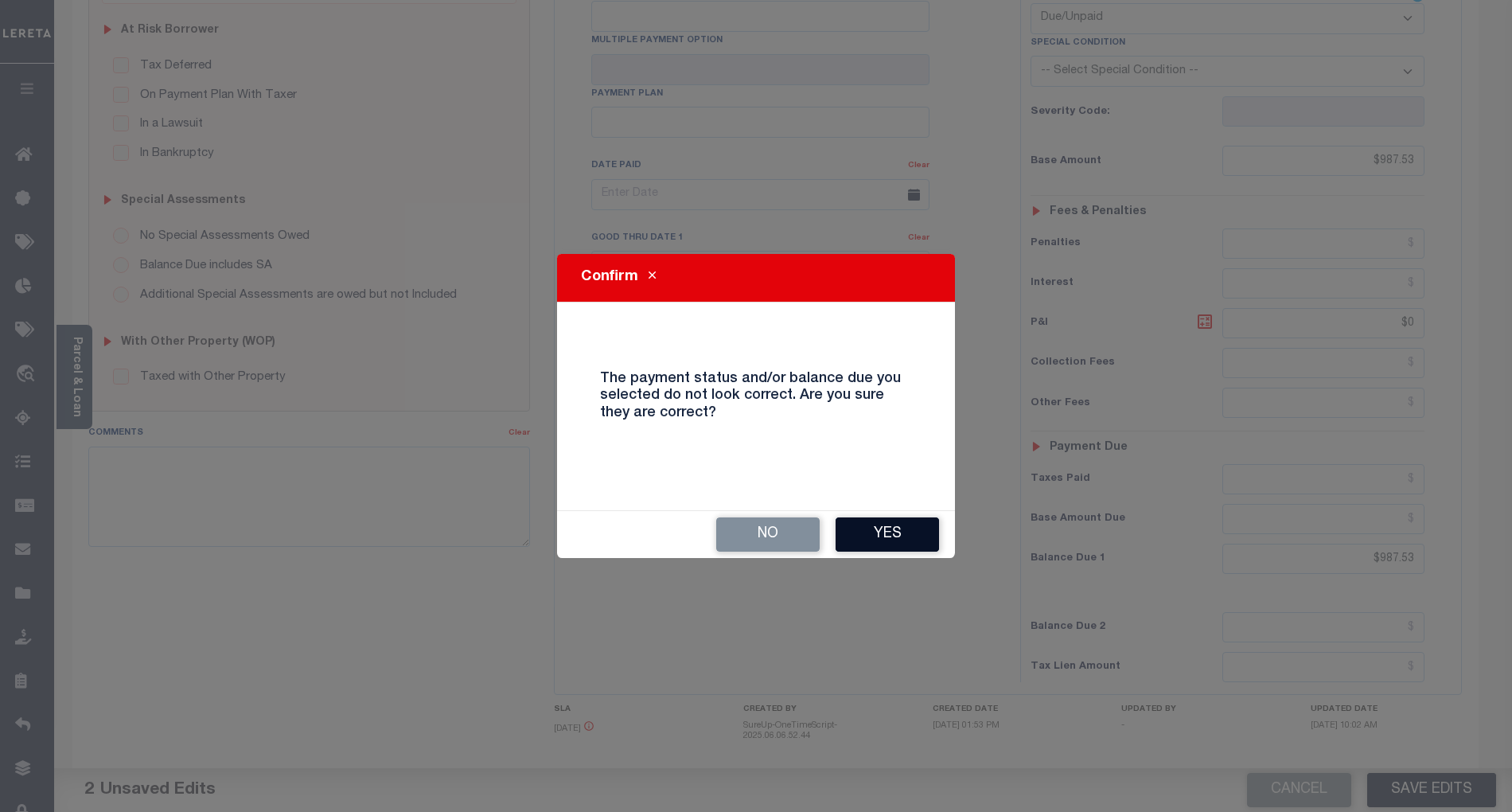
click at [882, 525] on button "Yes" at bounding box center [887, 534] width 104 height 35
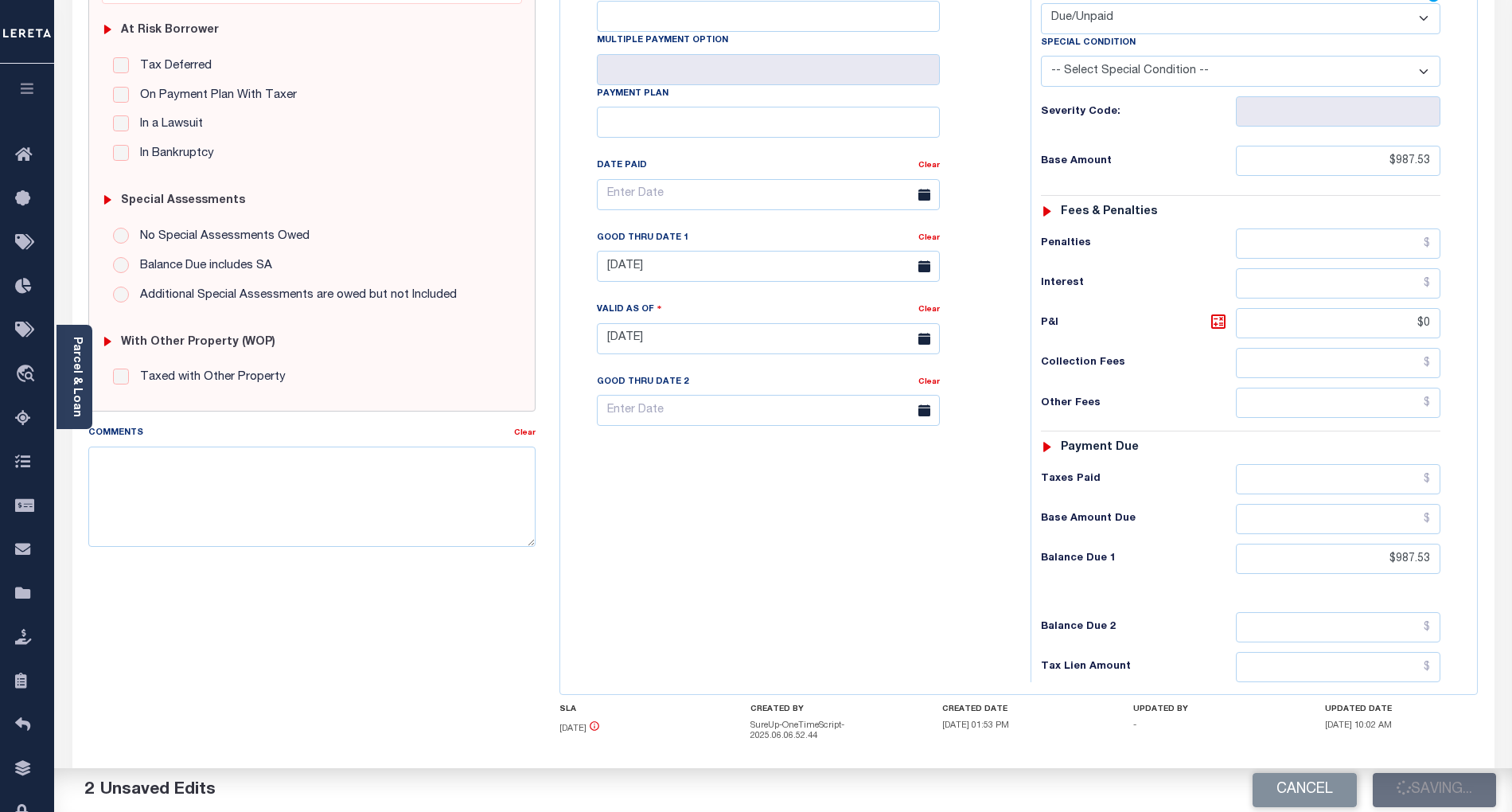
checkbox input "false"
type input "$987.53"
type input "$0"
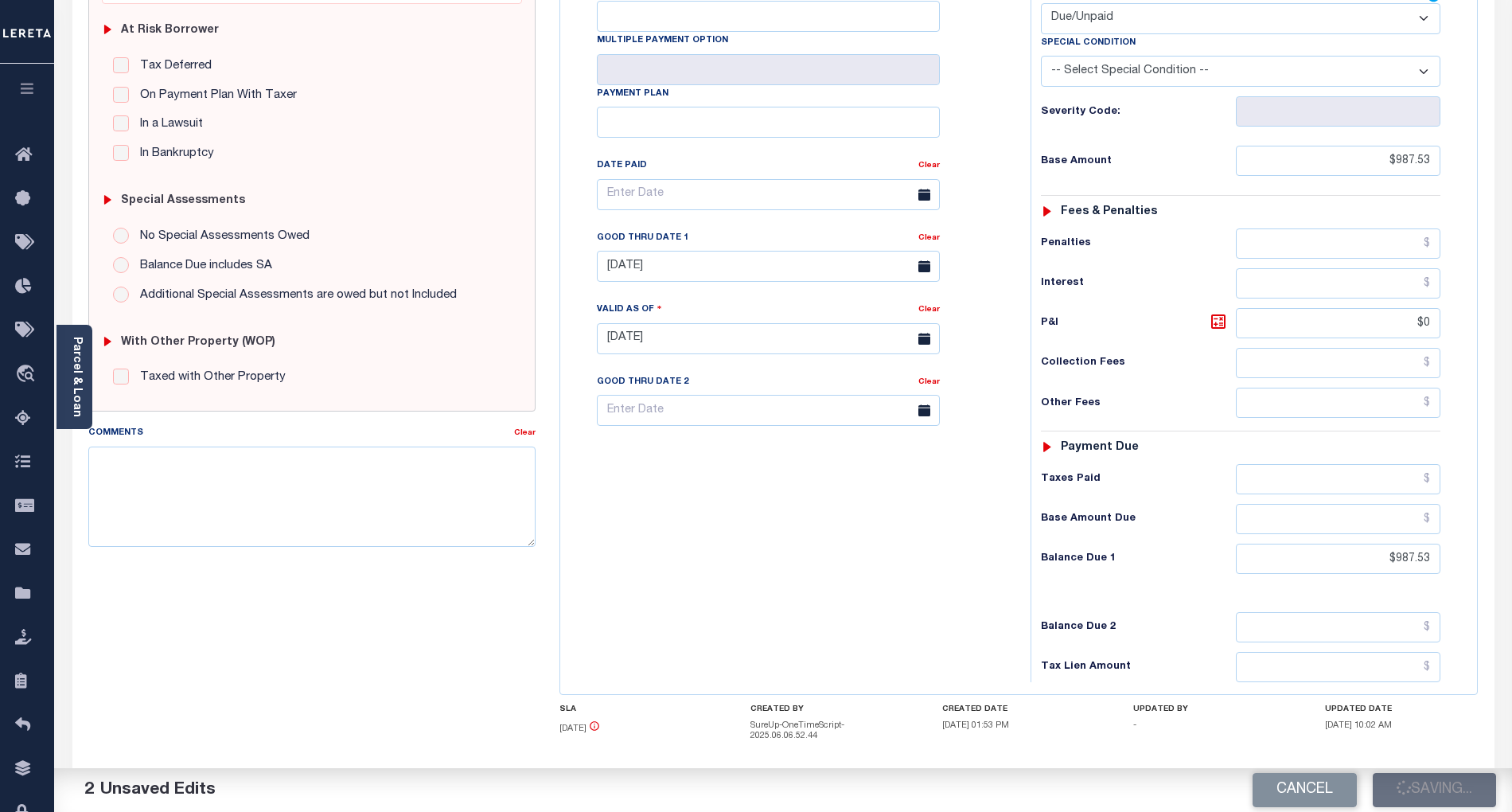
type input "$987.53"
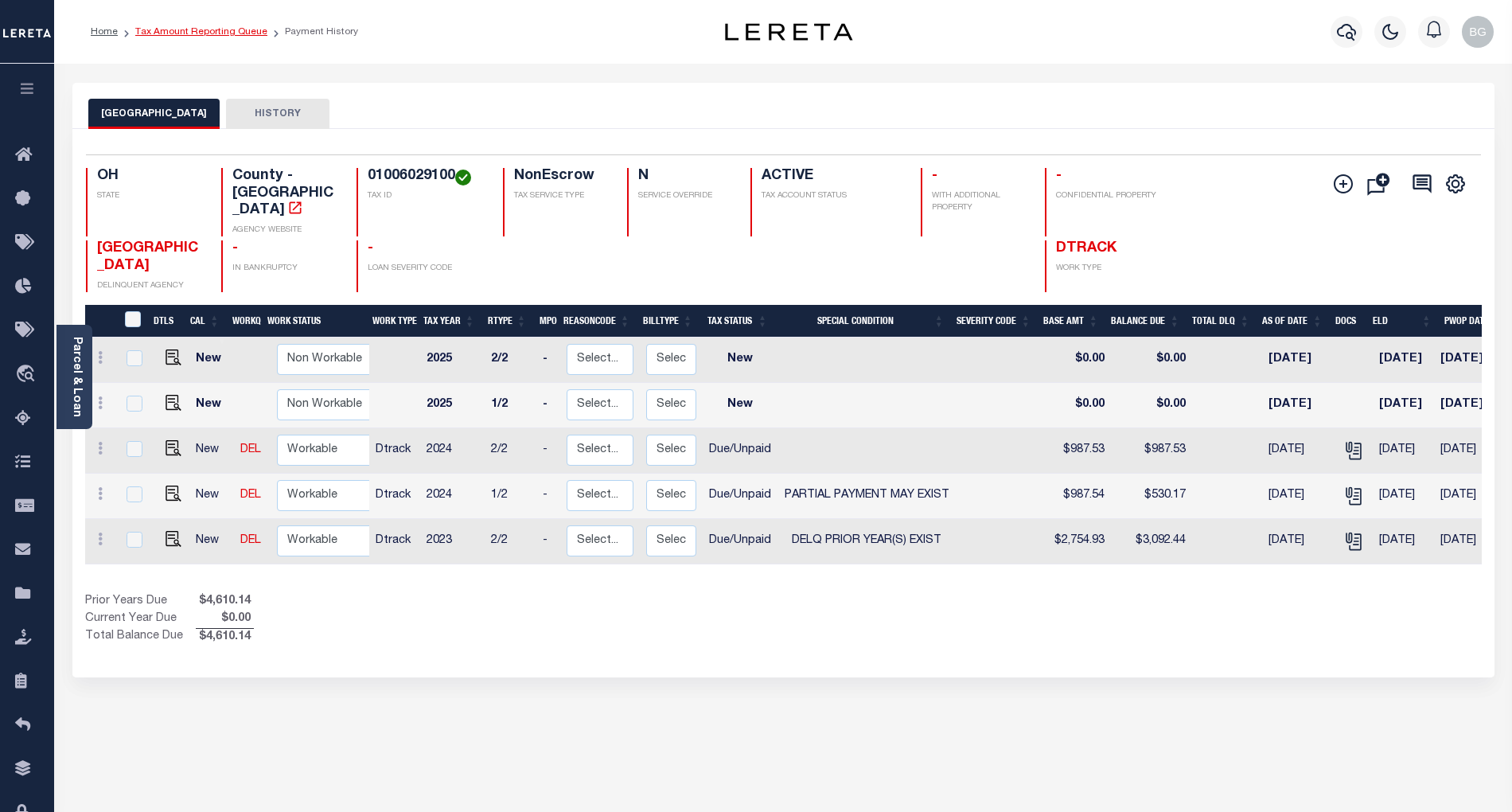
click at [186, 30] on link "Tax Amount Reporting Queue" at bounding box center [201, 32] width 132 height 10
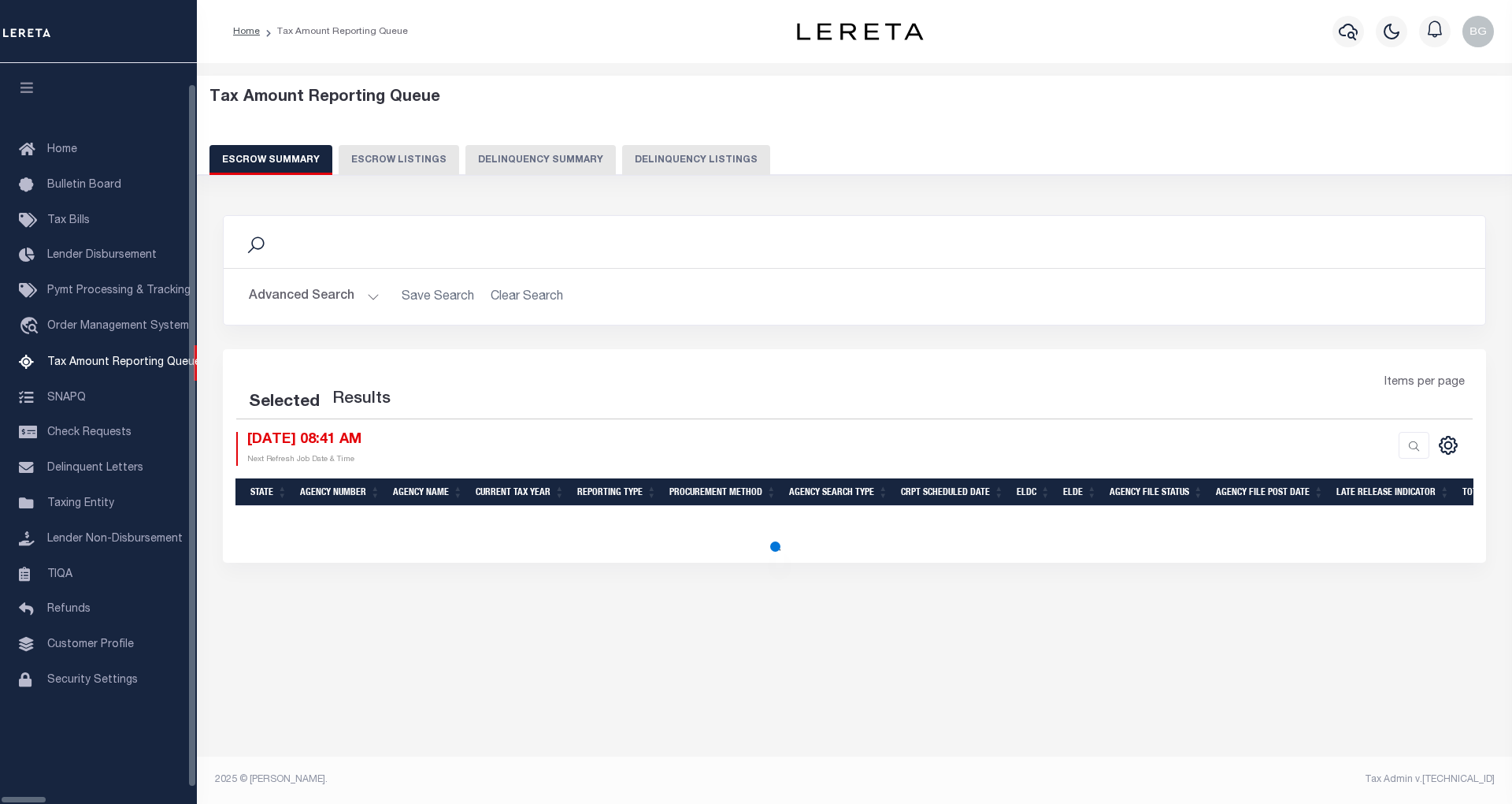
click at [622, 158] on button "Delinquency Listings" at bounding box center [696, 159] width 148 height 30
select select "100"
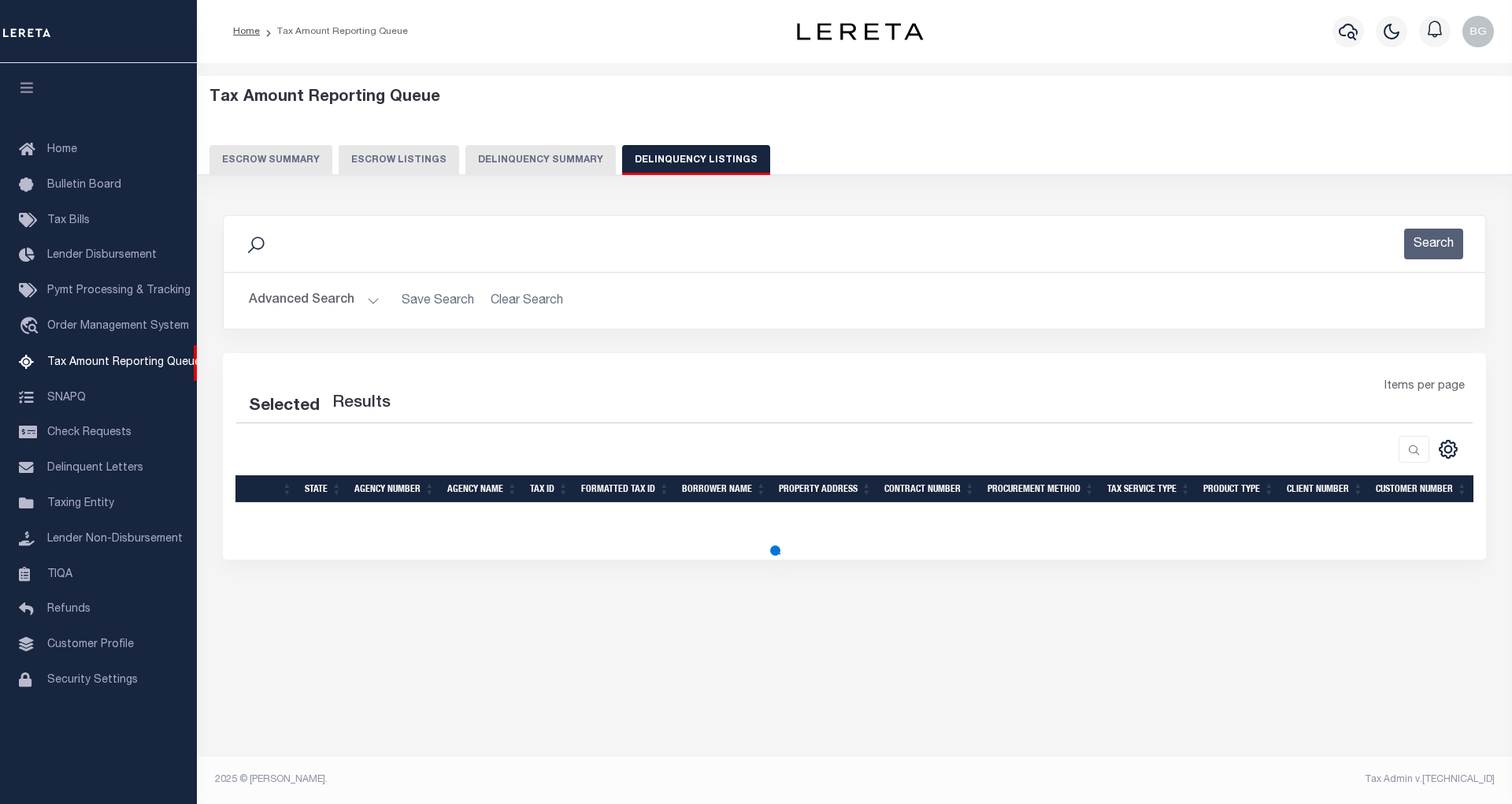
select select "100"
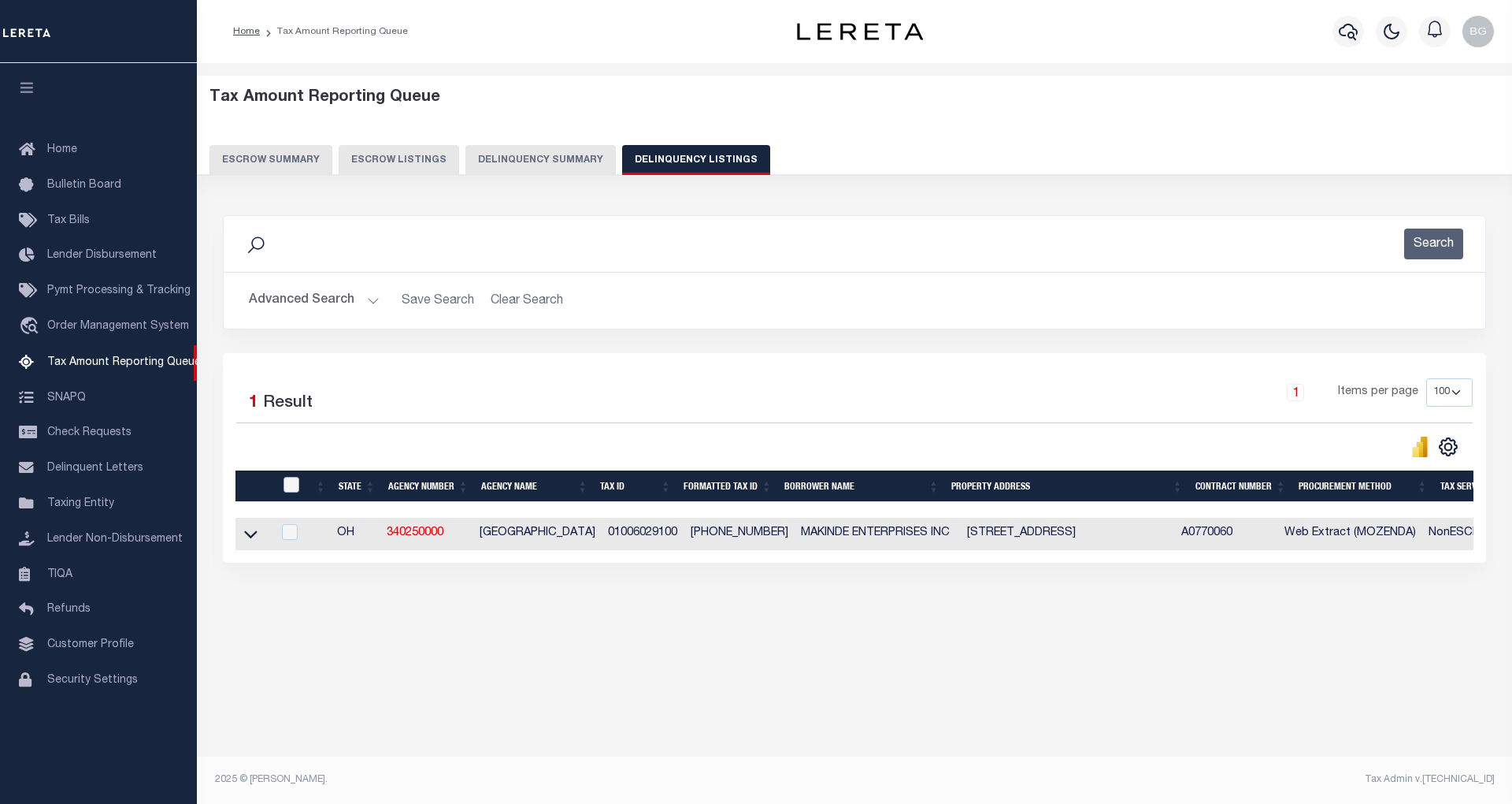
click at [290, 487] on input "checkbox" at bounding box center [291, 484] width 15 height 15
checkbox input "true"
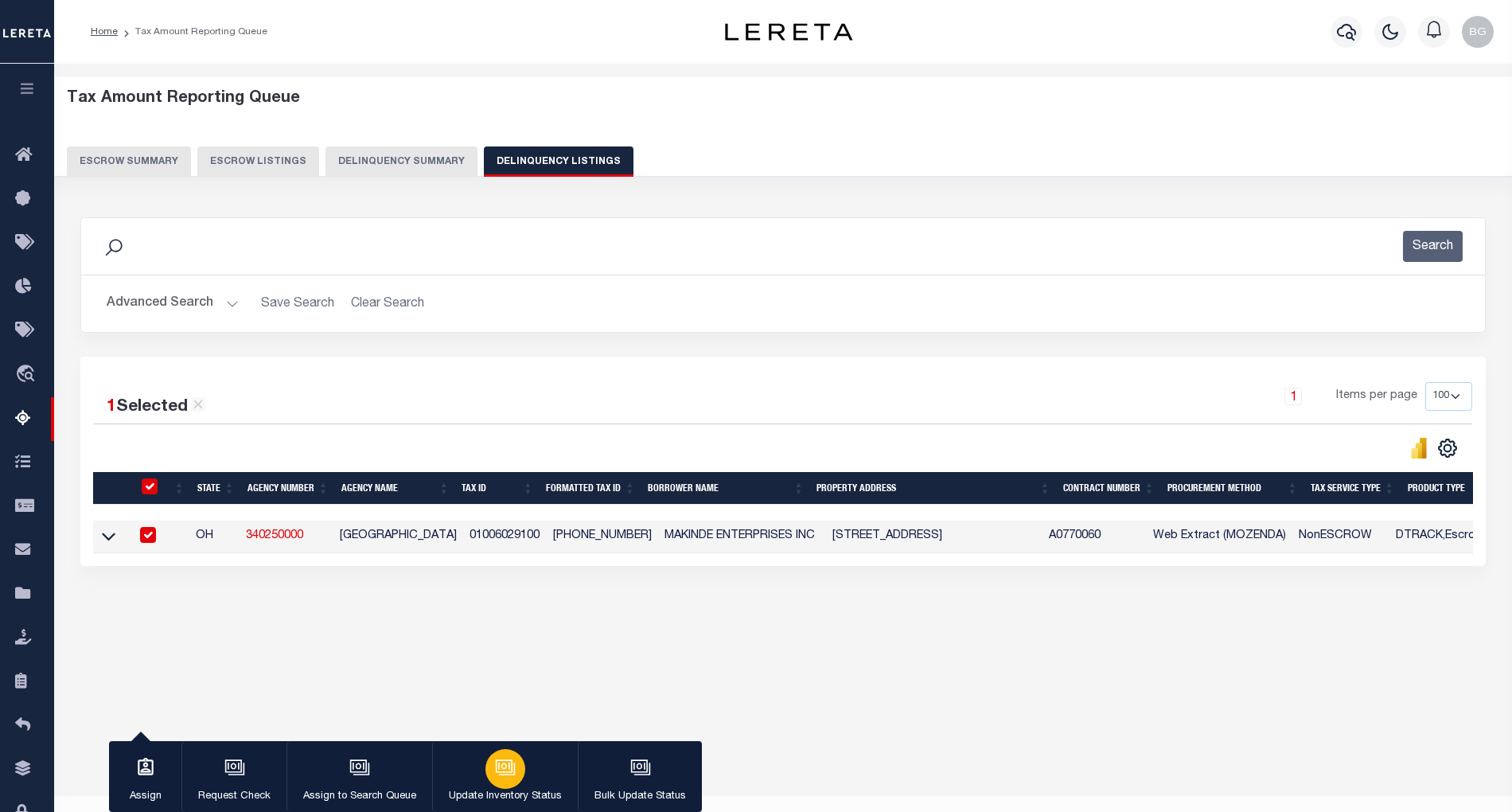
click at [509, 763] on icon "button" at bounding box center [505, 767] width 21 height 21
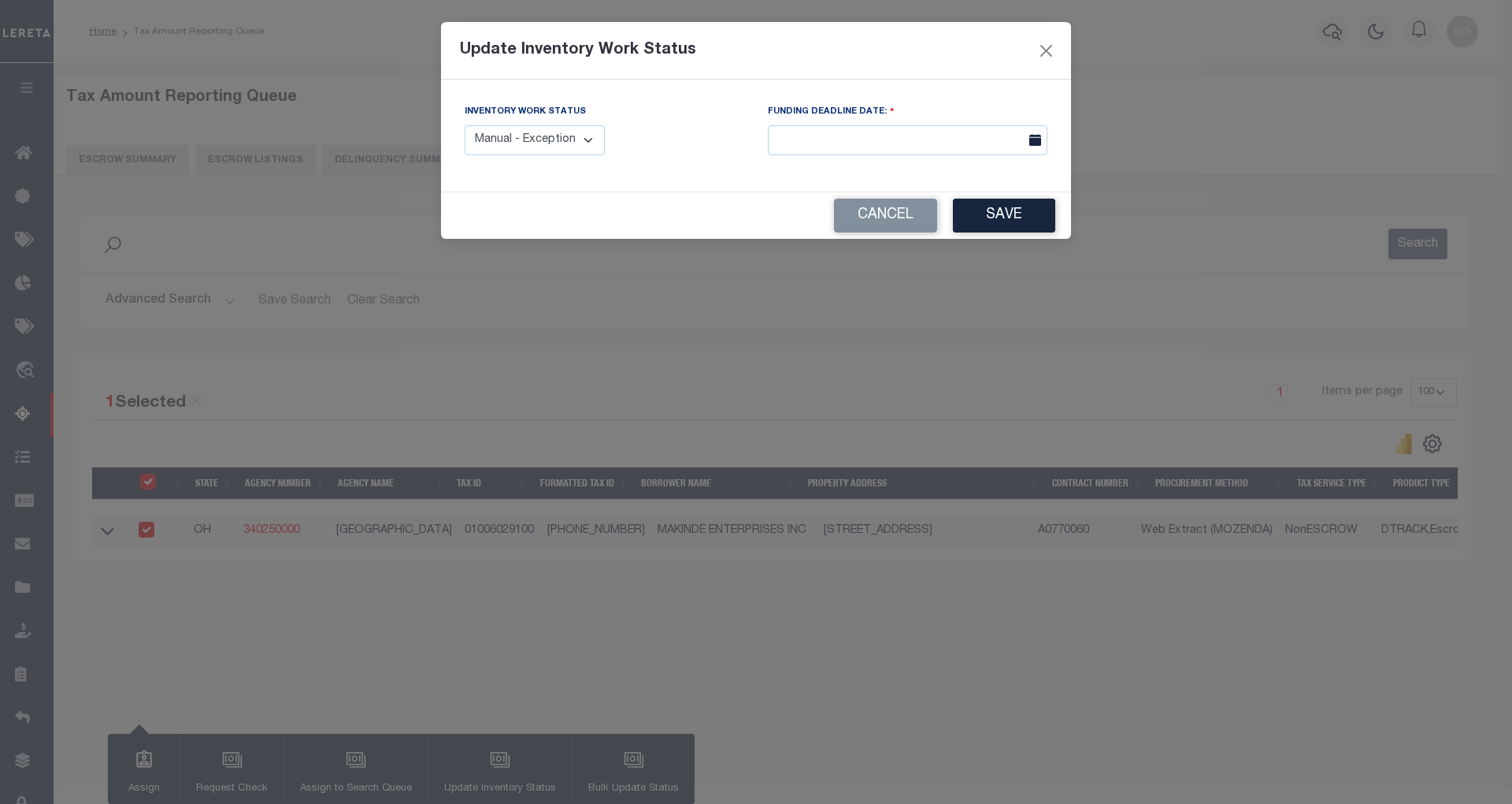
drag, startPoint x: 560, startPoint y: 145, endPoint x: 560, endPoint y: 153, distance: 8.0
click at [560, 145] on select "Manual - Exception Pended - Awaiting Search Late Add Exception Completed" at bounding box center [534, 141] width 140 height 31
select select "4"
click at [464, 125] on select "Manual - Exception Pended - Awaiting Search Late Add Exception Completed" at bounding box center [534, 141] width 140 height 31
click at [1021, 217] on button "Save" at bounding box center [1004, 216] width 102 height 34
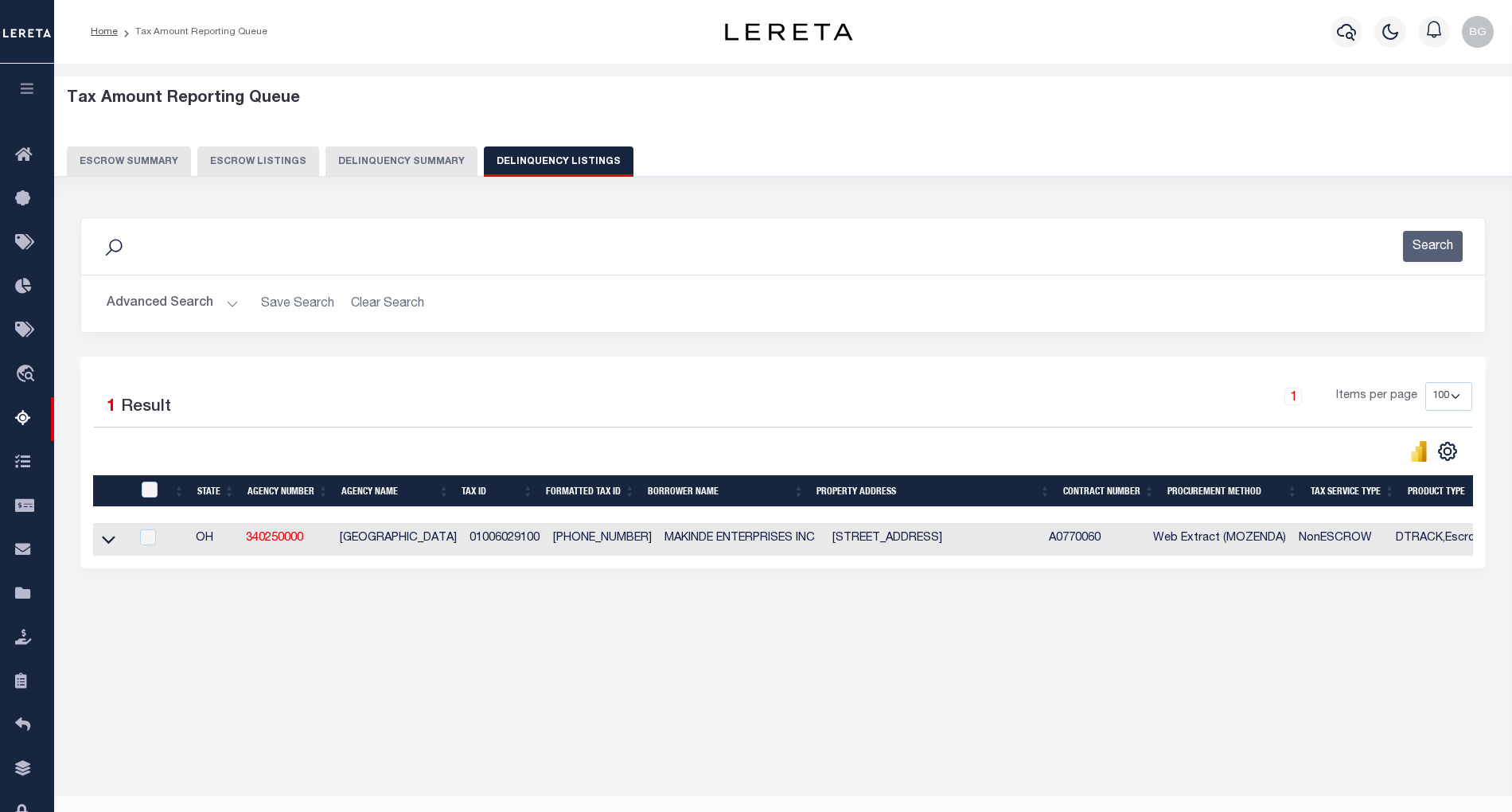
click at [227, 300] on button "Advanced Search" at bounding box center [173, 304] width 132 height 31
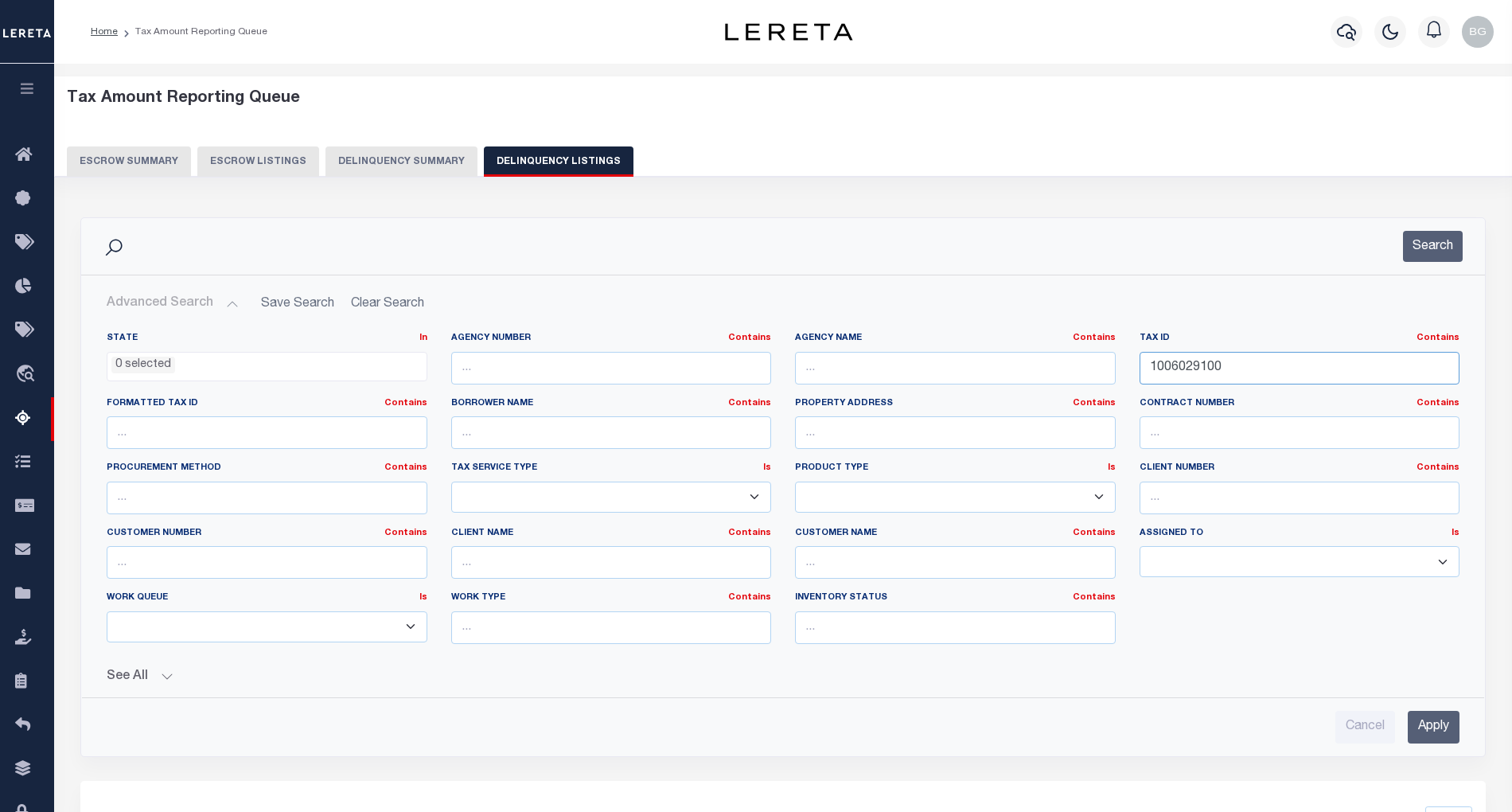
click at [1176, 367] on input "1006029100" at bounding box center [1300, 368] width 320 height 33
paste input "338"
type input "1006033800"
click at [1441, 726] on input "Apply" at bounding box center [1433, 727] width 52 height 33
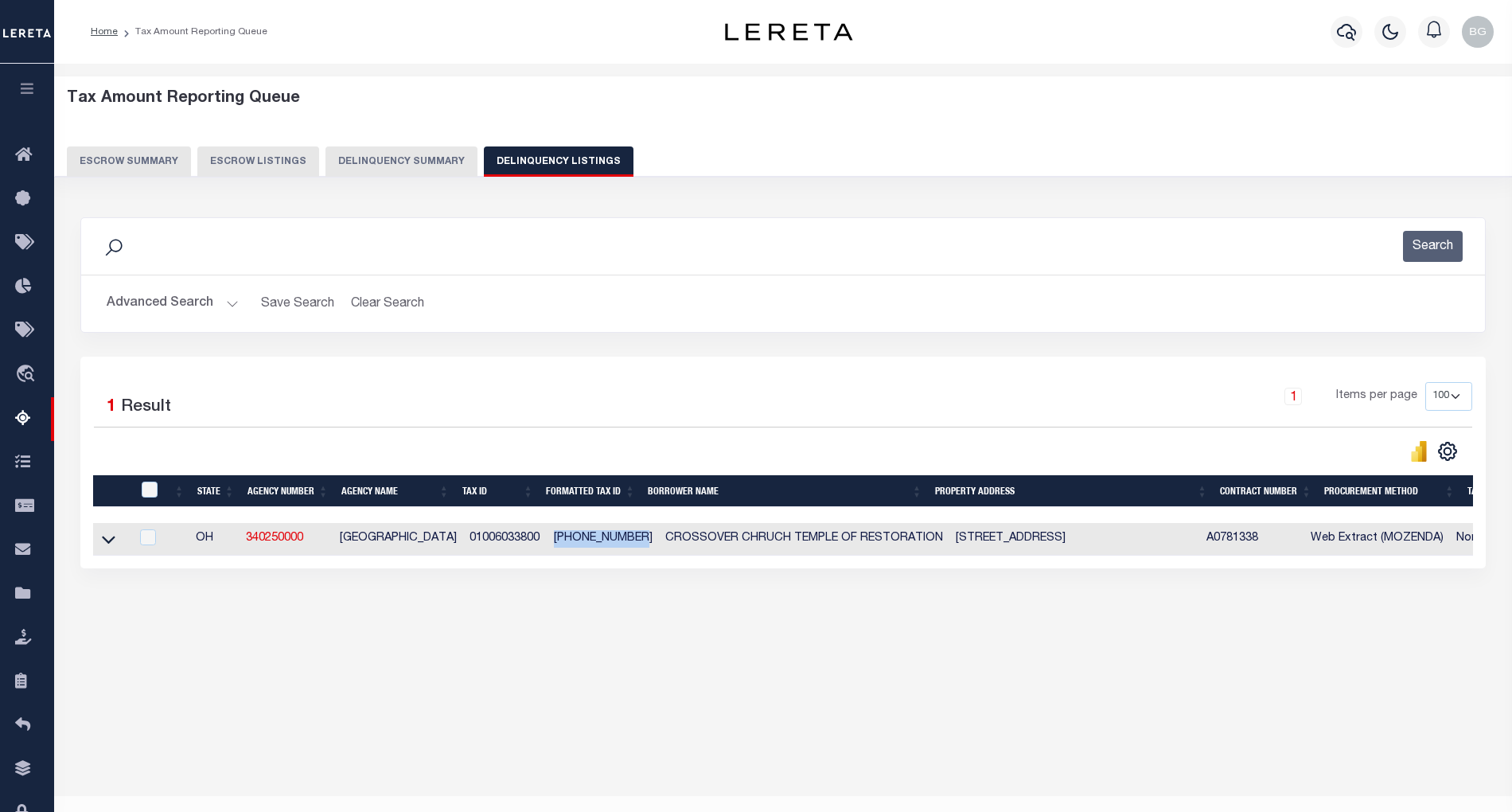
drag, startPoint x: 546, startPoint y: 542, endPoint x: 630, endPoint y: 542, distance: 84.0
click at [630, 542] on td "[PHONE_NUMBER]" at bounding box center [603, 539] width 112 height 33
checkbox input "true"
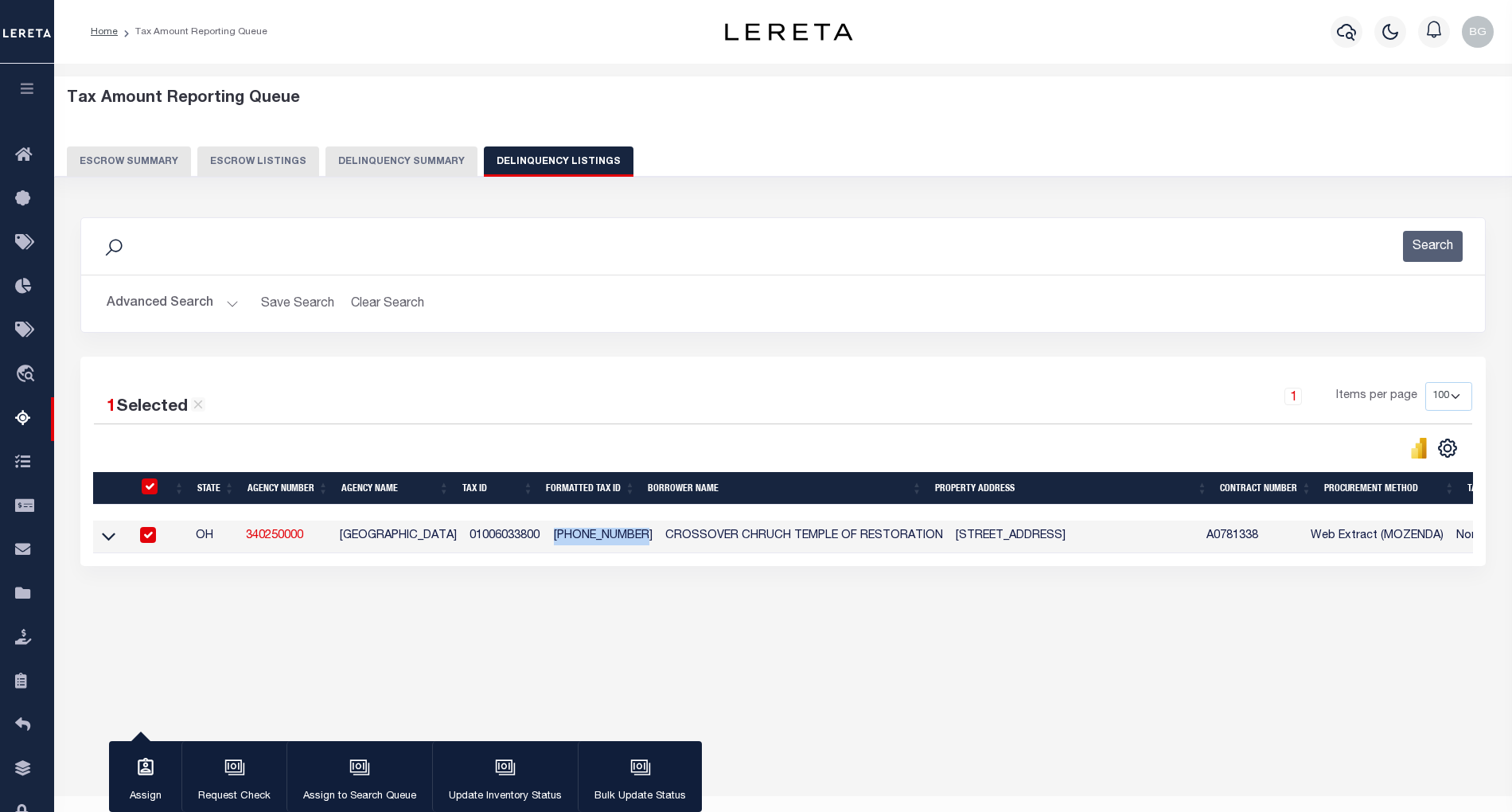
copy td "[PHONE_NUMBER]"
click at [148, 536] on input "checkbox" at bounding box center [147, 534] width 16 height 16
checkbox input "false"
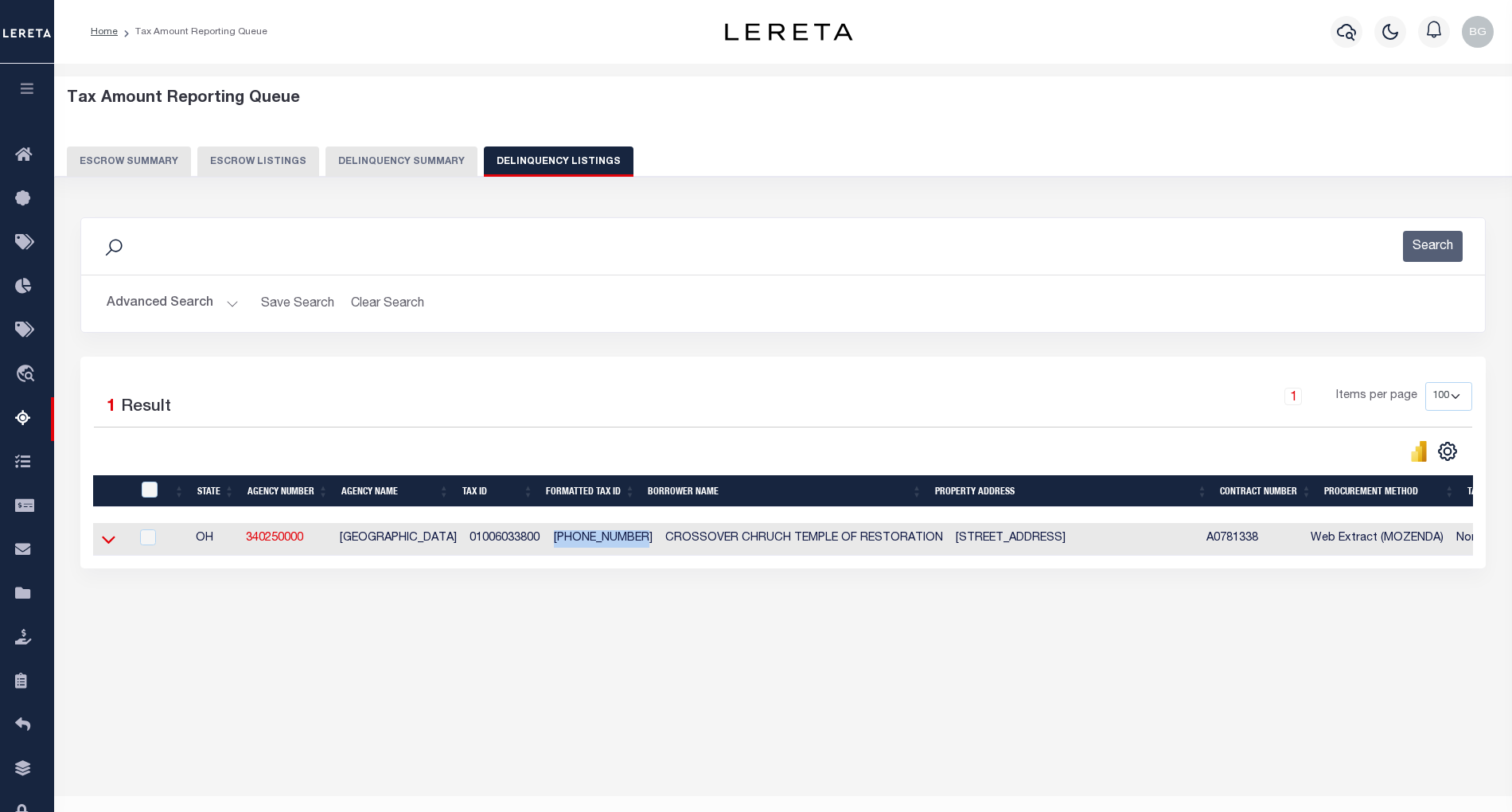
click at [112, 544] on icon at bounding box center [108, 541] width 13 height 8
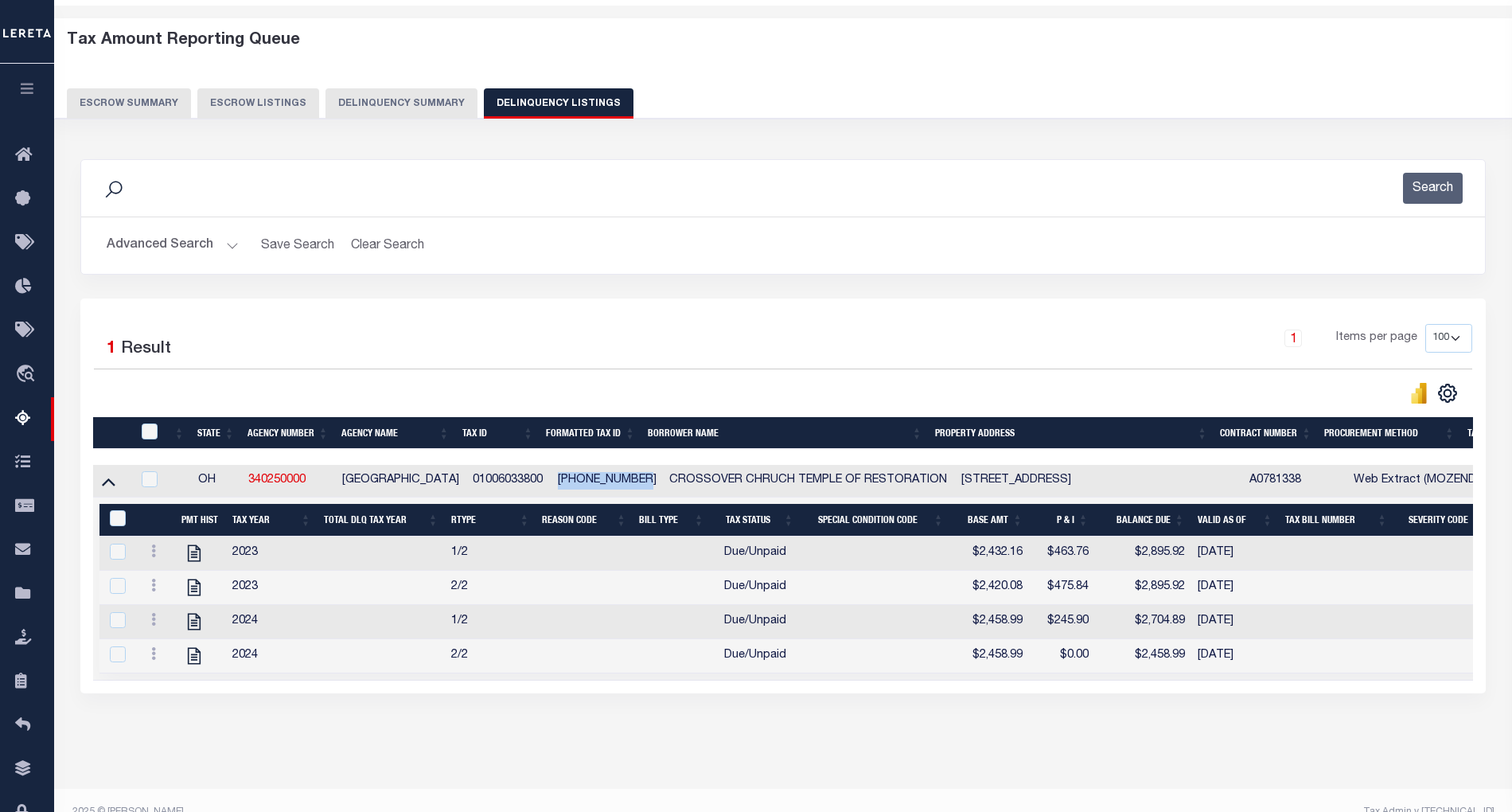
scroll to position [103, 0]
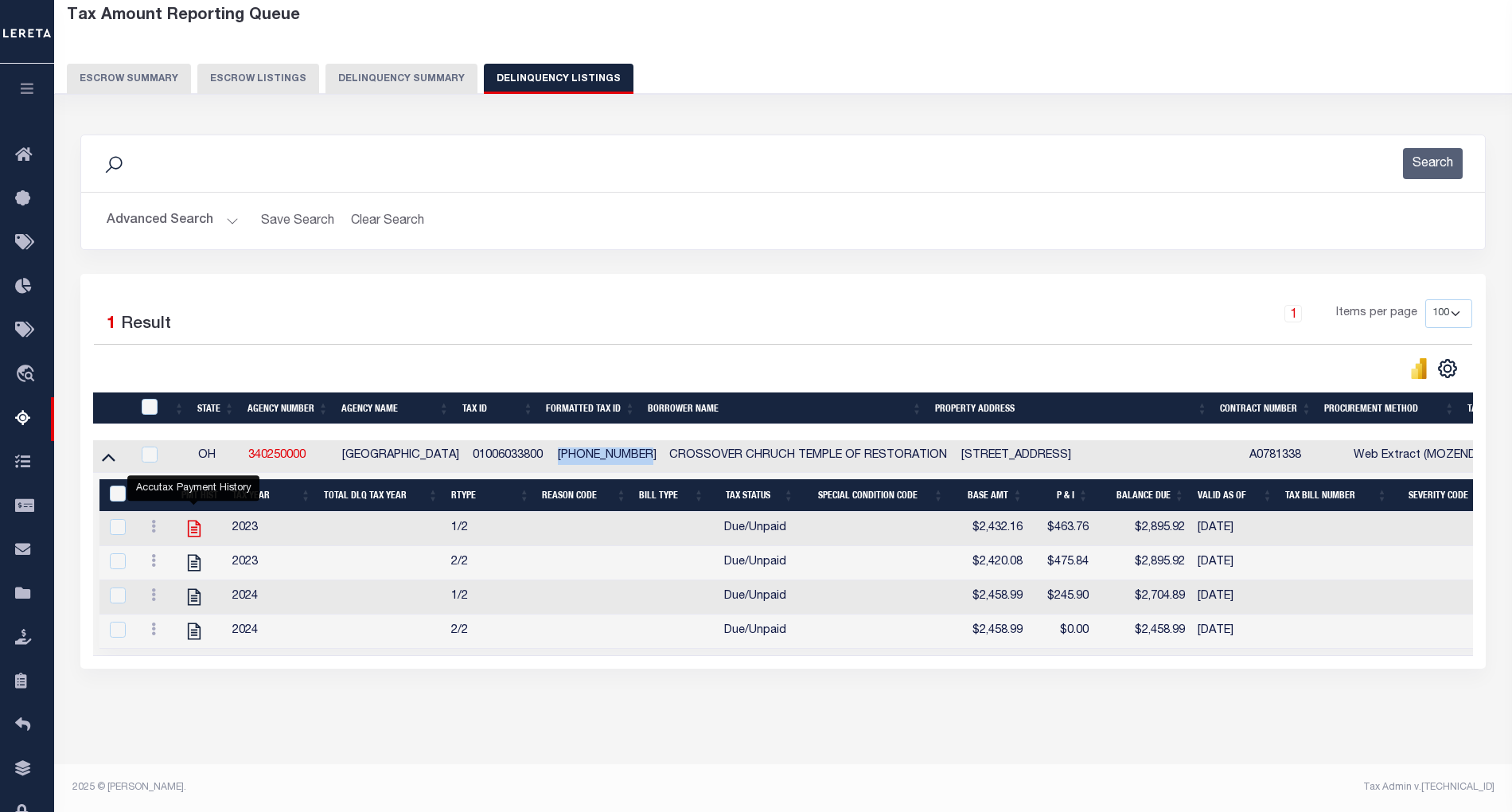
click at [191, 520] on icon "" at bounding box center [193, 528] width 12 height 16
checkbox input "true"
